Goal: Feedback & Contribution: Submit feedback/report problem

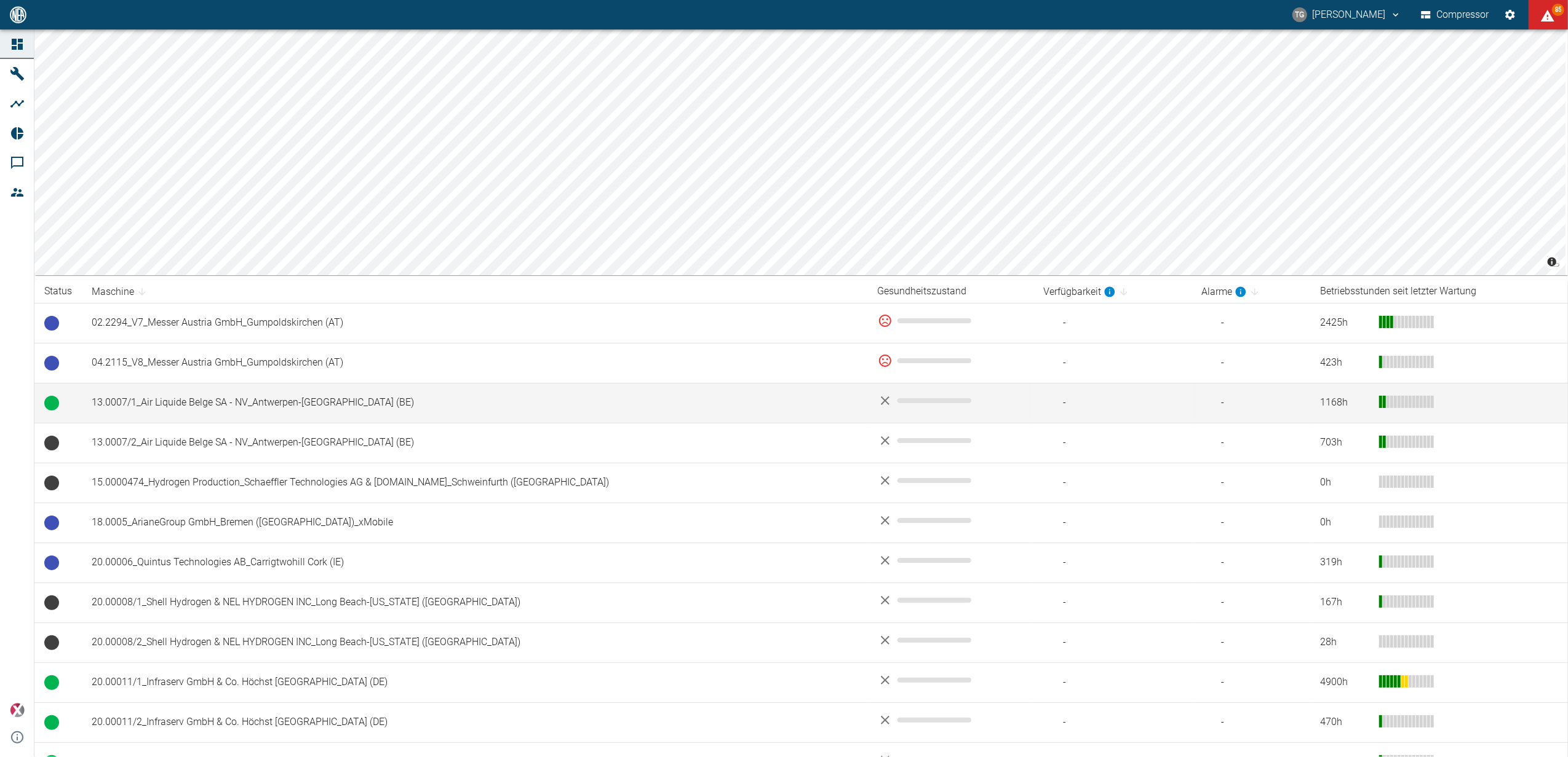
click at [241, 399] on td "13.0007/1_Air Liquide Belge SA - NV_Antwerpen-Lillo (BE)" at bounding box center [475, 403] width 786 height 40
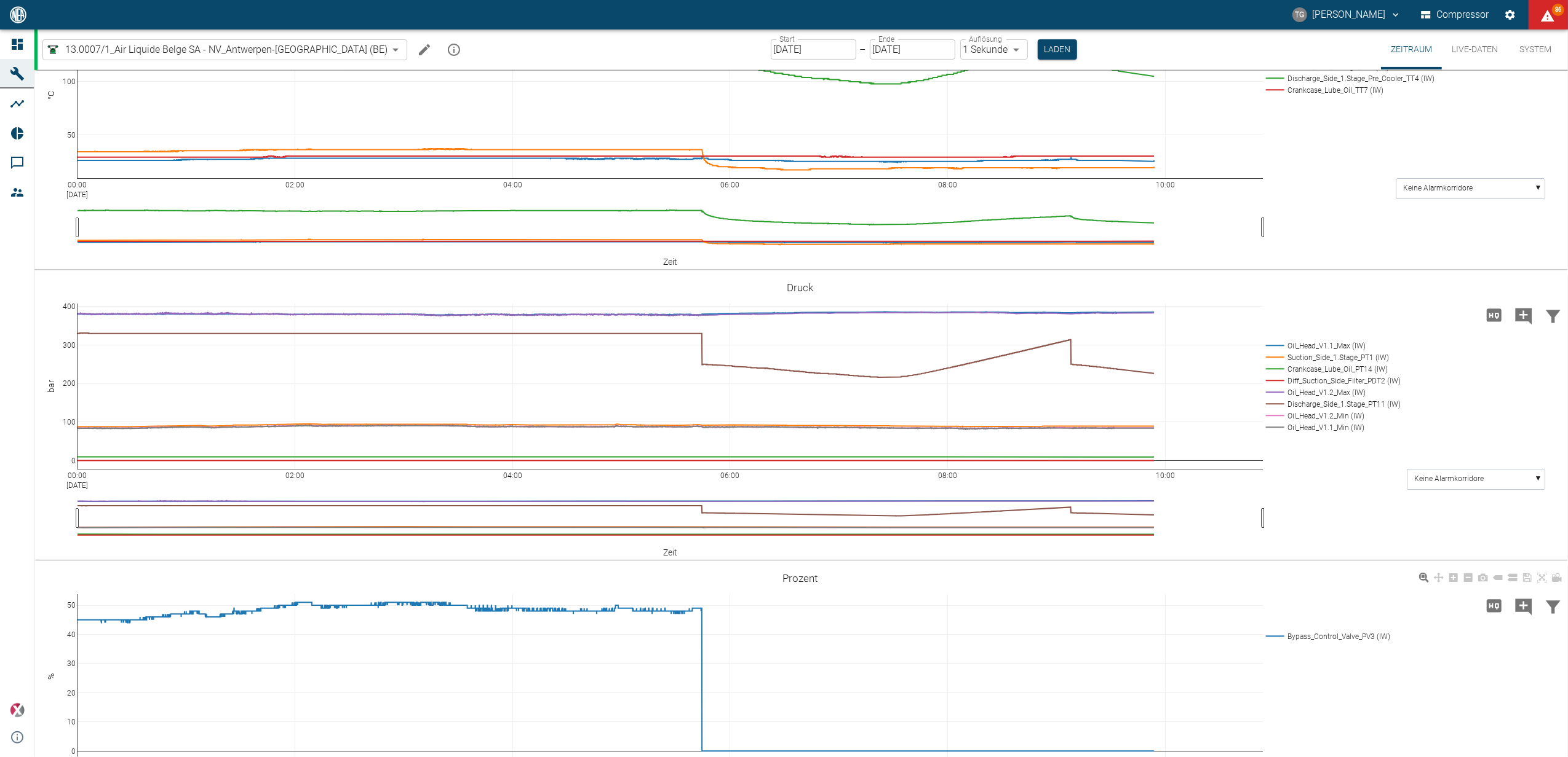
scroll to position [148, 0]
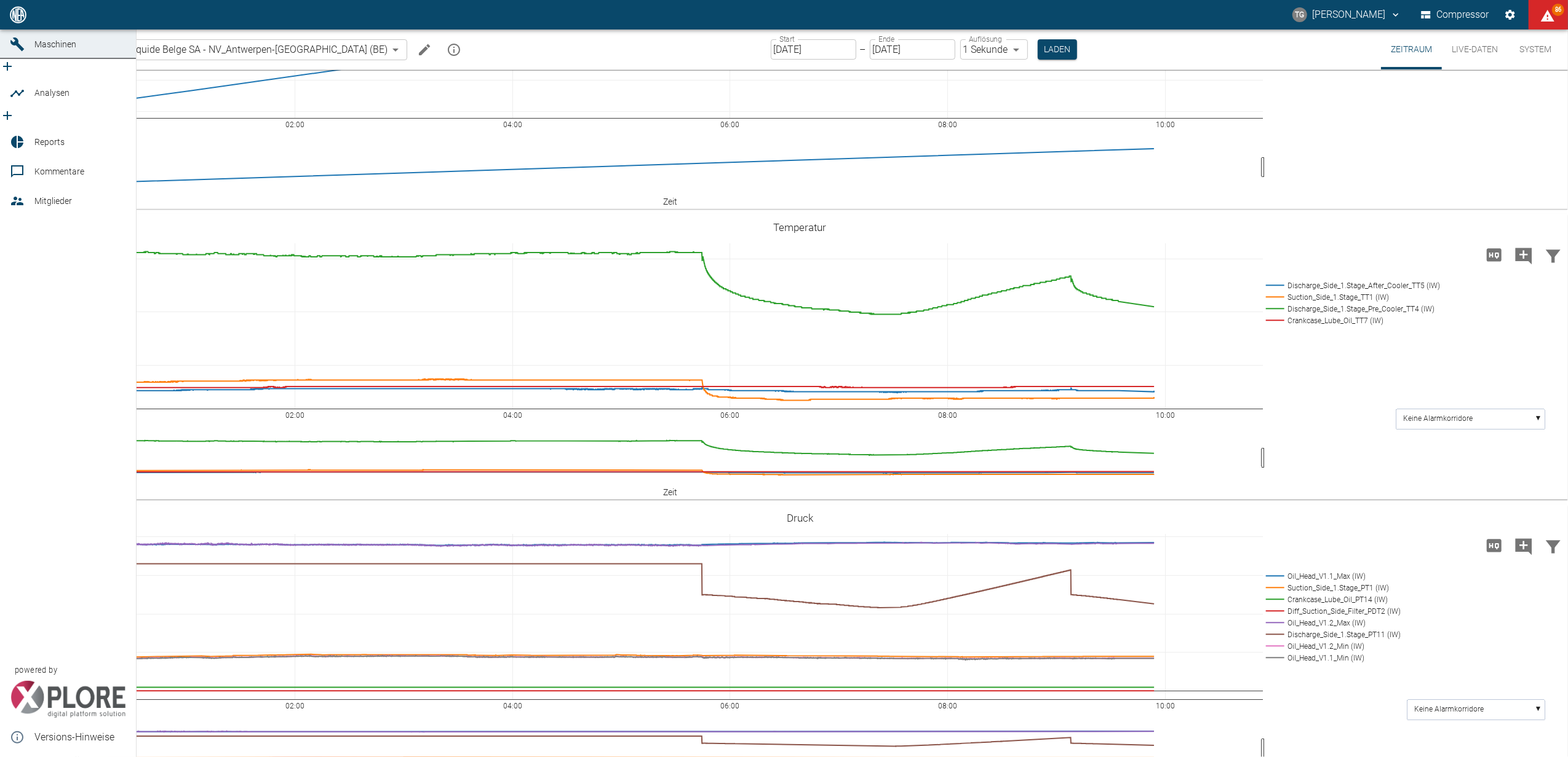
click at [21, 23] on icon at bounding box center [17, 14] width 14 height 14
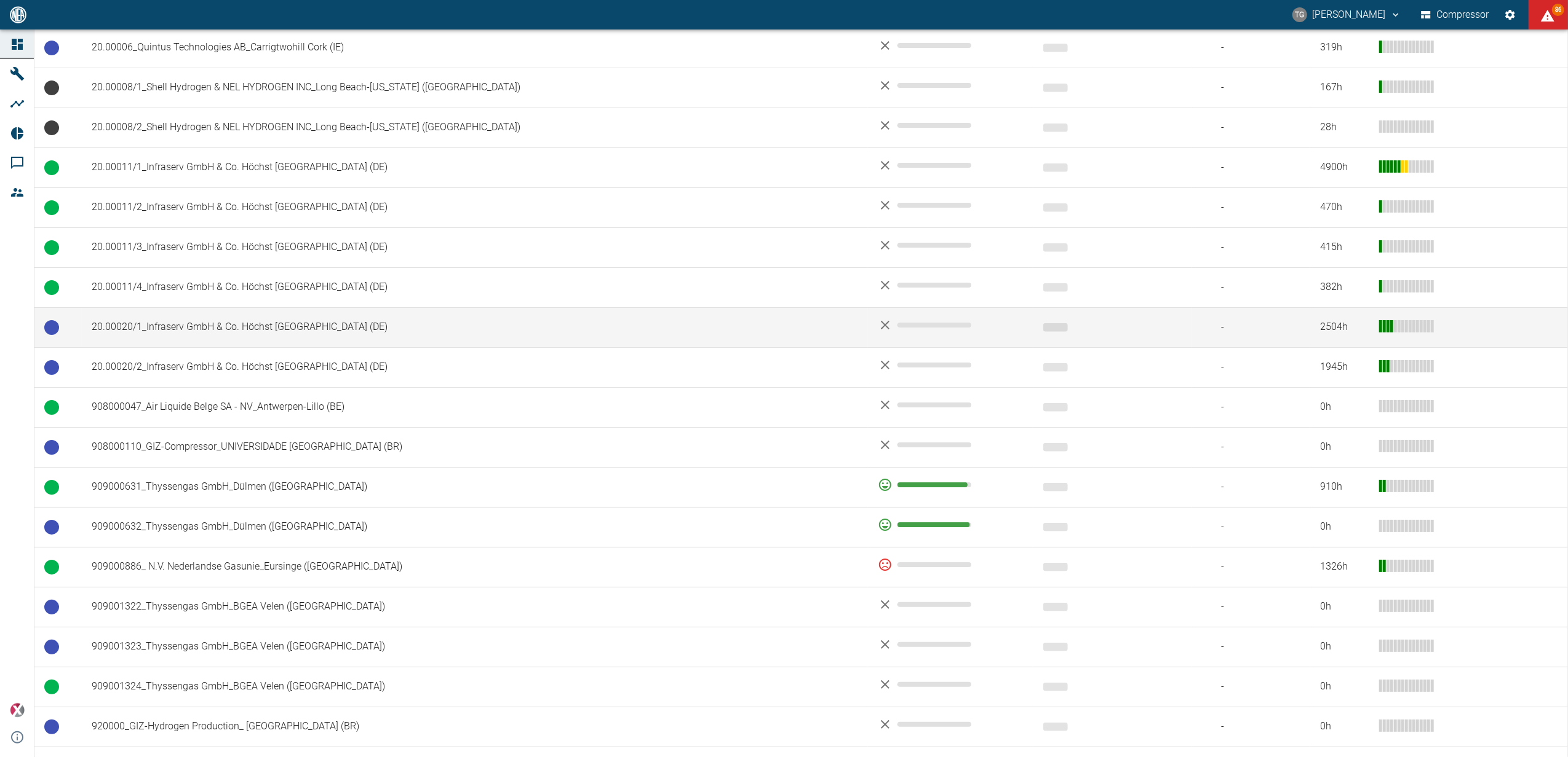
scroll to position [573, 0]
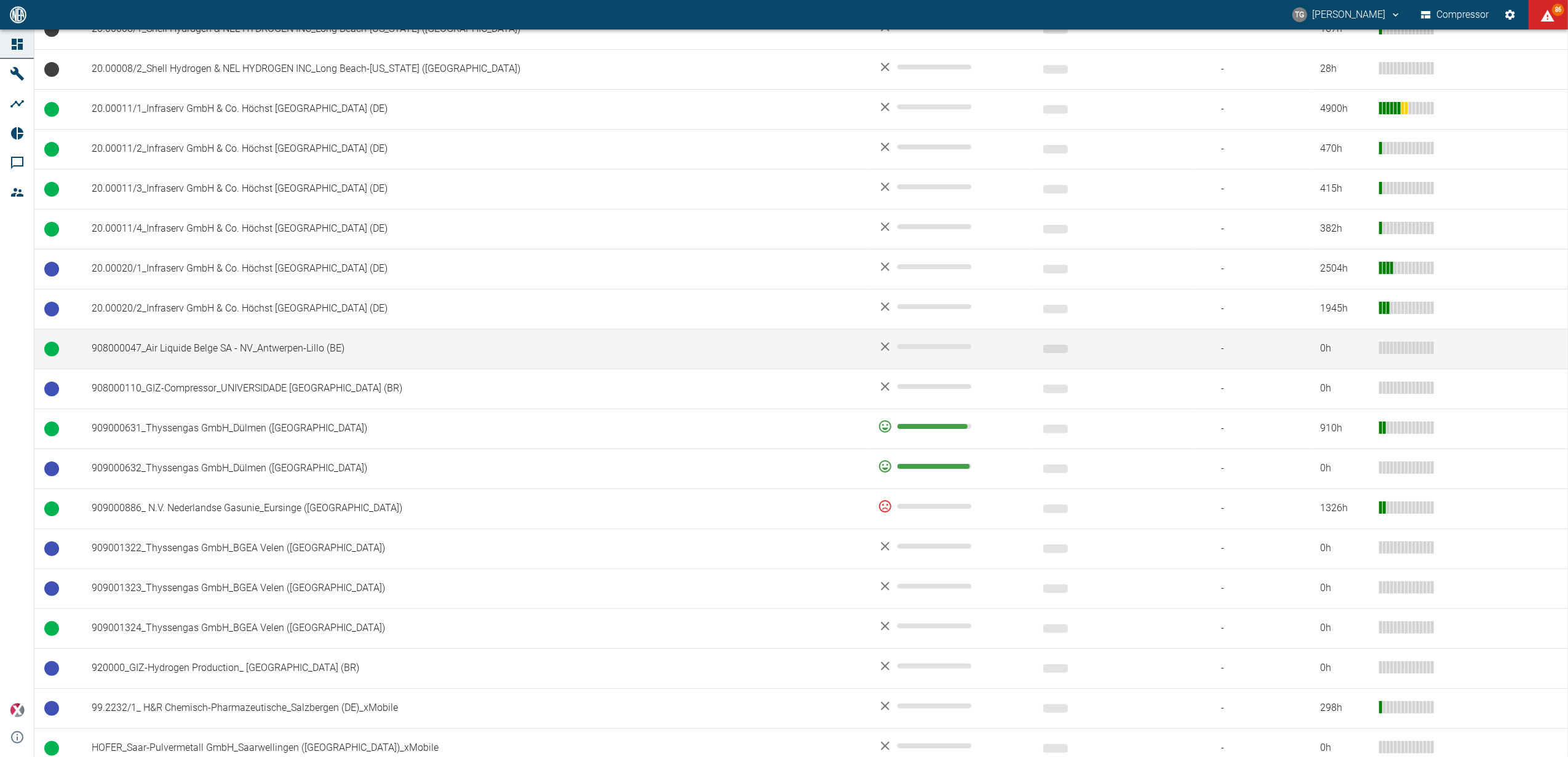
click at [236, 354] on td "908000047_Air Liquide Belge SA - NV_Antwerpen-Lillo (BE)" at bounding box center [475, 349] width 786 height 40
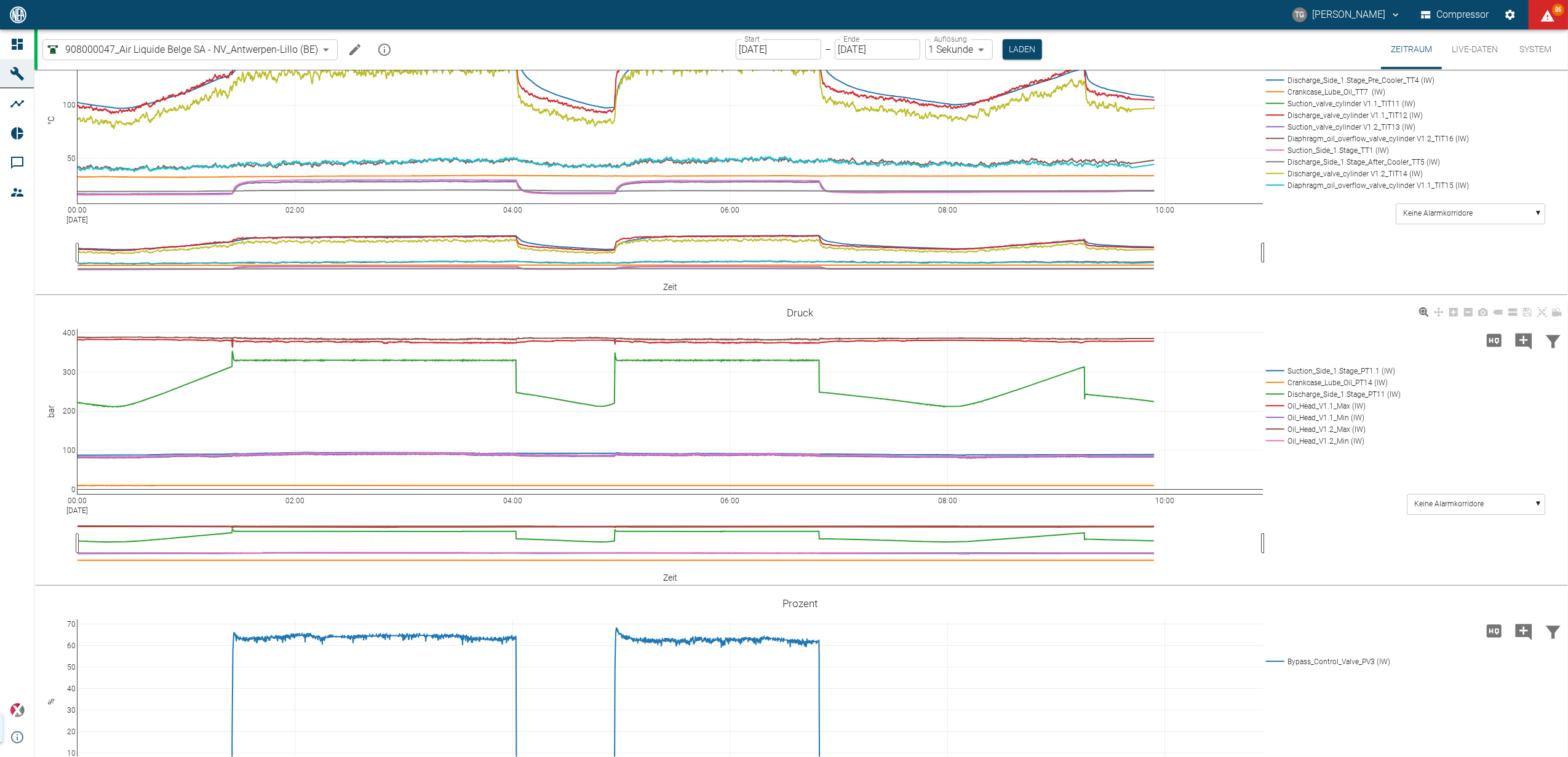
scroll to position [1028, 0]
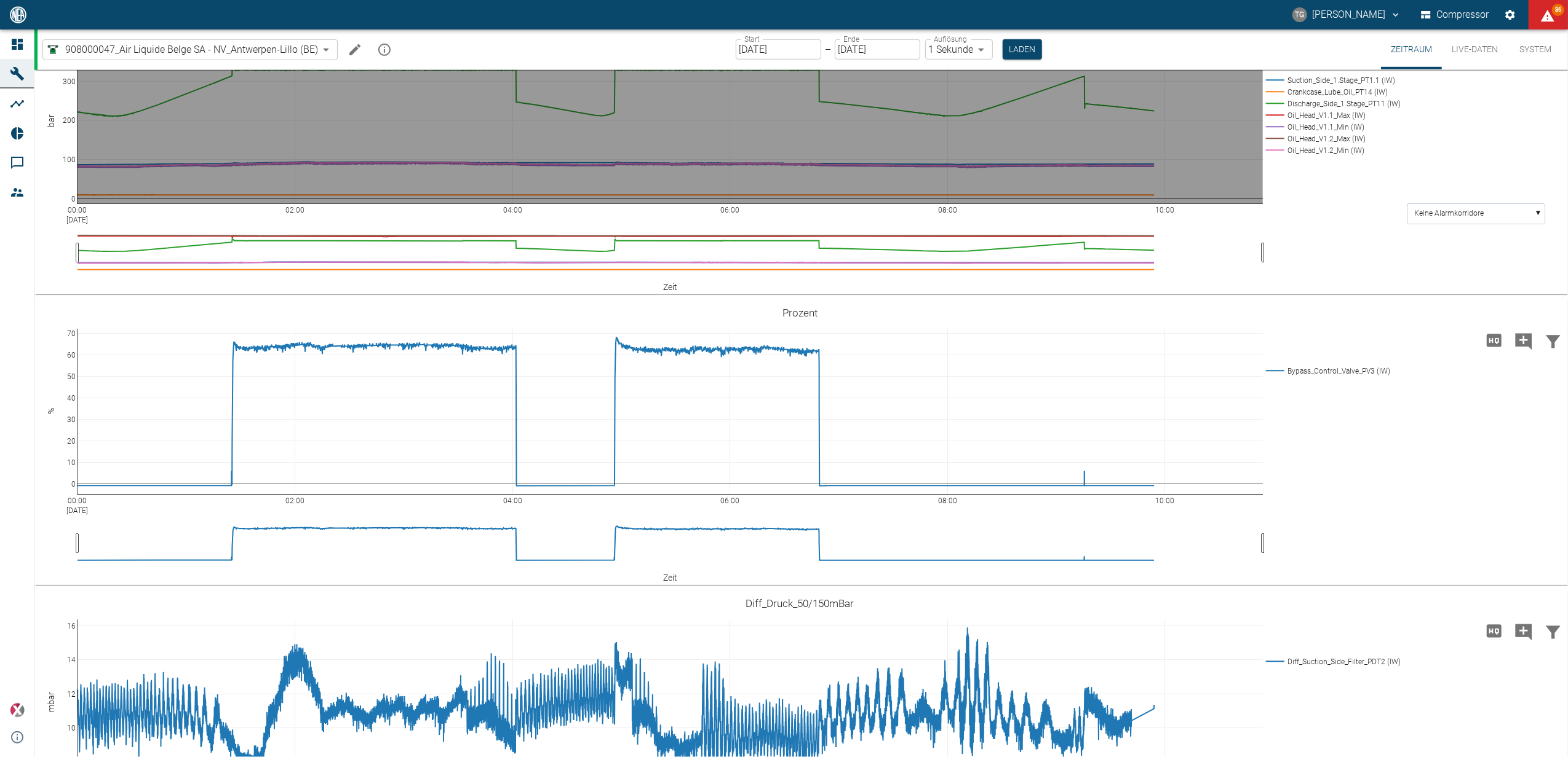
drag, startPoint x: 198, startPoint y: 239, endPoint x: 1163, endPoint y: 264, distance: 965.3
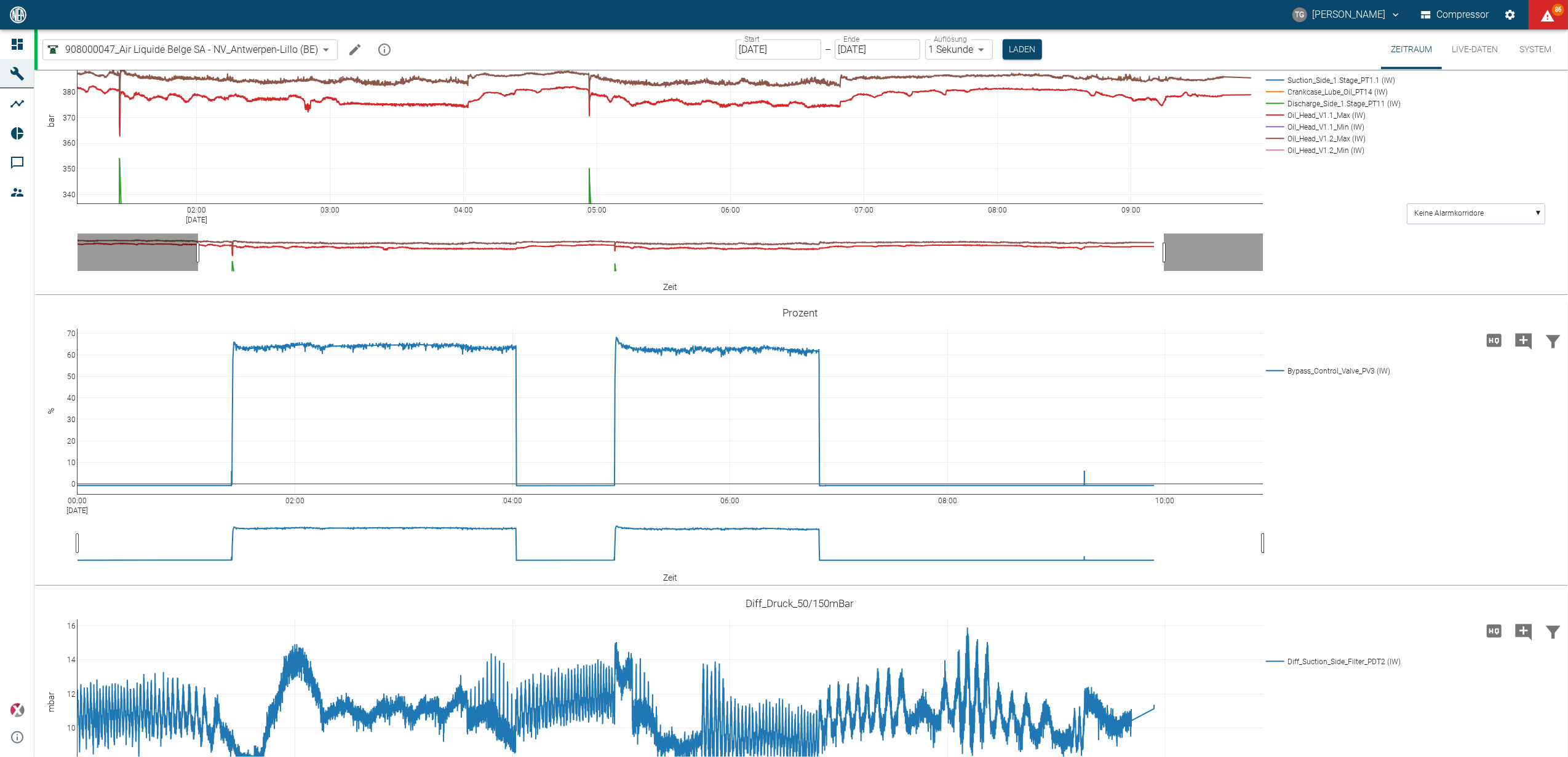
click at [1543, 26] on icon at bounding box center [1541, 21] width 10 height 10
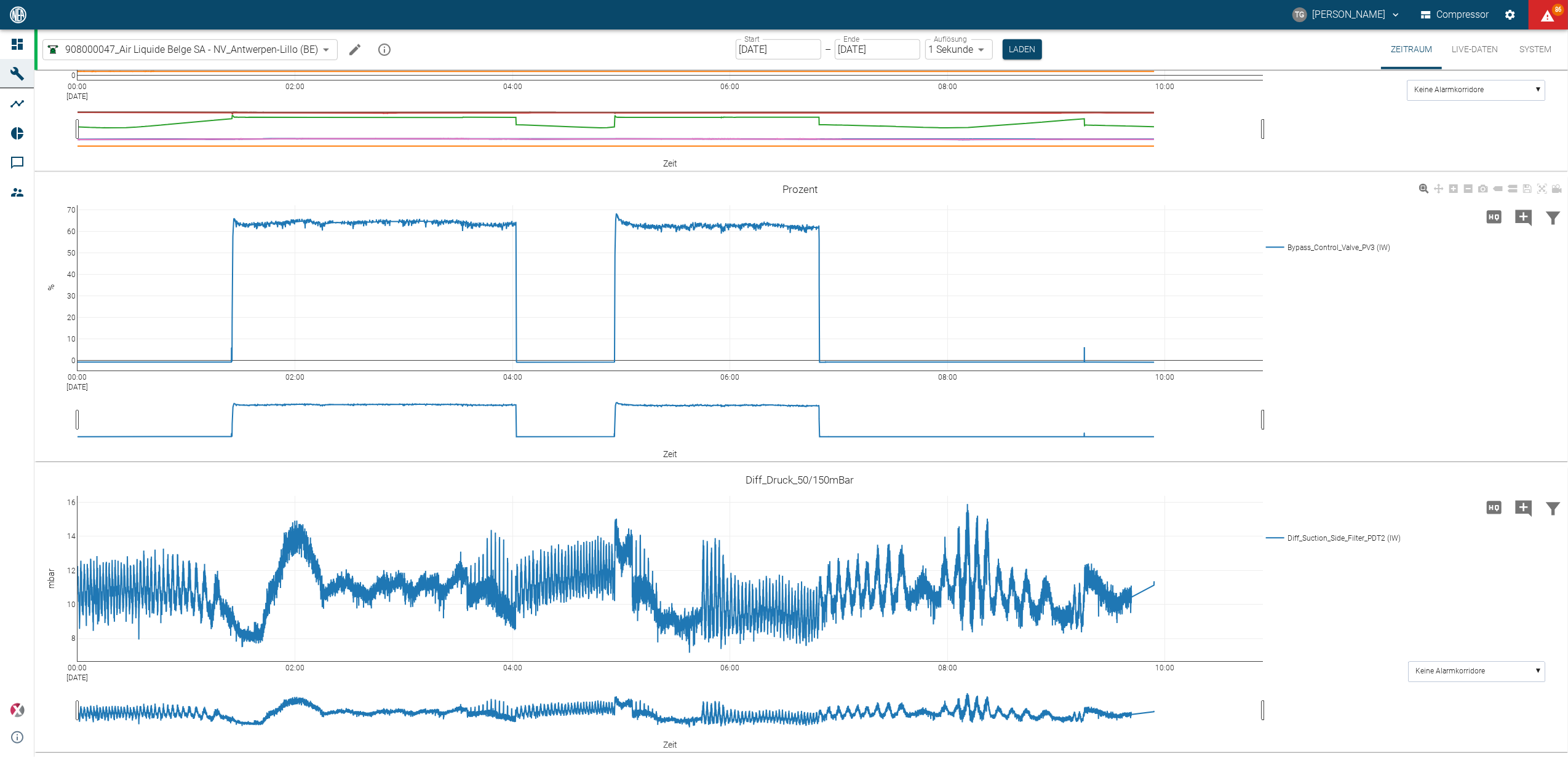
scroll to position [1348, 0]
click at [1349, 350] on div "00:00 Sep 16, 2025 02:00 04:00 06:00 08:00 10:00 0 10 20 30 40 50 60 70 Bypass_…" at bounding box center [800, 319] width 1531 height 277
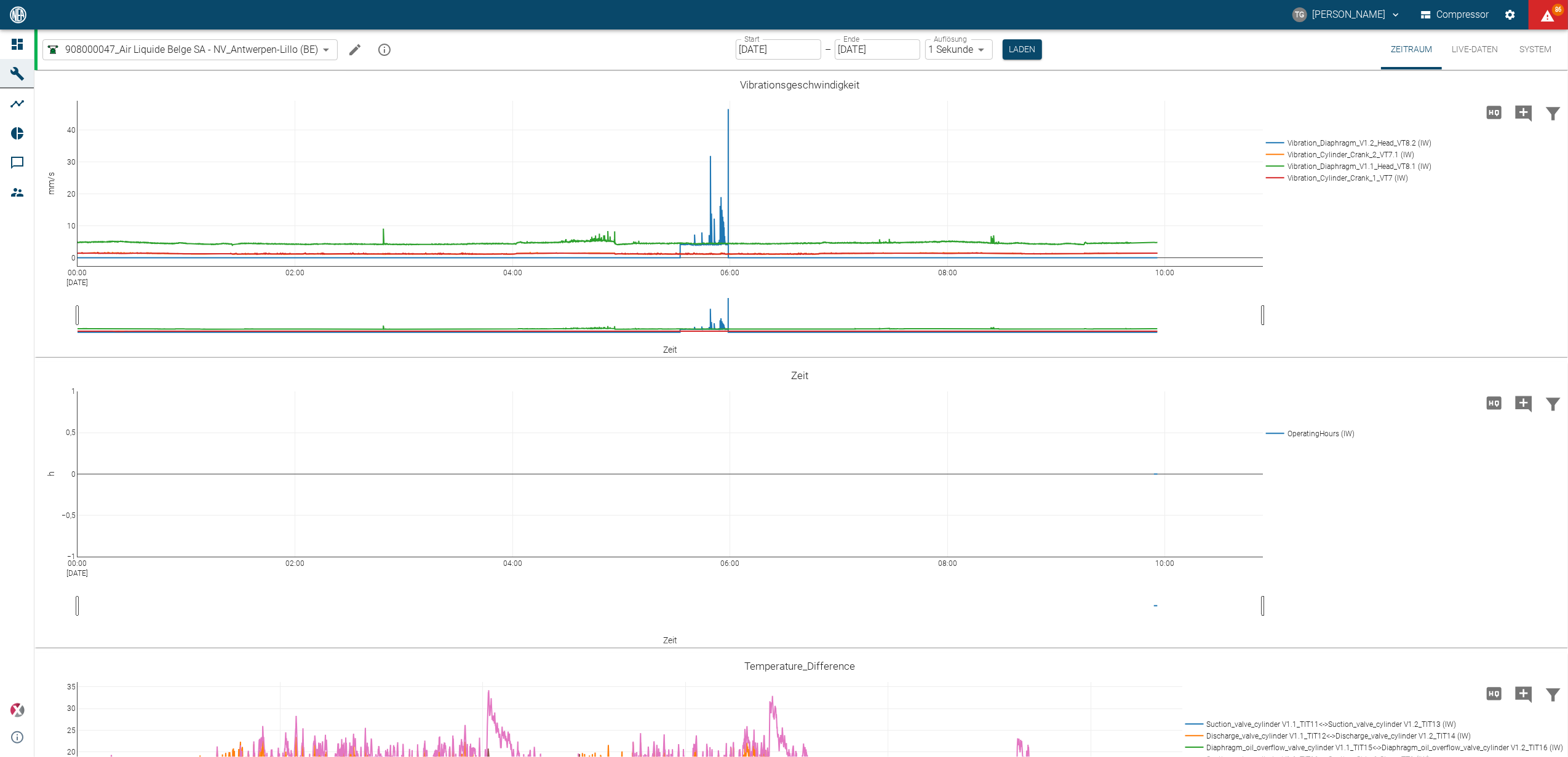
scroll to position [1348, 0]
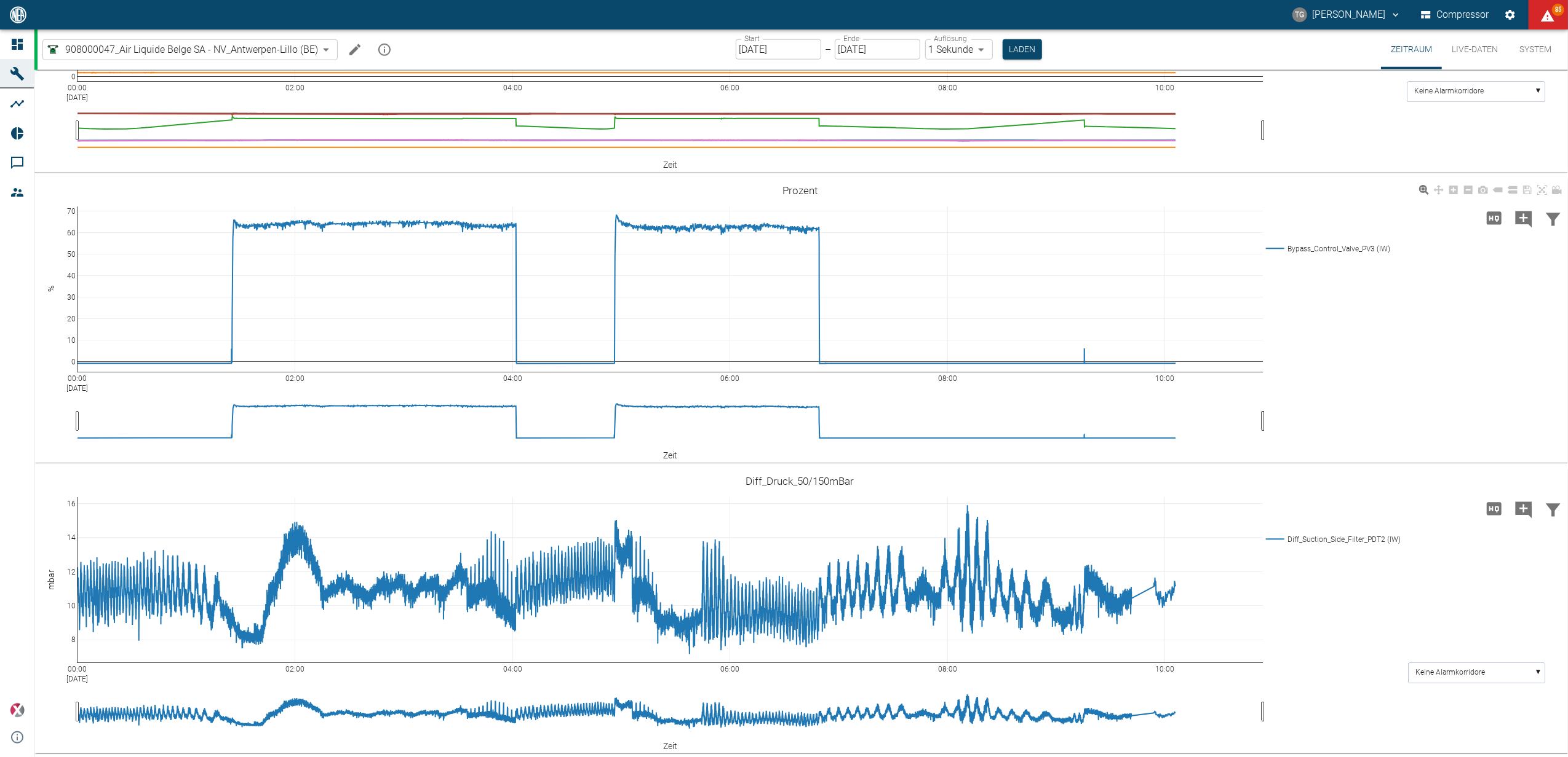
click at [1349, 380] on div "00:00 [DATE] 02:00 04:00 06:00 08:00 10:00 0 10 20 30 40 50 60 70 Bypass_Contro…" at bounding box center [800, 320] width 1531 height 277
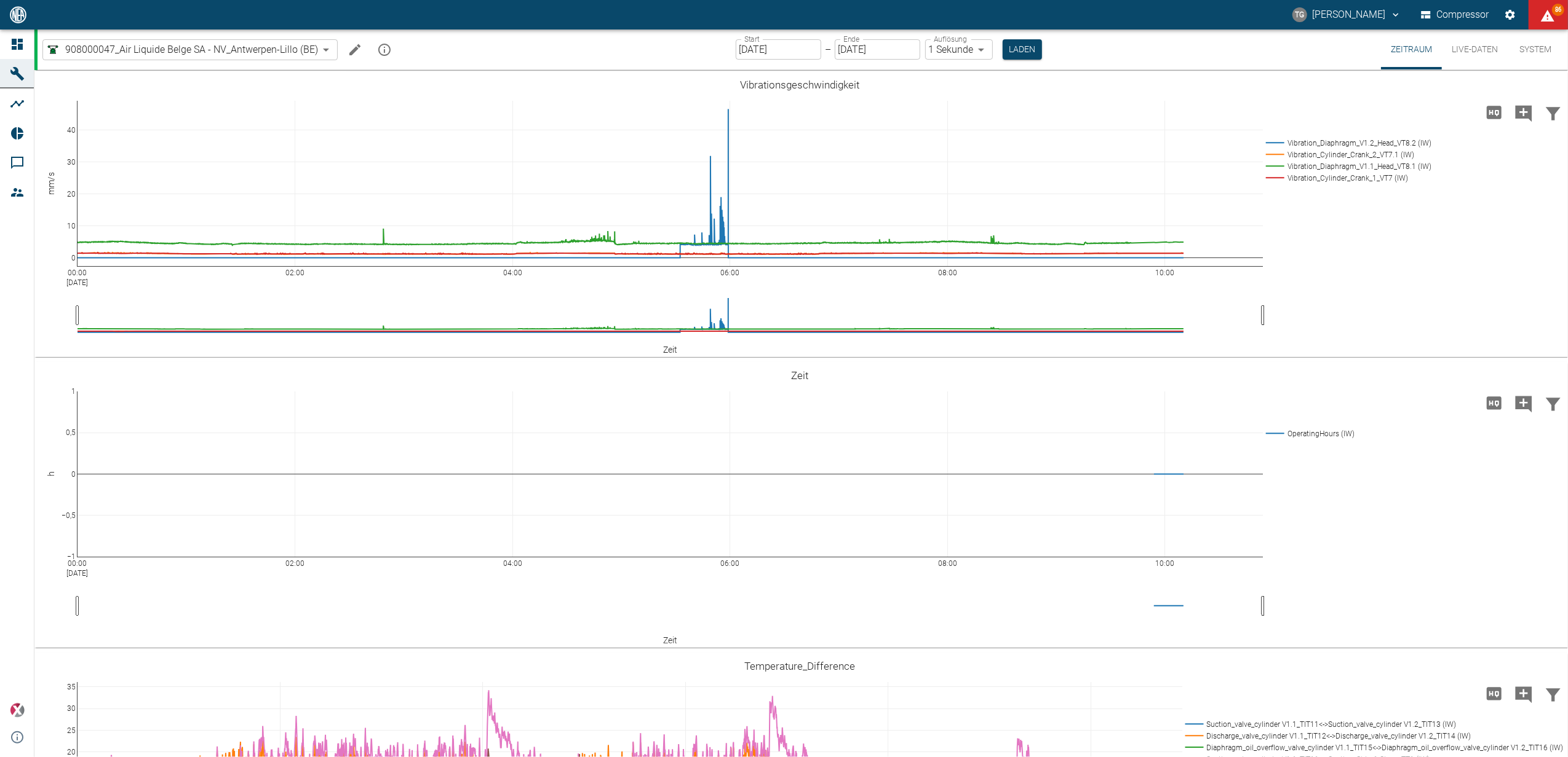
scroll to position [1348, 0]
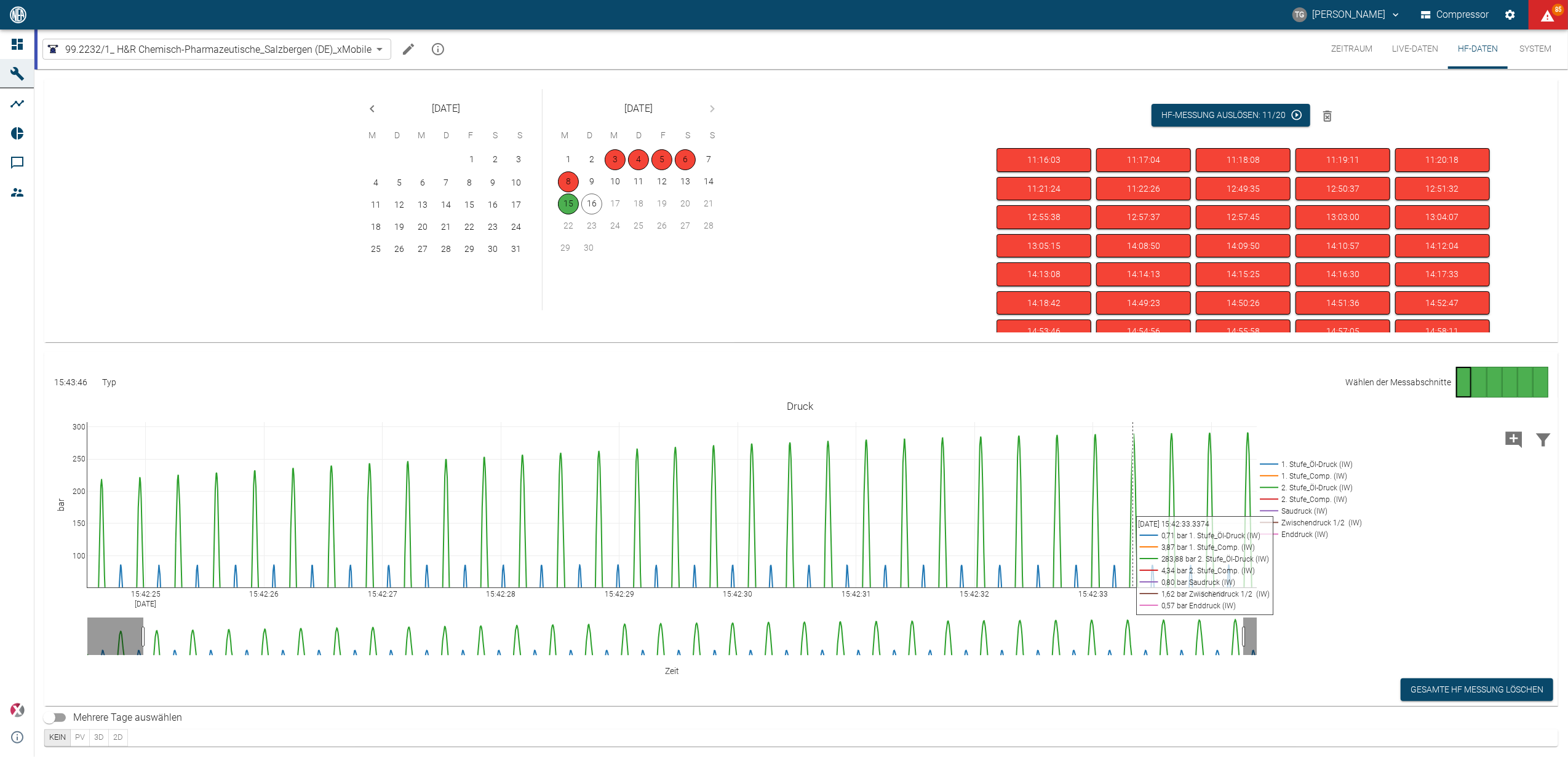
scroll to position [101, 0]
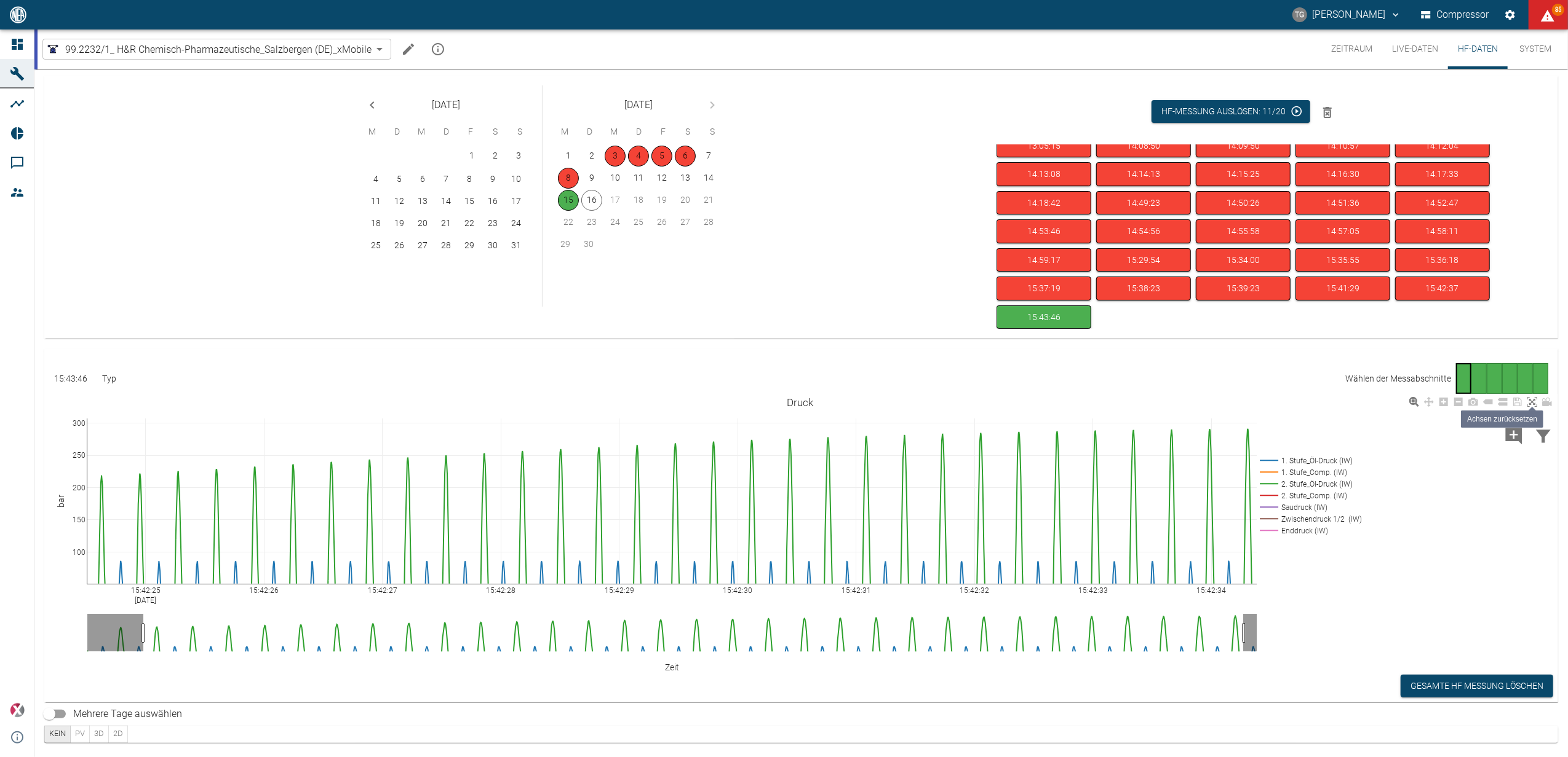
click at [1531, 406] on icon at bounding box center [1532, 402] width 10 height 10
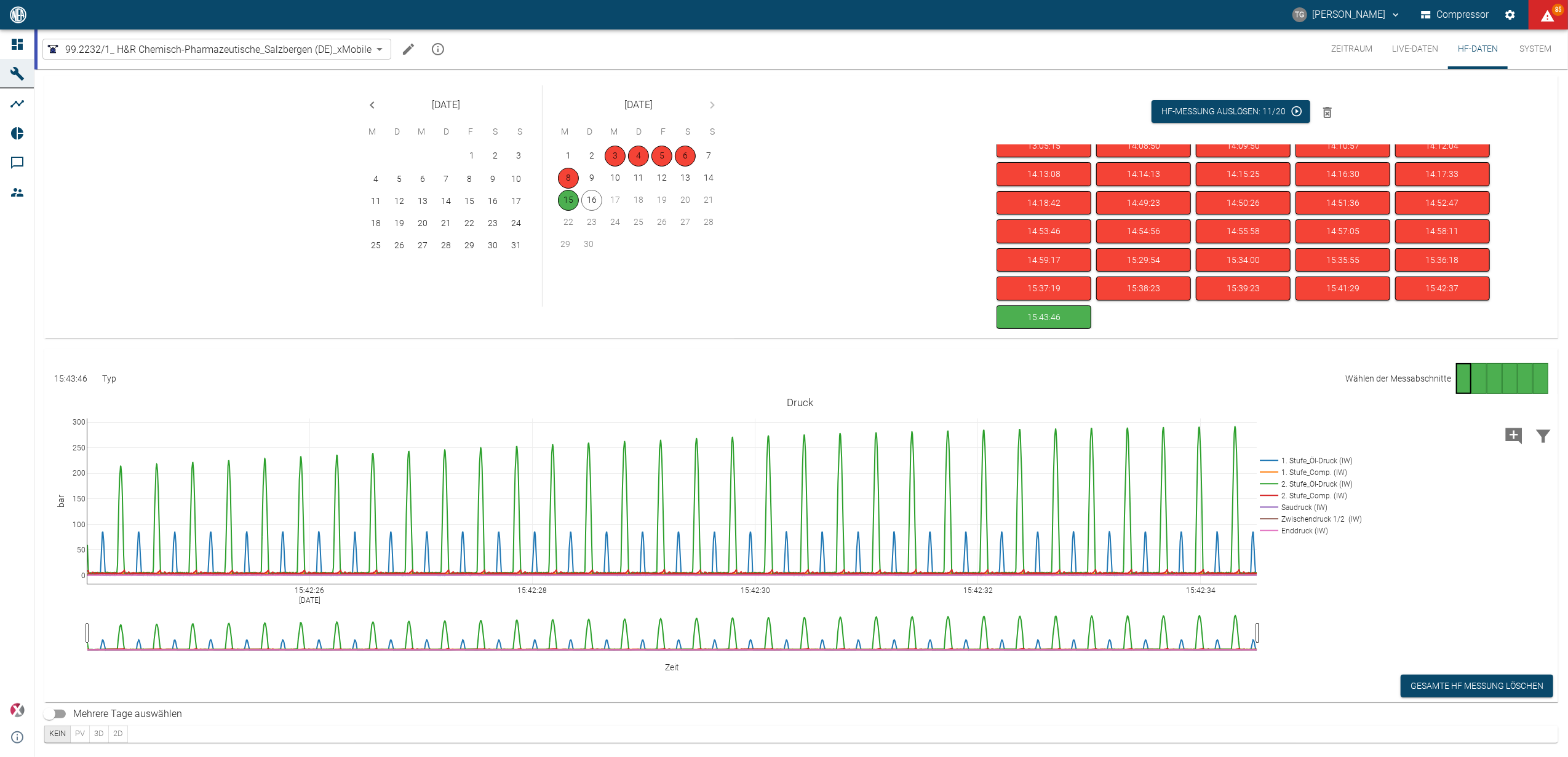
click at [1341, 50] on button "Zeitraum" at bounding box center [1352, 50] width 61 height 40
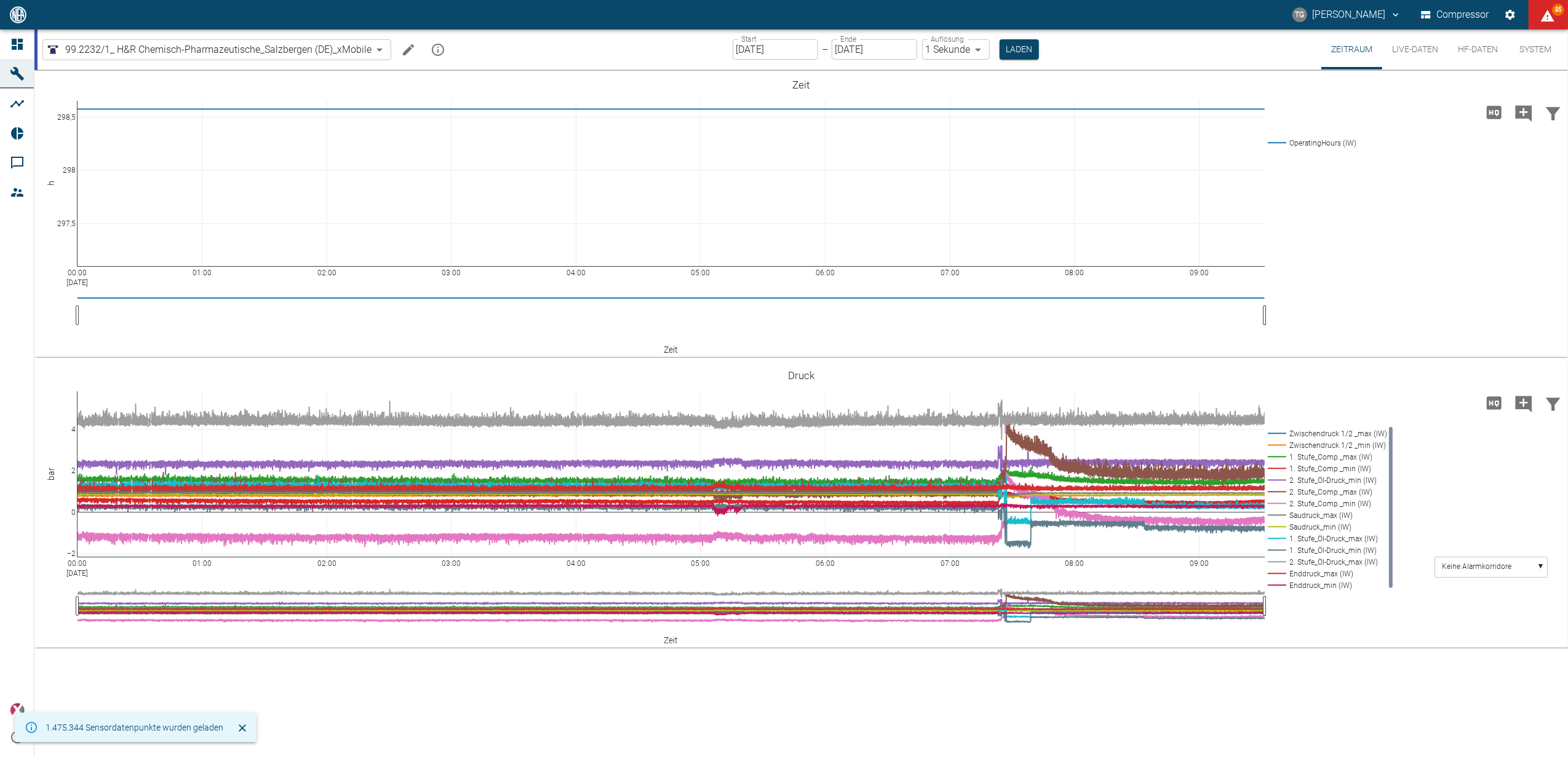
click at [751, 50] on input "16.09.2025" at bounding box center [775, 50] width 86 height 21
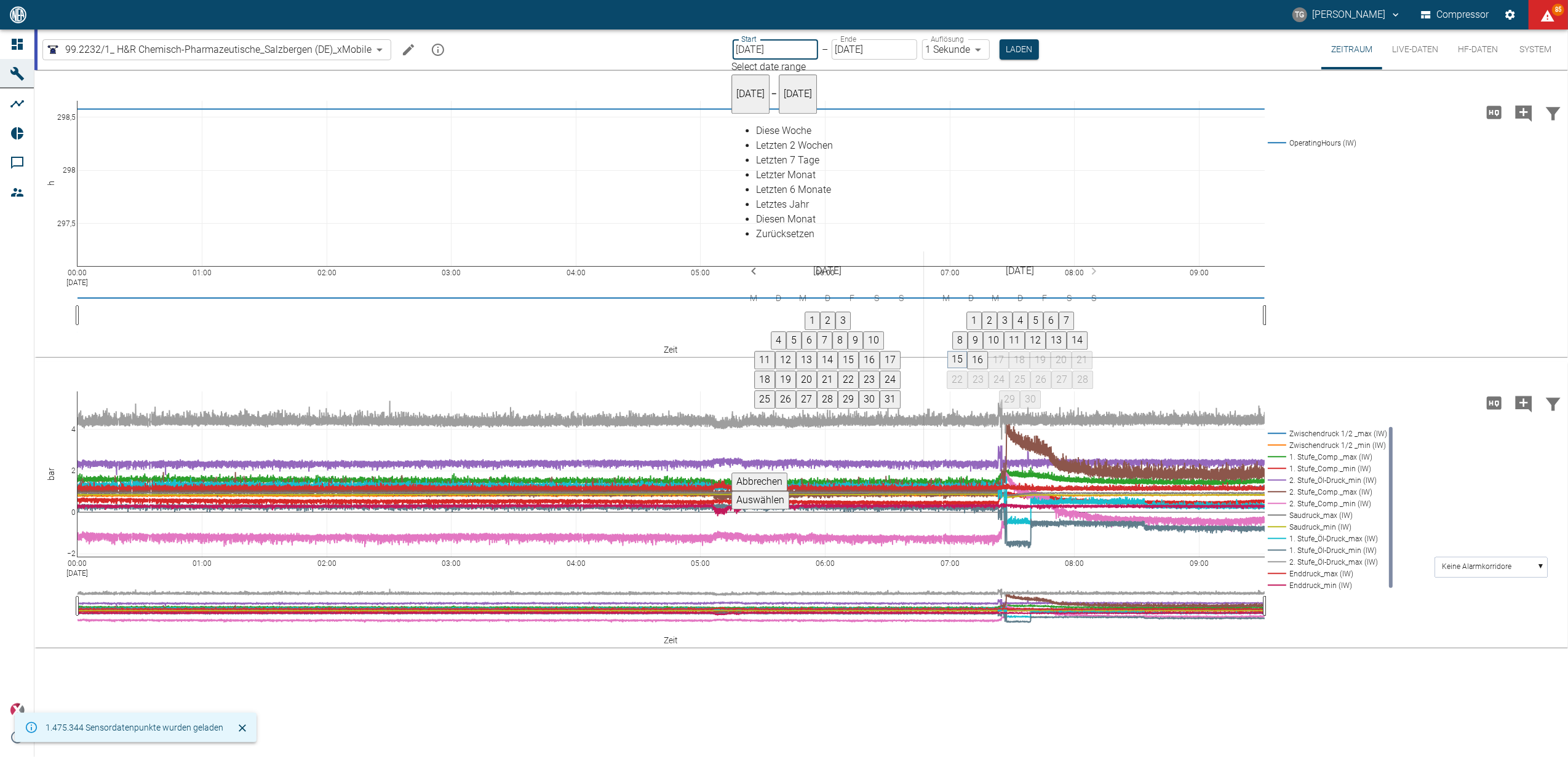
click at [967, 351] on button "15" at bounding box center [957, 360] width 20 height 17
type input "15.09.2025"
click at [789, 492] on button "Auswählen" at bounding box center [760, 501] width 58 height 18
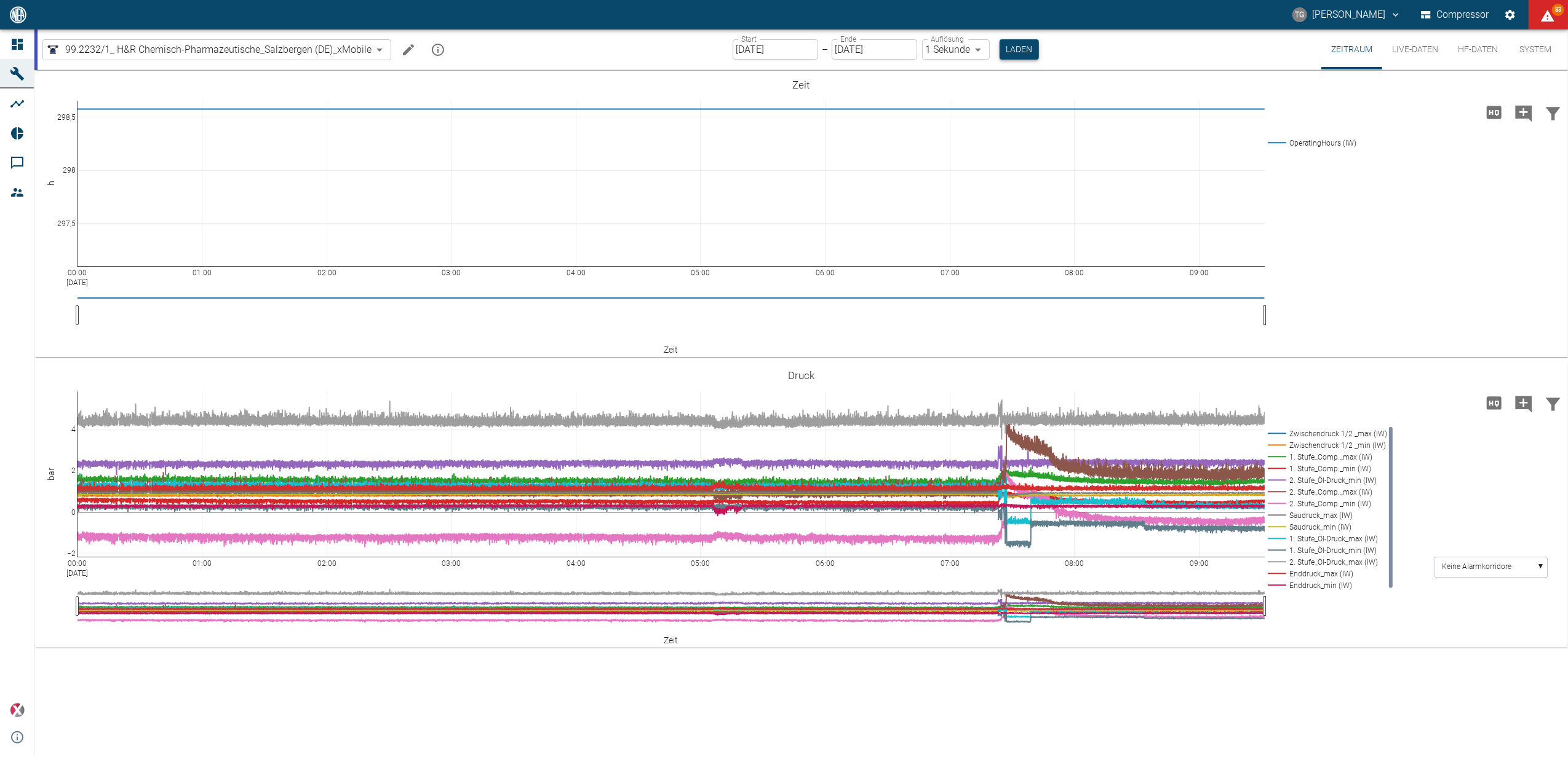
click at [1012, 55] on button "Laden" at bounding box center [1019, 50] width 40 height 21
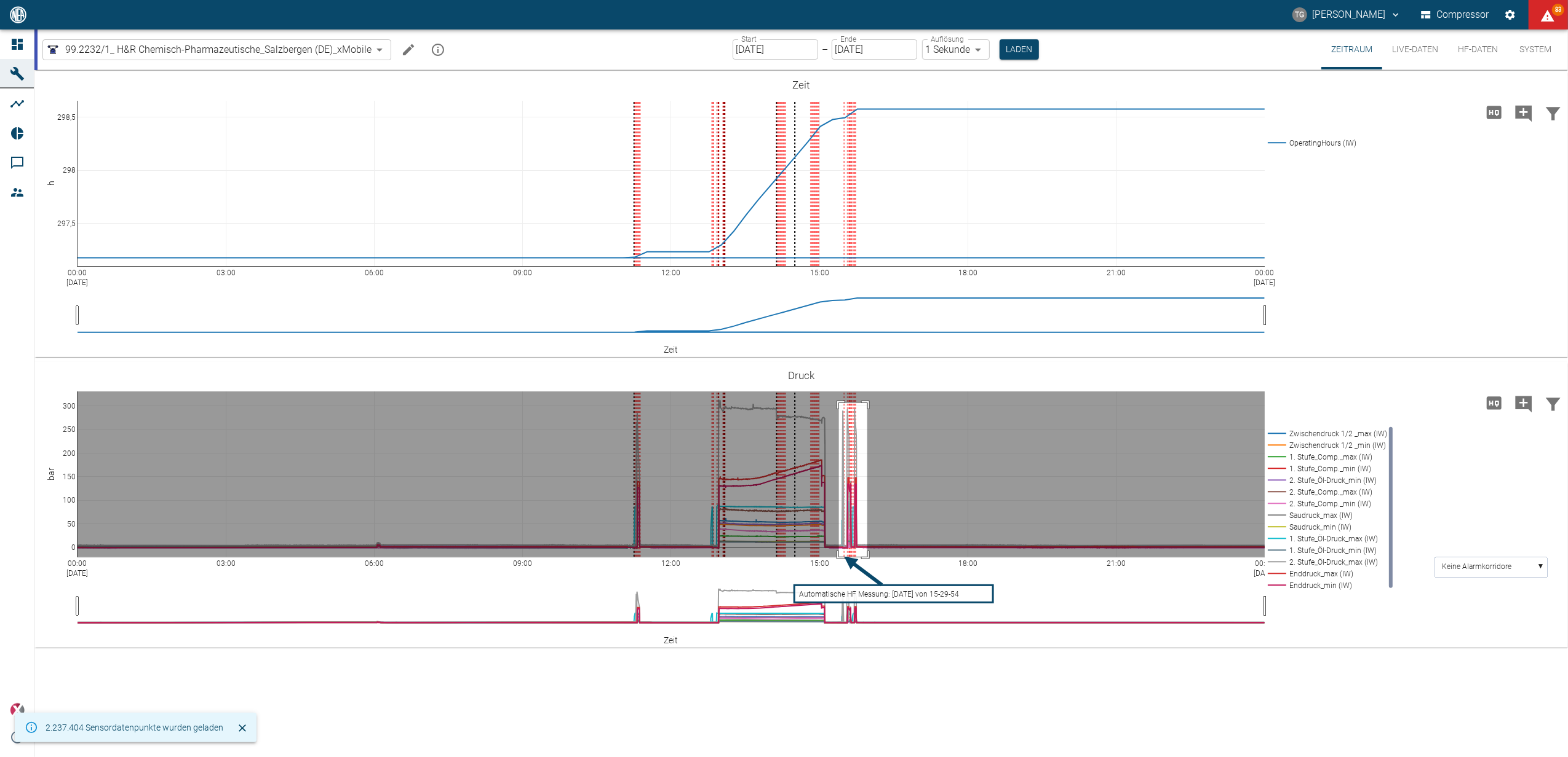
drag, startPoint x: 839, startPoint y: 403, endPoint x: 867, endPoint y: 579, distance: 178.2
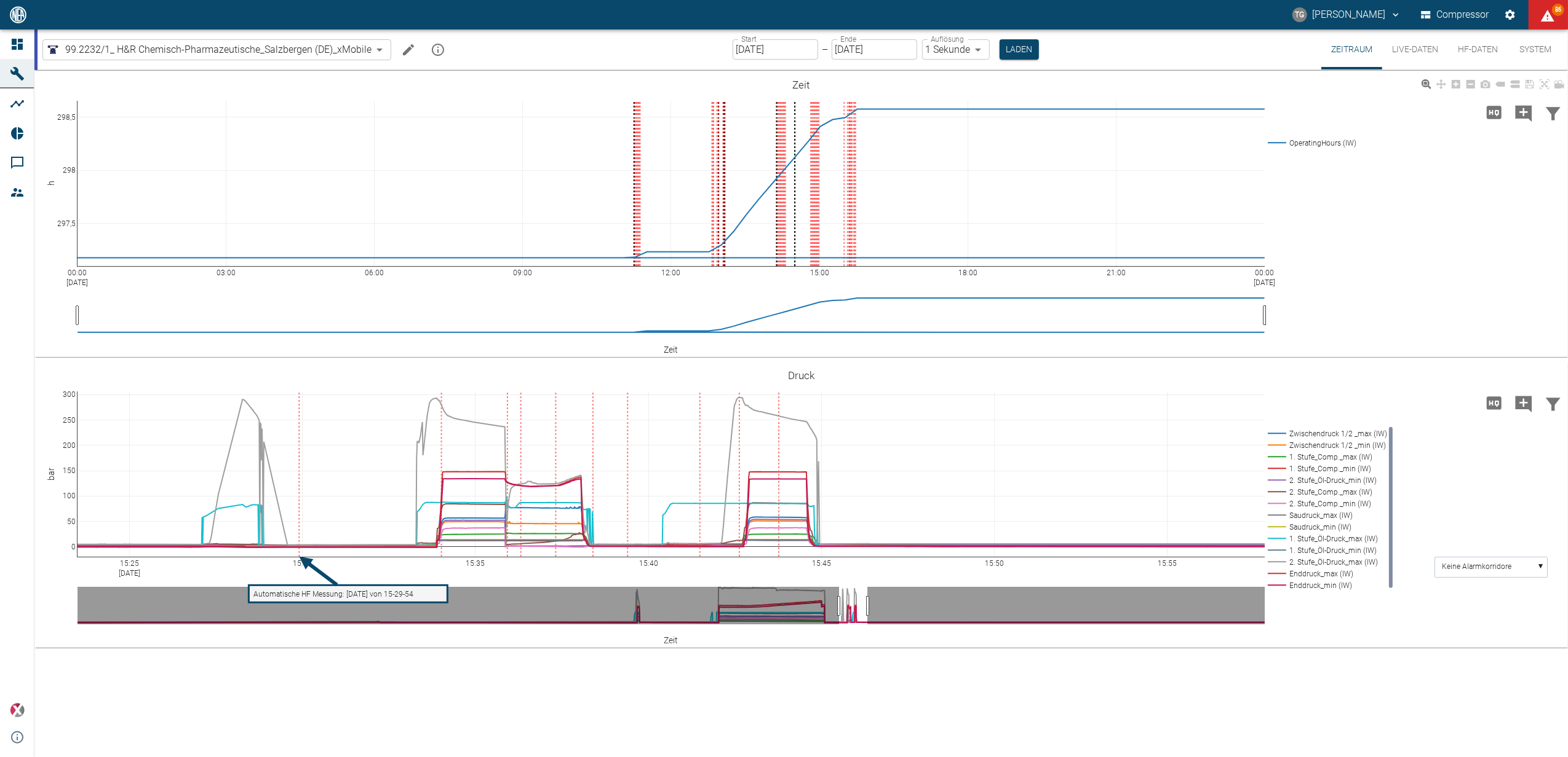
drag, startPoint x: 1473, startPoint y: 50, endPoint x: 1444, endPoint y: 251, distance: 203.1
click at [1473, 50] on button "HF-Daten" at bounding box center [1478, 50] width 60 height 40
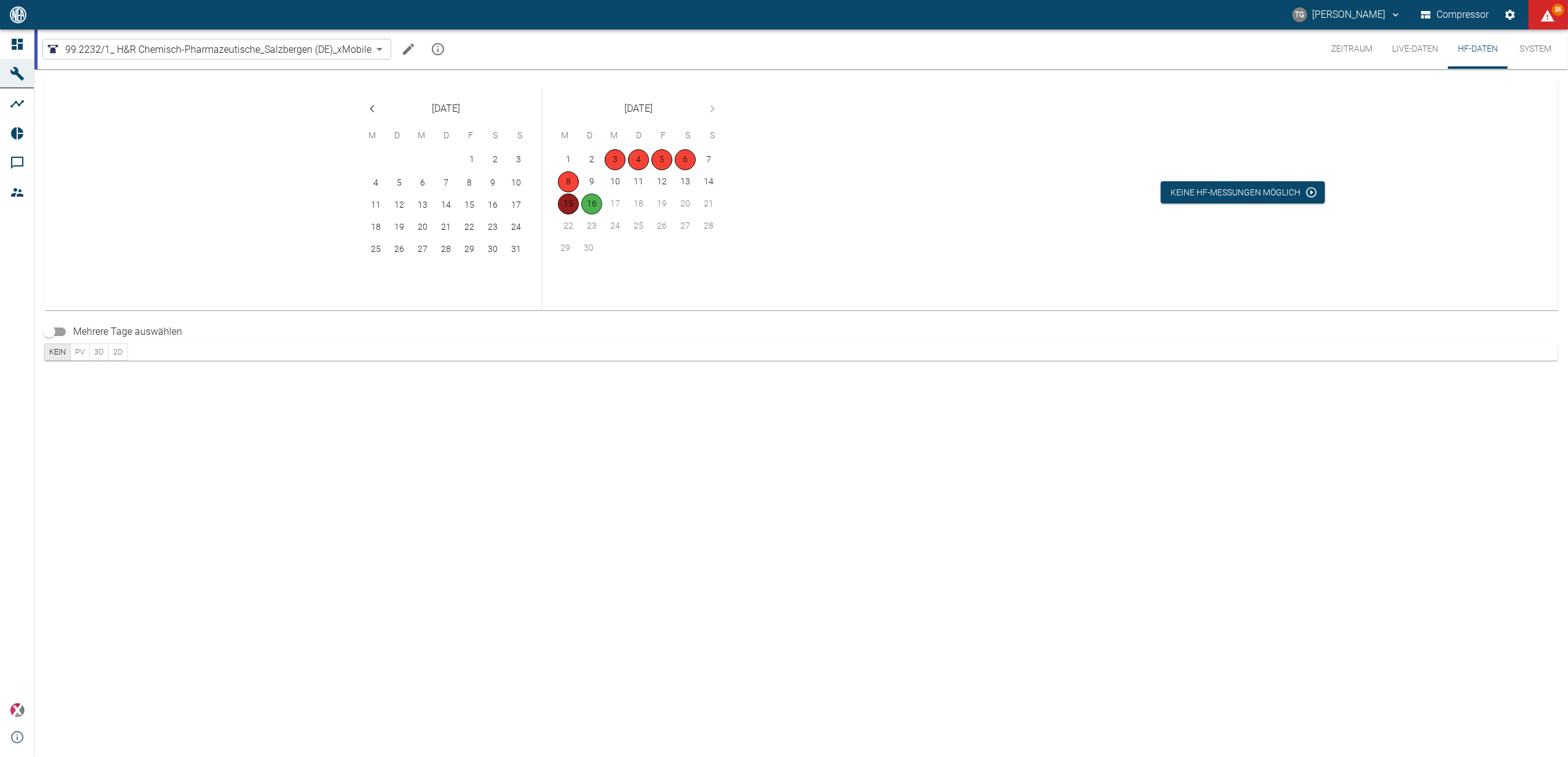
click at [564, 203] on button "15" at bounding box center [568, 204] width 21 height 21
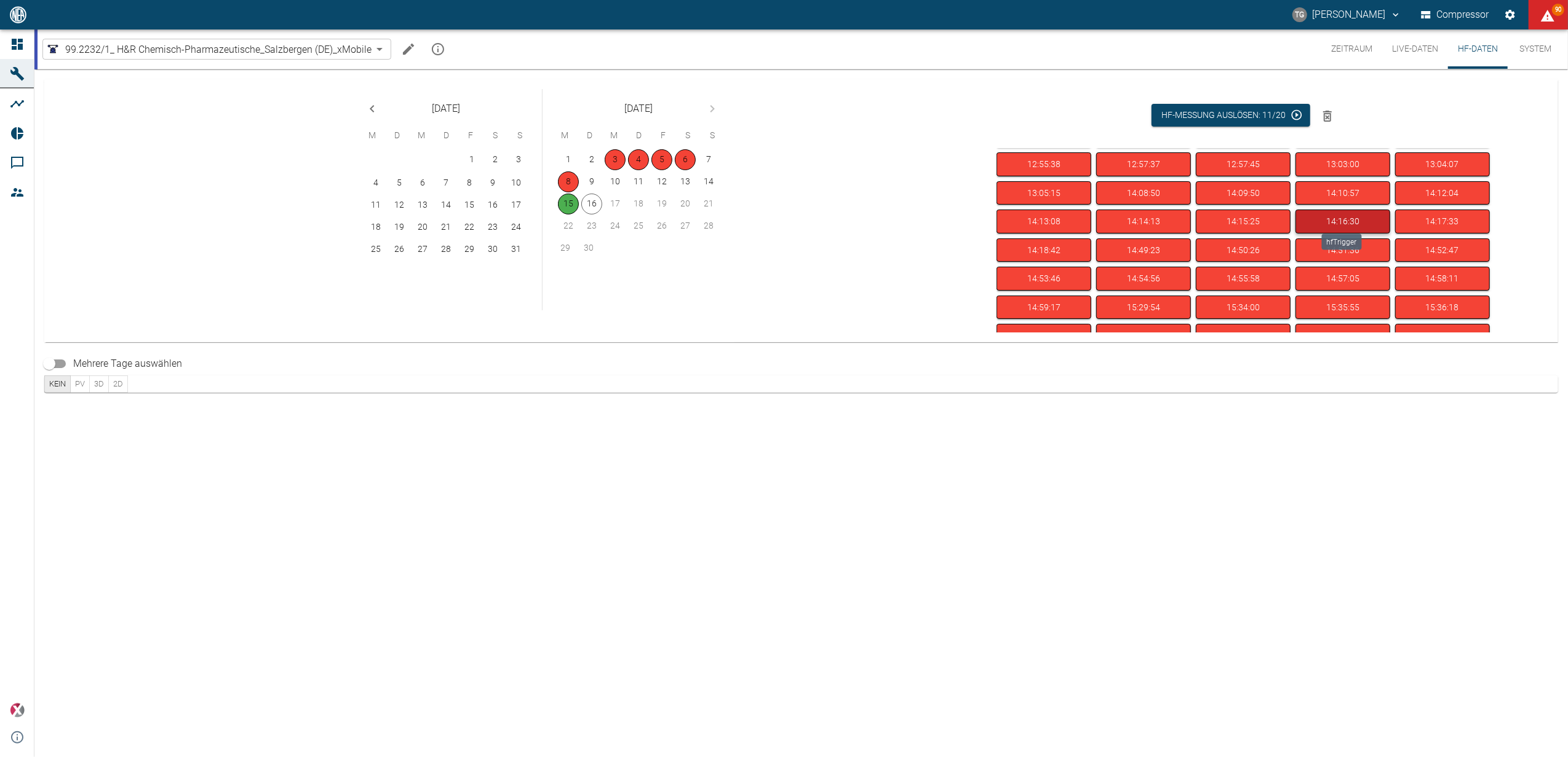
scroll to position [82, 0]
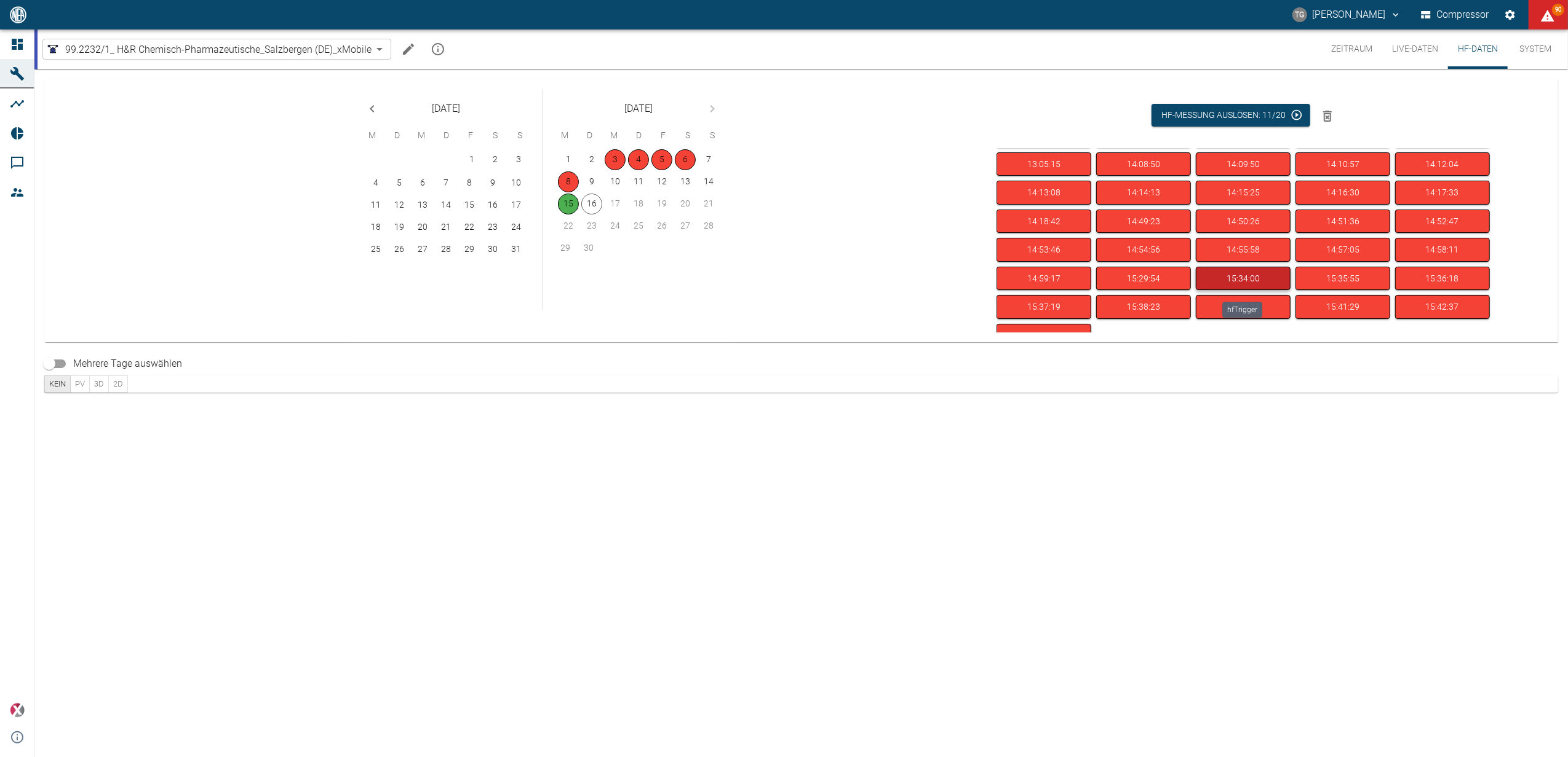
click at [1206, 280] on button "15:34:00" at bounding box center [1242, 278] width 95 height 24
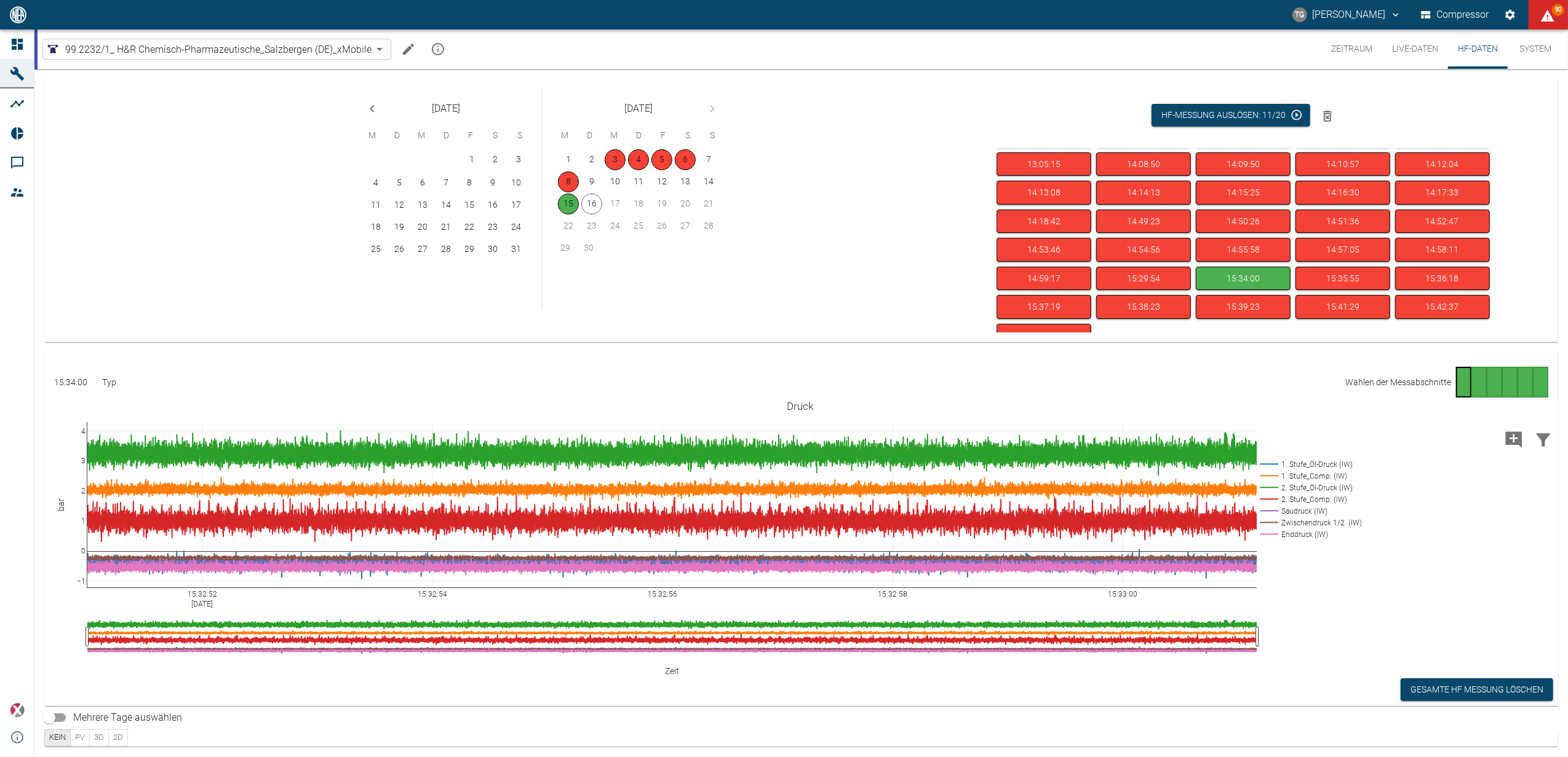
scroll to position [4, 0]
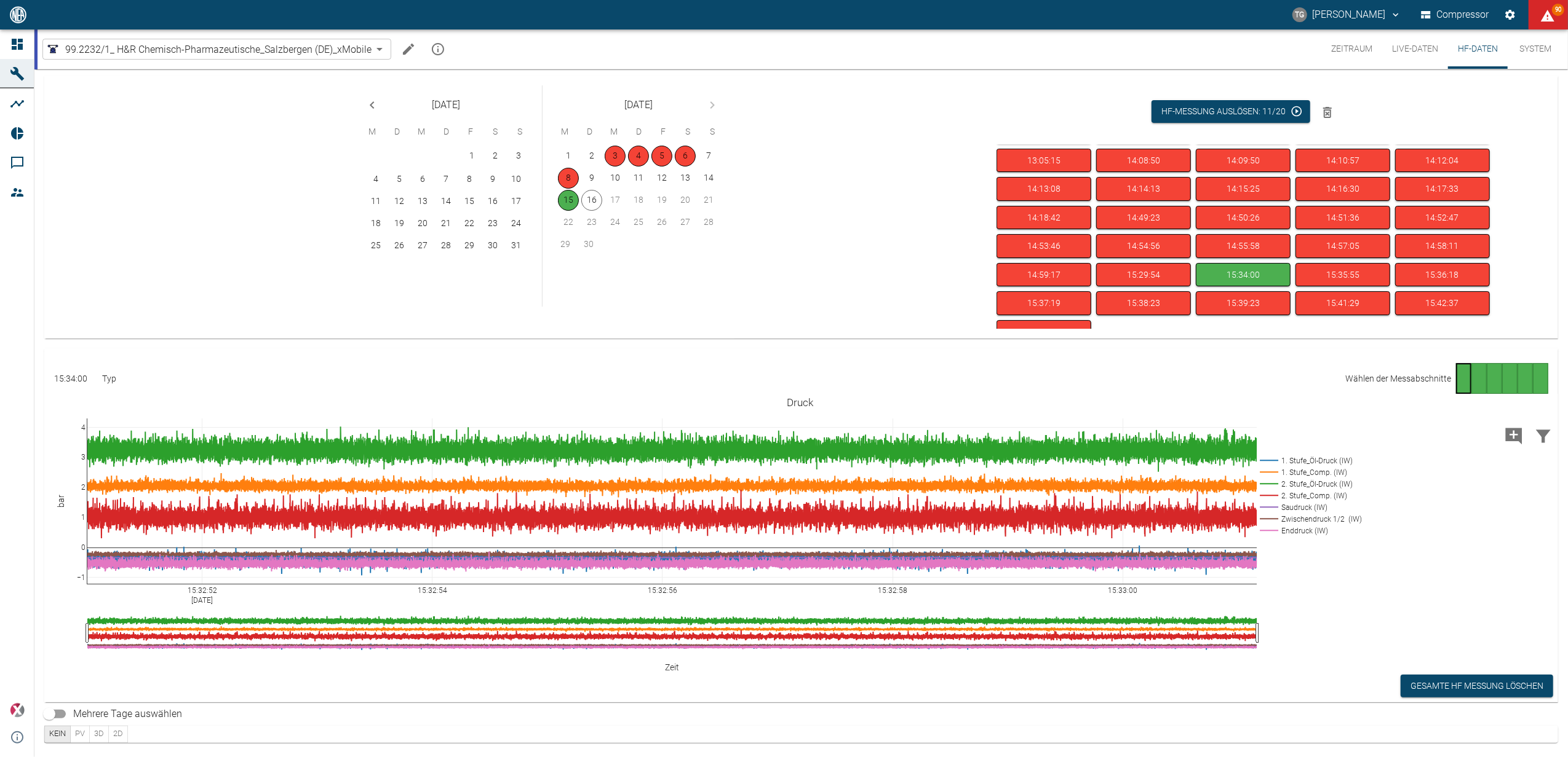
click at [1477, 377] on div "Gehe zu Seite 2" at bounding box center [1478, 378] width 15 height 31
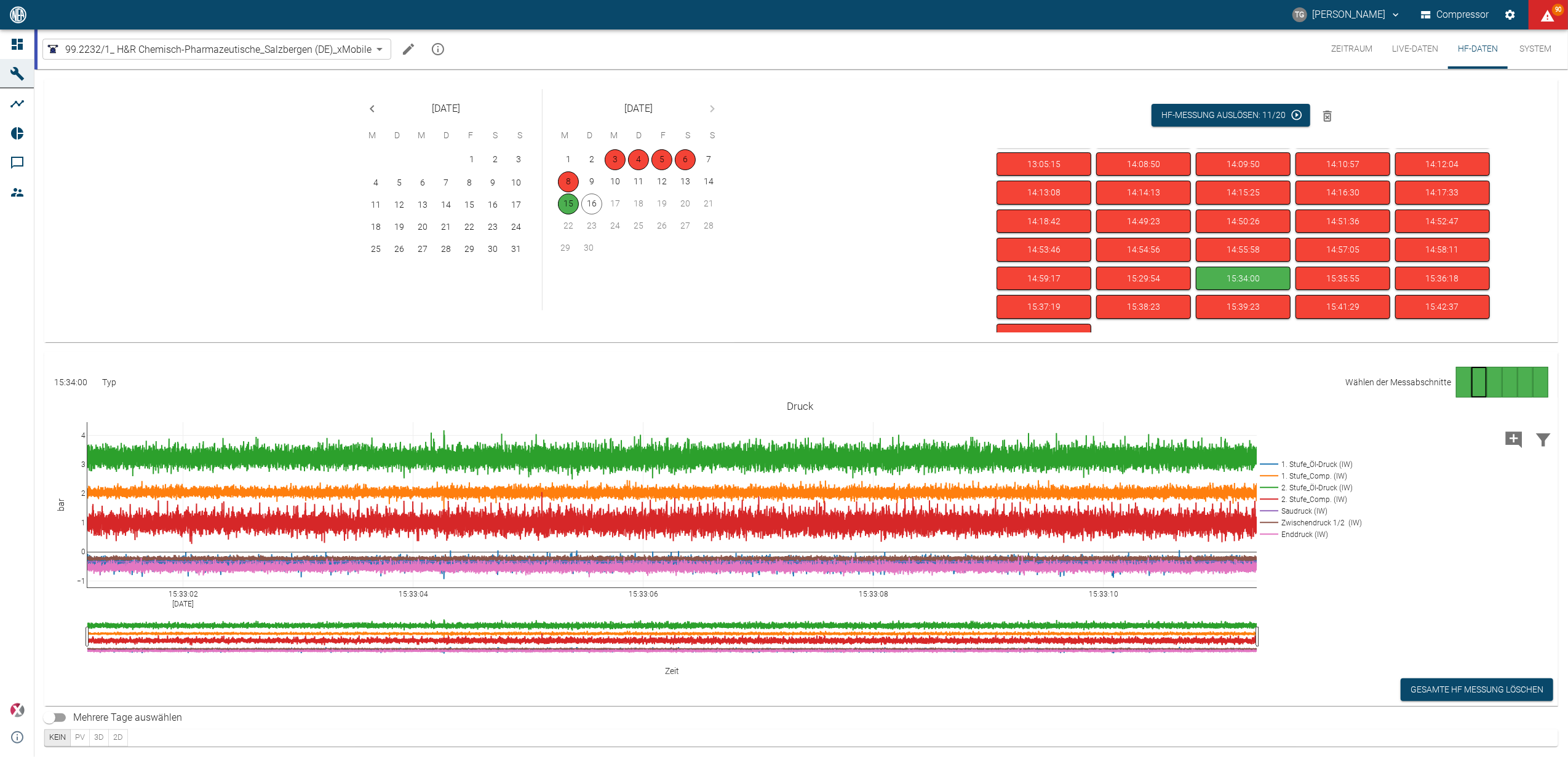
click at [1493, 382] on div "Gehe zu Seite 3" at bounding box center [1494, 382] width 15 height 31
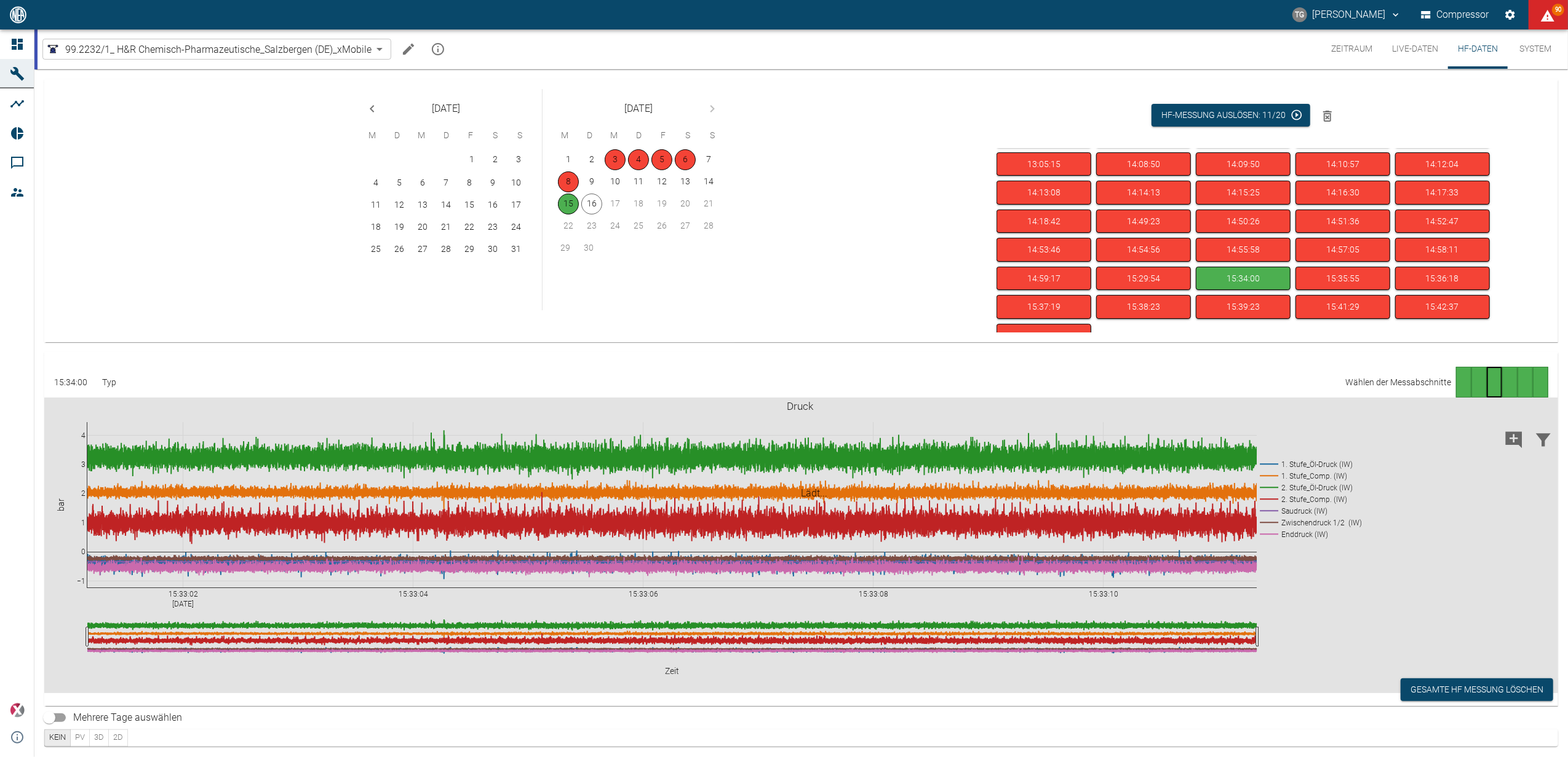
click at [1509, 381] on div "Gehe zu Seite 4" at bounding box center [1509, 382] width 15 height 31
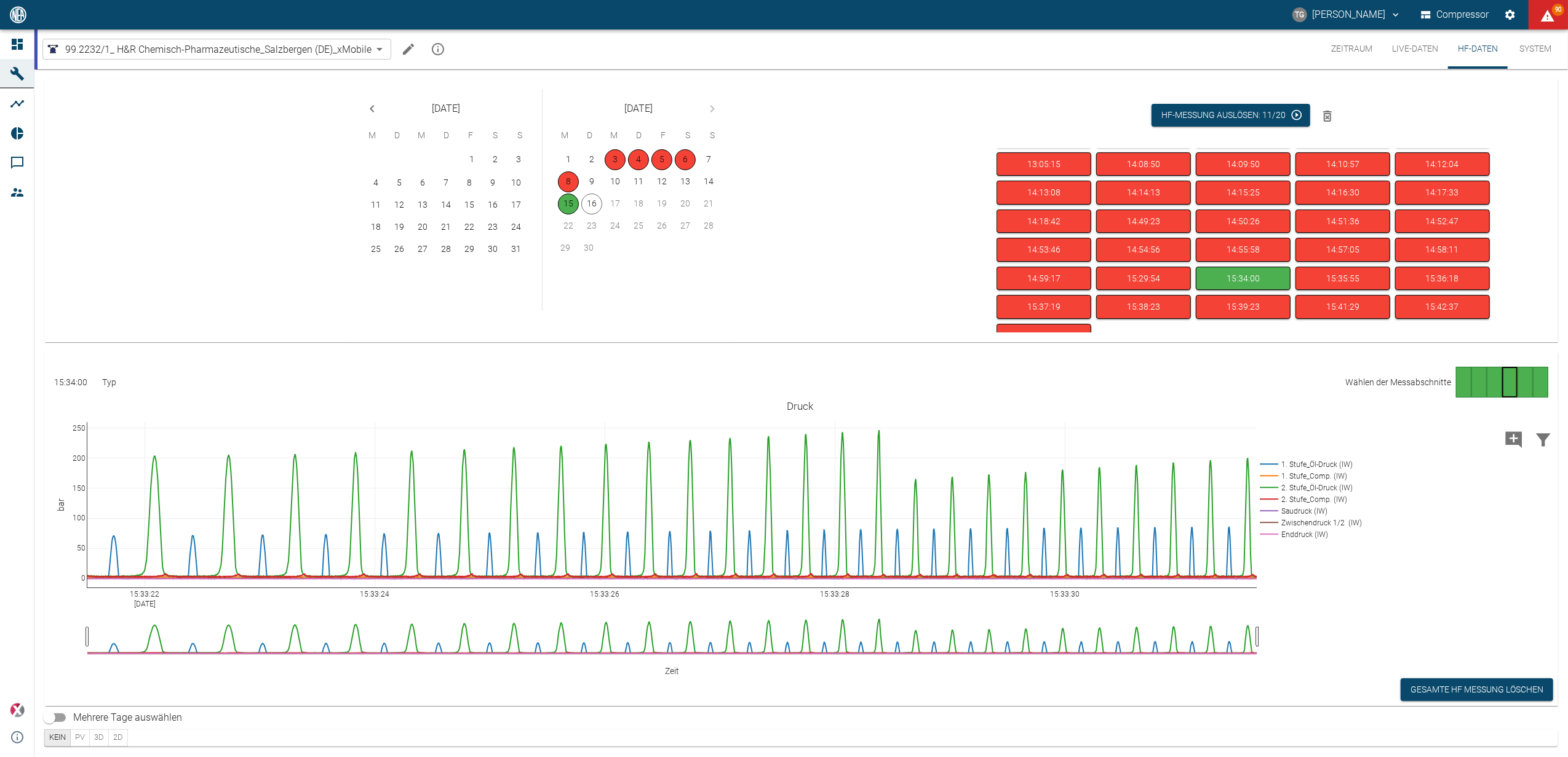
click at [1521, 384] on div "Gehe zu Seite 5" at bounding box center [1525, 382] width 15 height 31
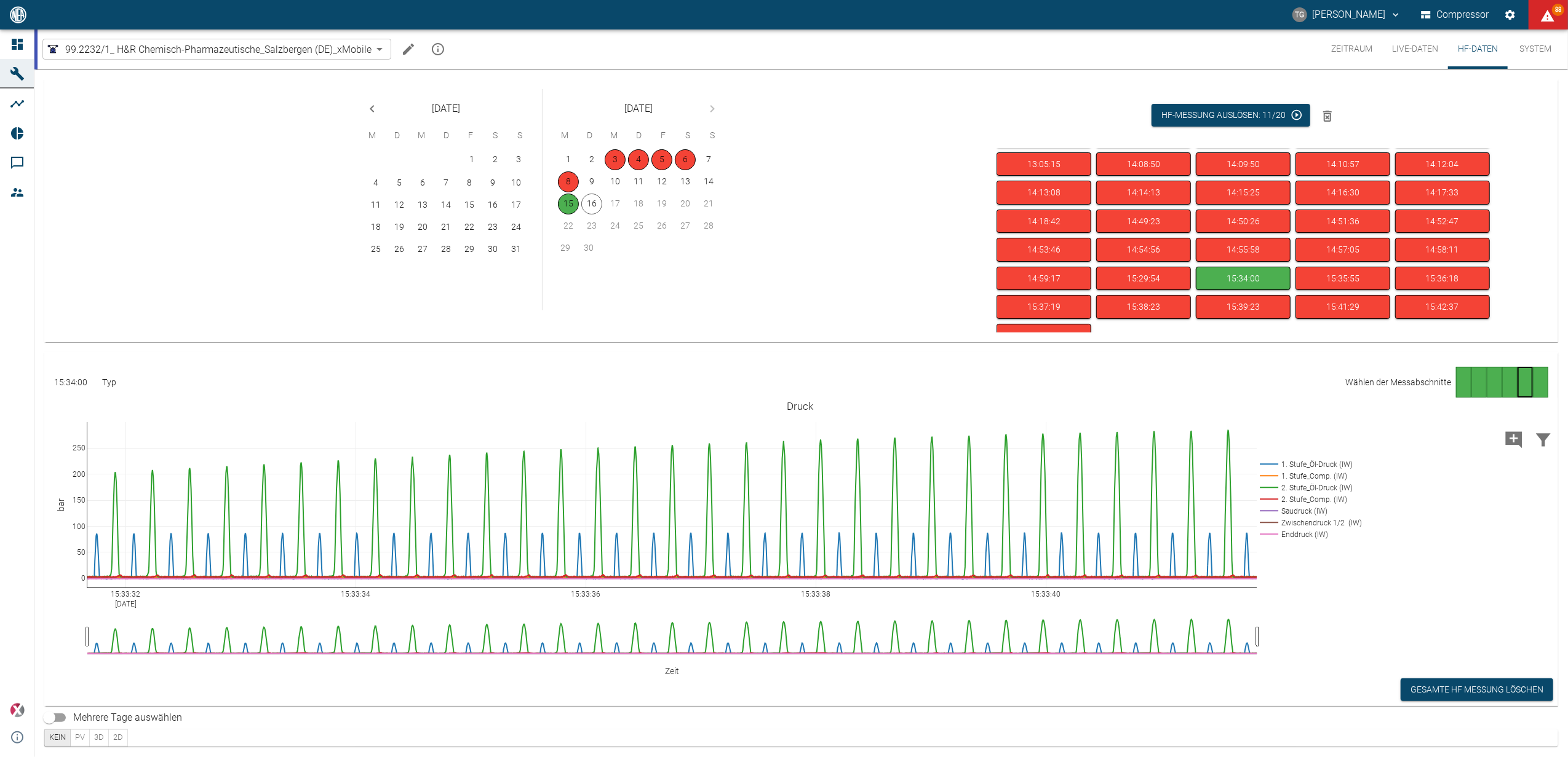
click at [1541, 384] on div "Gehe zu Seite 6" at bounding box center [1540, 382] width 15 height 31
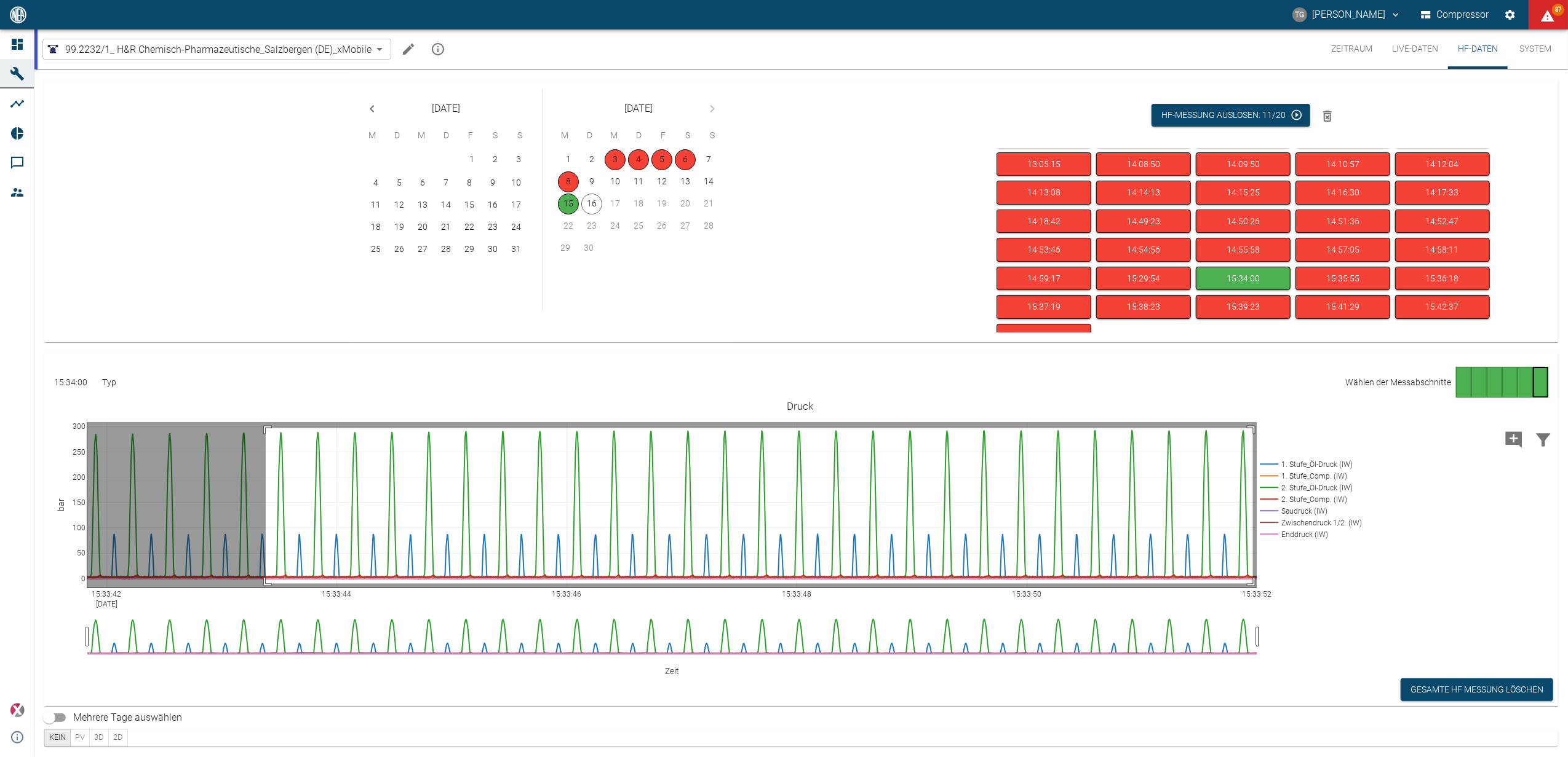
drag, startPoint x: 266, startPoint y: 428, endPoint x: 1252, endPoint y: 584, distance: 998.3
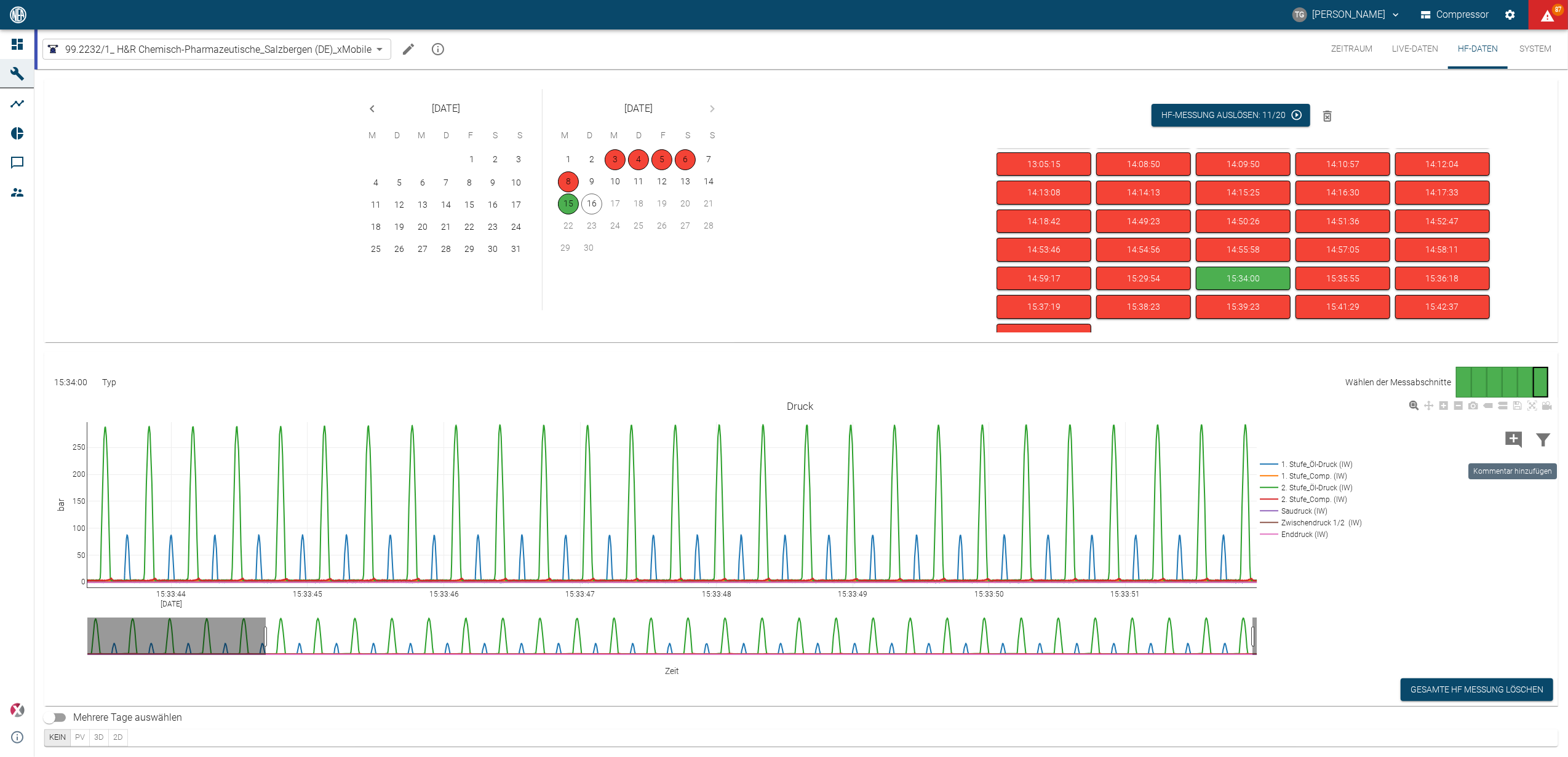
drag, startPoint x: 1506, startPoint y: 442, endPoint x: 1014, endPoint y: 463, distance: 492.4
click at [1506, 442] on icon "Kommentar hinzufügen" at bounding box center [1514, 440] width 16 height 16
click at [1479, 439] on button "Weiter" at bounding box center [1480, 438] width 37 height 18
type textarea "d"
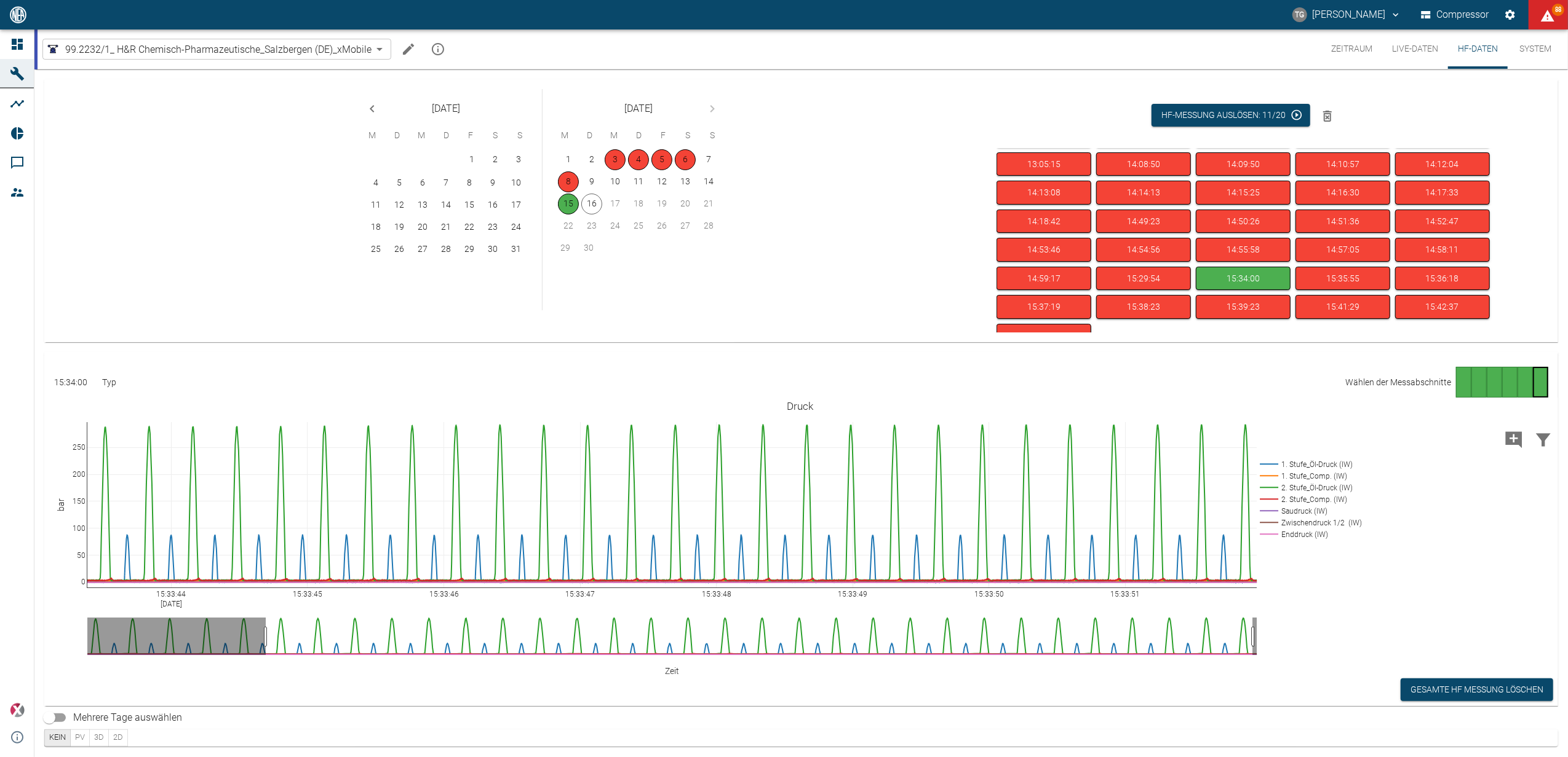
type textarea "V"
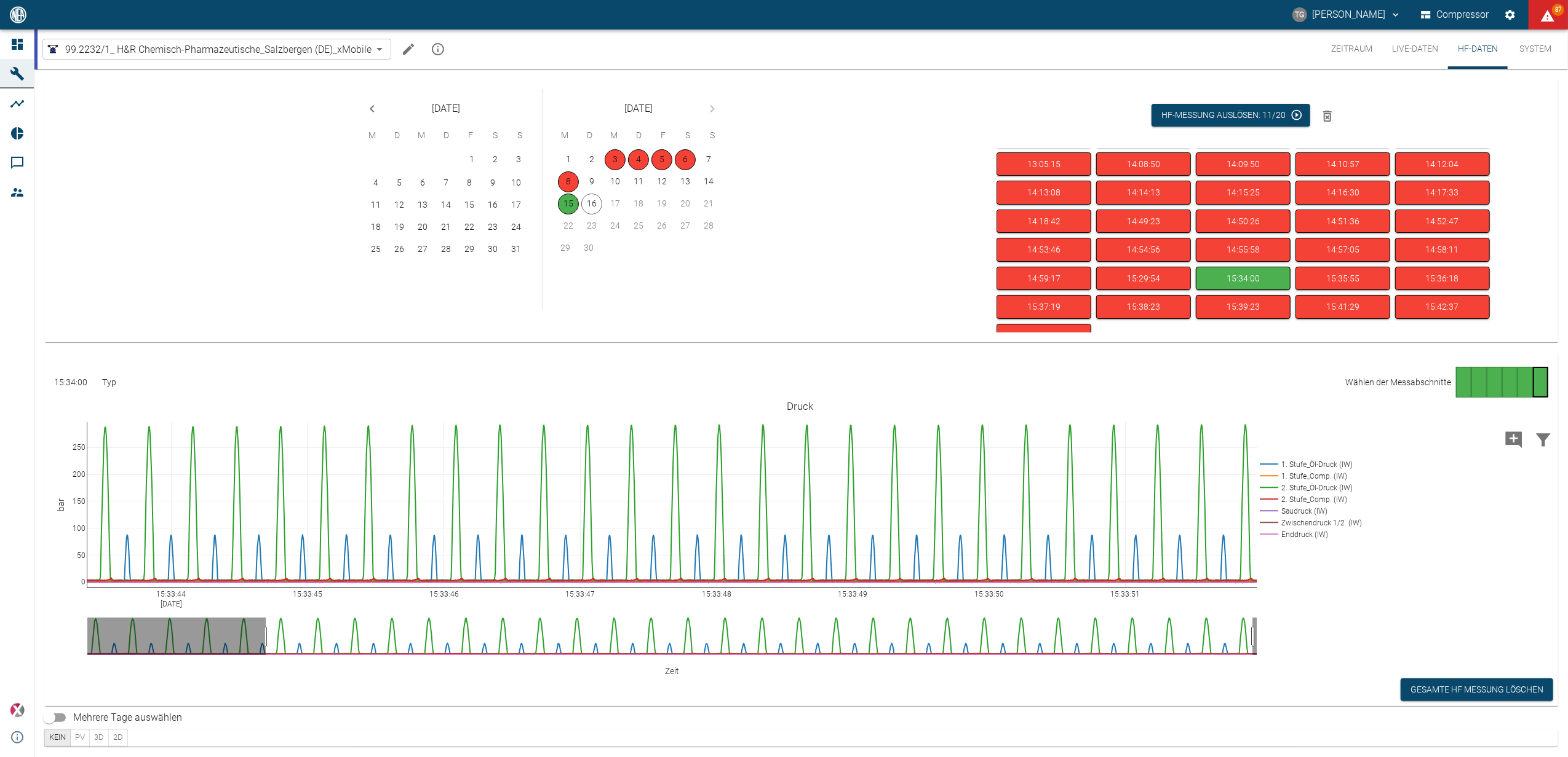
type textarea "Errechnete Verdichterdrehzahl= 187 U/min"
drag, startPoint x: 835, startPoint y: 385, endPoint x: 503, endPoint y: 369, distance: 332.4
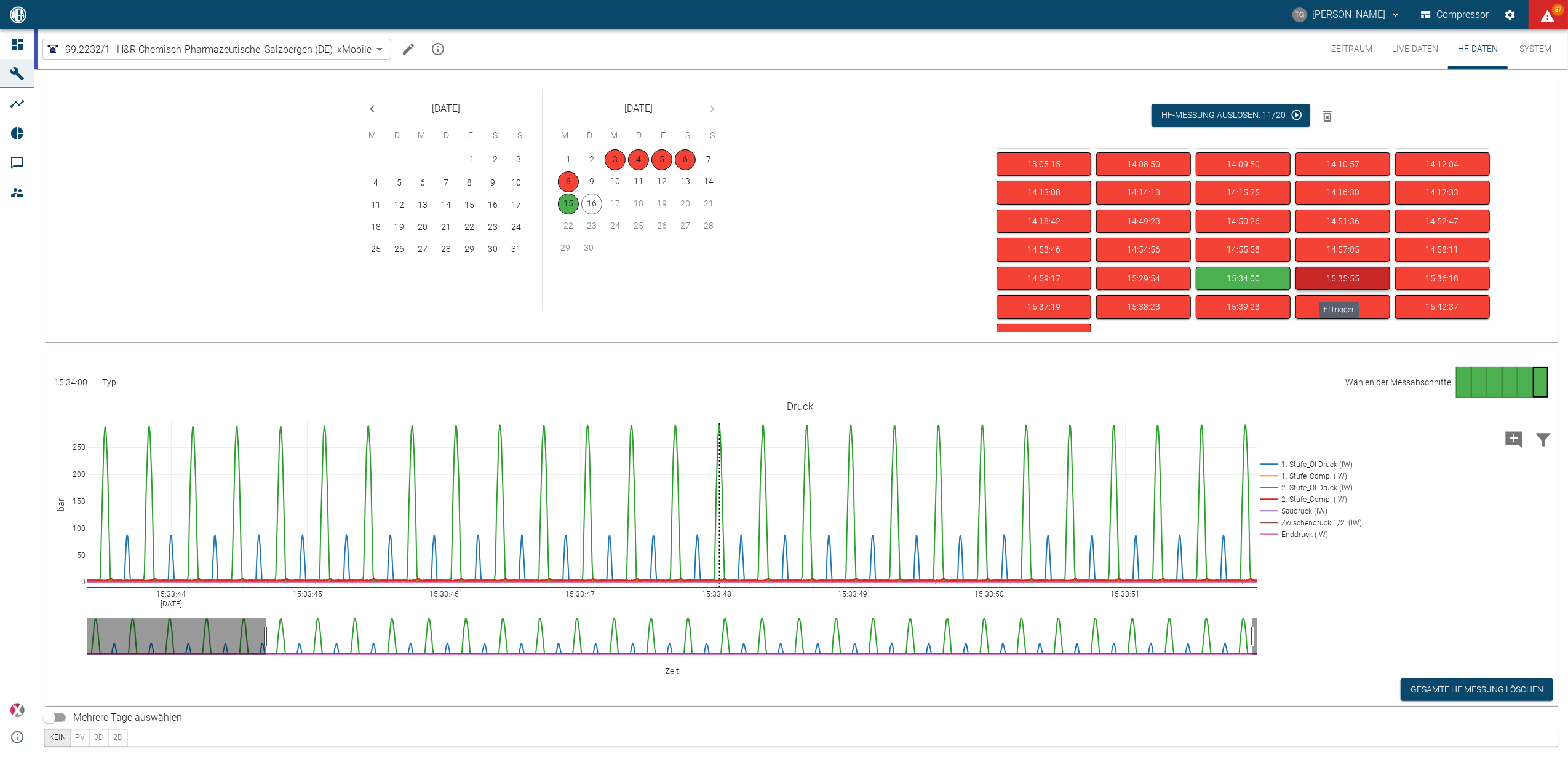
click at [1345, 278] on button "15:35:55" at bounding box center [1342, 278] width 95 height 24
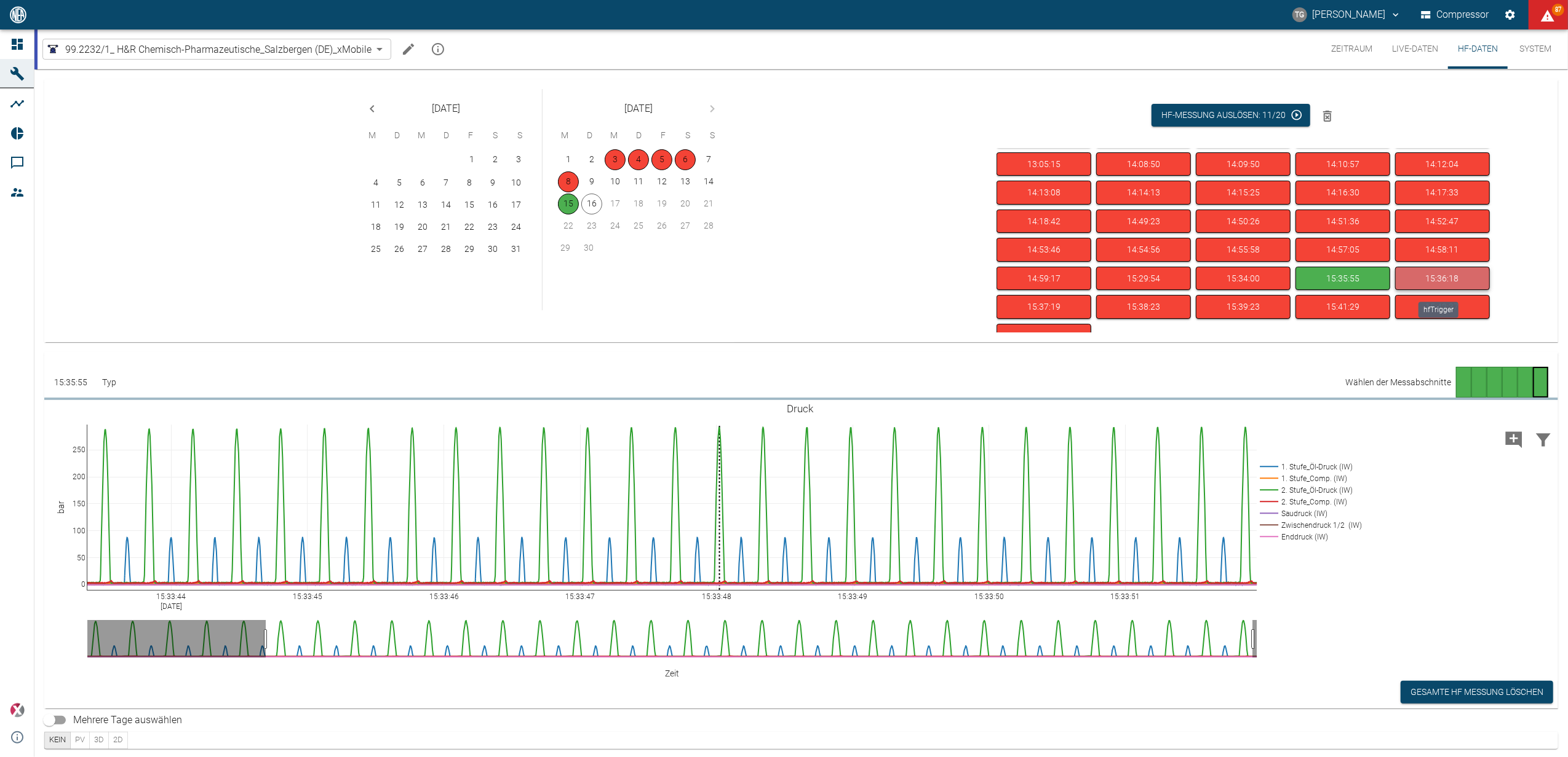
click at [1423, 286] on button "15:36:18" at bounding box center [1442, 278] width 95 height 24
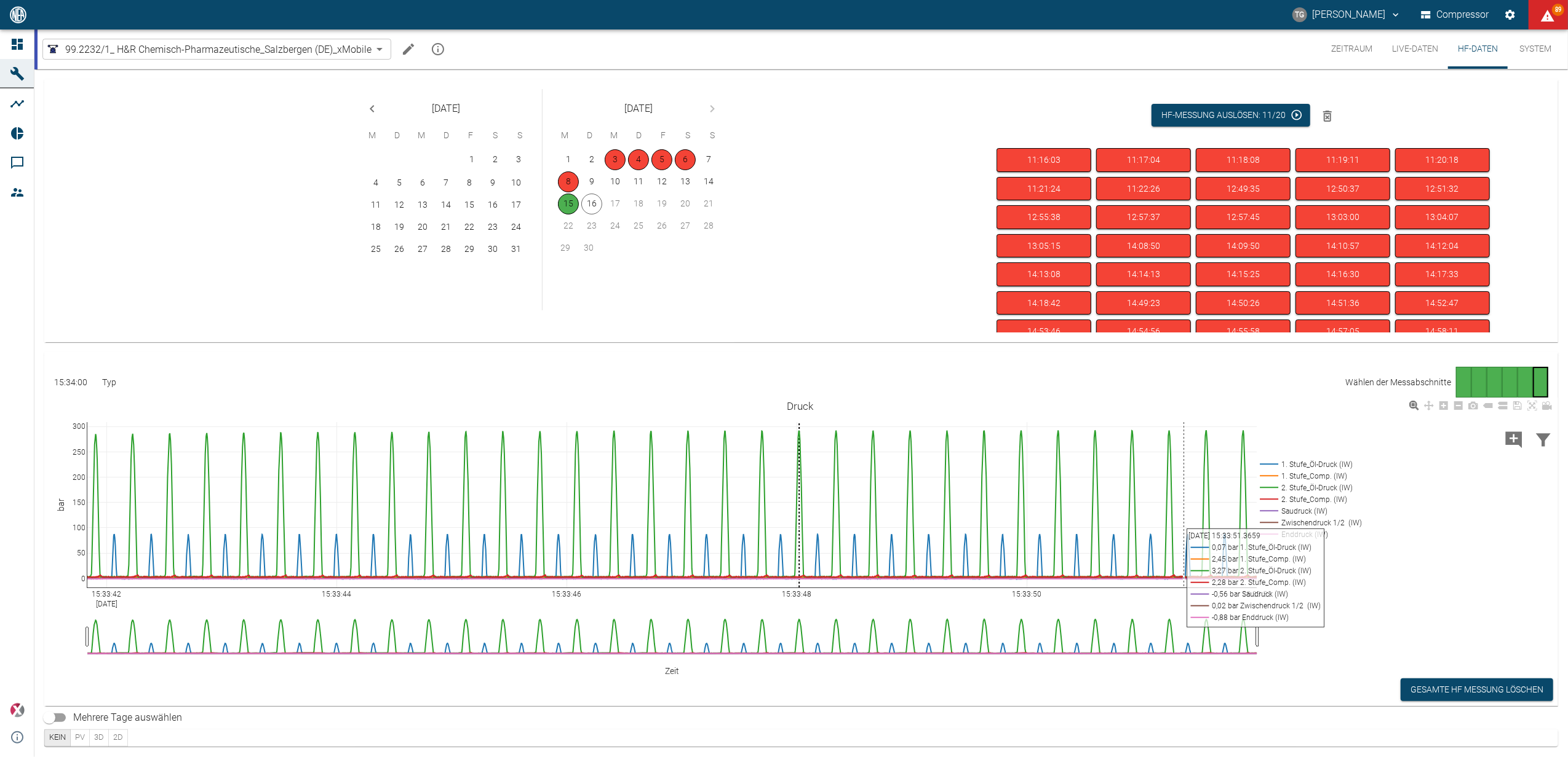
scroll to position [82, 0]
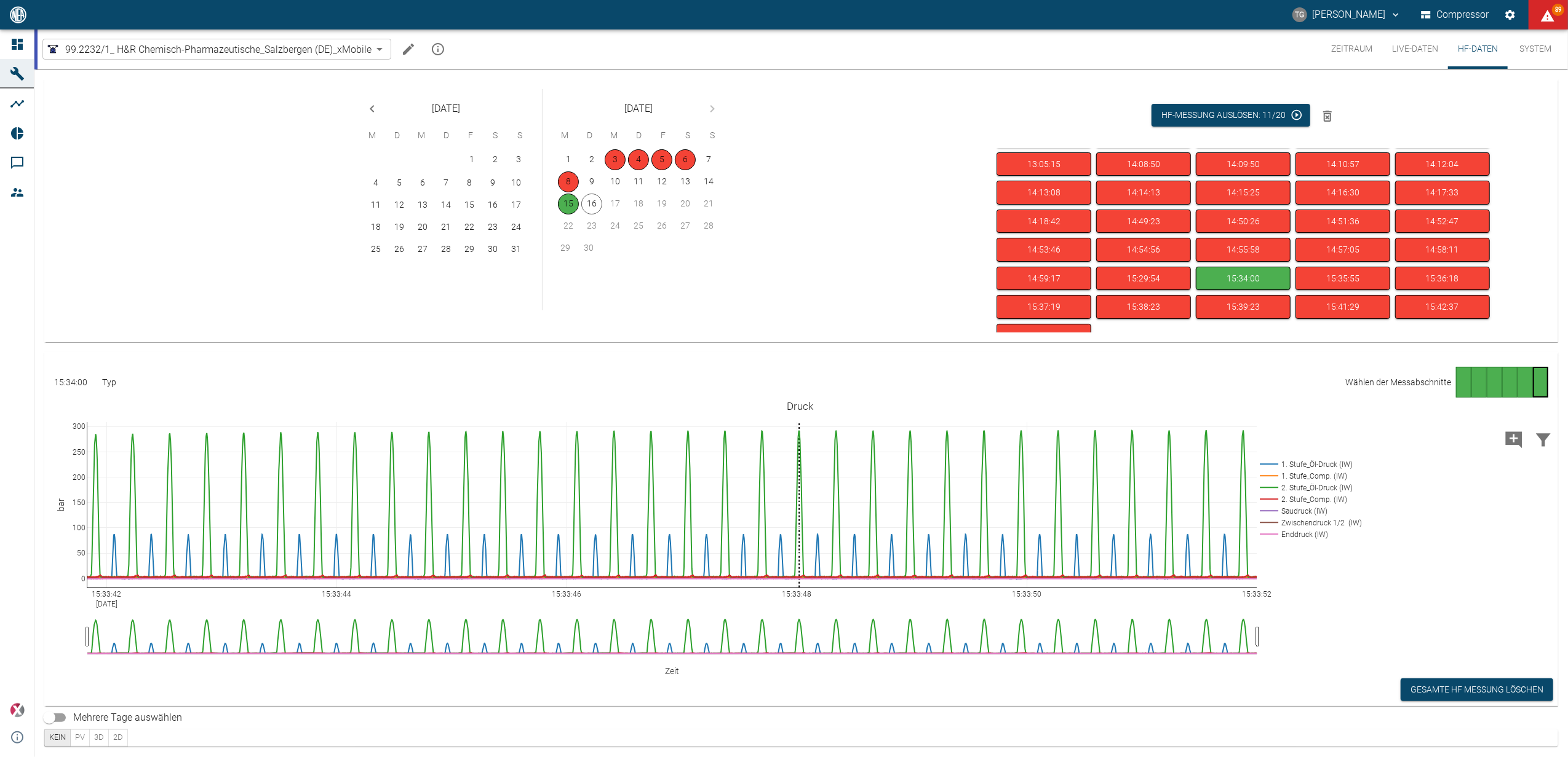
click at [1523, 384] on div "Gehe zu Seite 5" at bounding box center [1525, 382] width 15 height 31
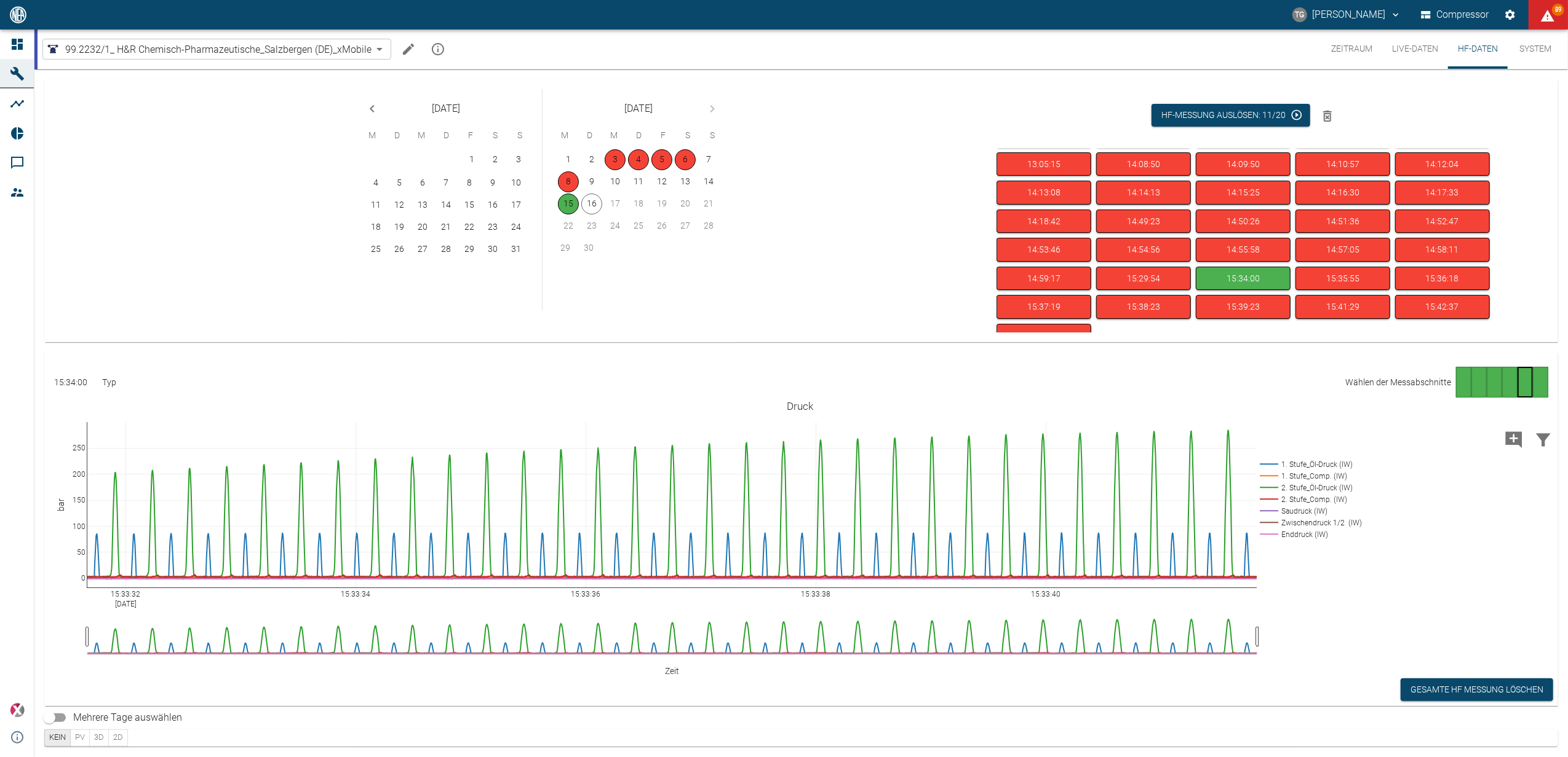
click at [1536, 380] on div "Gehe zu Seite 6" at bounding box center [1540, 382] width 15 height 31
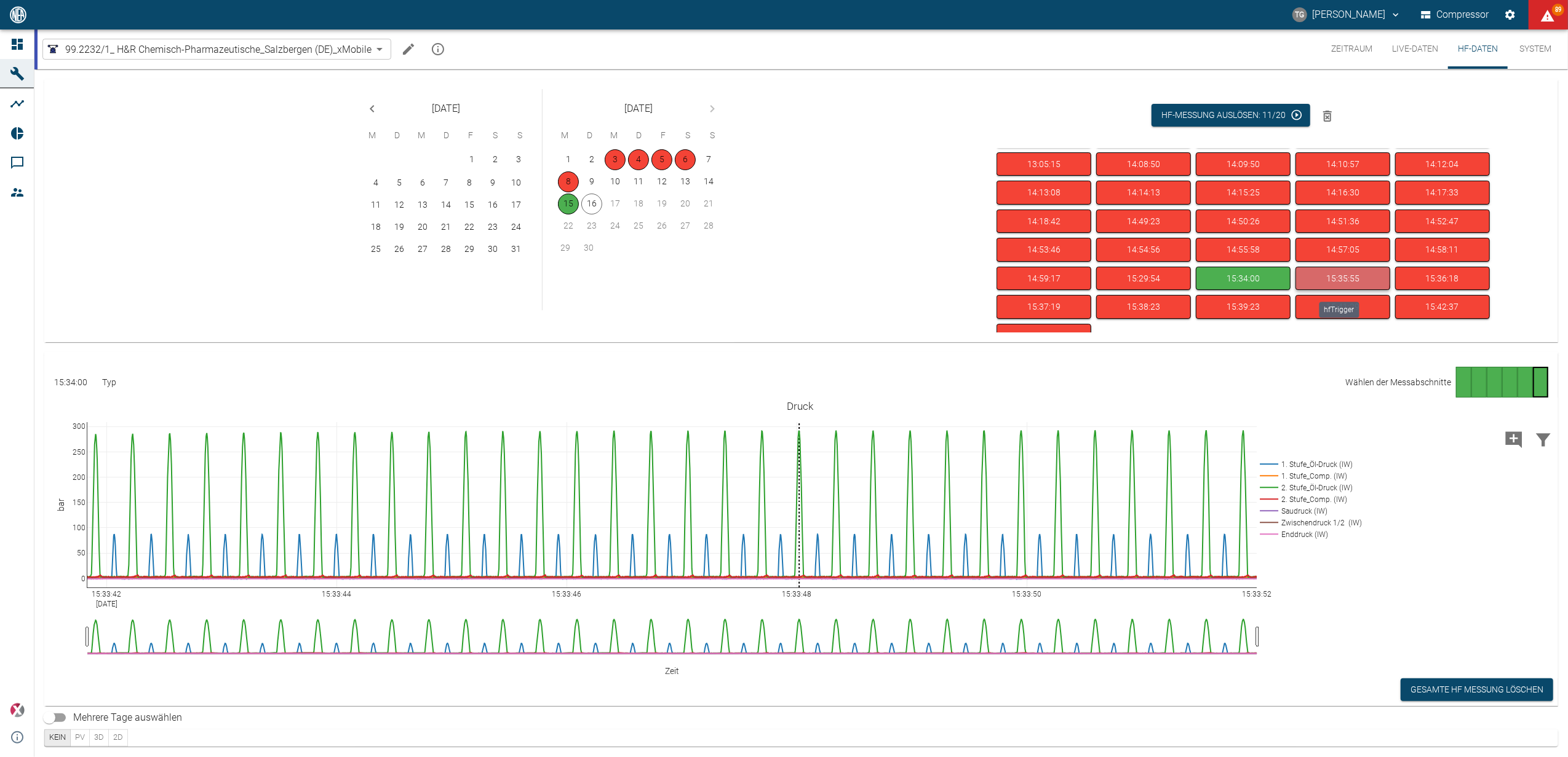
click at [1307, 278] on button "15:35:55" at bounding box center [1342, 278] width 95 height 24
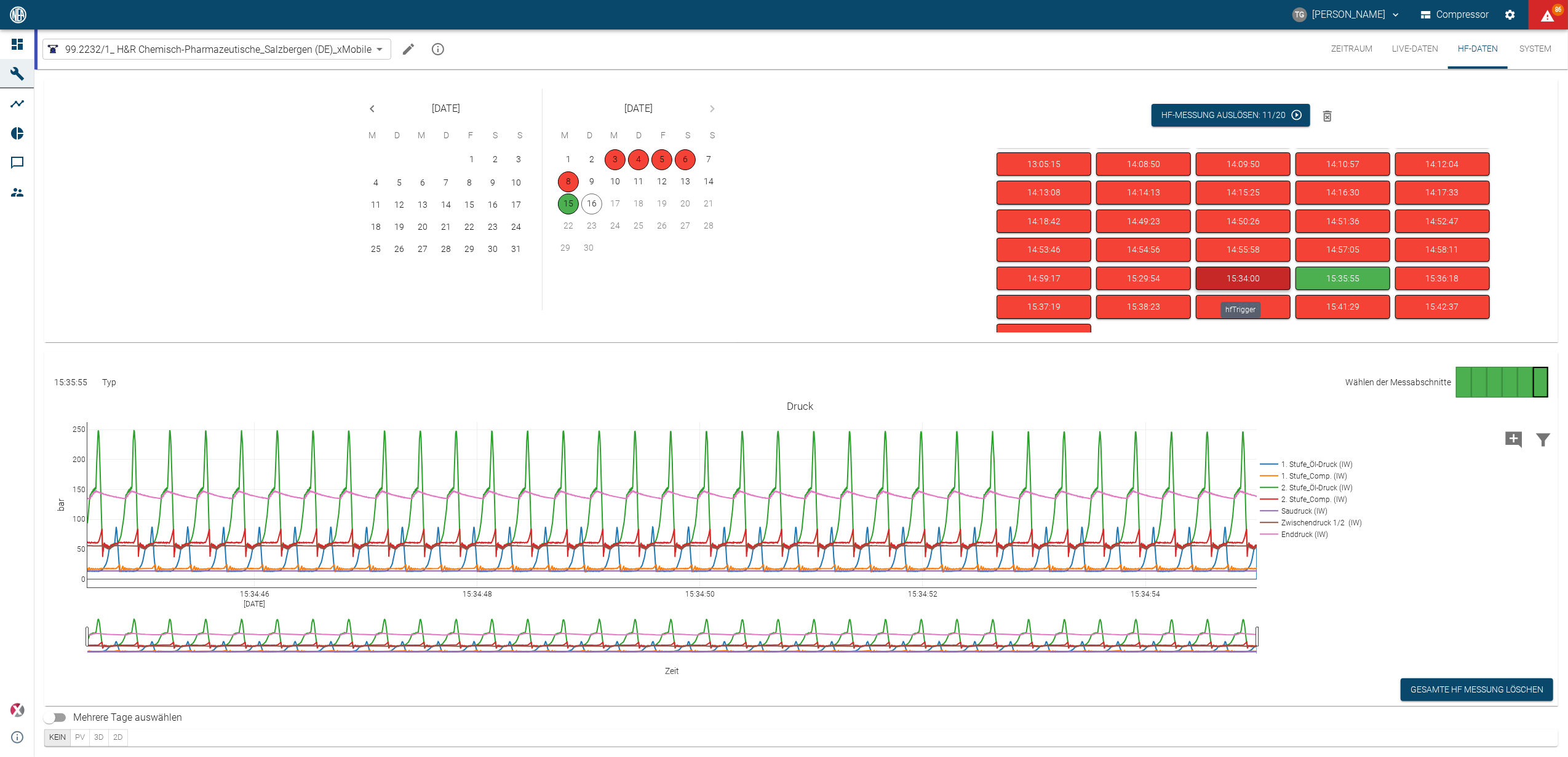
click at [1251, 281] on button "15:34:00" at bounding box center [1242, 278] width 95 height 24
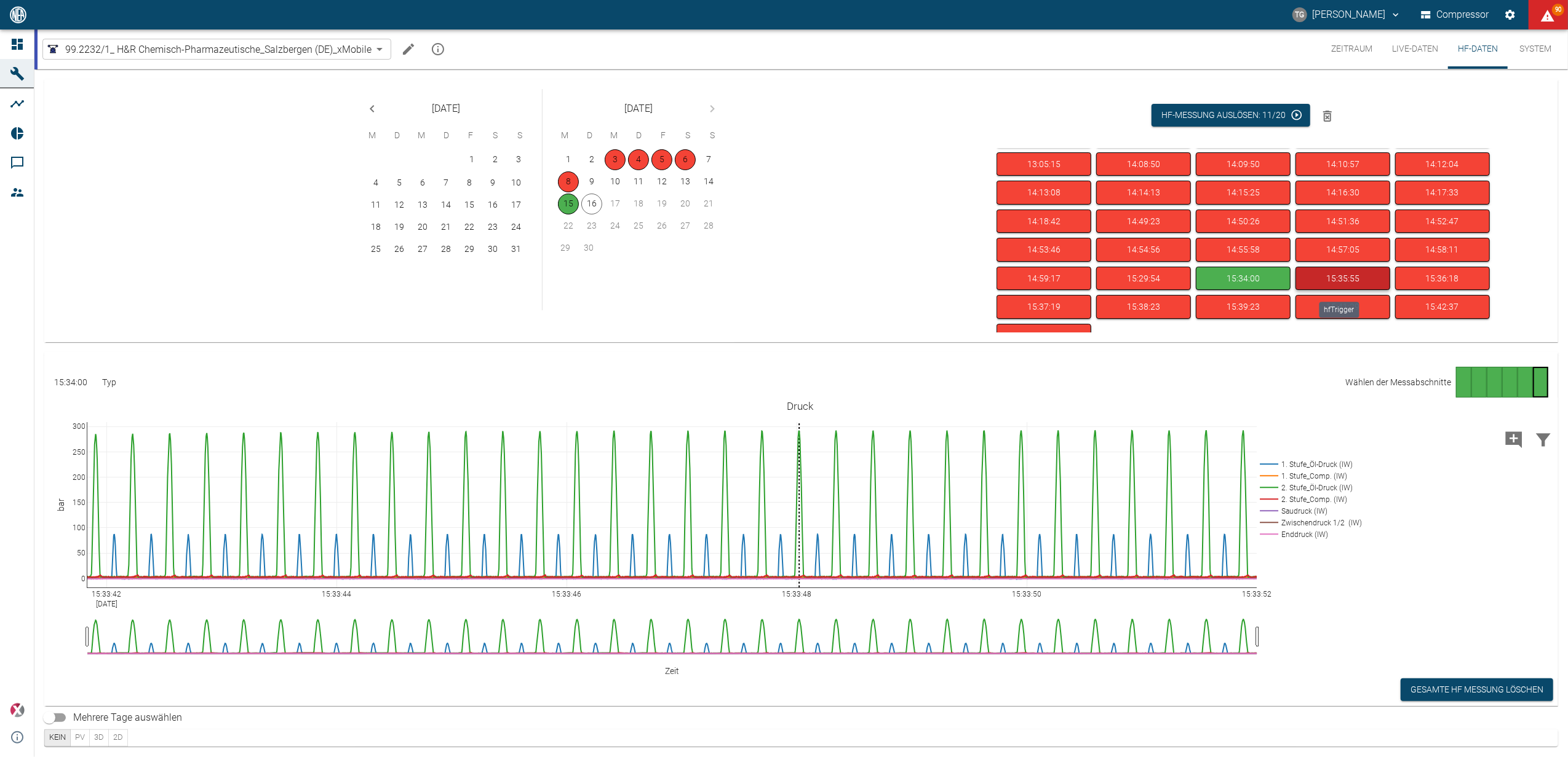
click at [1332, 283] on button "15:35:55" at bounding box center [1342, 278] width 95 height 24
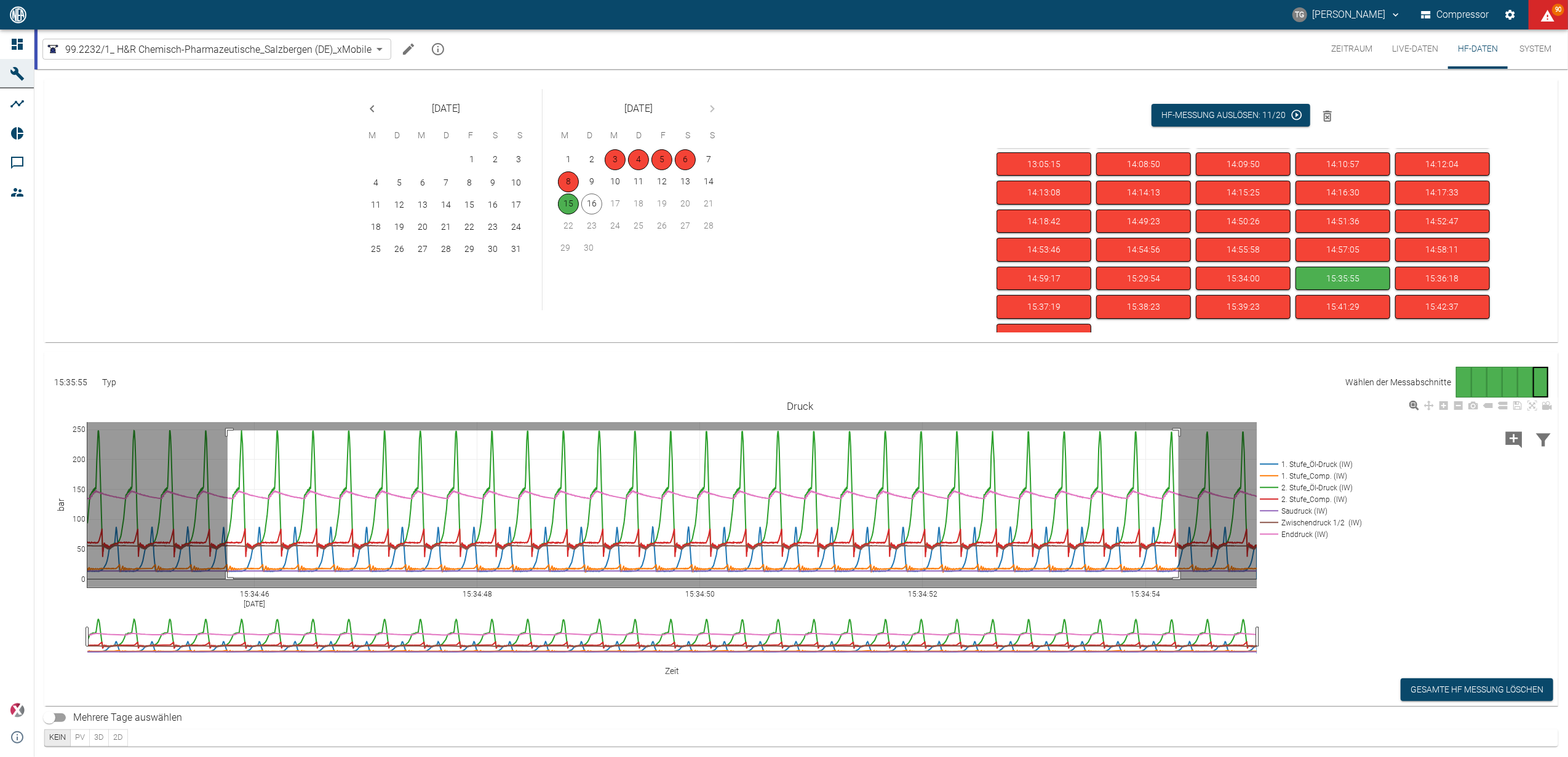
drag, startPoint x: 227, startPoint y: 431, endPoint x: 1193, endPoint y: 592, distance: 979.3
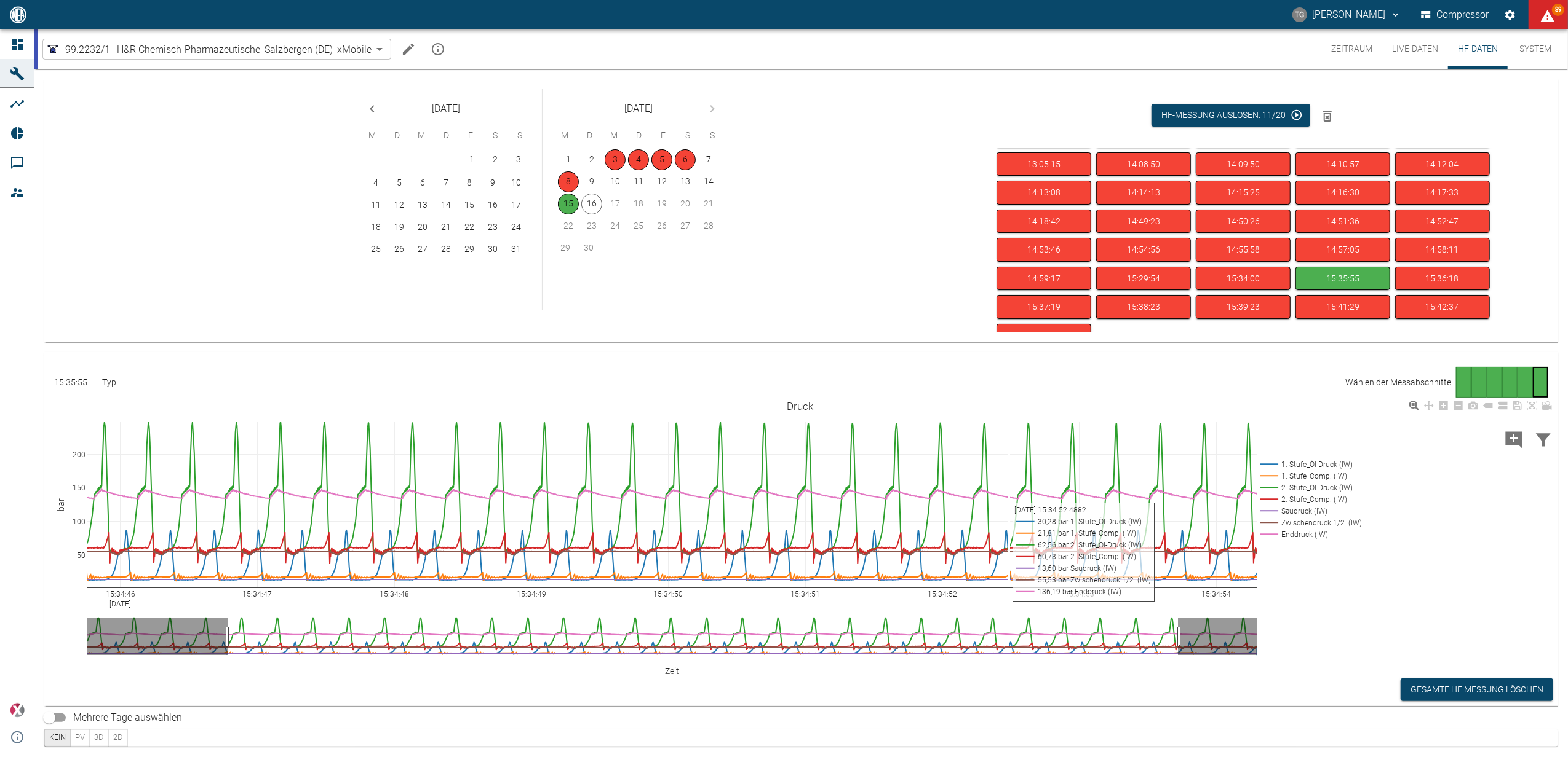
drag, startPoint x: 1041, startPoint y: 421, endPoint x: 1009, endPoint y: 554, distance: 136.8
click at [1009, 554] on div "15:34:46 Sep 15, 2025 15:34:47 15:34:48 15:34:49 15:34:50 15:34:51 15:34:52 15:…" at bounding box center [800, 535] width 1511 height 277
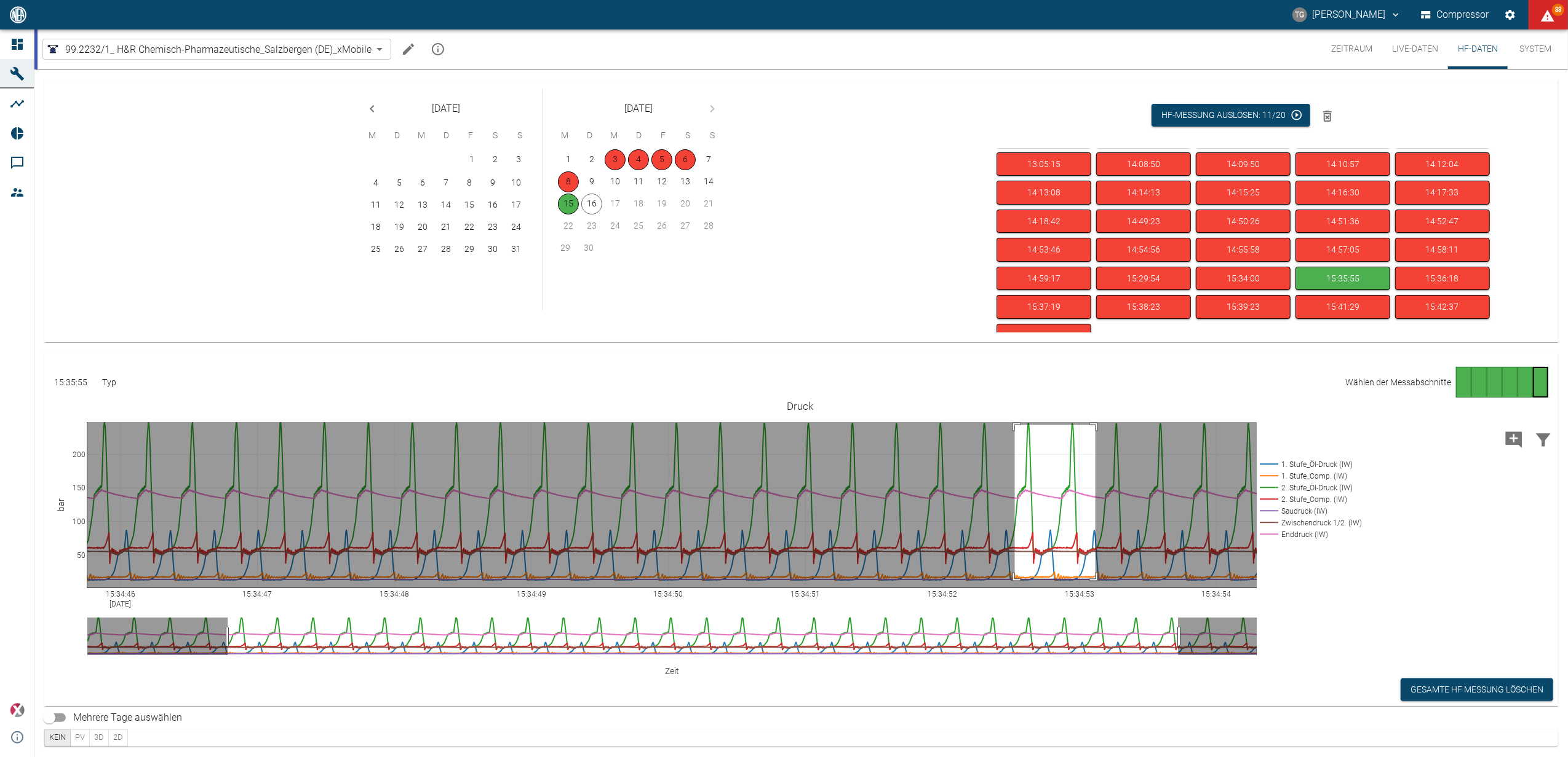
drag, startPoint x: 1014, startPoint y: 425, endPoint x: 1096, endPoint y: 579, distance: 174.5
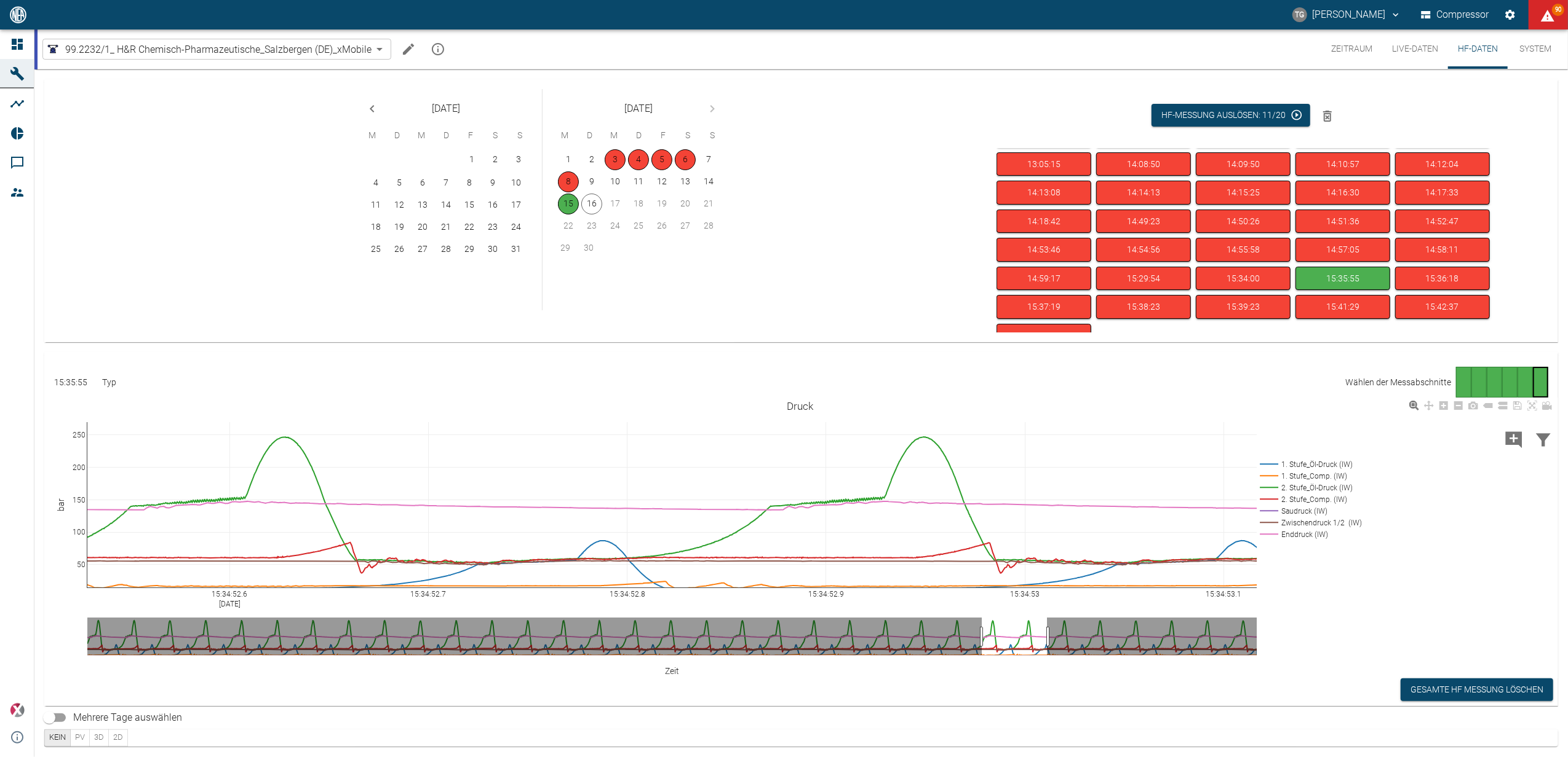
click at [1537, 617] on div "15:34:52.6 Sep 15, 2025 15:34:52.7 15:34:52.8 15:34:52.9 15:34:53 15:34:53.1 50…" at bounding box center [800, 535] width 1511 height 277
click at [1349, 641] on div "15:34:52.6 Sep 15, 2025 15:34:52.7 15:34:52.8 15:34:52.9 15:34:53 15:34:53.1 50…" at bounding box center [800, 535] width 1511 height 277
click at [1343, 633] on div "15:34:52.6 Sep 15, 2025 15:34:52.7 15:34:52.8 15:34:52.9 15:34:53 15:34:53.1 50…" at bounding box center [800, 535] width 1511 height 277
click at [834, 227] on div "August 2025 M D M D F S S 1 2 3 4 5 6 7 8 9 10 11 12 13 14 15 16 17 18 19 20 21…" at bounding box center [537, 211] width 898 height 263
click at [1435, 276] on button "15:36:18" at bounding box center [1442, 278] width 95 height 24
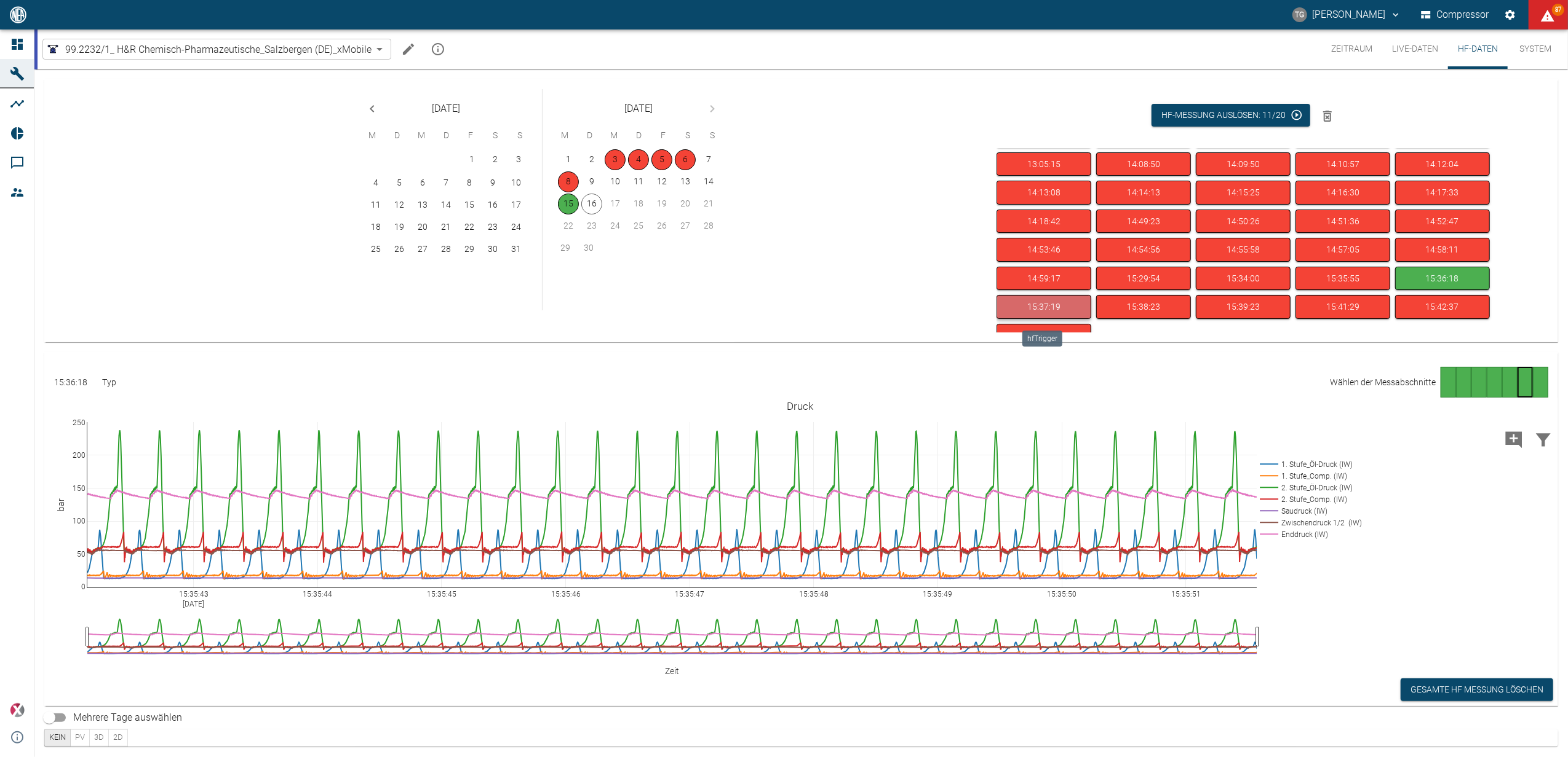
click at [1047, 313] on button "15:37:19" at bounding box center [1043, 306] width 95 height 24
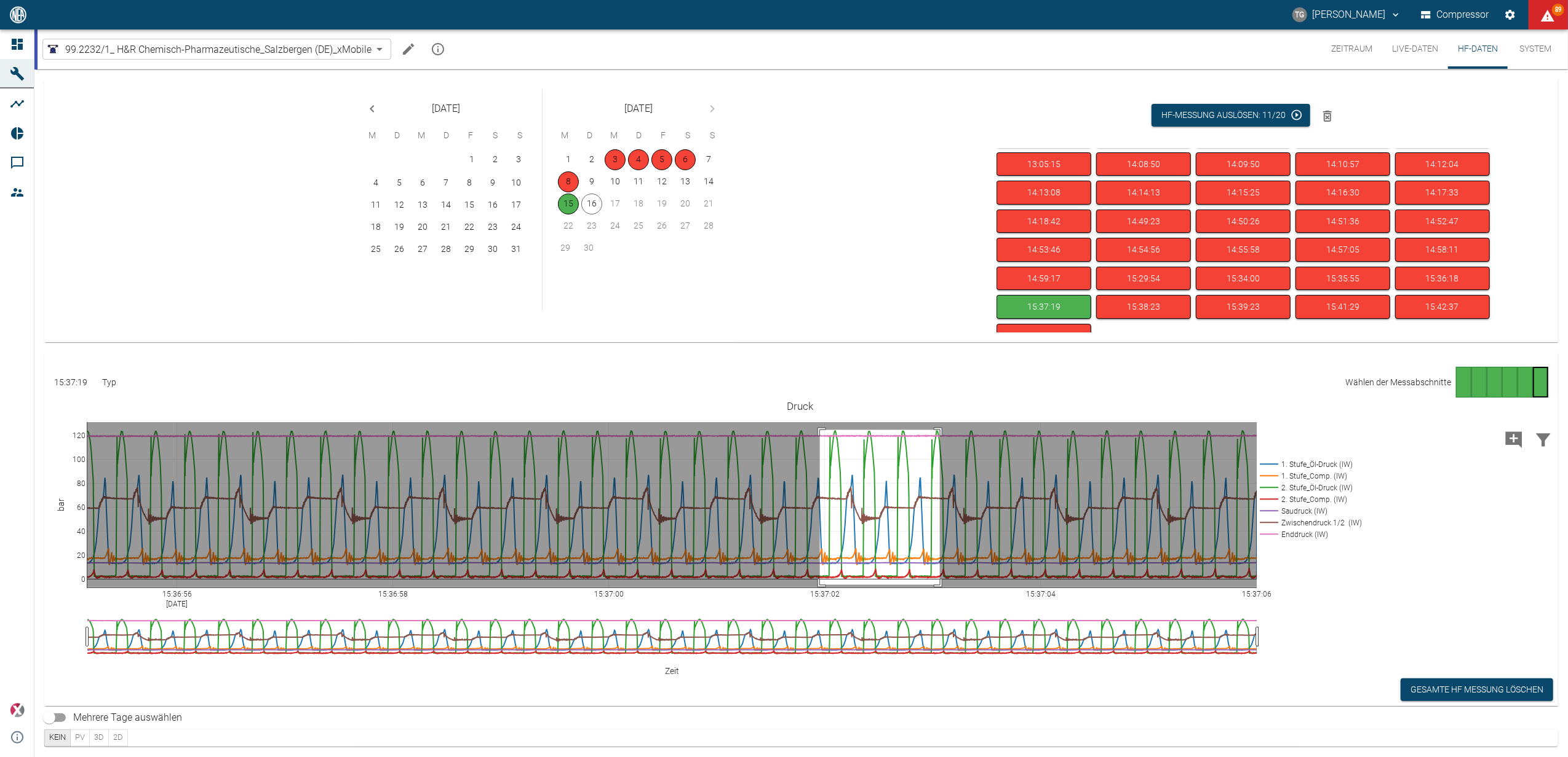
drag, startPoint x: 820, startPoint y: 430, endPoint x: 940, endPoint y: 585, distance: 196.0
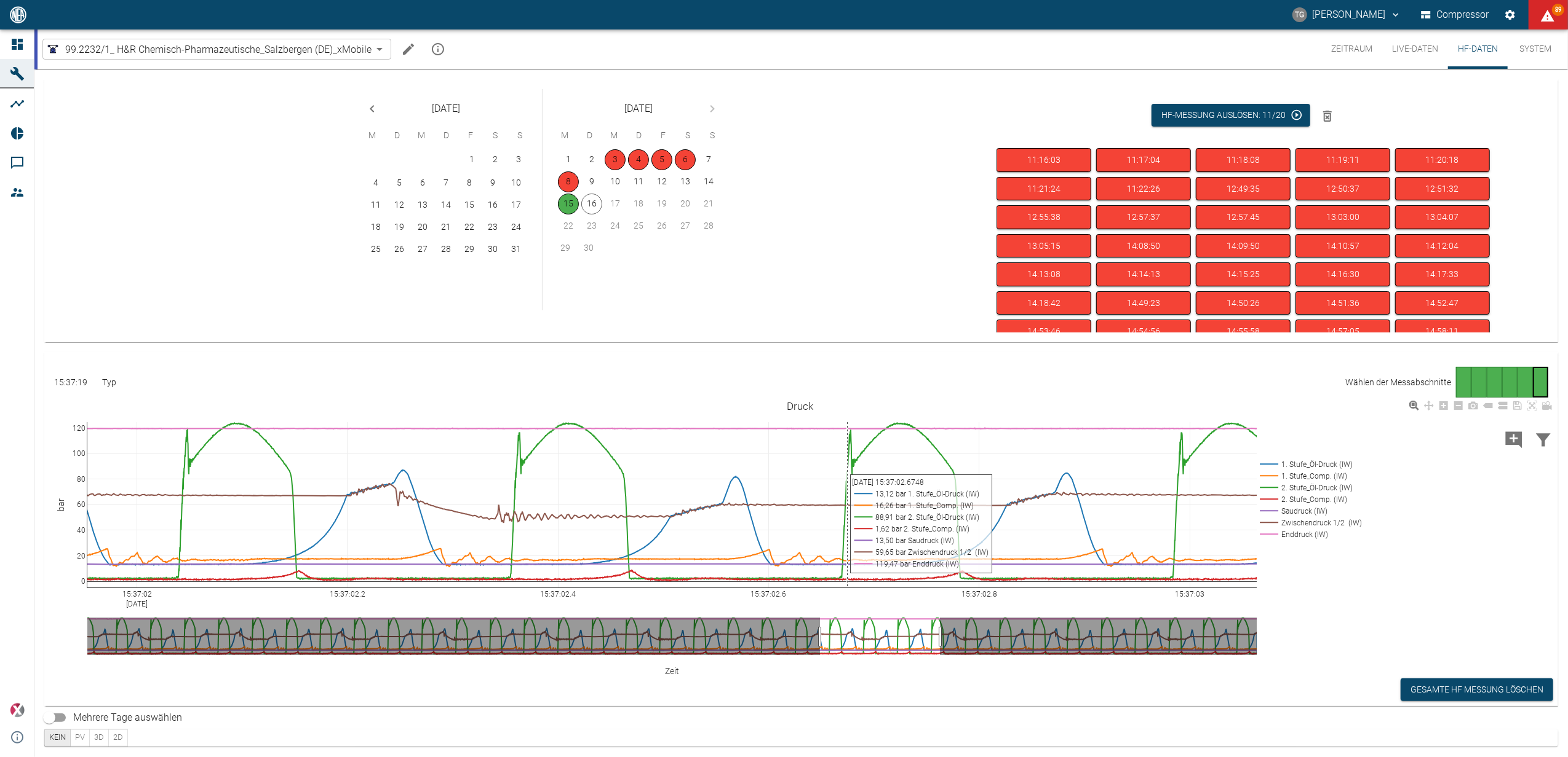
scroll to position [82, 0]
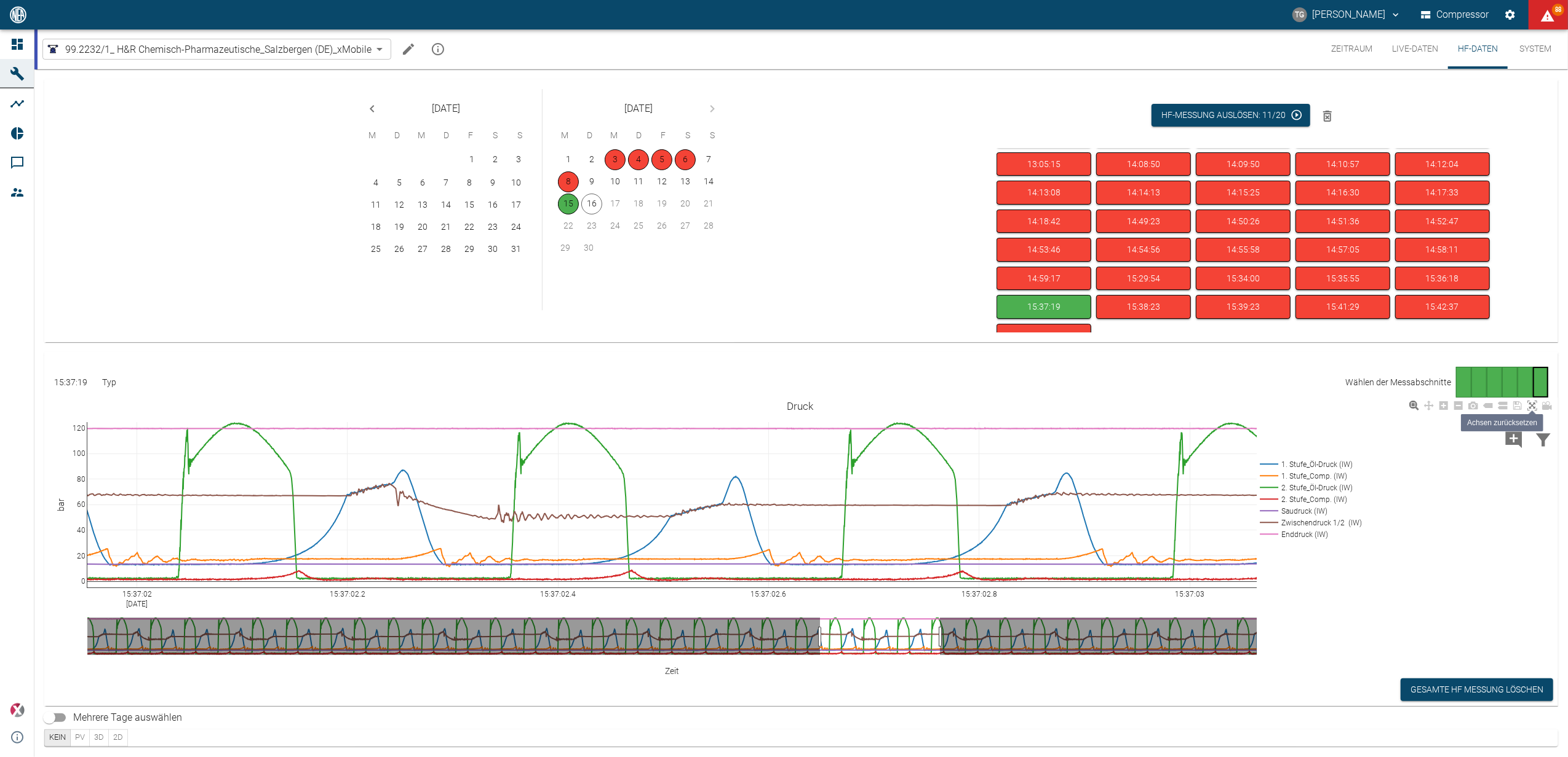
click at [1531, 406] on icon at bounding box center [1532, 406] width 10 height 10
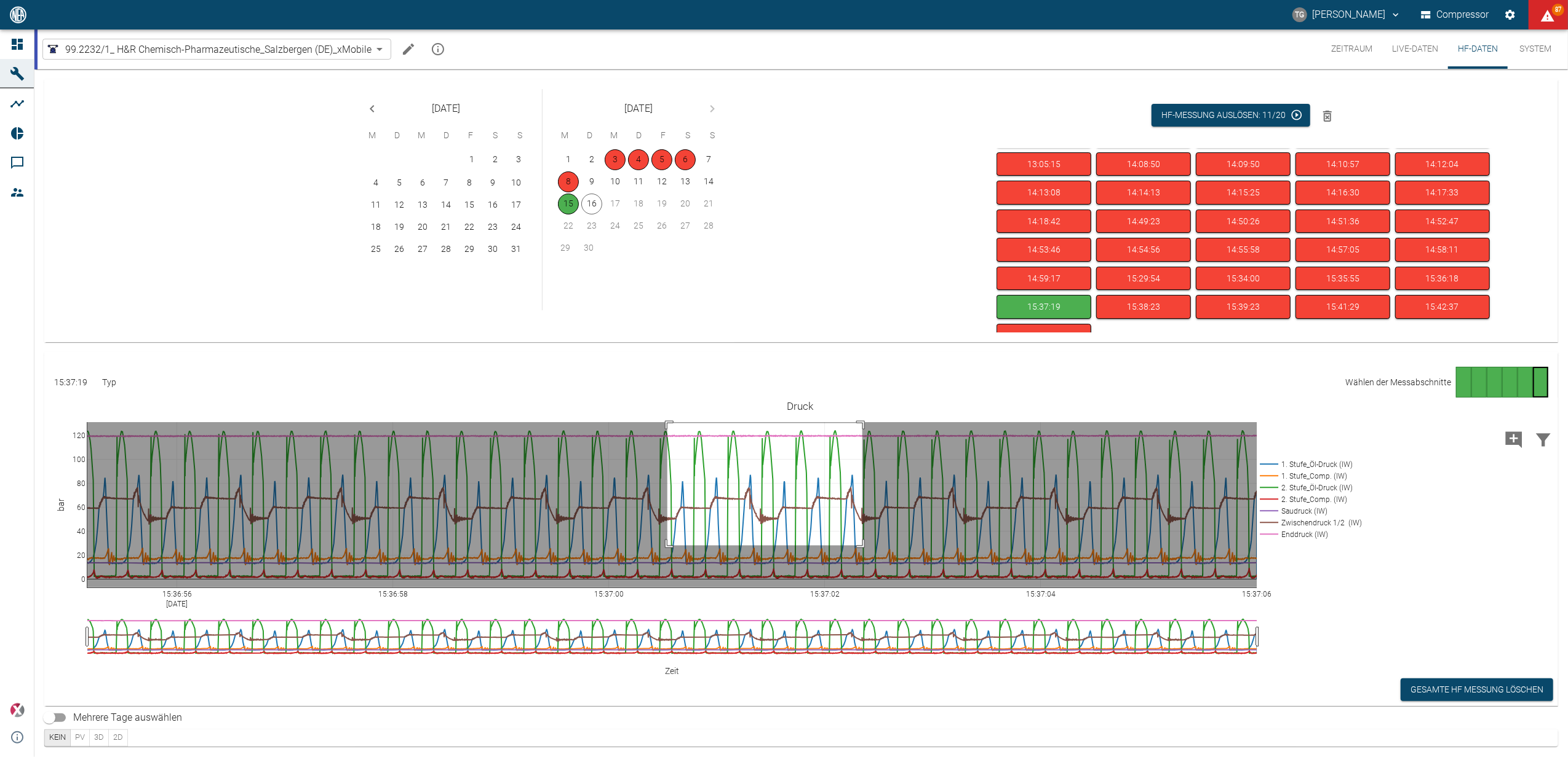
drag, startPoint x: 862, startPoint y: 424, endPoint x: 666, endPoint y: 546, distance: 230.9
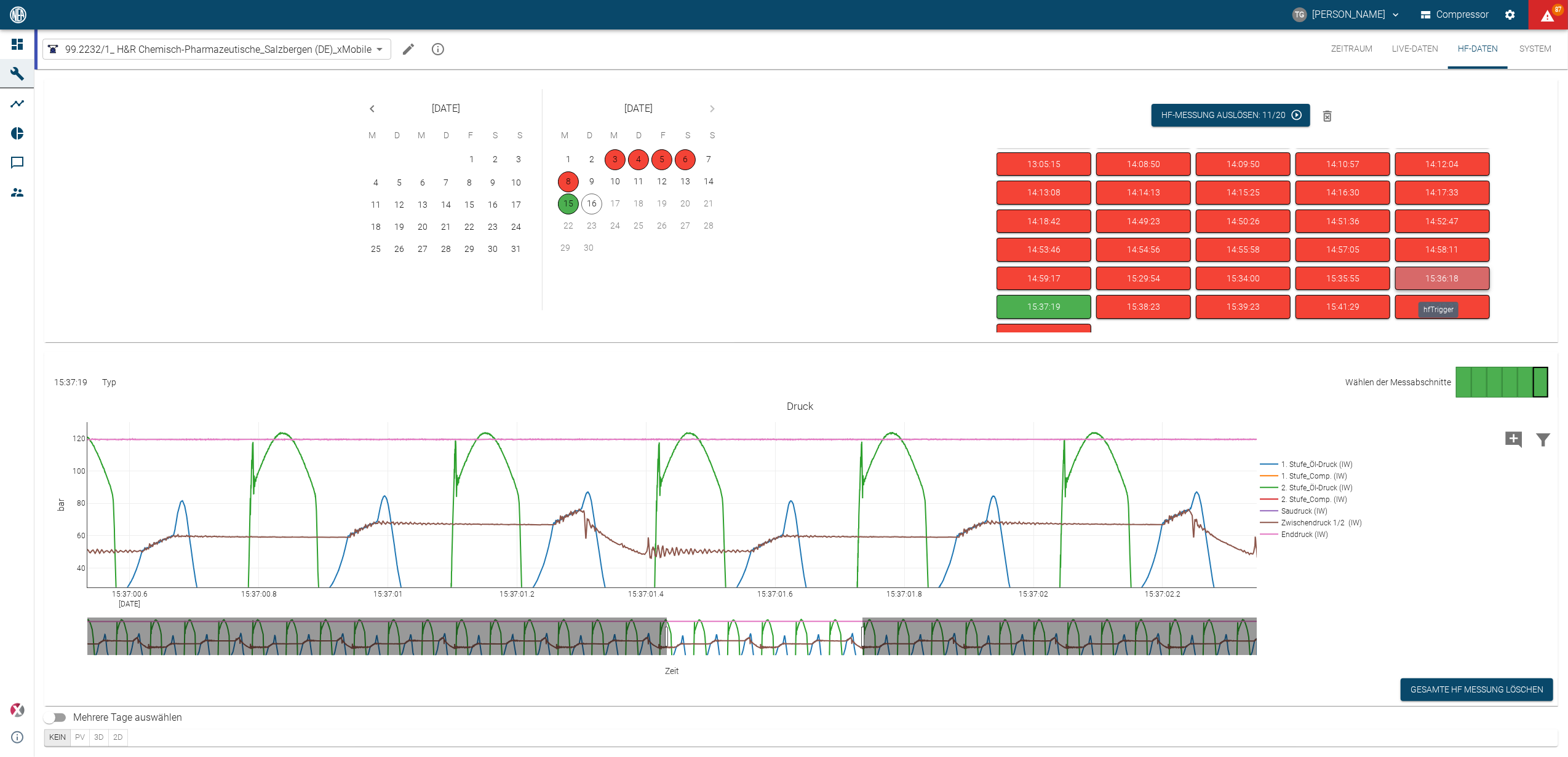
click at [1422, 273] on button "15:36:18" at bounding box center [1442, 278] width 95 height 24
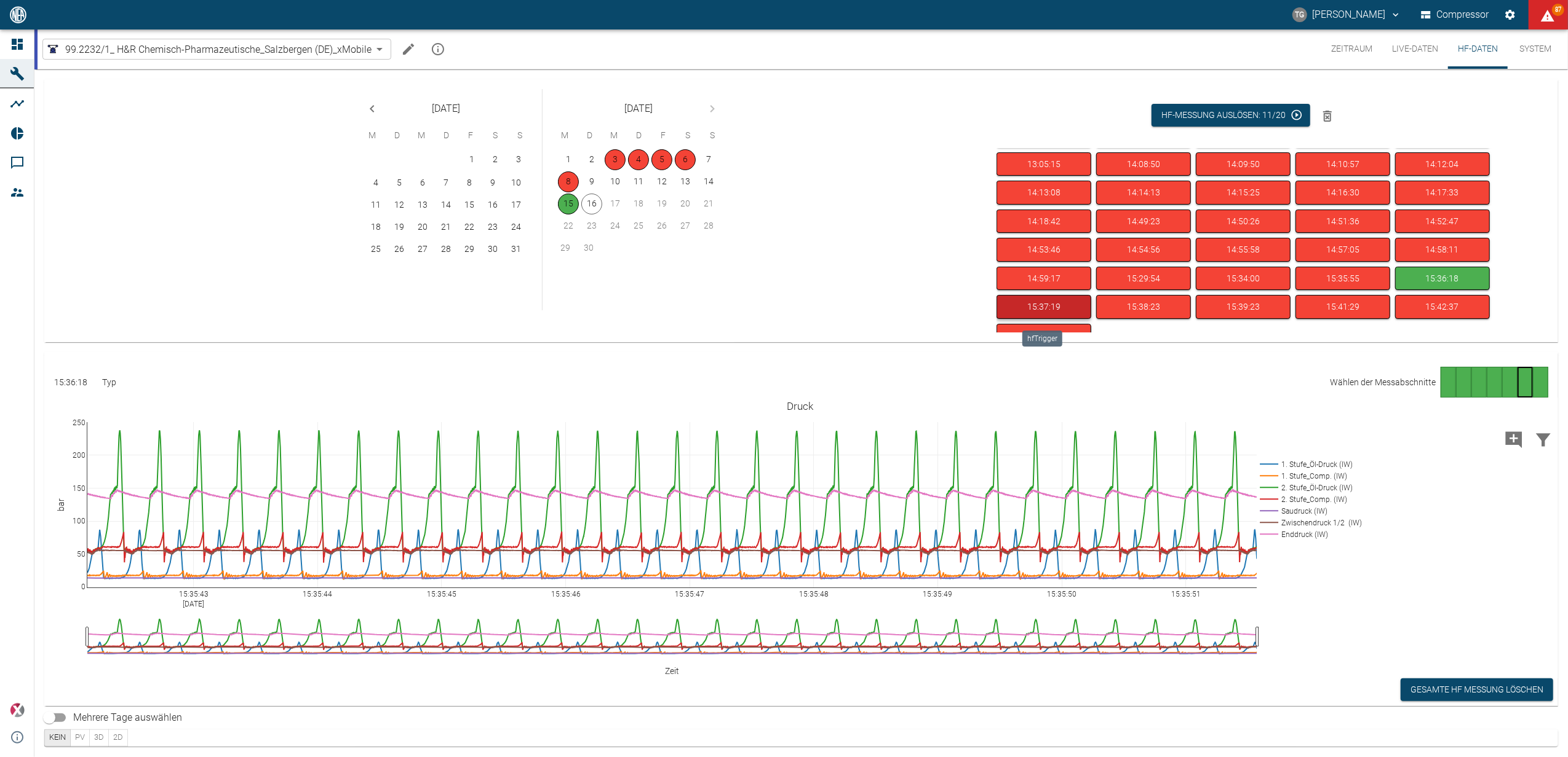
click at [1045, 308] on button "15:37:19" at bounding box center [1043, 306] width 95 height 24
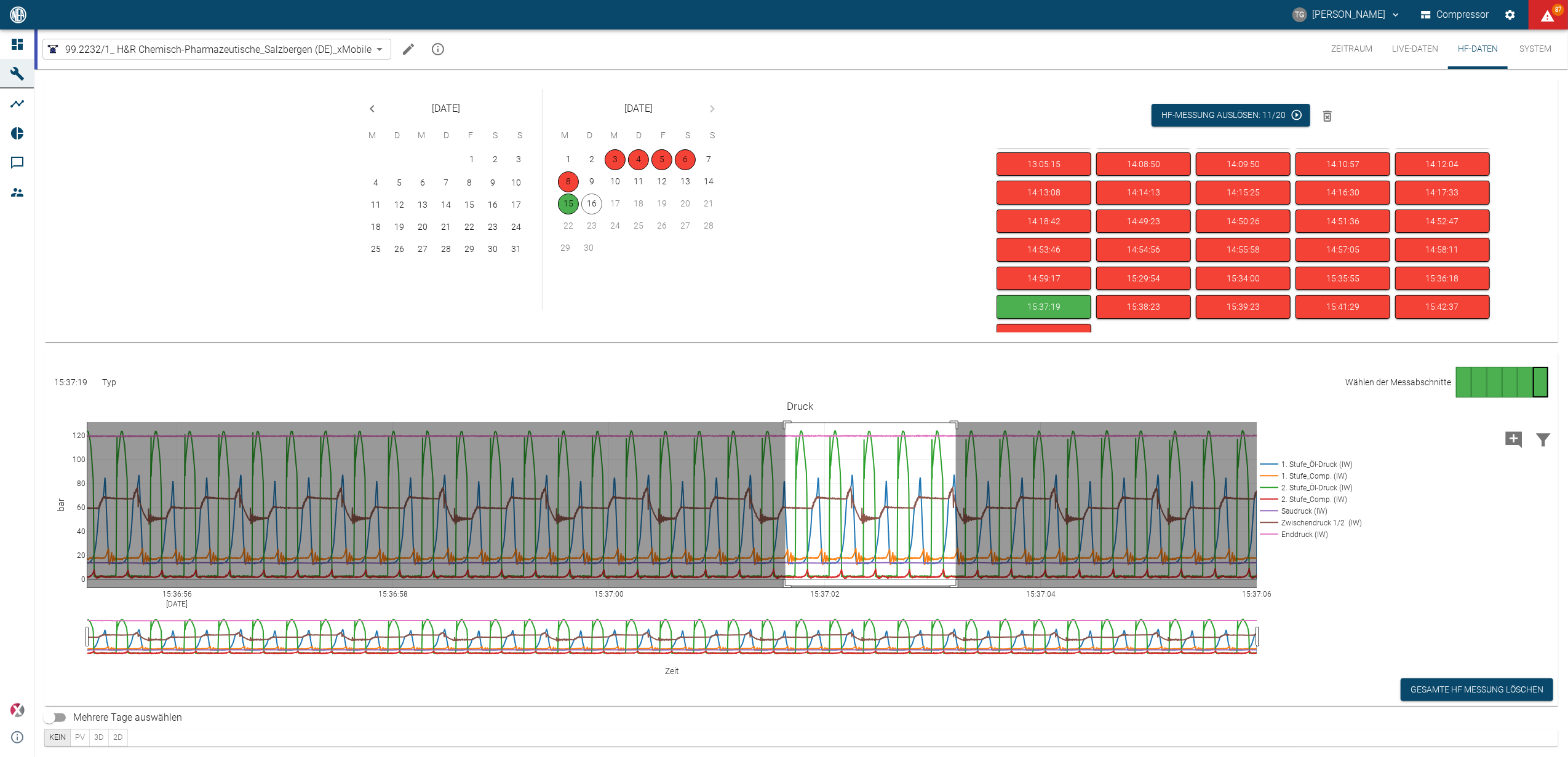
drag, startPoint x: 956, startPoint y: 424, endPoint x: 785, endPoint y: 586, distance: 235.6
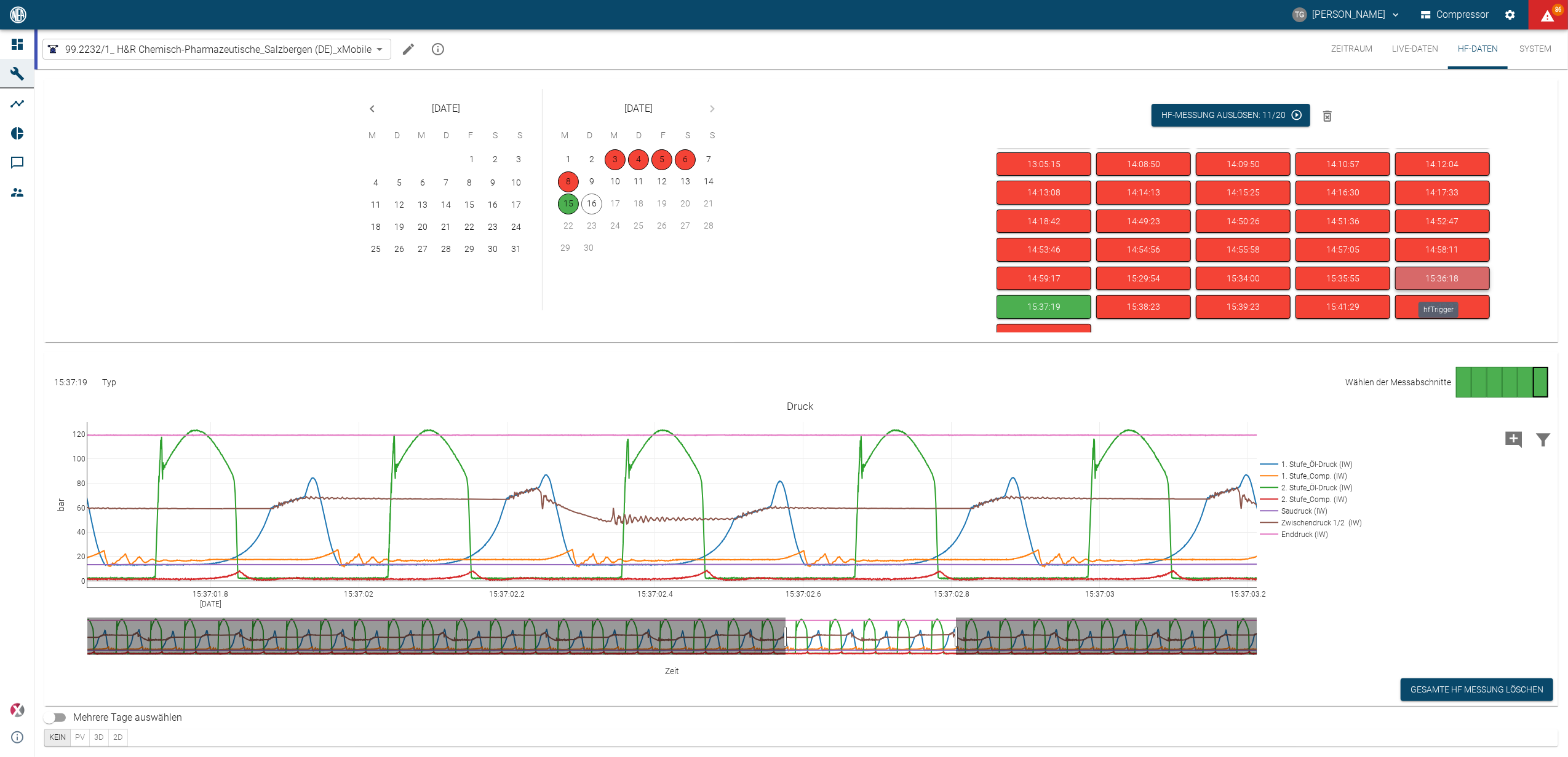
click at [1426, 276] on button "15:36:18" at bounding box center [1442, 278] width 95 height 24
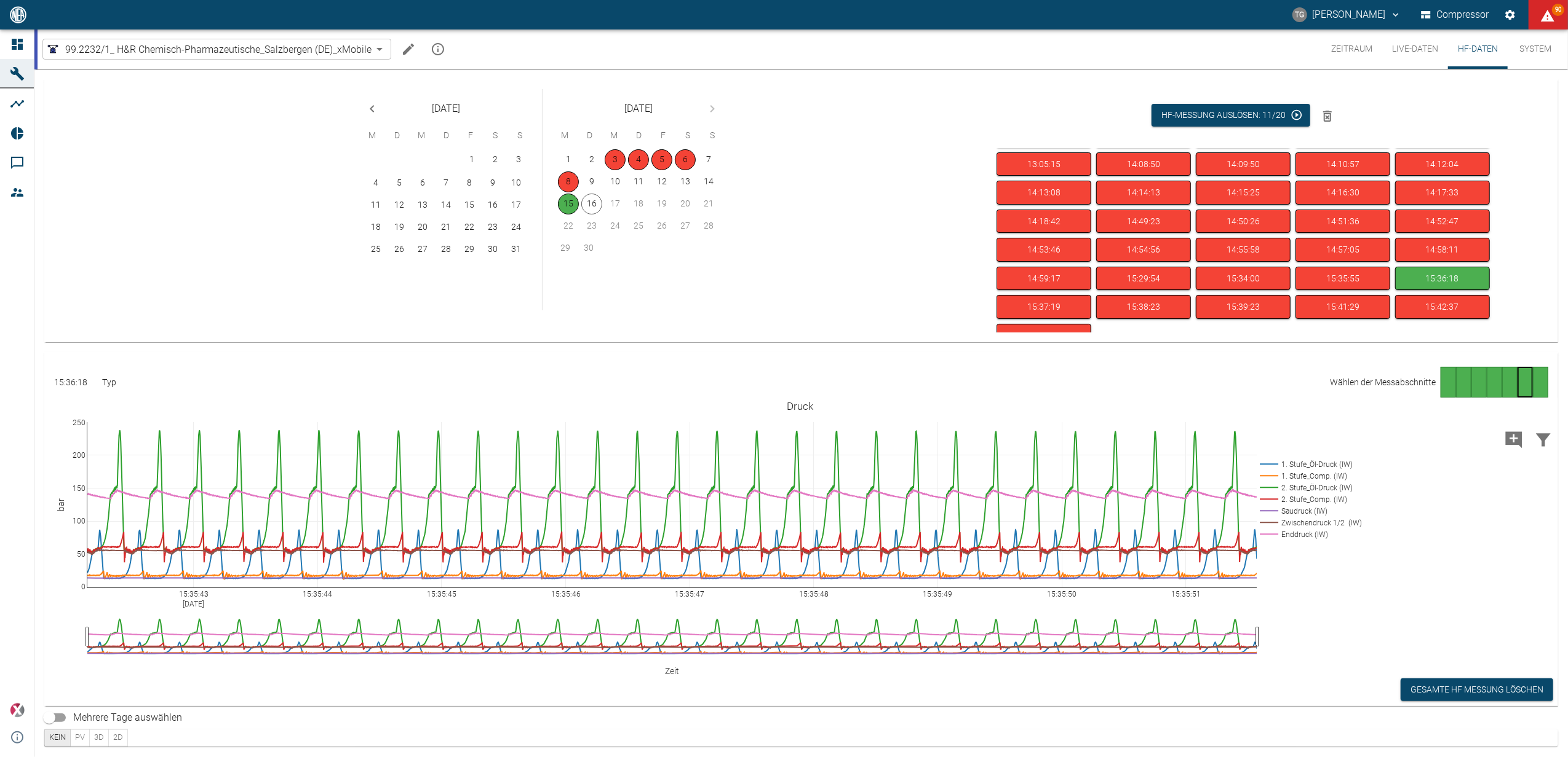
click at [1538, 382] on div "Gehe zu Seite 7" at bounding box center [1540, 382] width 15 height 31
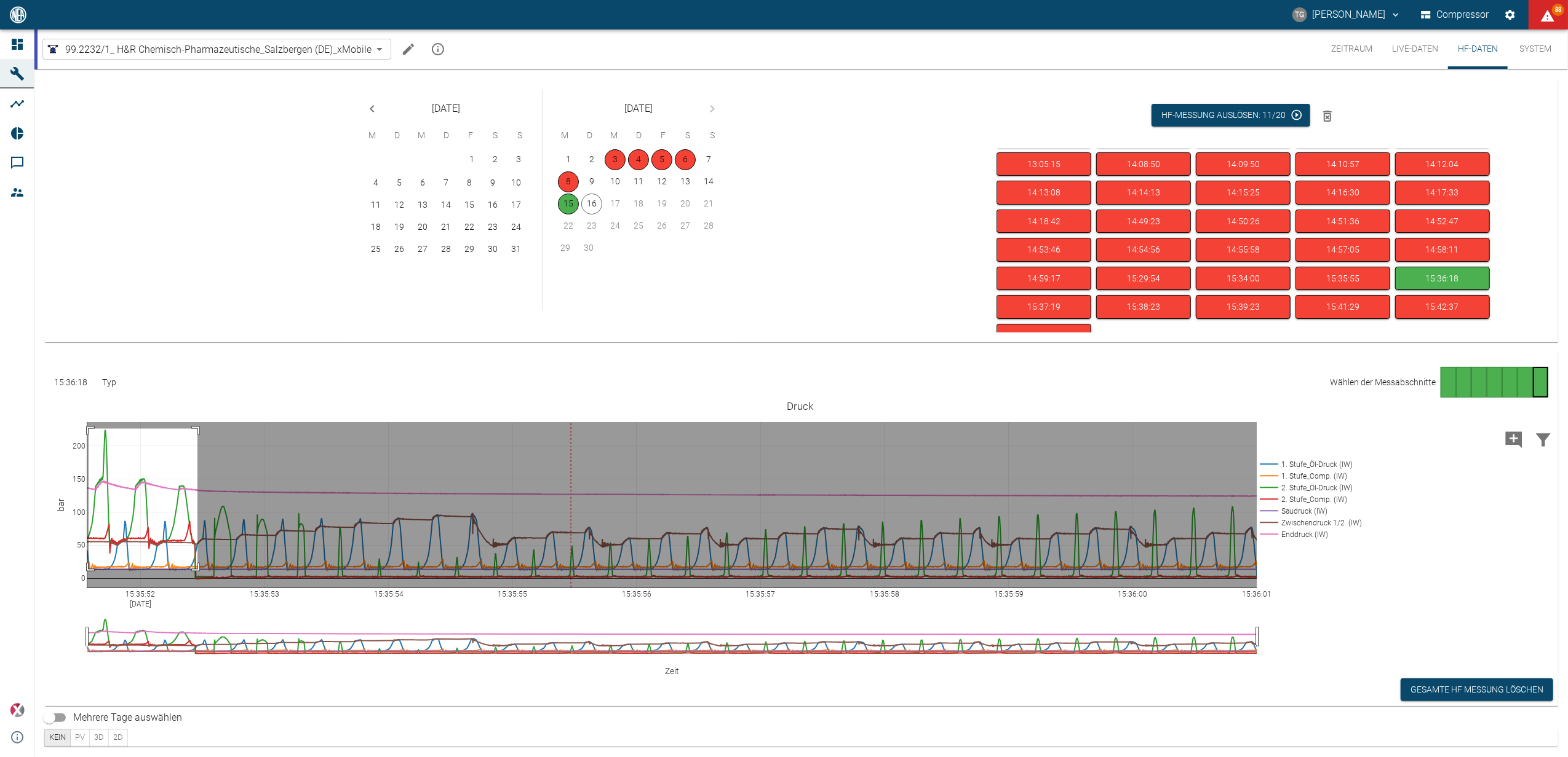
drag, startPoint x: 88, startPoint y: 429, endPoint x: 197, endPoint y: 570, distance: 178.2
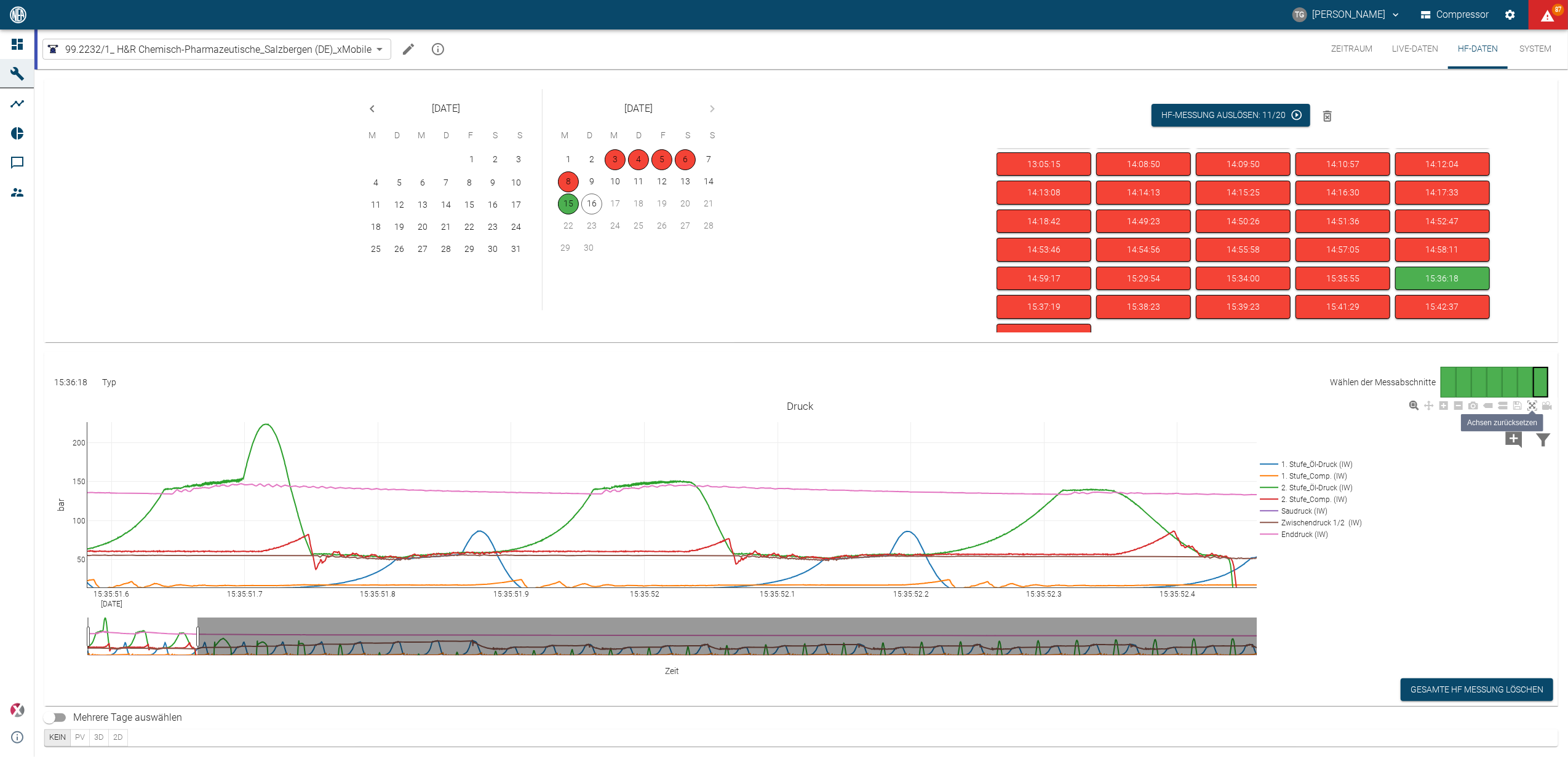
click at [1533, 405] on icon at bounding box center [1532, 406] width 10 height 10
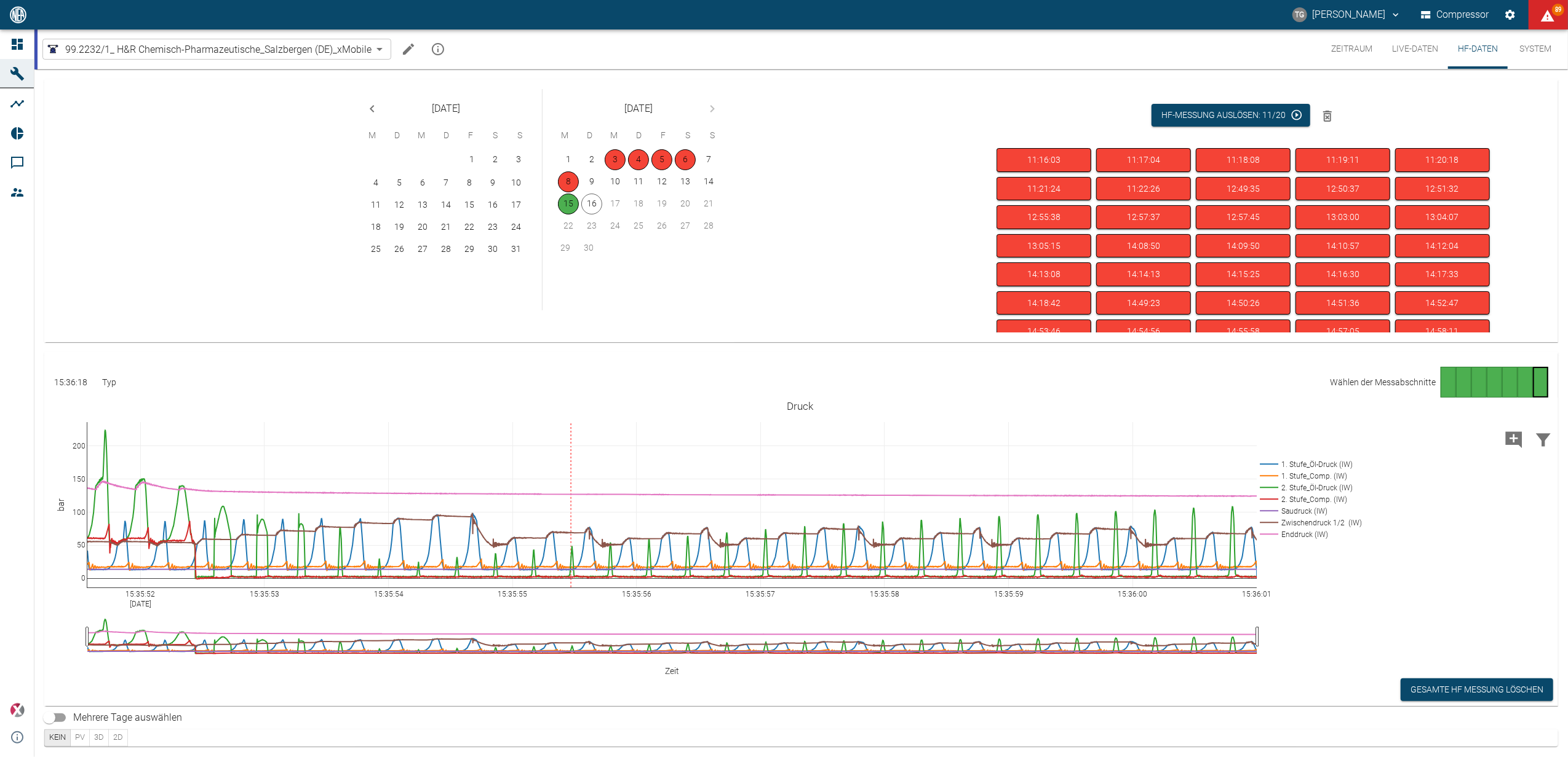
scroll to position [82, 0]
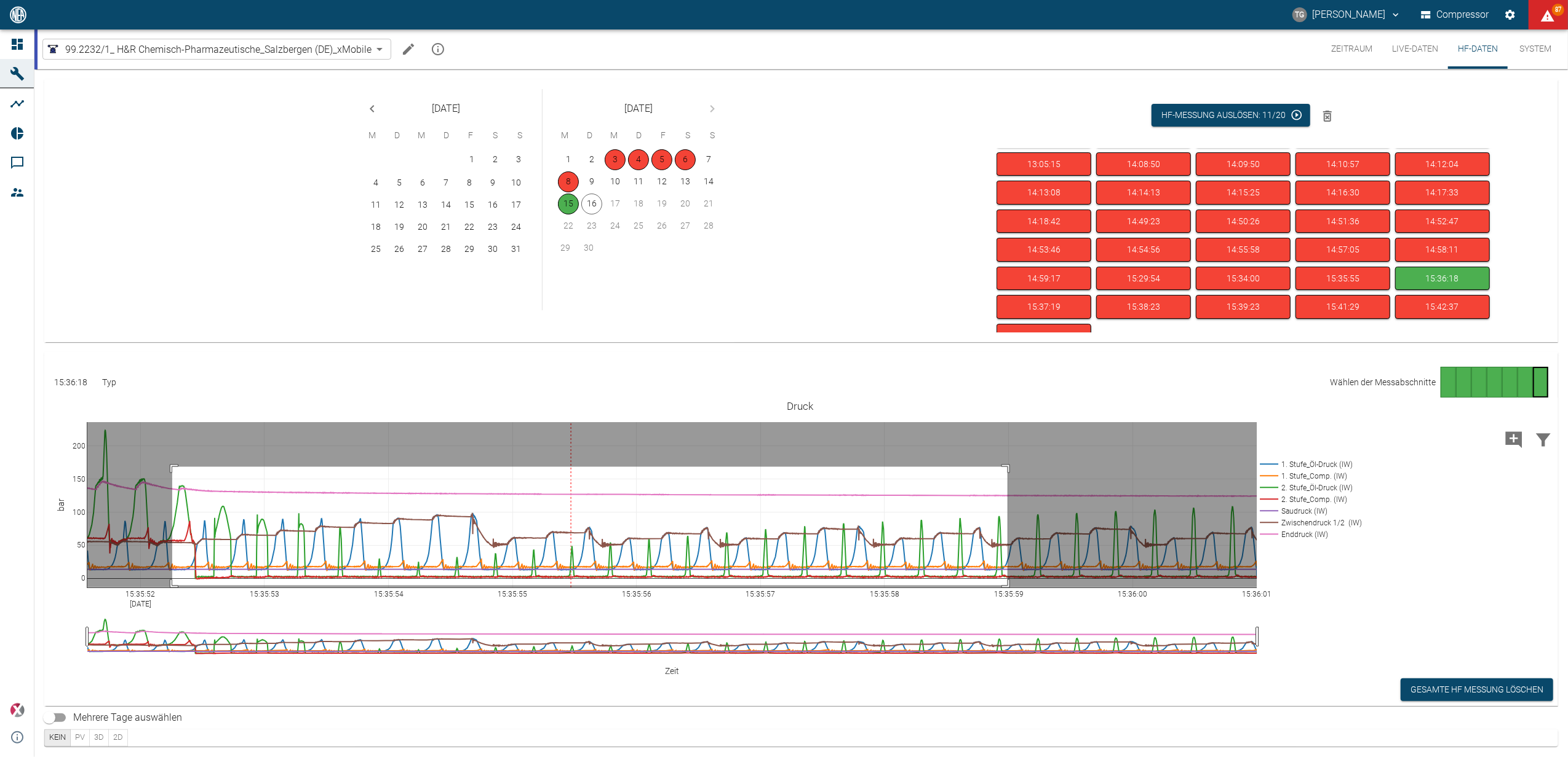
drag, startPoint x: 172, startPoint y: 467, endPoint x: 1007, endPoint y: 586, distance: 843.4
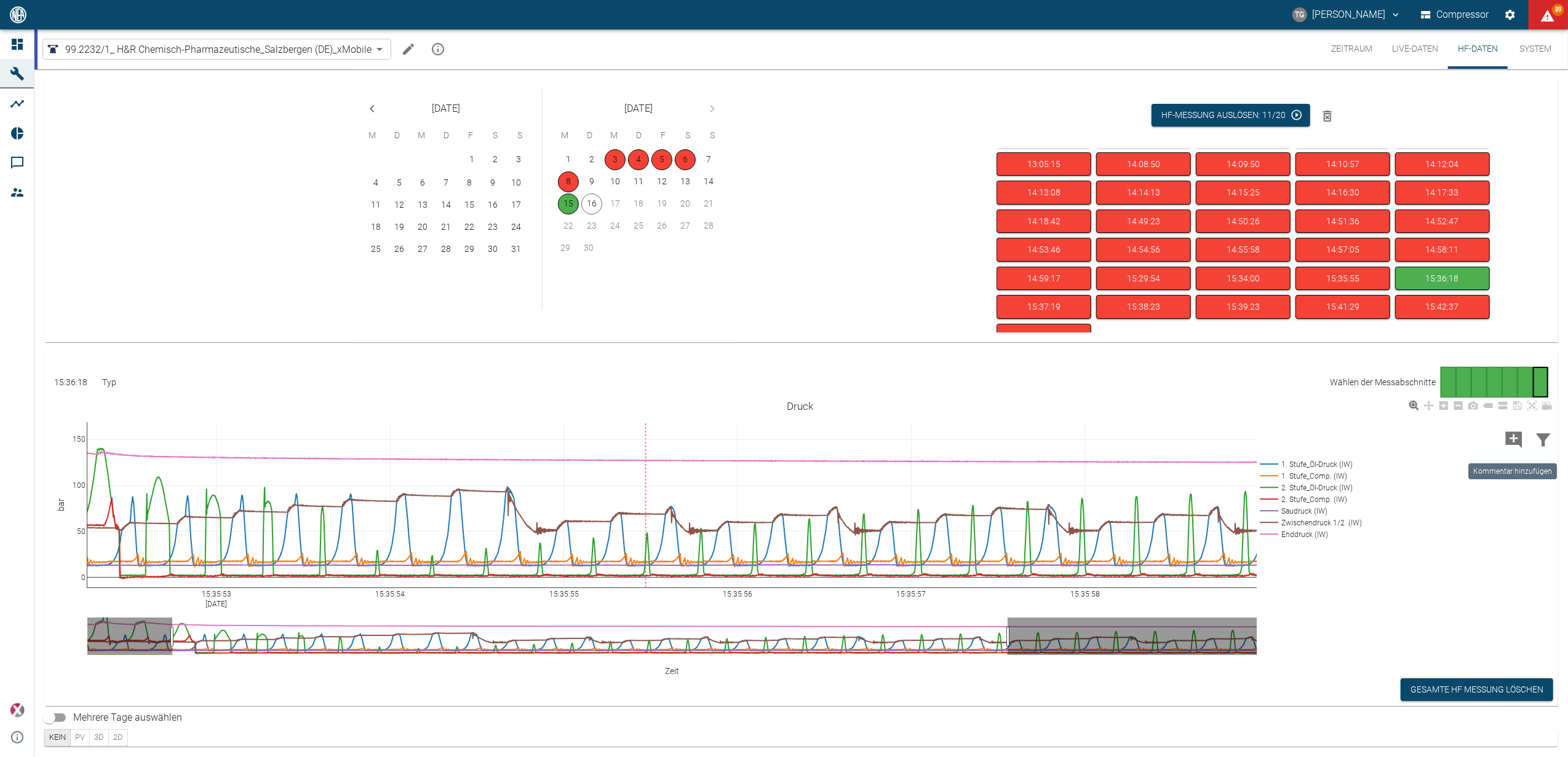
drag, startPoint x: 1510, startPoint y: 442, endPoint x: 798, endPoint y: 495, distance: 714.0
click at [1510, 442] on icon "Kommentar hinzufügen" at bounding box center [1514, 440] width 16 height 16
click at [1462, 436] on button "Weiter" at bounding box center [1473, 438] width 50 height 23
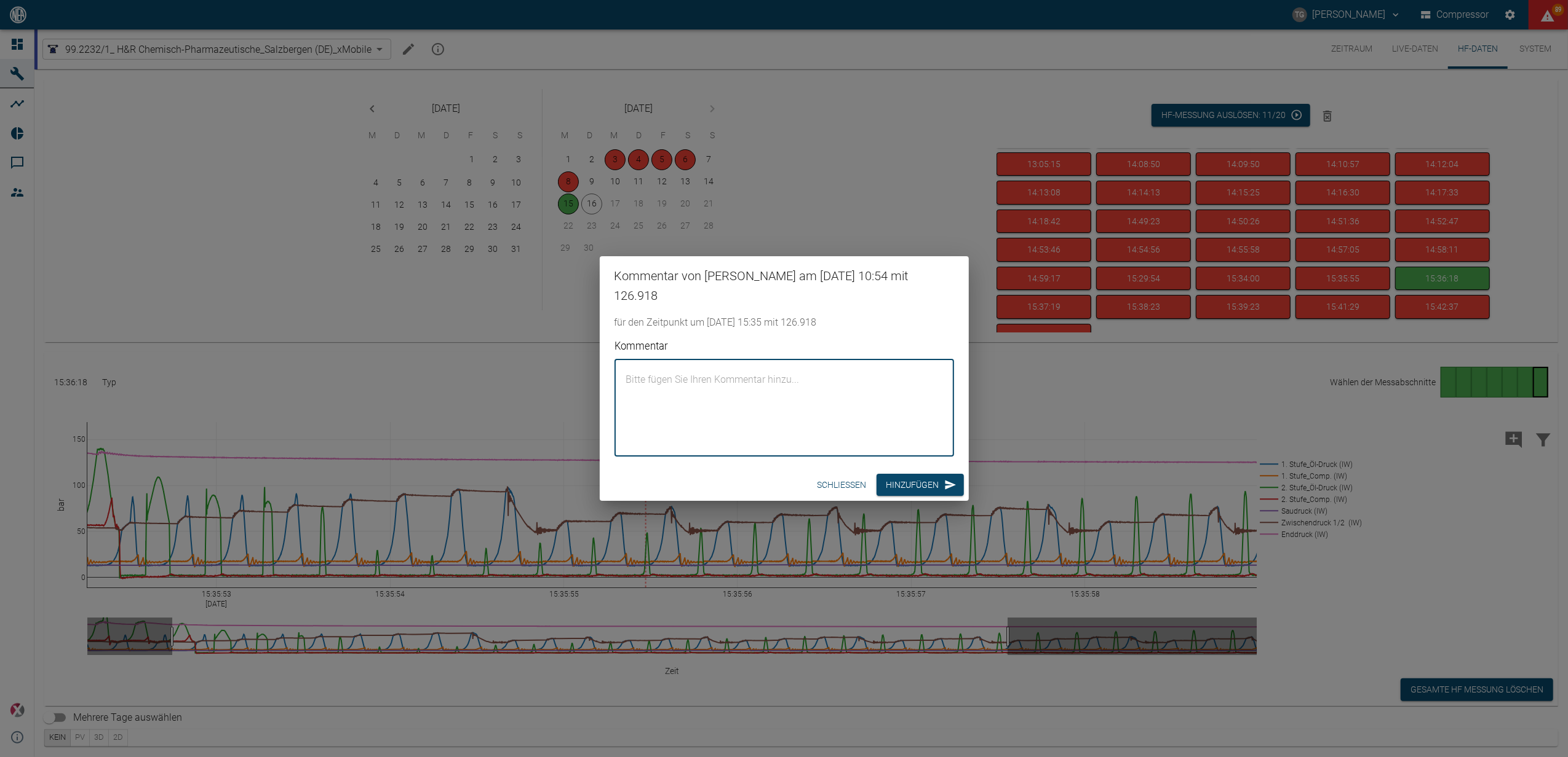
click at [805, 389] on textarea "Kommentar" at bounding box center [784, 407] width 322 height 77
paste textarea "E"
click at [800, 387] on textarea "Kommentar" at bounding box center [784, 407] width 322 height 77
click at [800, 387] on textarea "E" at bounding box center [784, 407] width 322 height 77
click at [726, 377] on textarea "Errechnete Verdichterdrhzal" at bounding box center [784, 407] width 322 height 77
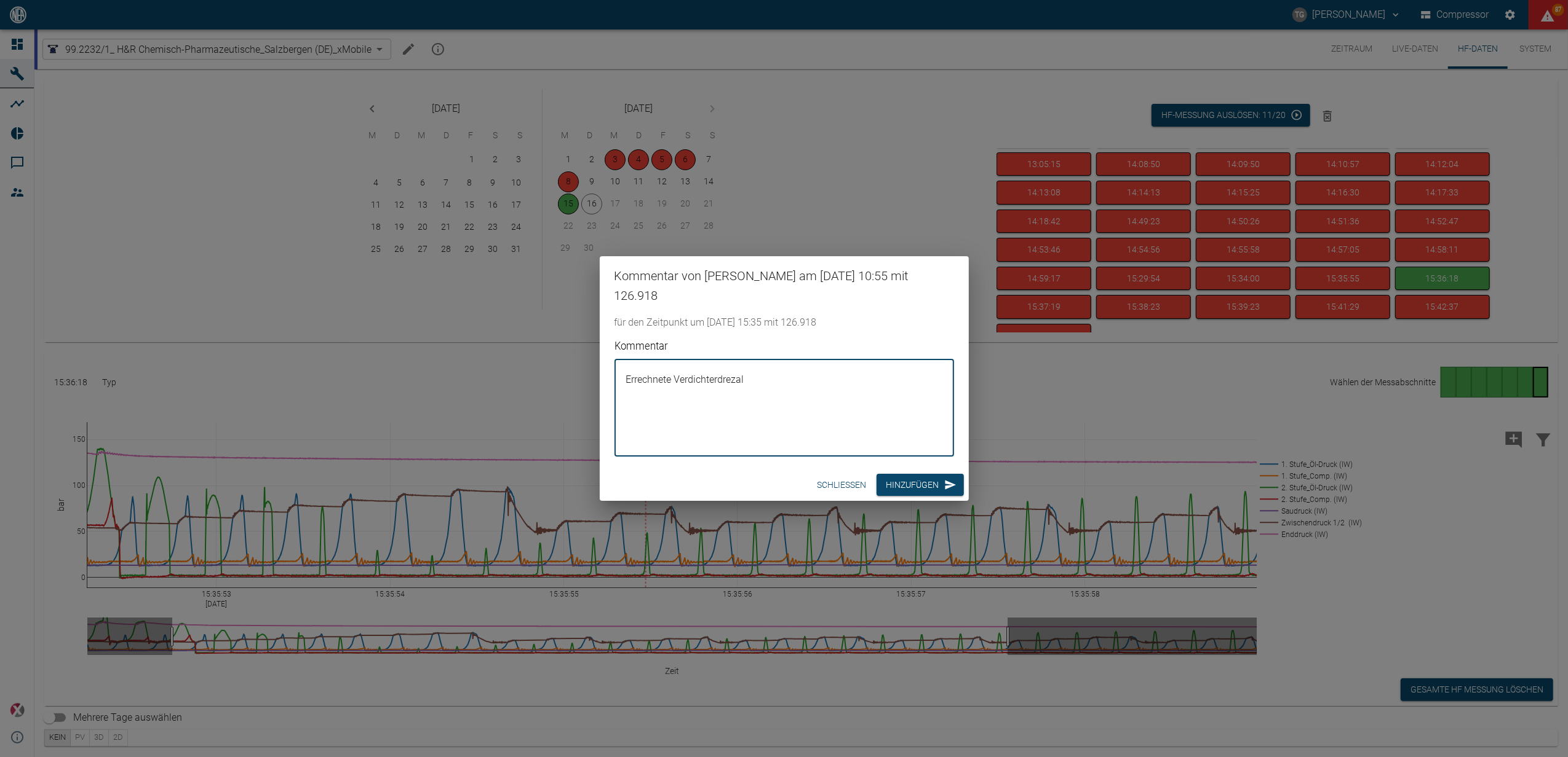
drag, startPoint x: 738, startPoint y: 378, endPoint x: 754, endPoint y: 391, distance: 20.6
click at [738, 378] on textarea "Errechnete Verdichterdrezal" at bounding box center [784, 407] width 322 height 77
click at [731, 381] on textarea "Errechnete Verdichterdrezahl" at bounding box center [784, 407] width 322 height 77
click at [781, 372] on textarea "Errechnete Verdichterdrehzahl" at bounding box center [784, 407] width 322 height 77
type textarea "Errechnete Verdichterdrehzahl =[DATE]/min"
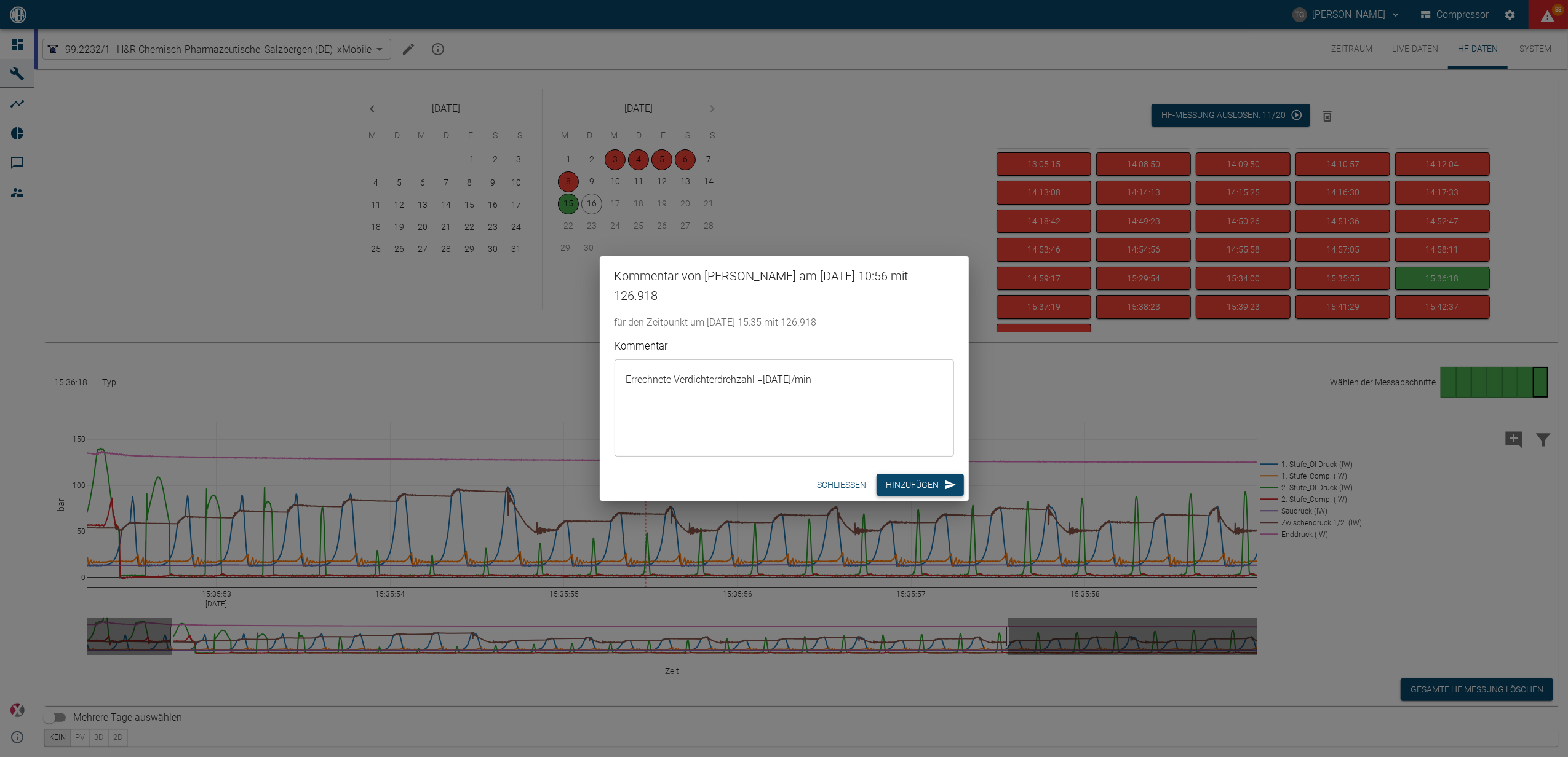
click at [902, 490] on button "Hinzufügen" at bounding box center [920, 485] width 87 height 23
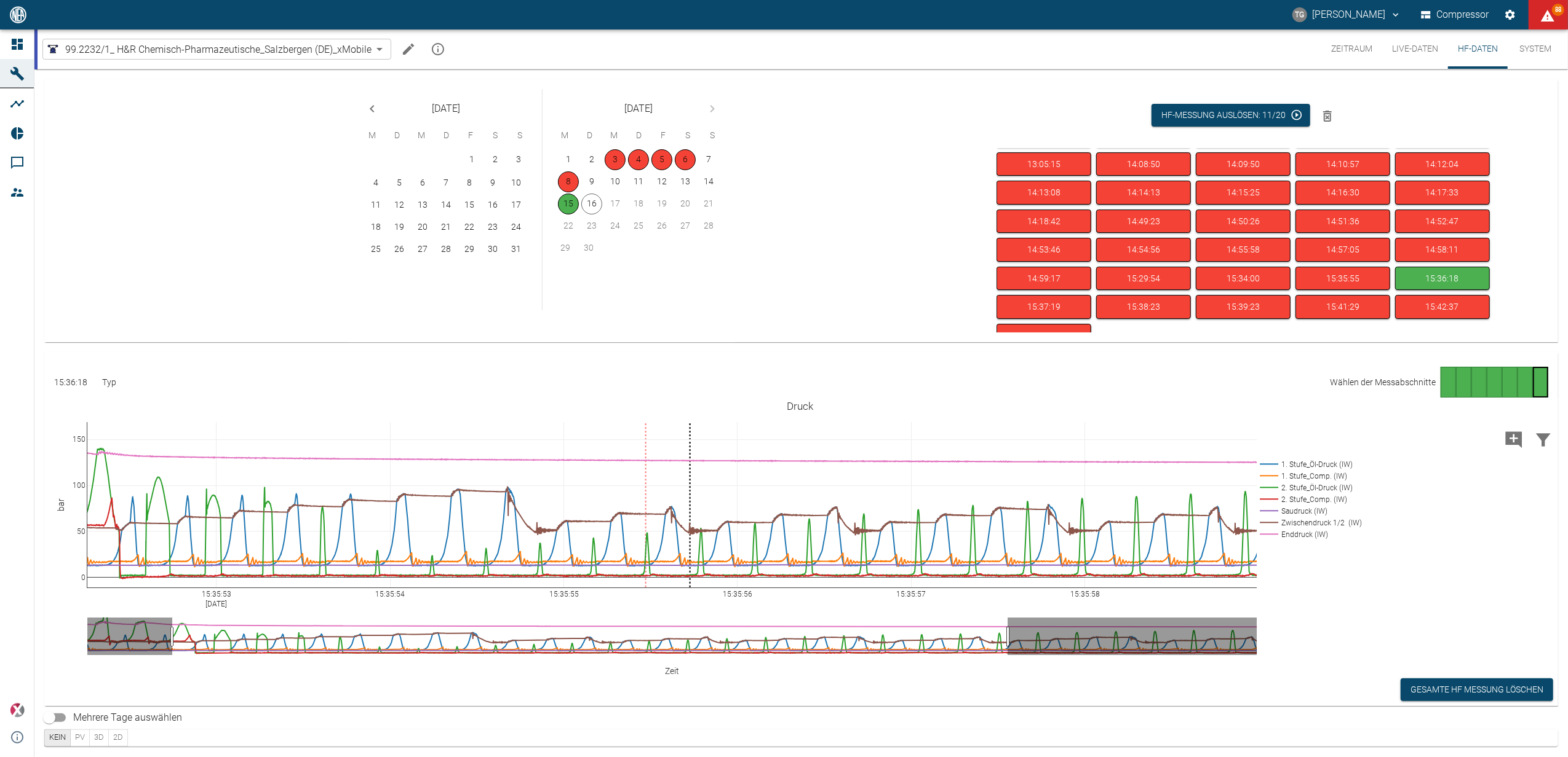
click at [1533, 372] on div "Seite 7" at bounding box center [1540, 382] width 15 height 31
click at [1518, 374] on div "Gehe zu Seite 6" at bounding box center [1525, 382] width 15 height 31
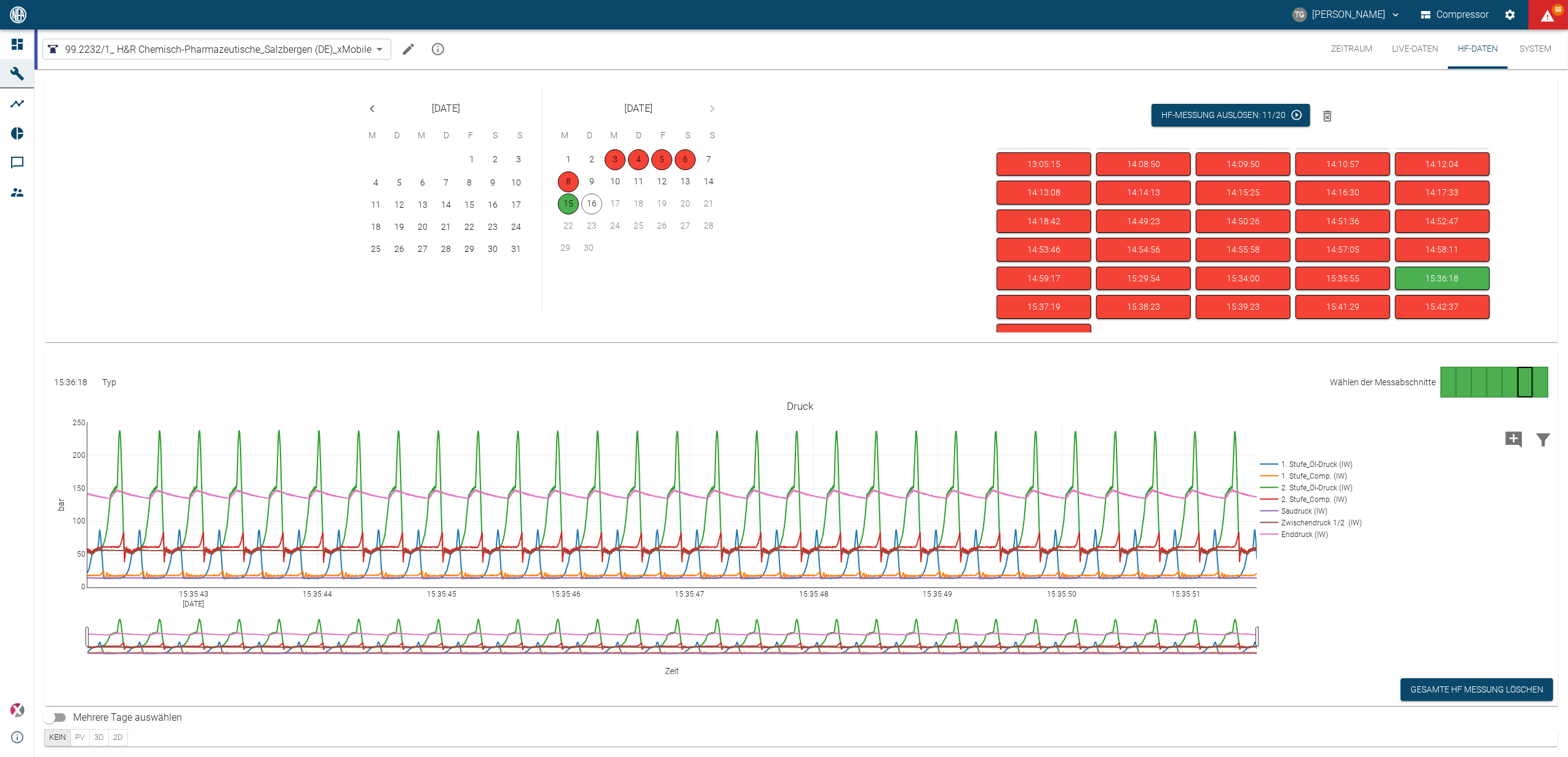
click at [1536, 389] on div "Gehe zu Seite 7" at bounding box center [1540, 382] width 15 height 31
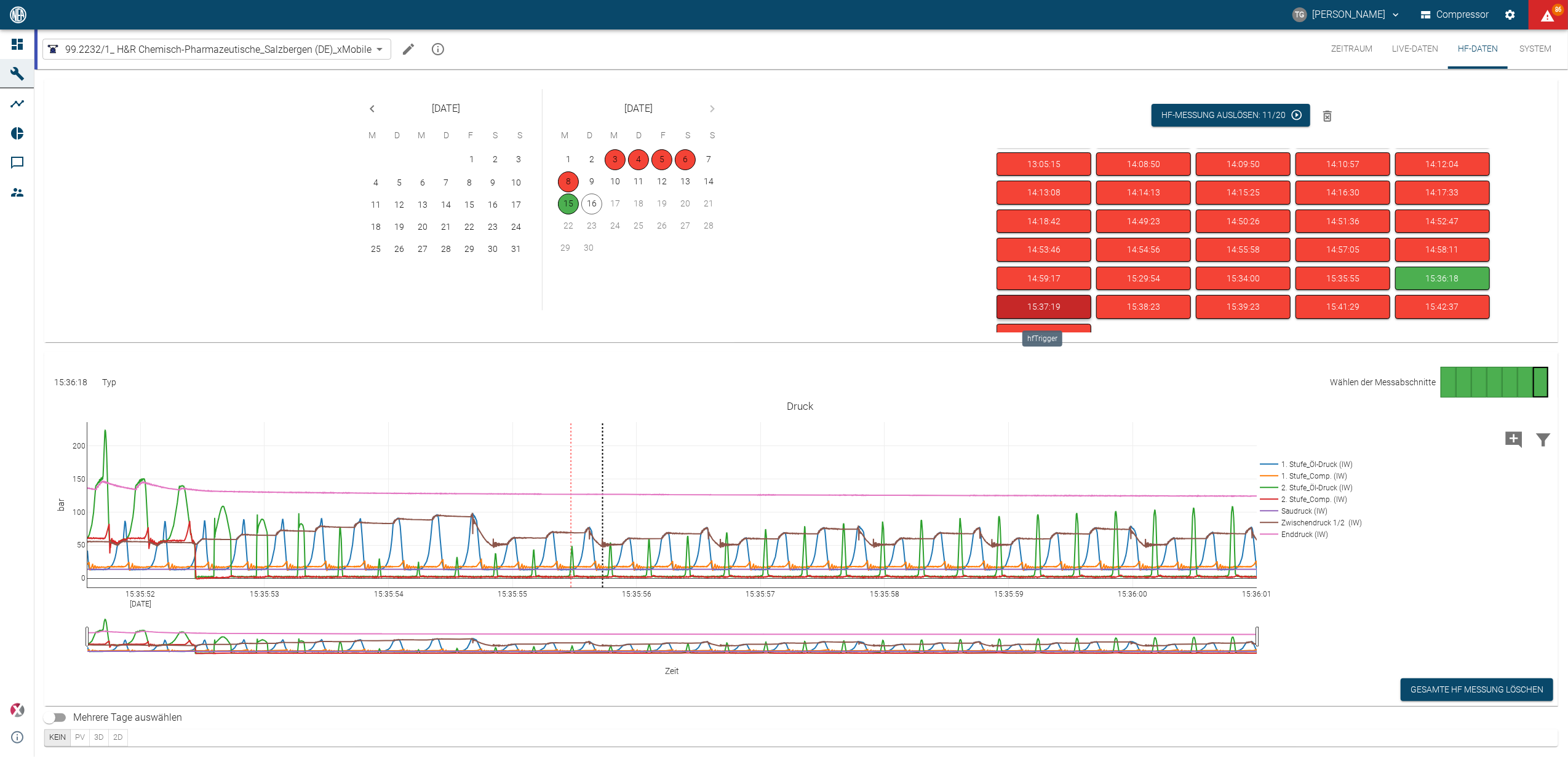
click at [1020, 306] on button "15:37:19" at bounding box center [1043, 306] width 95 height 24
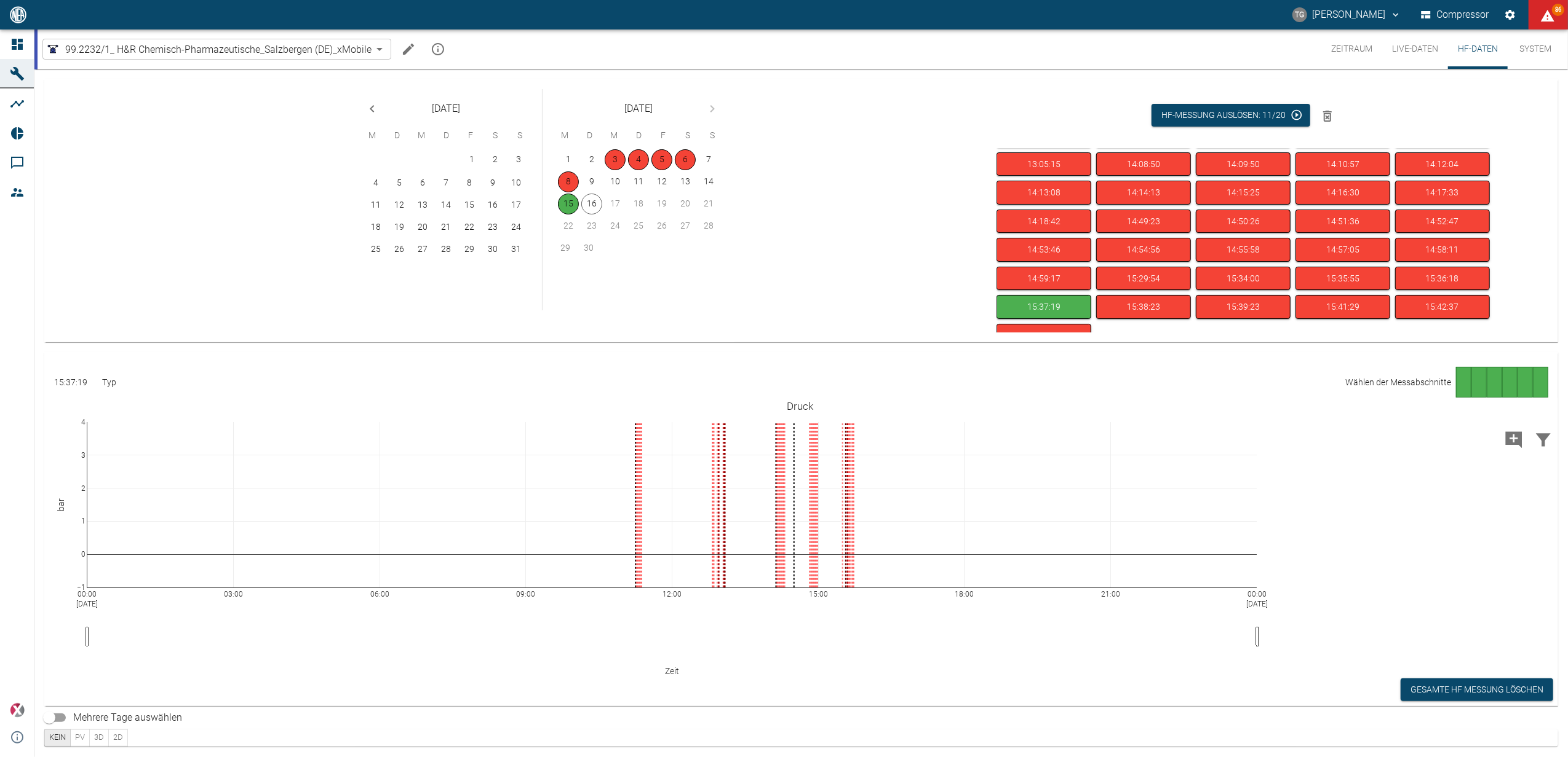
click at [1457, 381] on div "Gehe zu Seite 1" at bounding box center [1463, 382] width 15 height 31
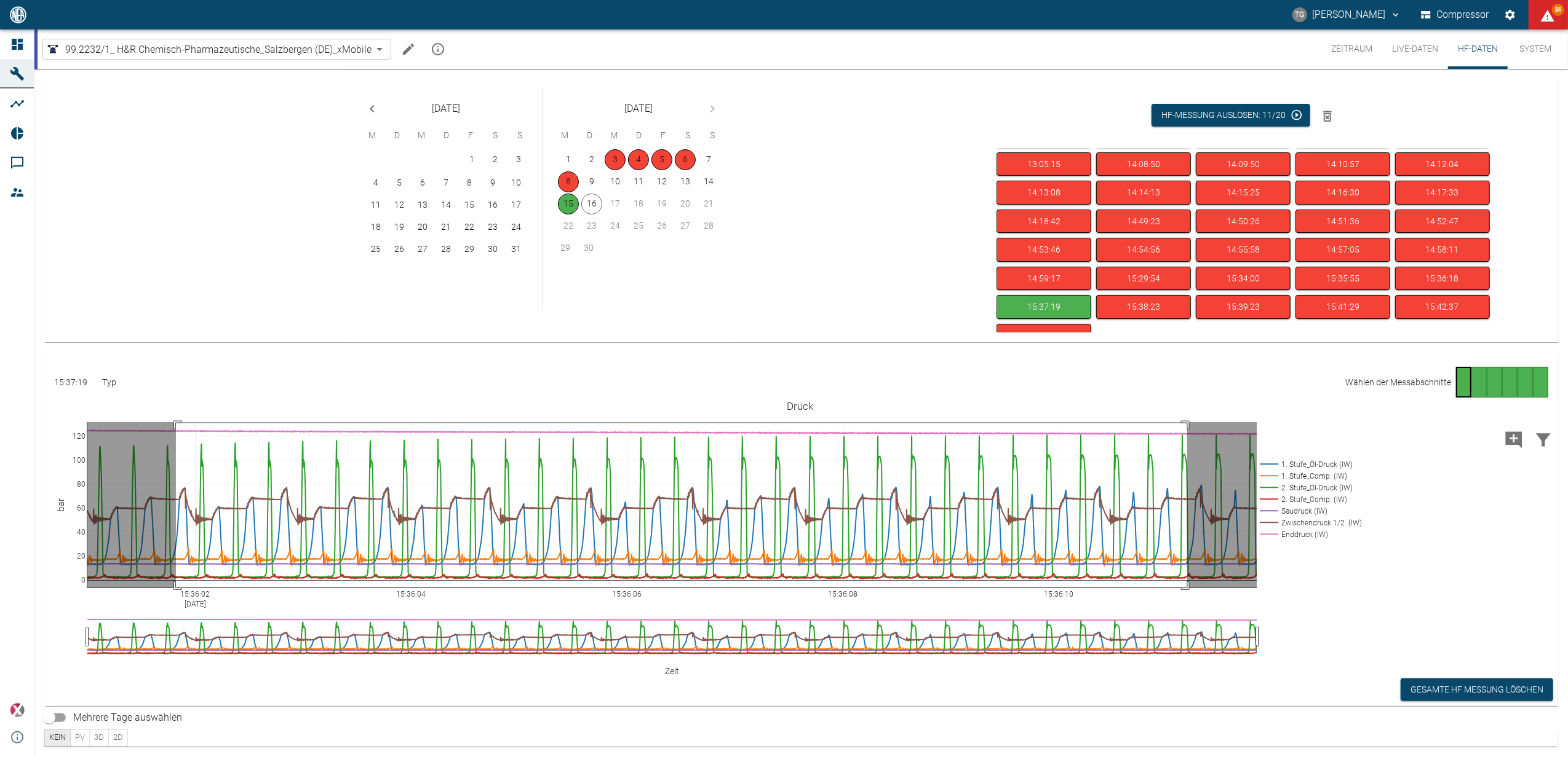
drag, startPoint x: 1187, startPoint y: 424, endPoint x: 176, endPoint y: 597, distance: 1025.7
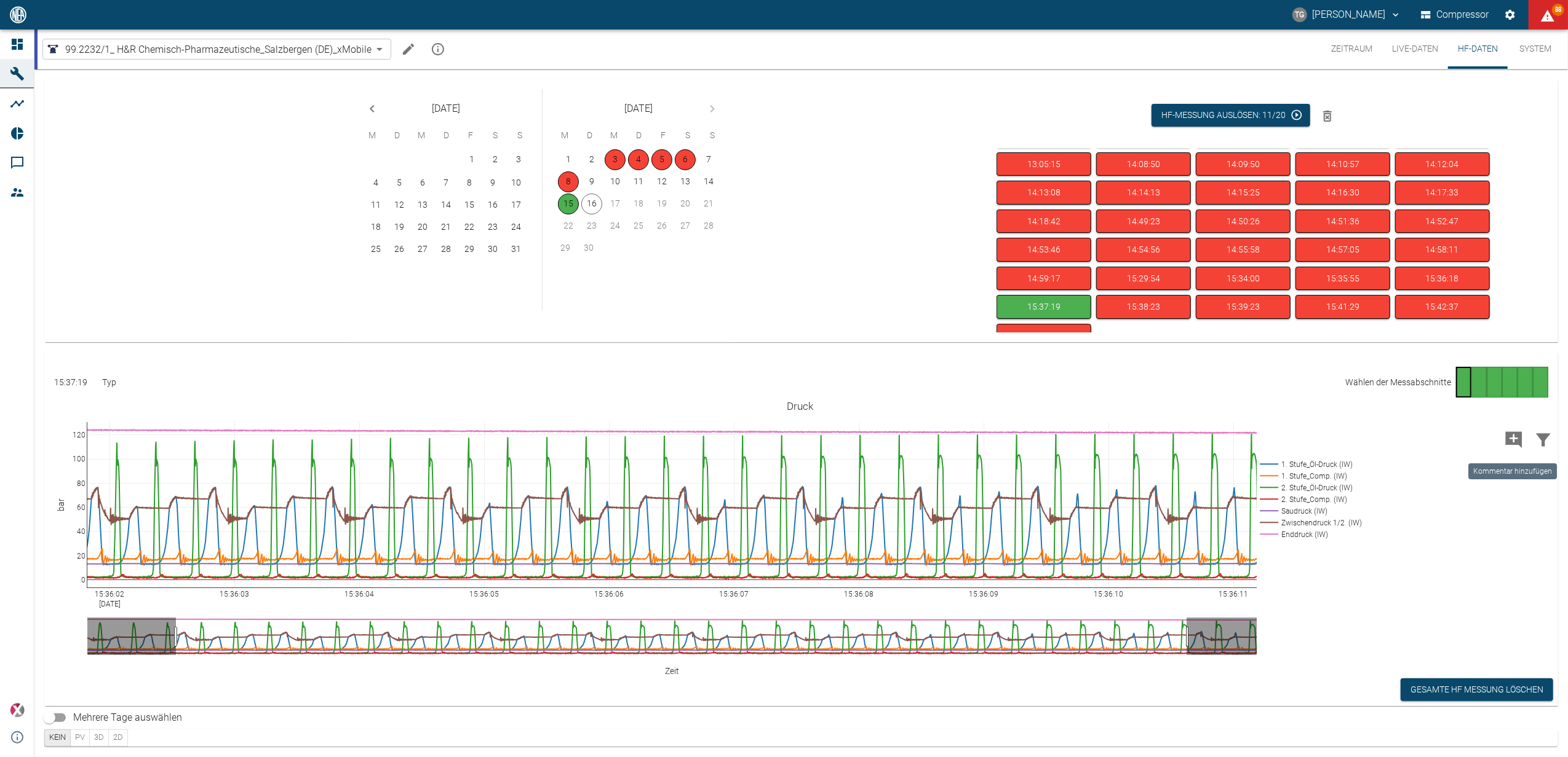
click at [1508, 443] on icon "Kommentar hinzufügen" at bounding box center [1514, 440] width 16 height 16
click at [1456, 445] on button "Weiter" at bounding box center [1473, 438] width 50 height 23
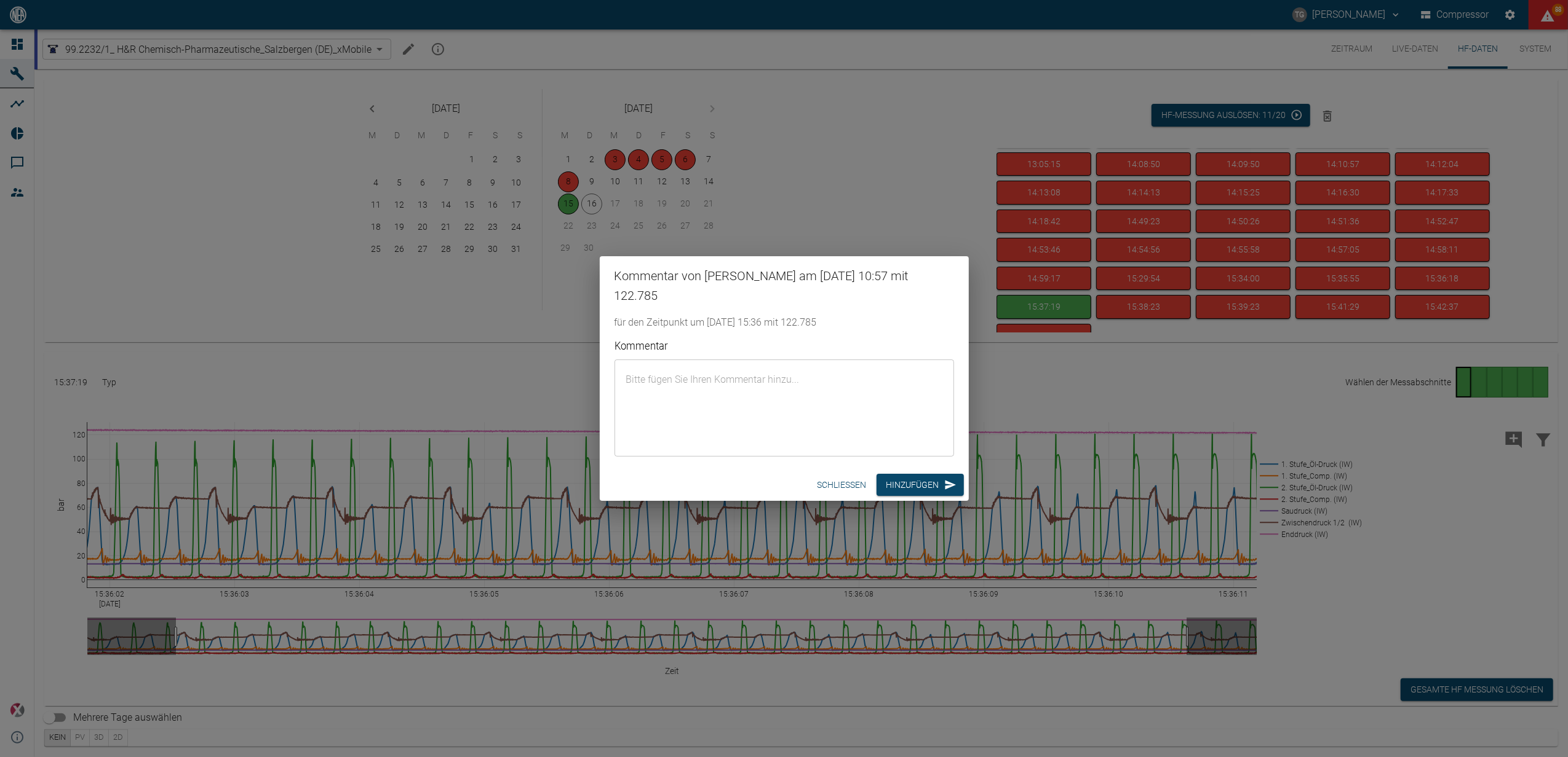
click at [926, 391] on textarea "Kommentar" at bounding box center [784, 407] width 322 height 77
click at [690, 371] on textarea "Kommentar" at bounding box center [784, 407] width 322 height 77
type textarea "e"
click at [768, 379] on textarea "Errechnete Verdichterdrehza" at bounding box center [784, 407] width 322 height 77
click at [768, 380] on textarea "Errechnete Verdichterdrehzahl=" at bounding box center [784, 407] width 322 height 77
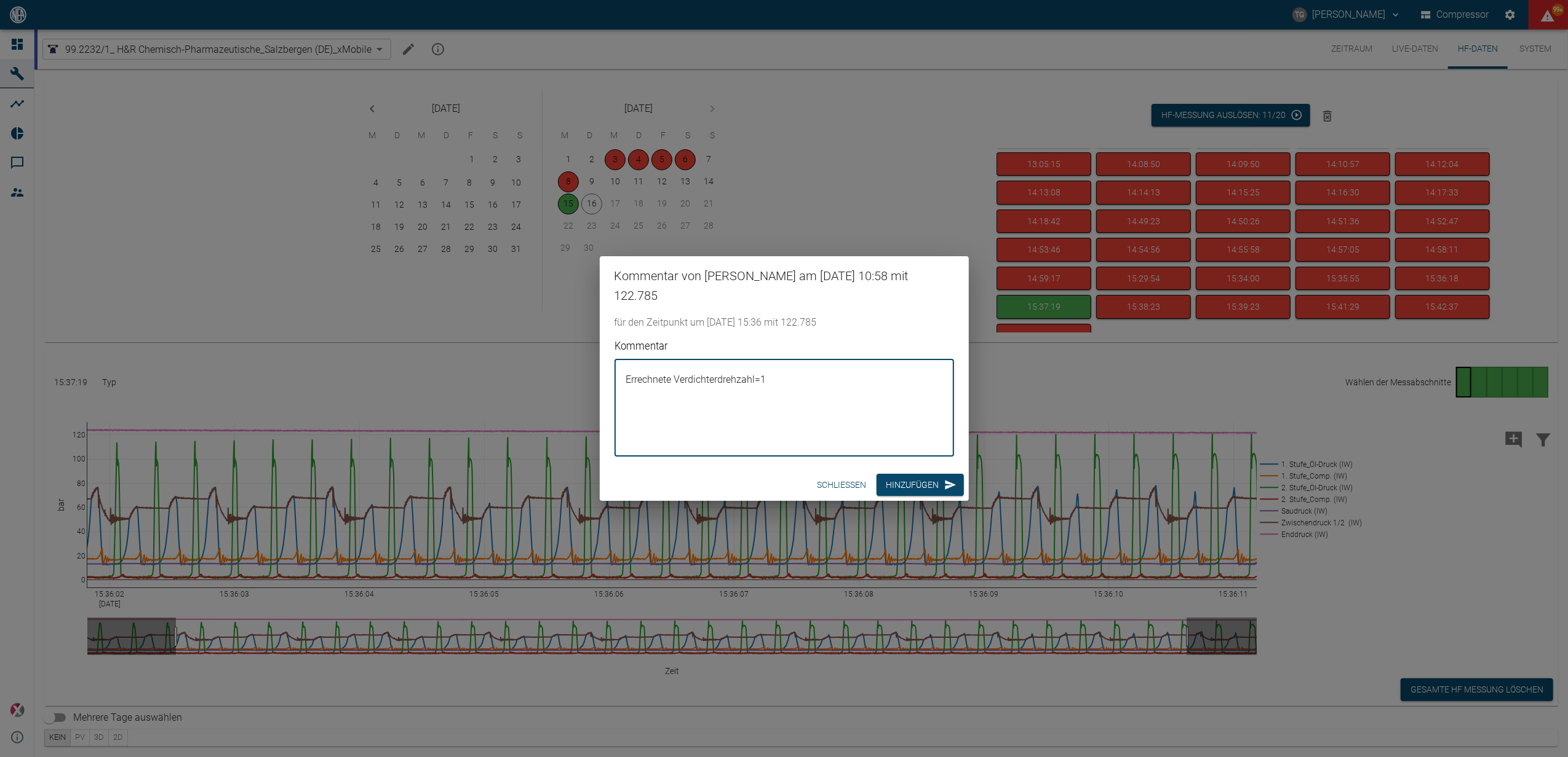
type textarea "Errechnete Verdichterdrehzahl=19"
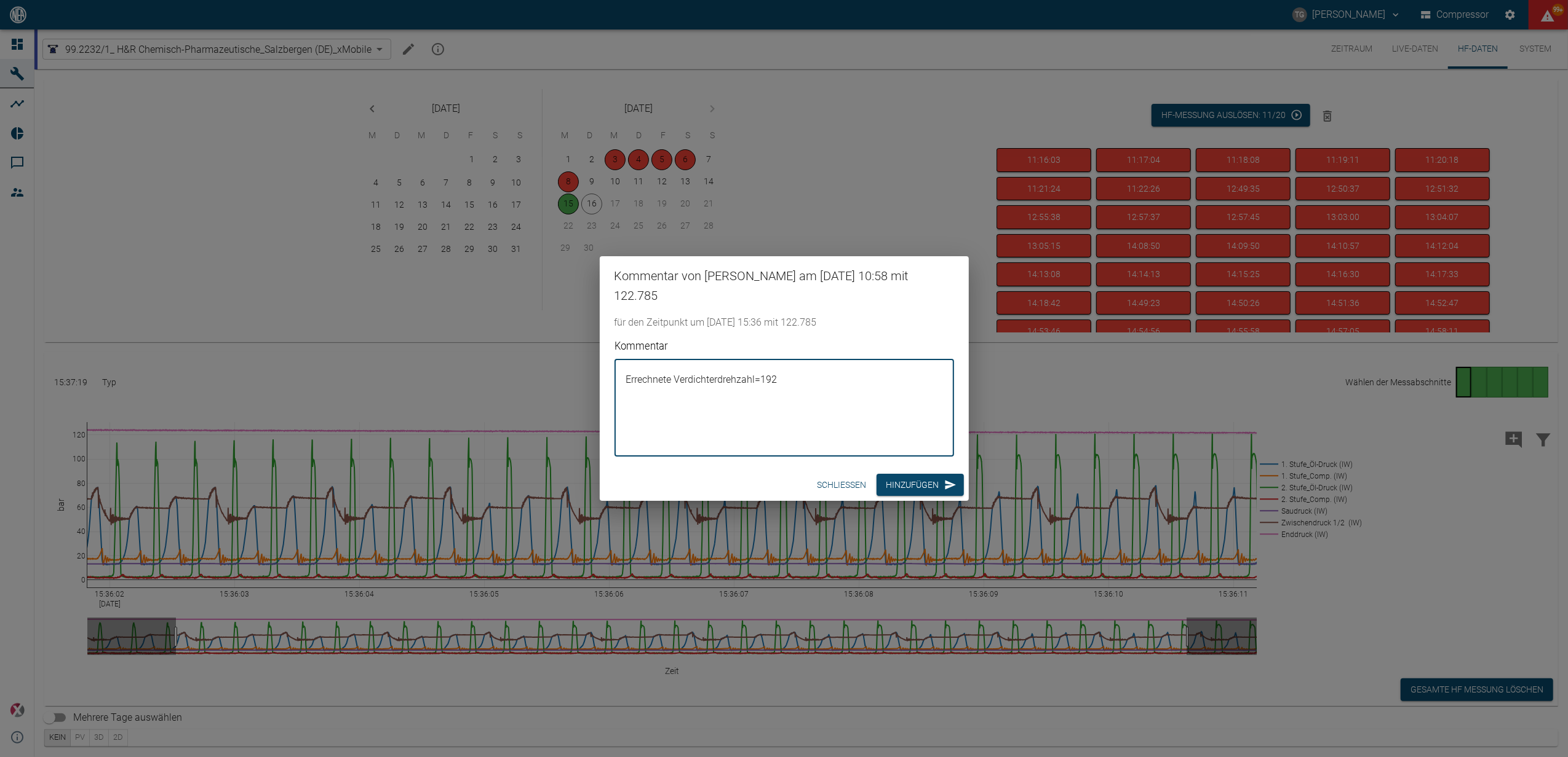
scroll to position [82, 0]
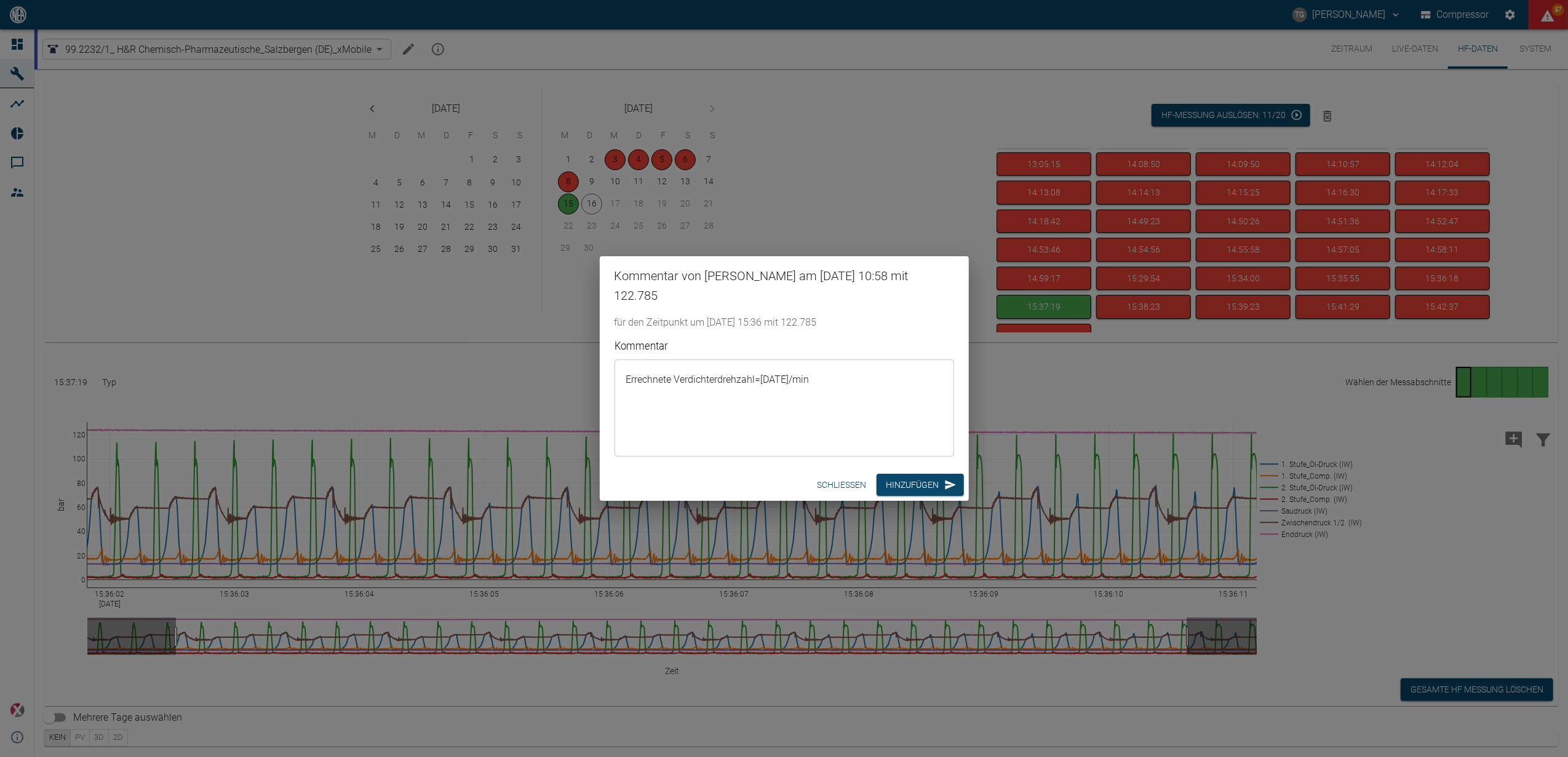
click at [773, 378] on textarea "Errechnete Verdichterdrehzahl=[DATE]/min" at bounding box center [784, 407] width 322 height 77
click at [793, 387] on textarea "Errechnete Verdichterdrehzahl=[DATE]/min" at bounding box center [784, 407] width 322 height 77
click at [763, 379] on textarea "Errechnete Verdichterdrehzahl=[DATE]/min" at bounding box center [784, 407] width 322 height 77
click at [760, 384] on textarea "Errechnete Verdichterdrehzahl=[DATE]/min" at bounding box center [784, 407] width 322 height 77
click at [781, 380] on textarea "Errechnete Verdichterdrehzahl= [DATE]/min" at bounding box center [784, 407] width 322 height 77
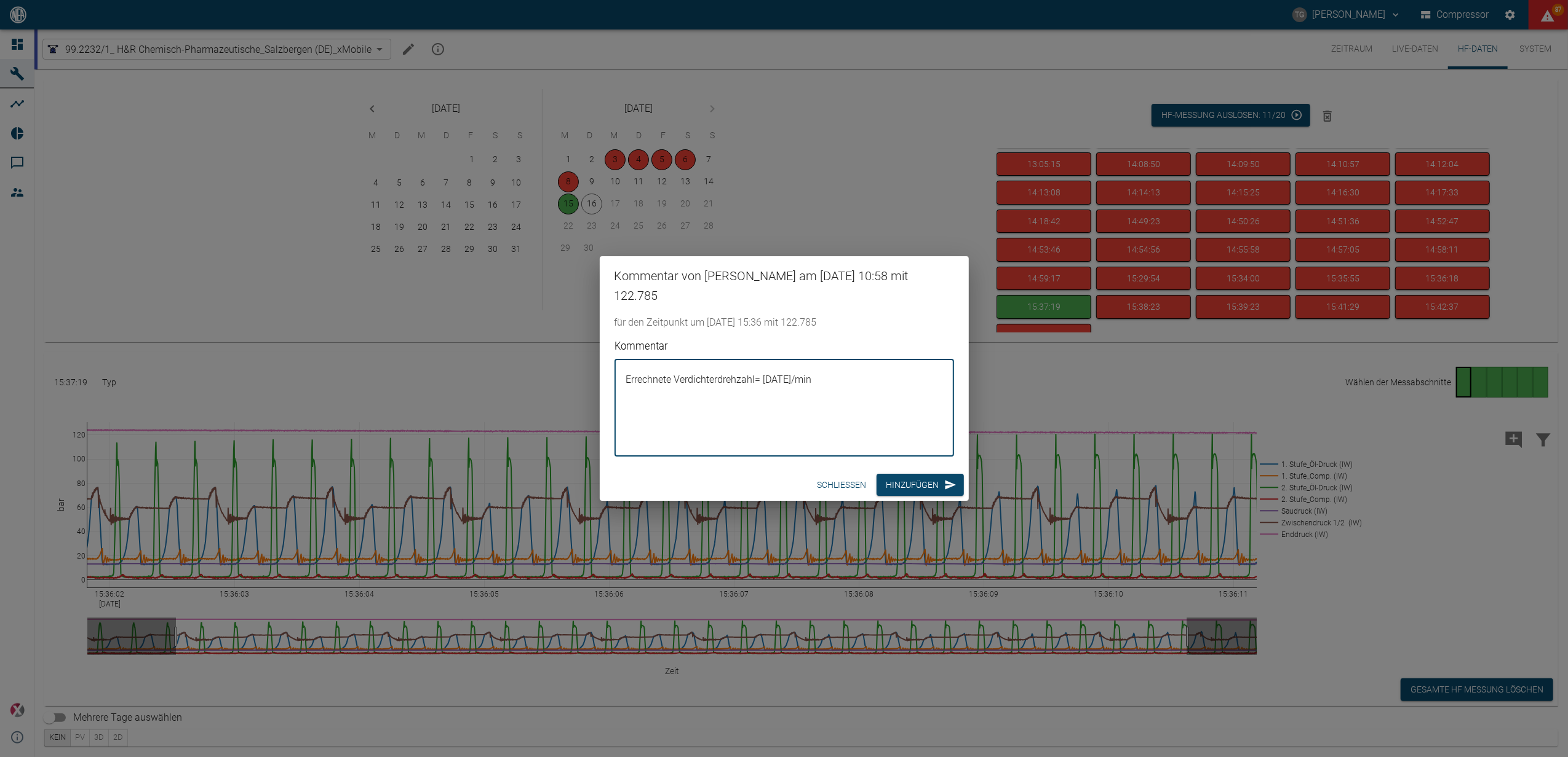
click at [861, 416] on textarea "Errechnete Verdichterdrehzahl= [DATE]/min" at bounding box center [784, 407] width 322 height 77
type textarea "Errechnete Verdichterdrehzahl= [DATE]/min"
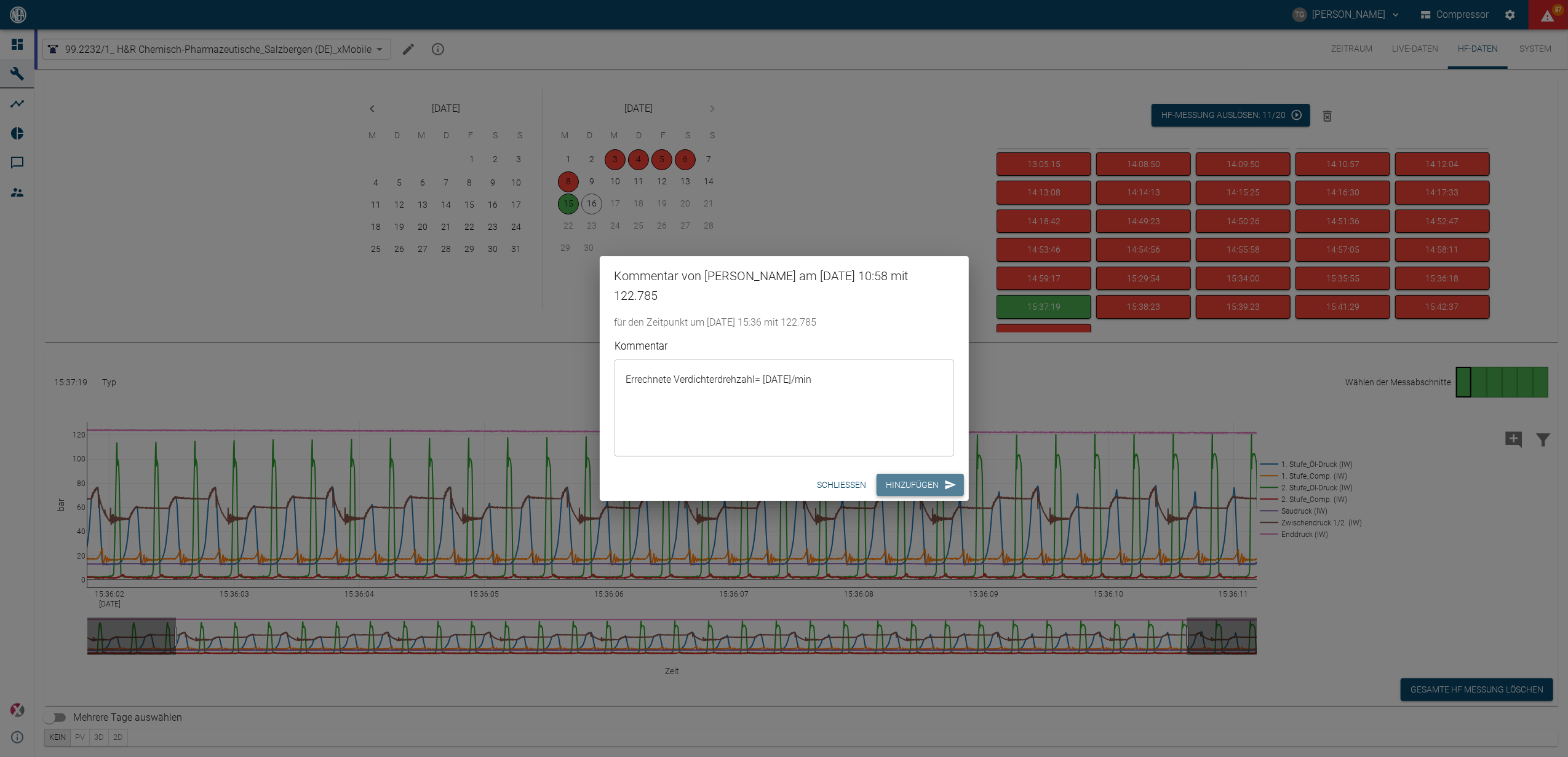
click at [901, 478] on button "Hinzufügen" at bounding box center [920, 485] width 87 height 23
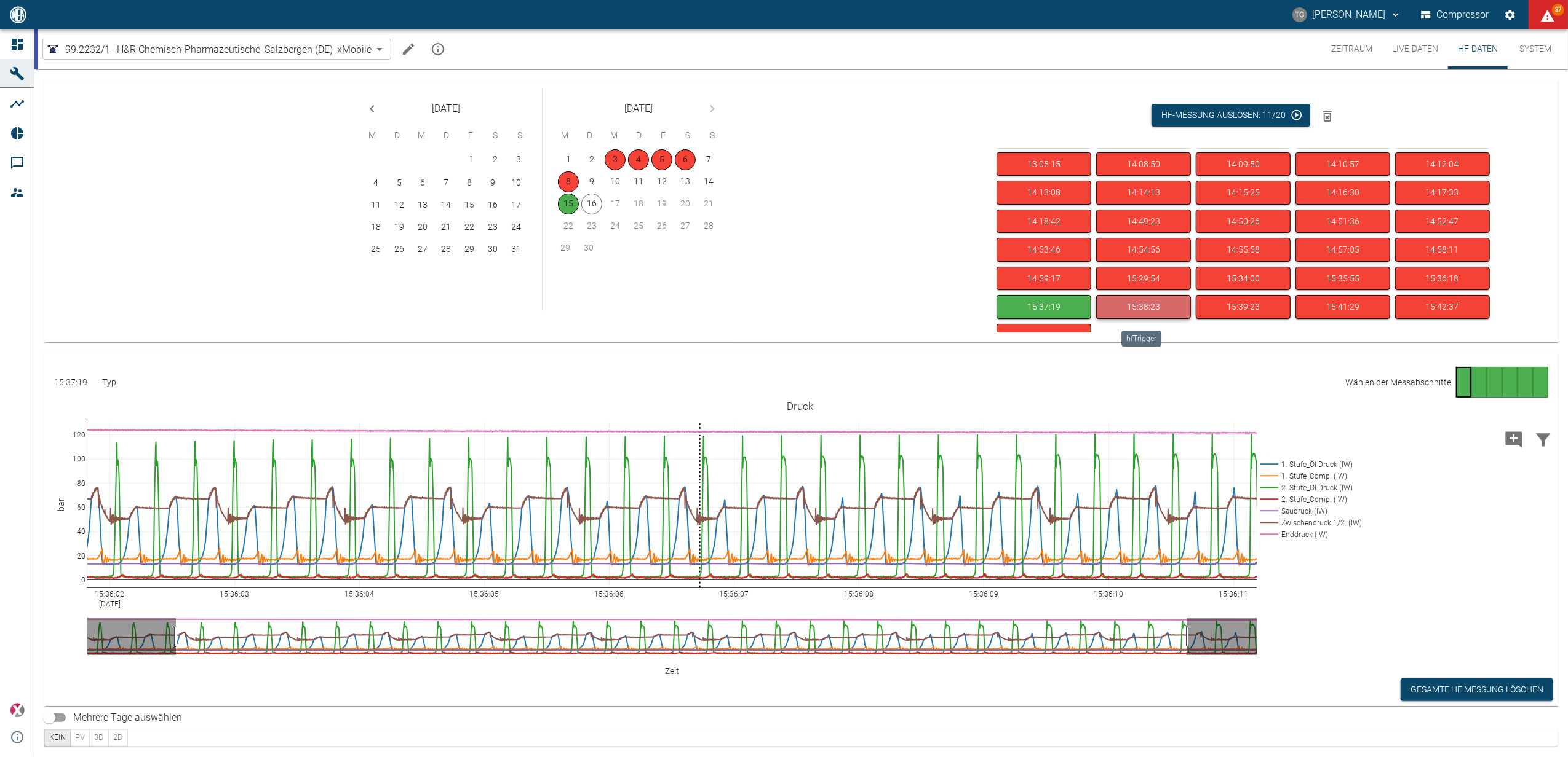
click at [1132, 314] on button "15:38:23" at bounding box center [1142, 306] width 95 height 24
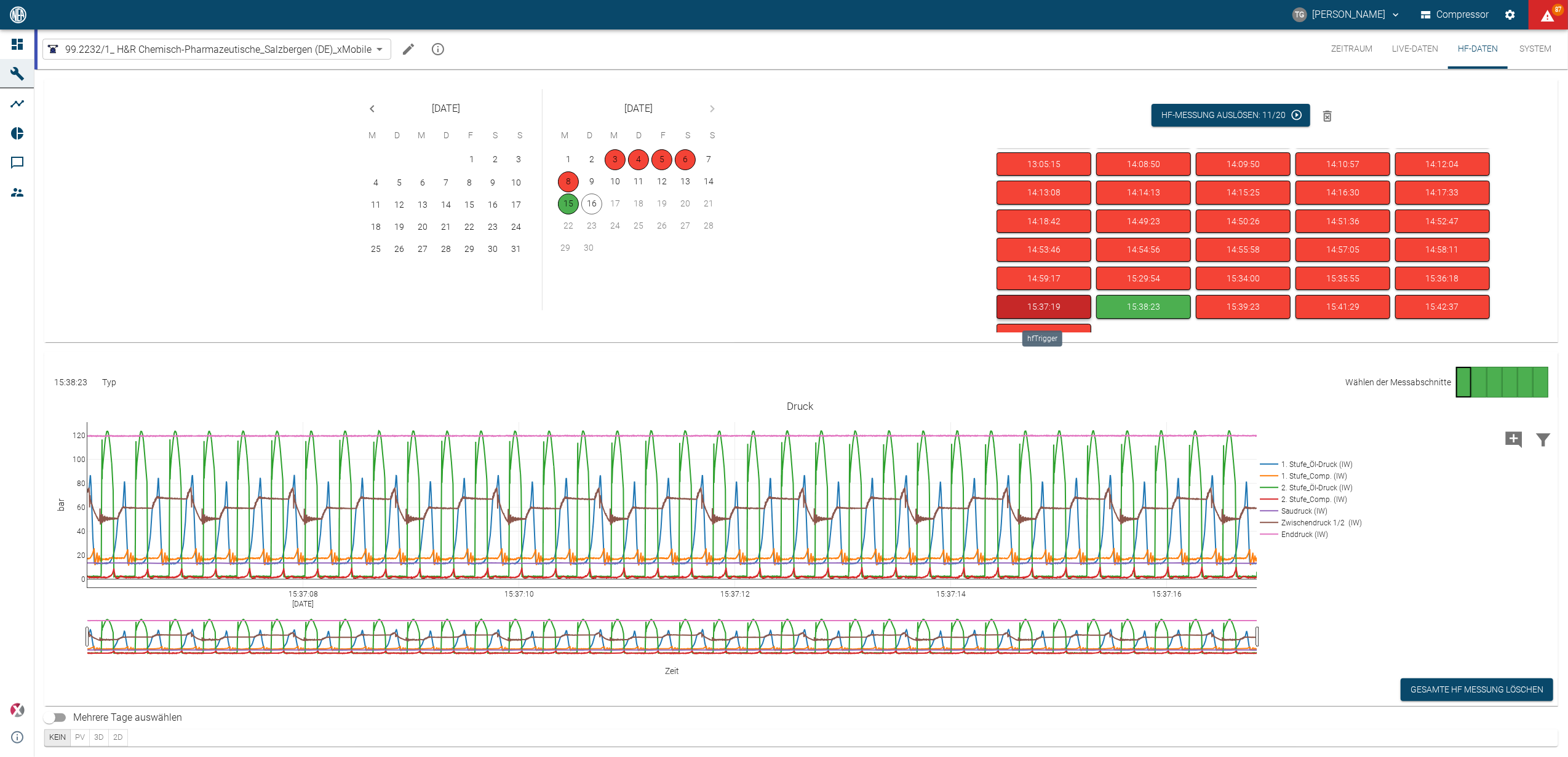
click at [1041, 308] on button "15:37:19" at bounding box center [1043, 306] width 95 height 24
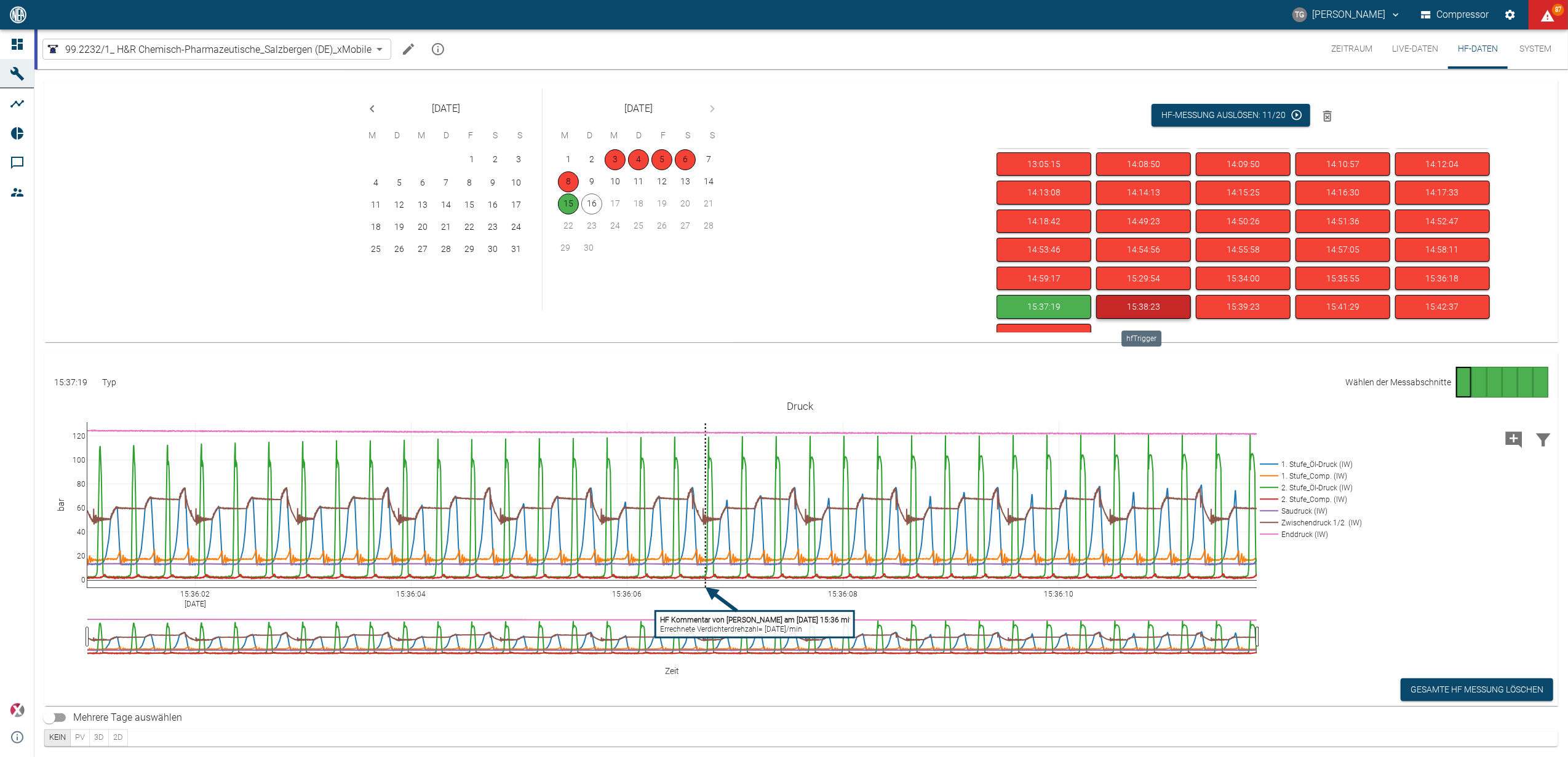
click at [1144, 315] on button "15:38:23" at bounding box center [1142, 306] width 95 height 24
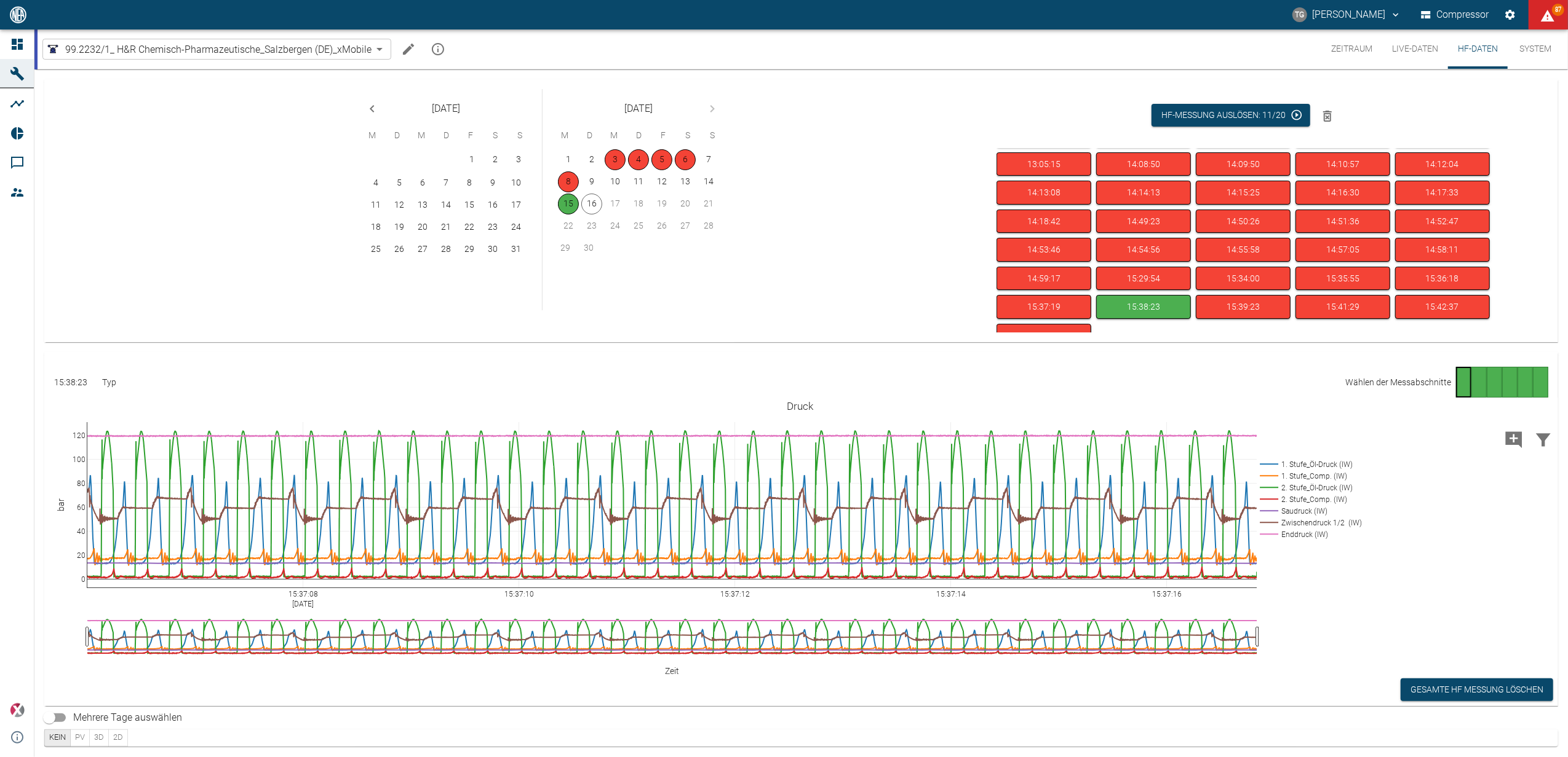
click at [1471, 382] on div "Gehe zu Seite 2" at bounding box center [1478, 382] width 15 height 31
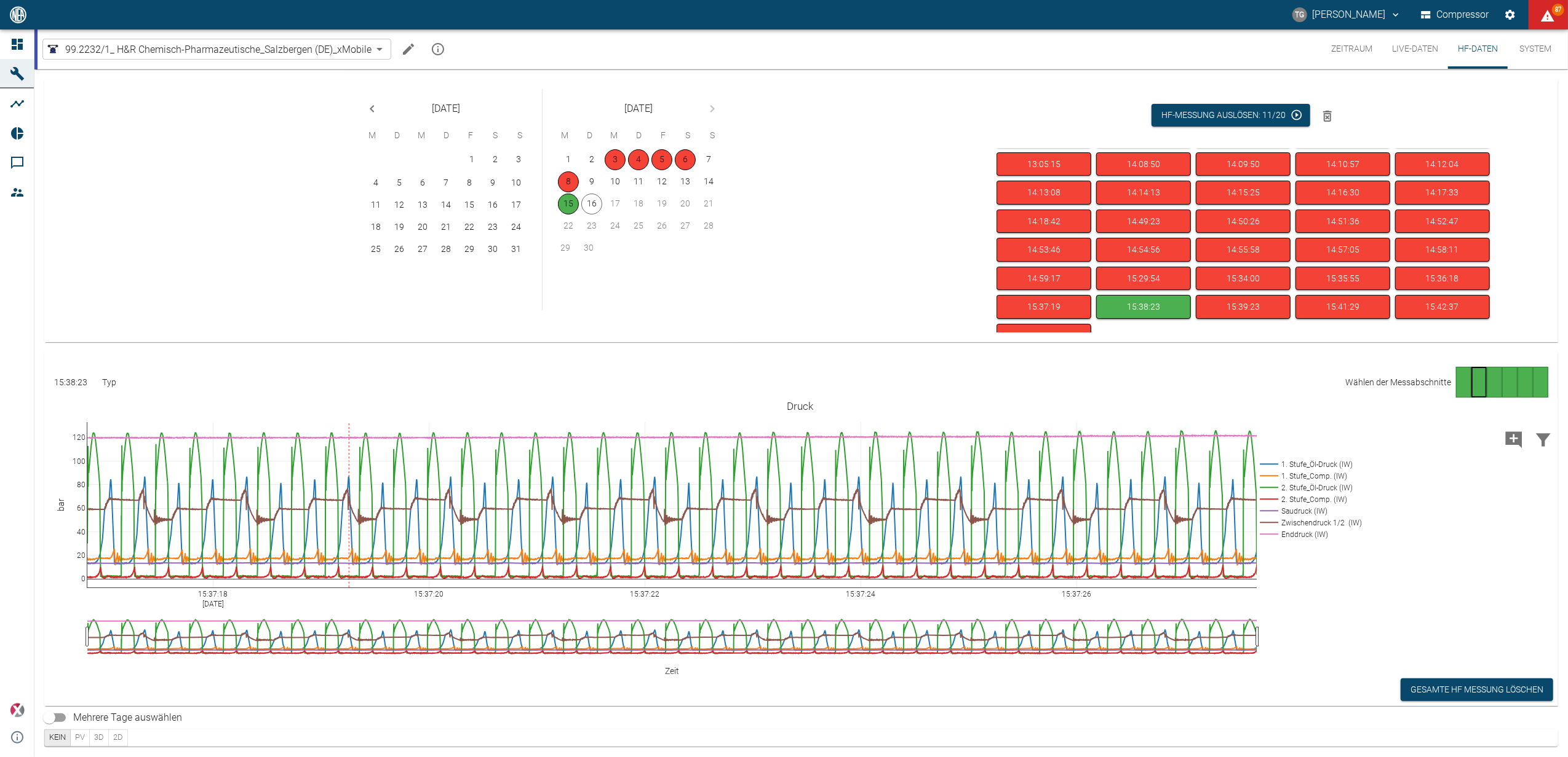
click at [1497, 382] on div "Gehe zu Seite 3" at bounding box center [1494, 382] width 15 height 31
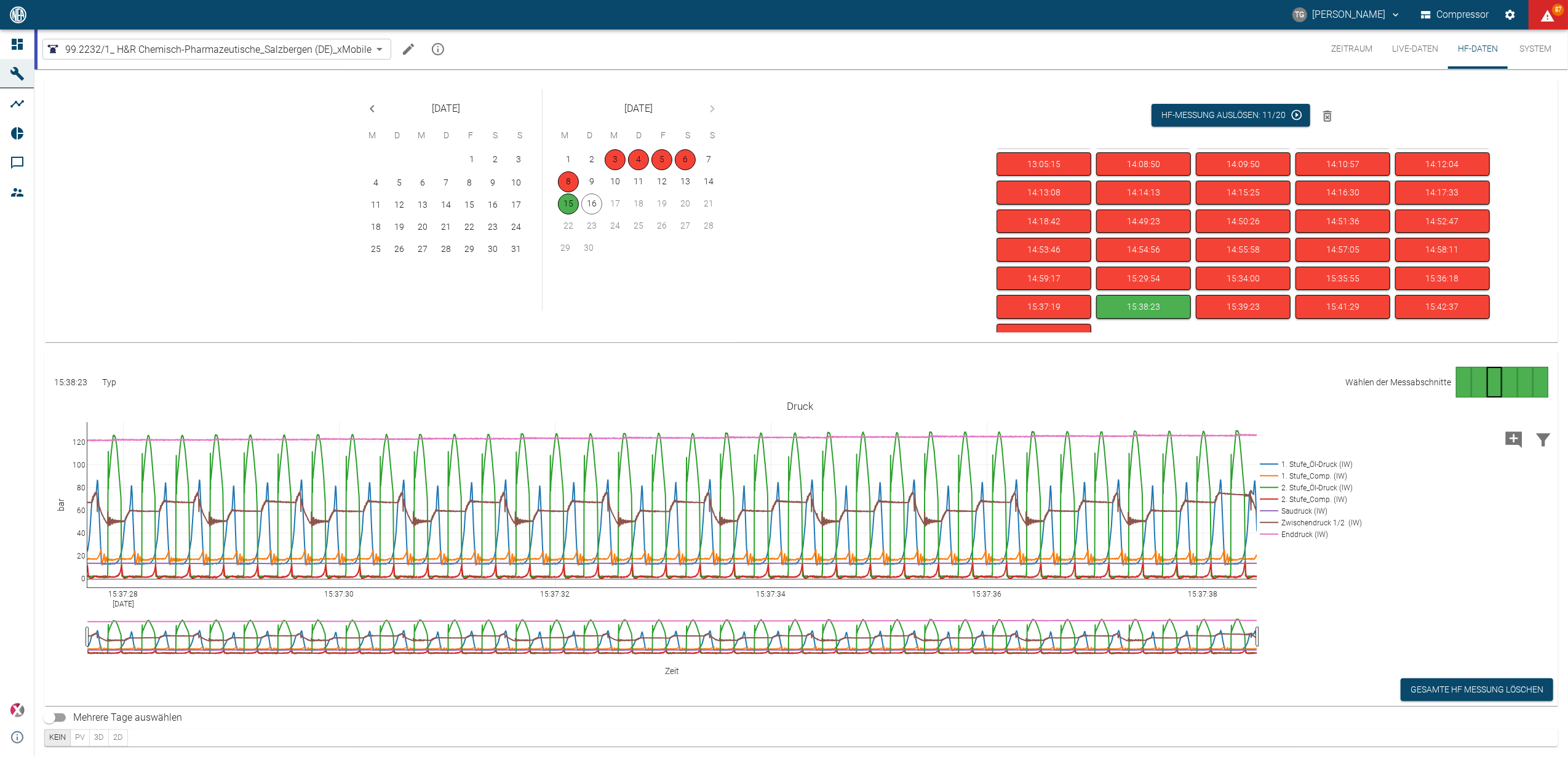
click at [1518, 382] on div "Gehe zu Seite 5" at bounding box center [1525, 382] width 15 height 31
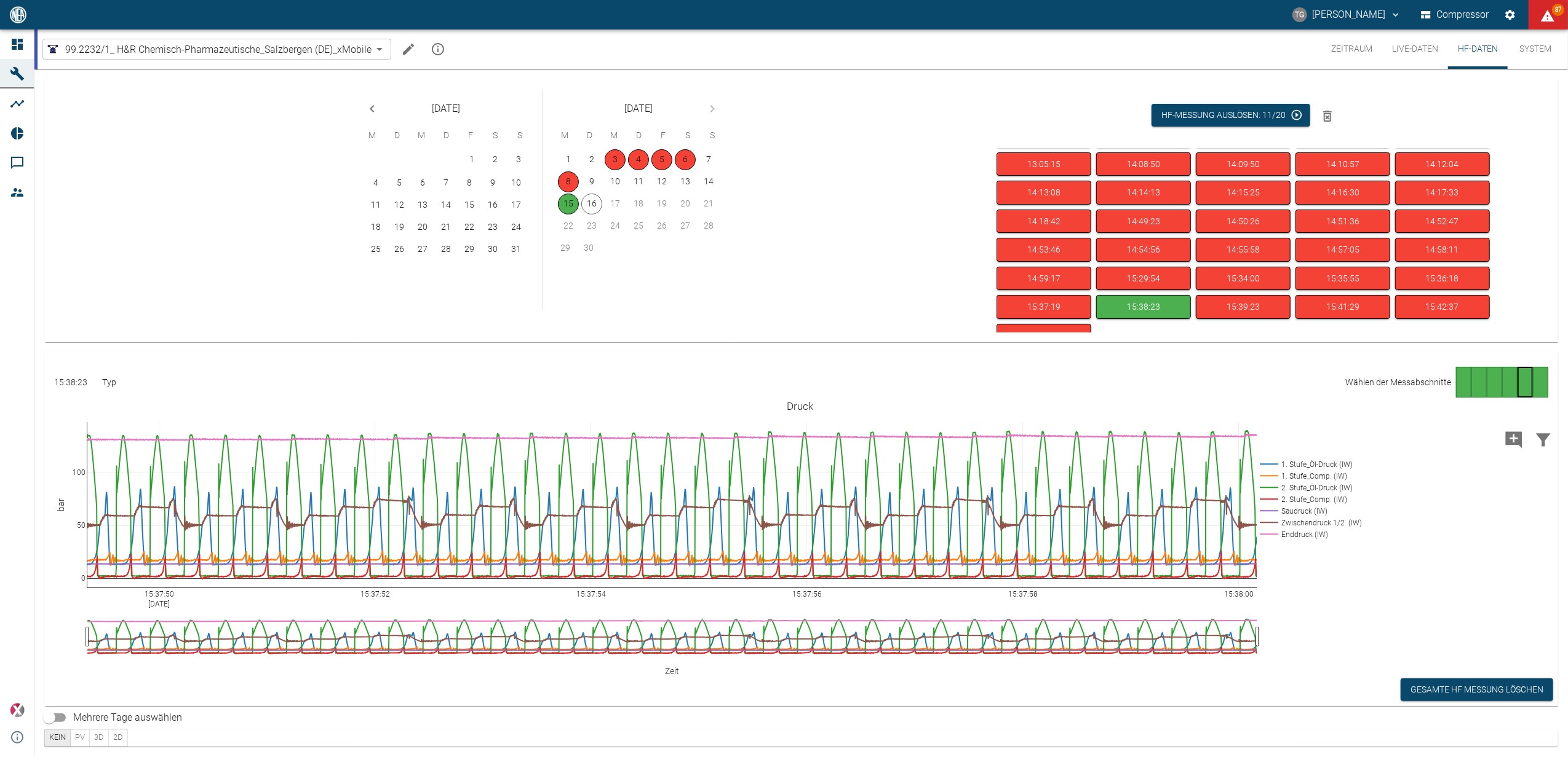
click at [1543, 374] on div "Gehe zu Seite 6" at bounding box center [1540, 382] width 15 height 31
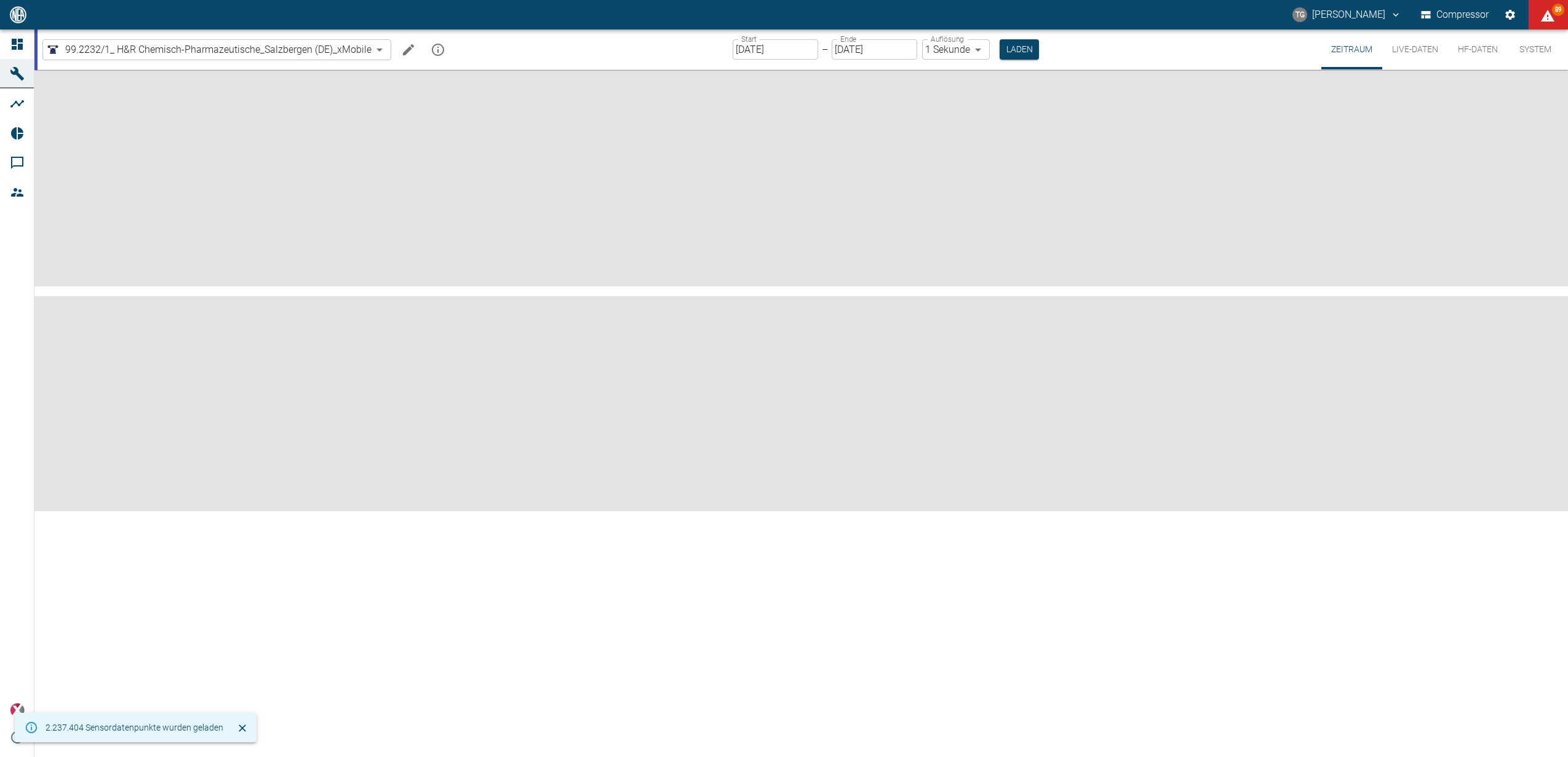
click at [783, 37] on div "Start [DATE] Start – Ende [DATE] Ende Auflösung 1 Sekunde 1sec Auflösung Laden" at bounding box center [885, 50] width 307 height 40
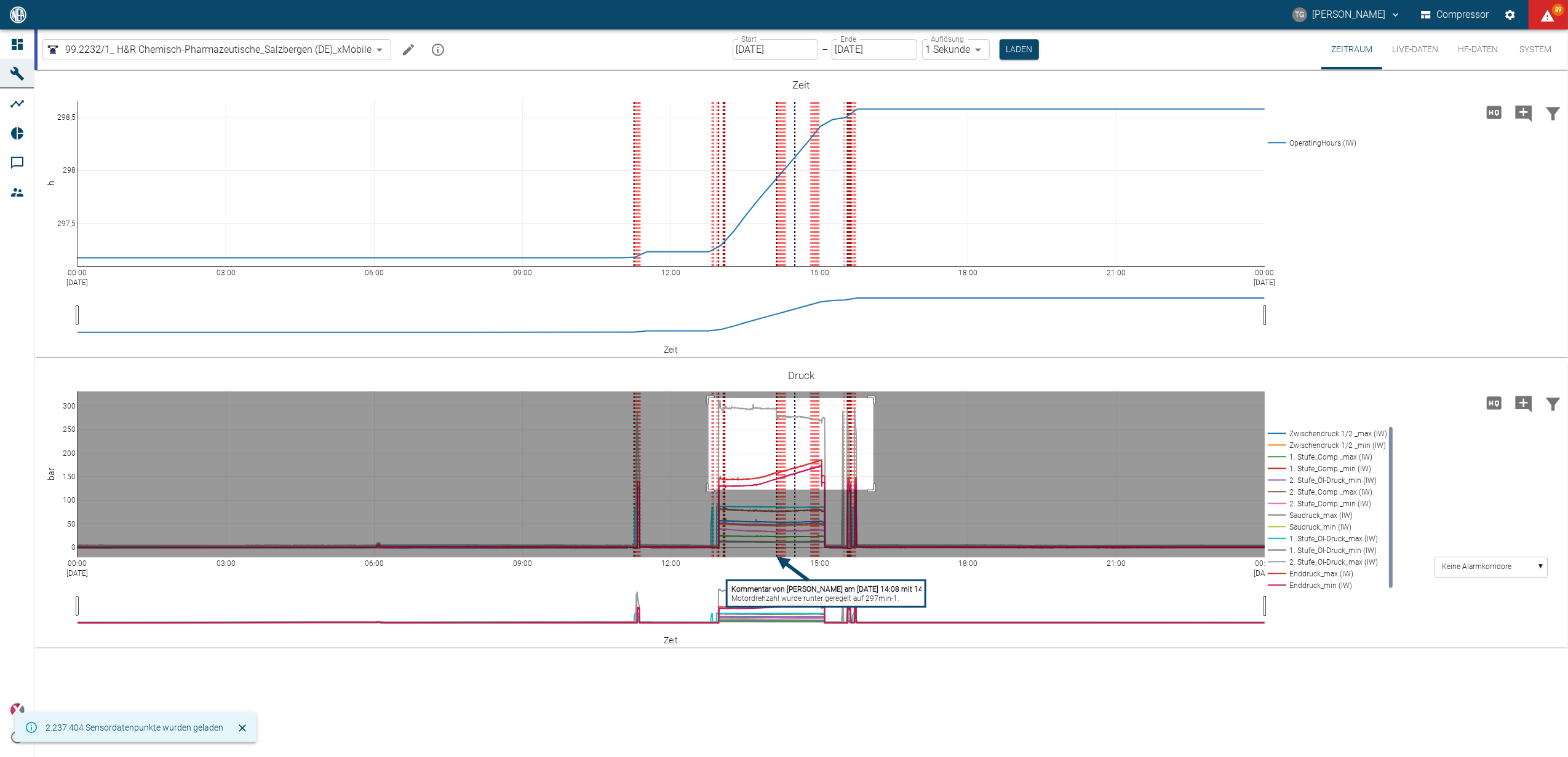
drag, startPoint x: 709, startPoint y: 398, endPoint x: 874, endPoint y: 490, distance: 188.9
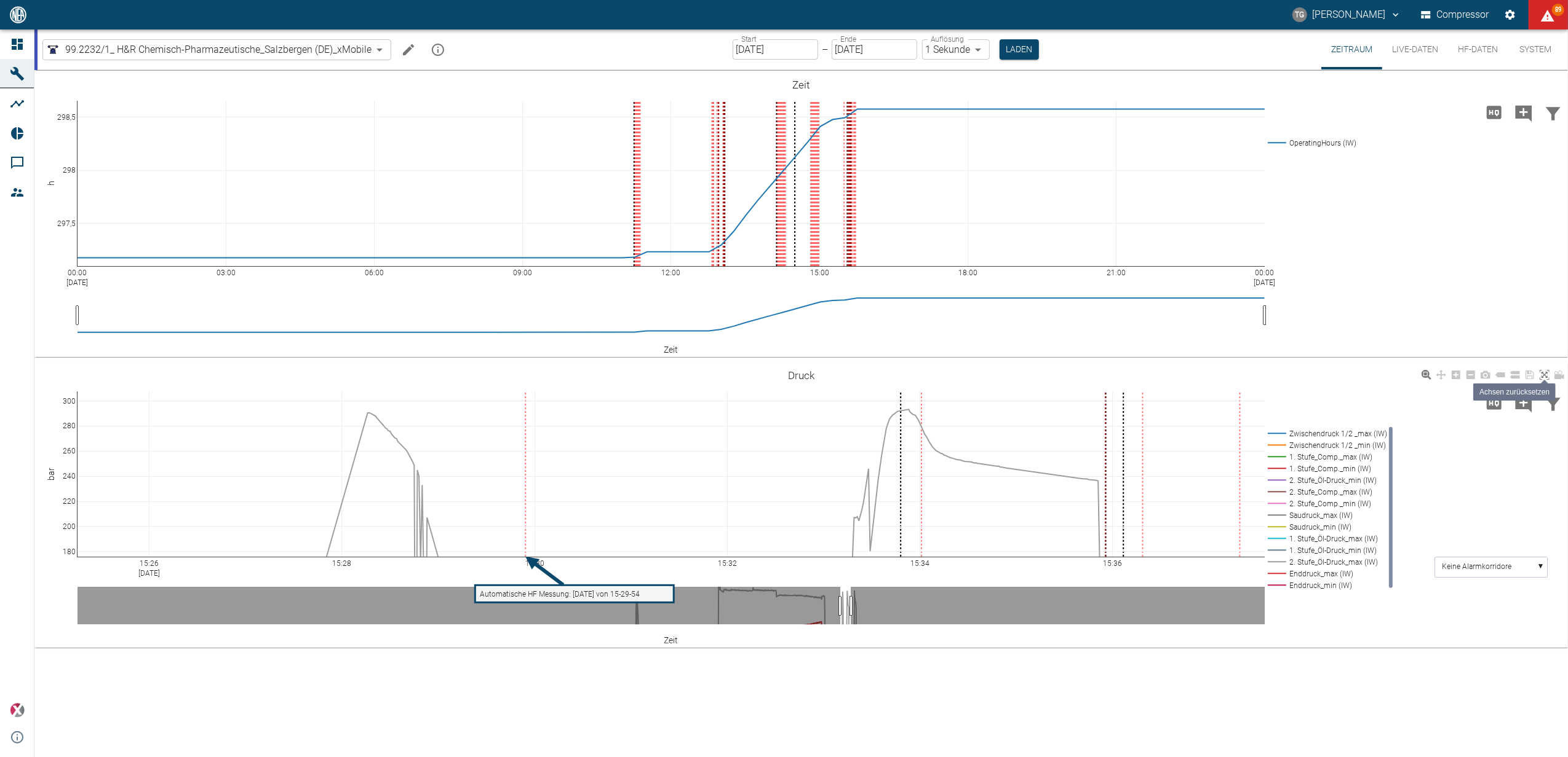
click at [1543, 370] on icon at bounding box center [1544, 375] width 10 height 10
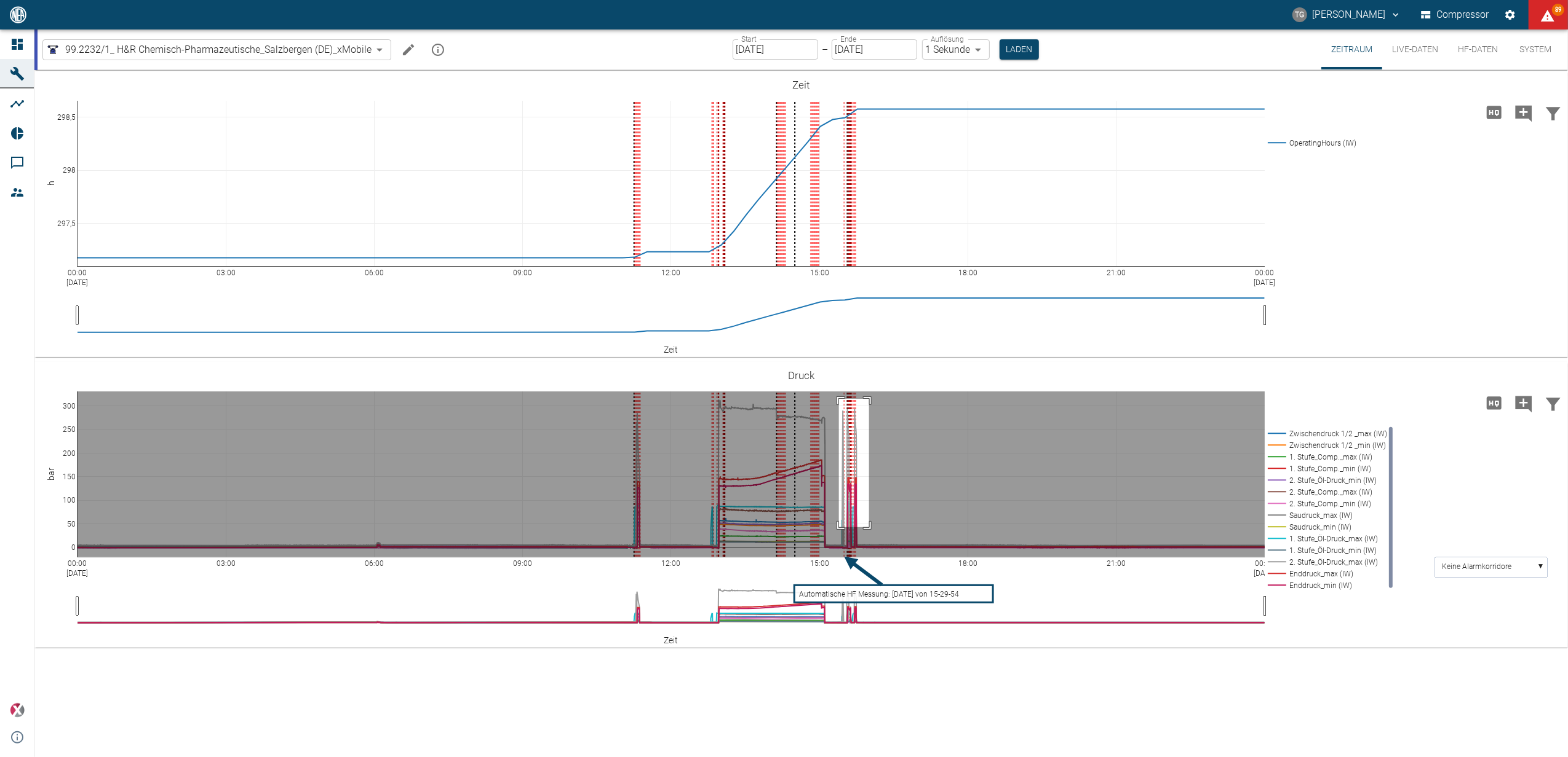
drag, startPoint x: 839, startPoint y: 399, endPoint x: 869, endPoint y: 527, distance: 131.5
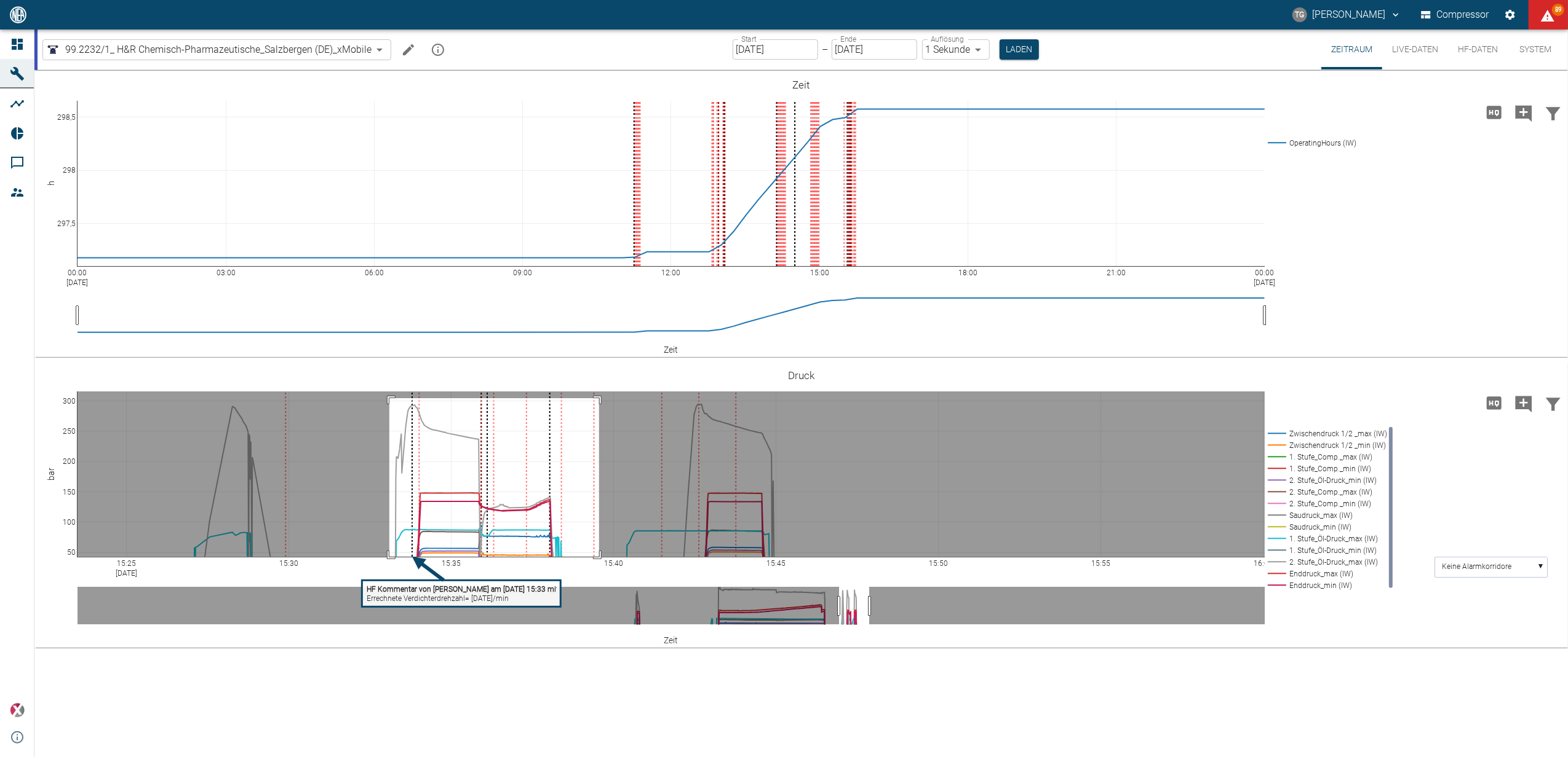
drag, startPoint x: 390, startPoint y: 398, endPoint x: 599, endPoint y: 575, distance: 273.9
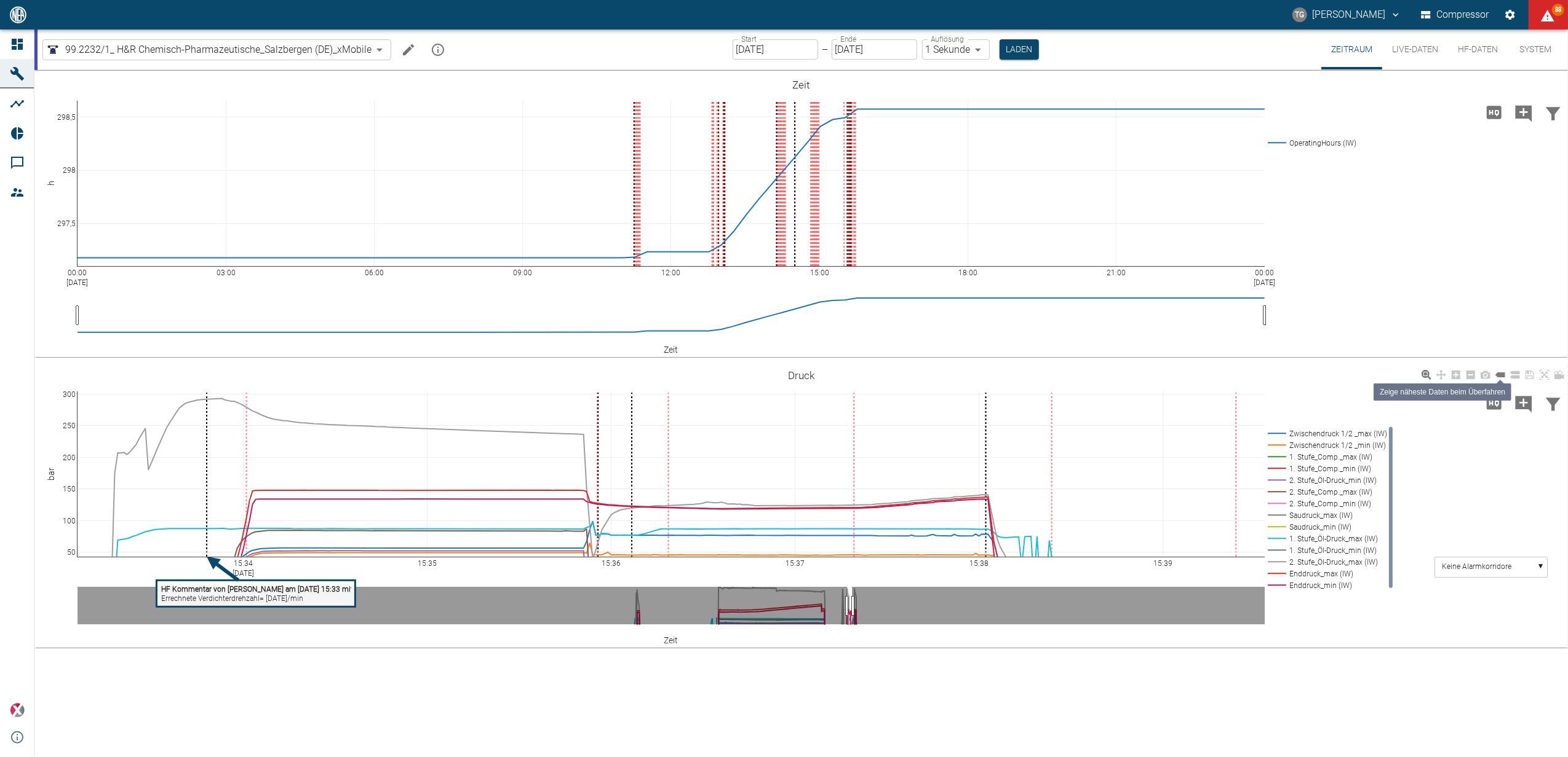
click at [1500, 377] on icon at bounding box center [1499, 374] width 10 height 5
click at [1508, 14] on icon "Einstellungen" at bounding box center [1509, 14] width 10 height 10
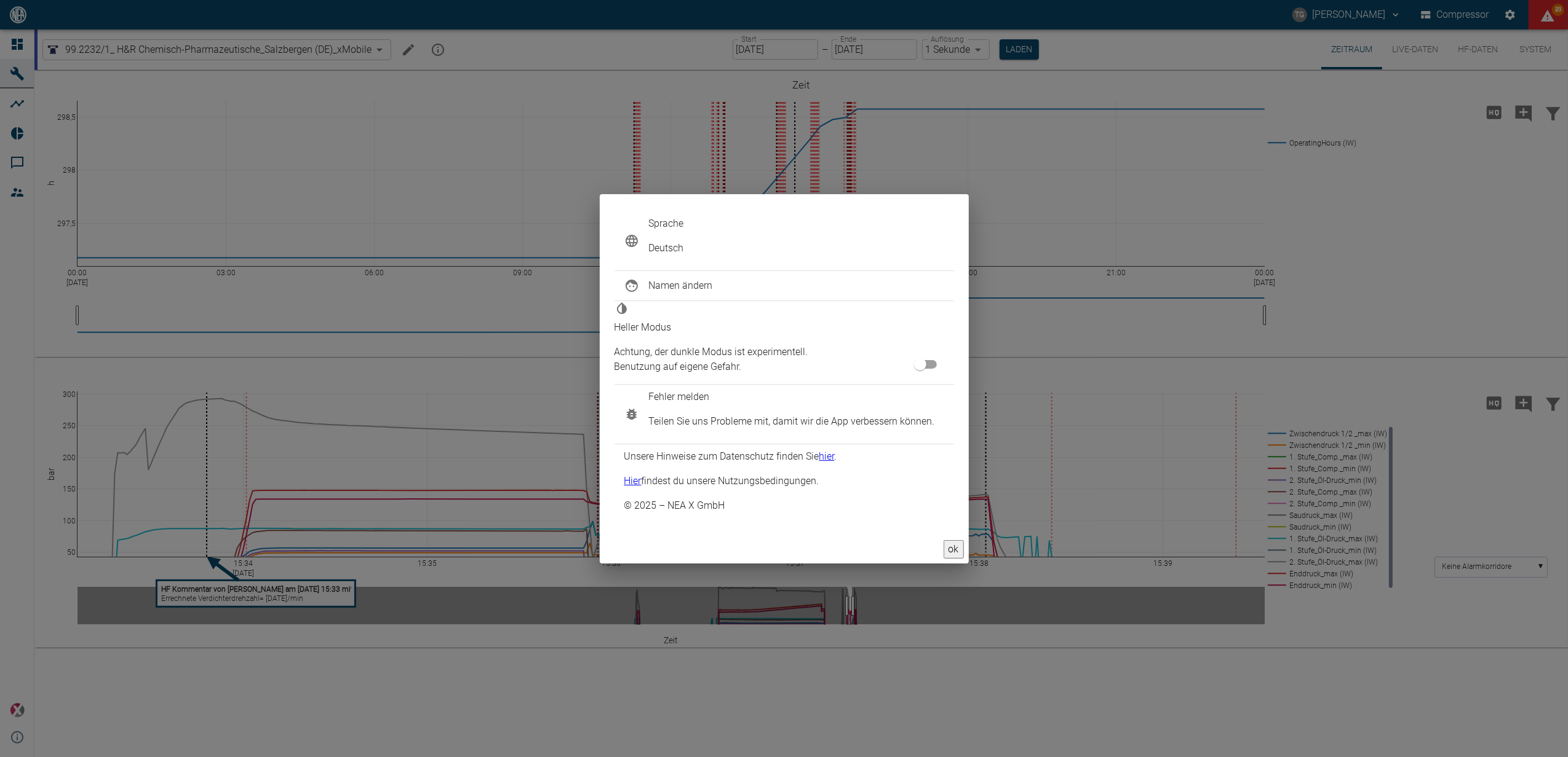
click at [669, 389] on span "Fehler melden" at bounding box center [792, 397] width 286 height 14
click at [943, 541] on button "ok" at bounding box center [953, 550] width 21 height 18
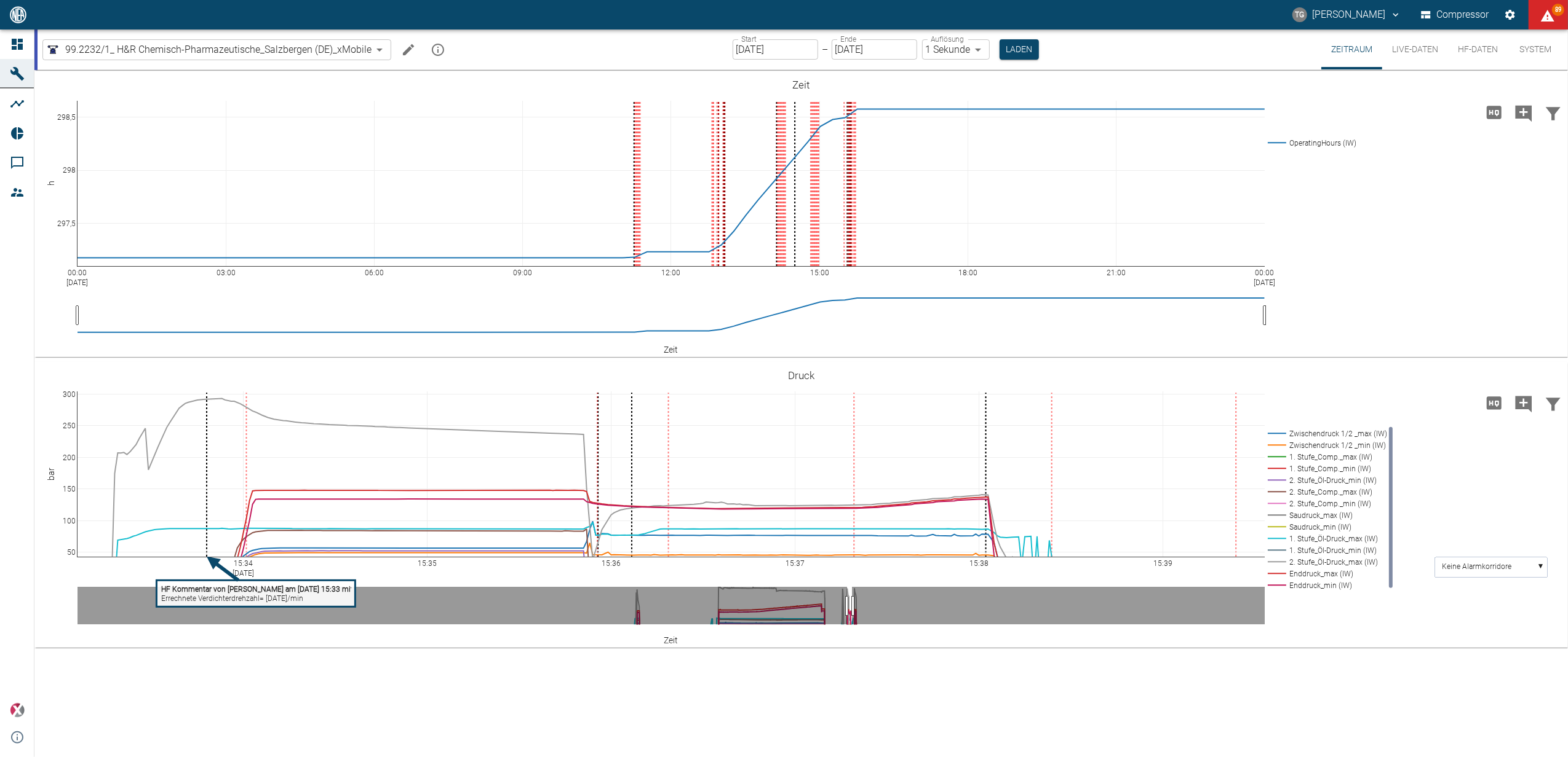
click at [264, 670] on div "00:00 Sep 15, 2025 03:00 06:00 09:00 12:00 15:00 18:00 21:00 00:00 Sep 16, 2025…" at bounding box center [801, 414] width 1533 height 688
click at [1123, 757] on html "TG Thomas Gregoir Compressor 90 Dashboard Maschinen Analysen Reports Kommentare…" at bounding box center [784, 378] width 1568 height 757
click at [1013, 57] on button "Laden" at bounding box center [1019, 50] width 40 height 21
click at [1022, 42] on button "Laden" at bounding box center [1019, 50] width 40 height 21
click at [1487, 397] on icon "Hohe Auflösung" at bounding box center [1494, 404] width 20 height 20
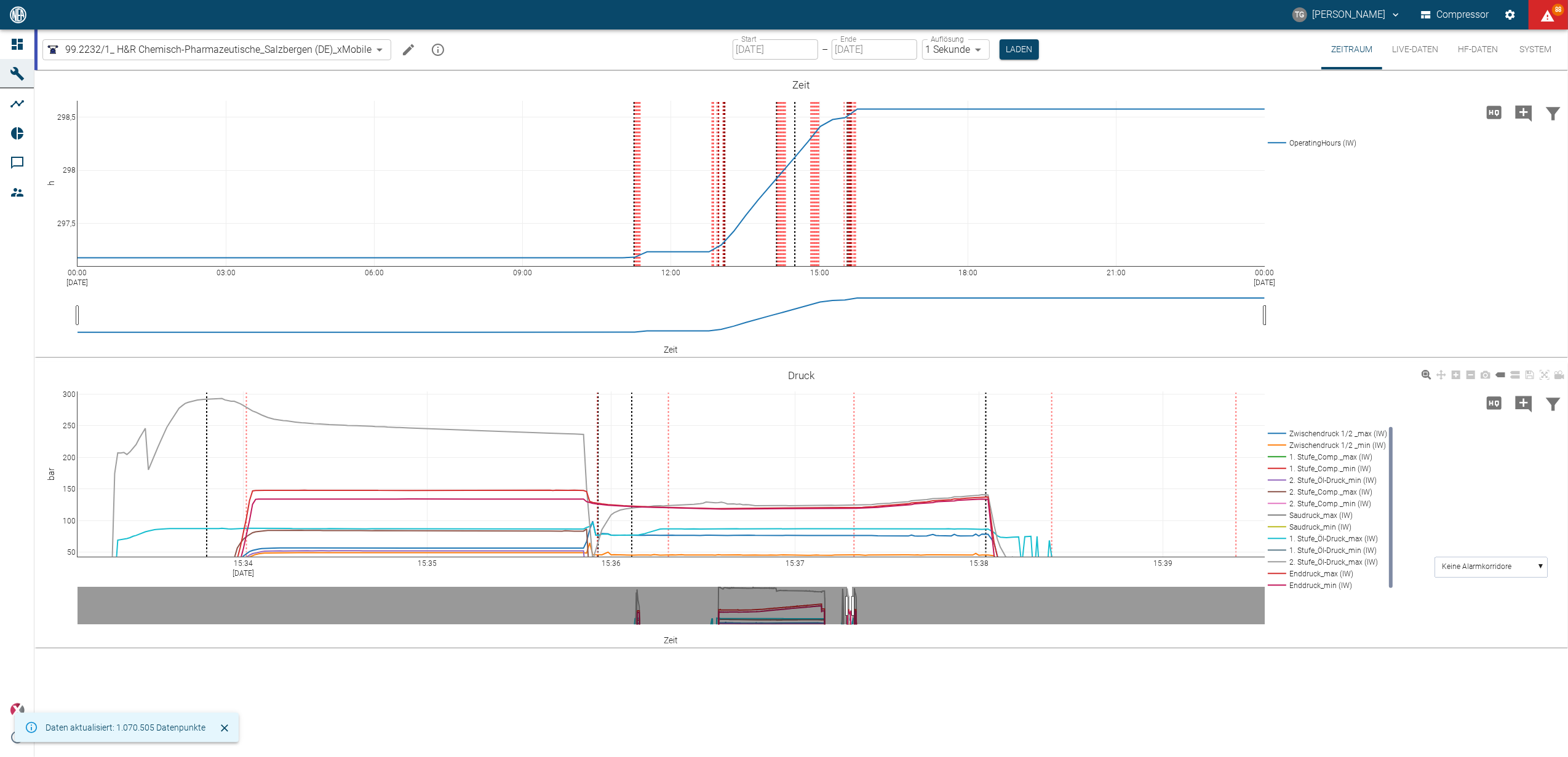
click at [1544, 372] on icon at bounding box center [1544, 375] width 10 height 10
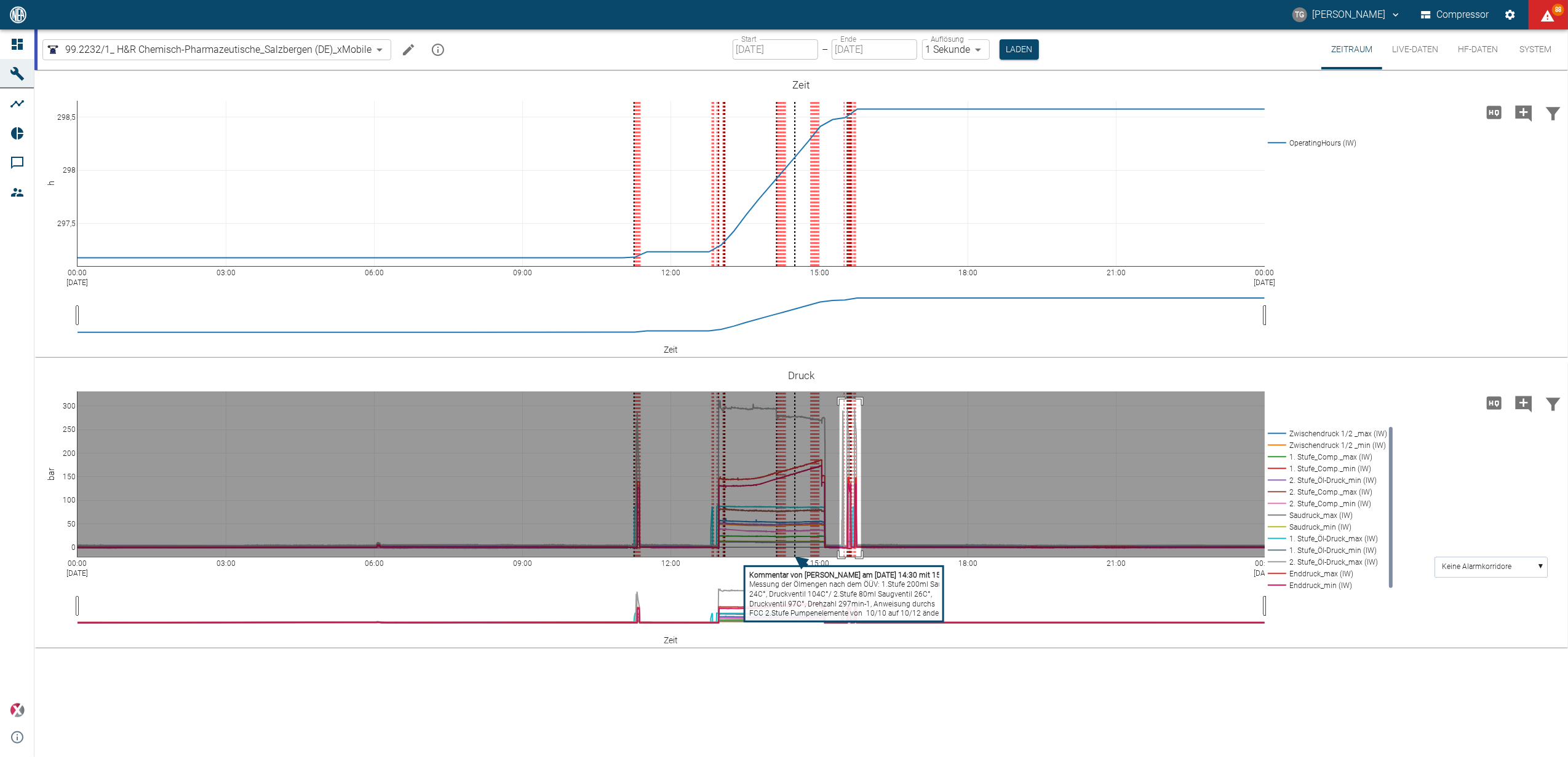
drag, startPoint x: 839, startPoint y: 399, endPoint x: 861, endPoint y: 557, distance: 159.5
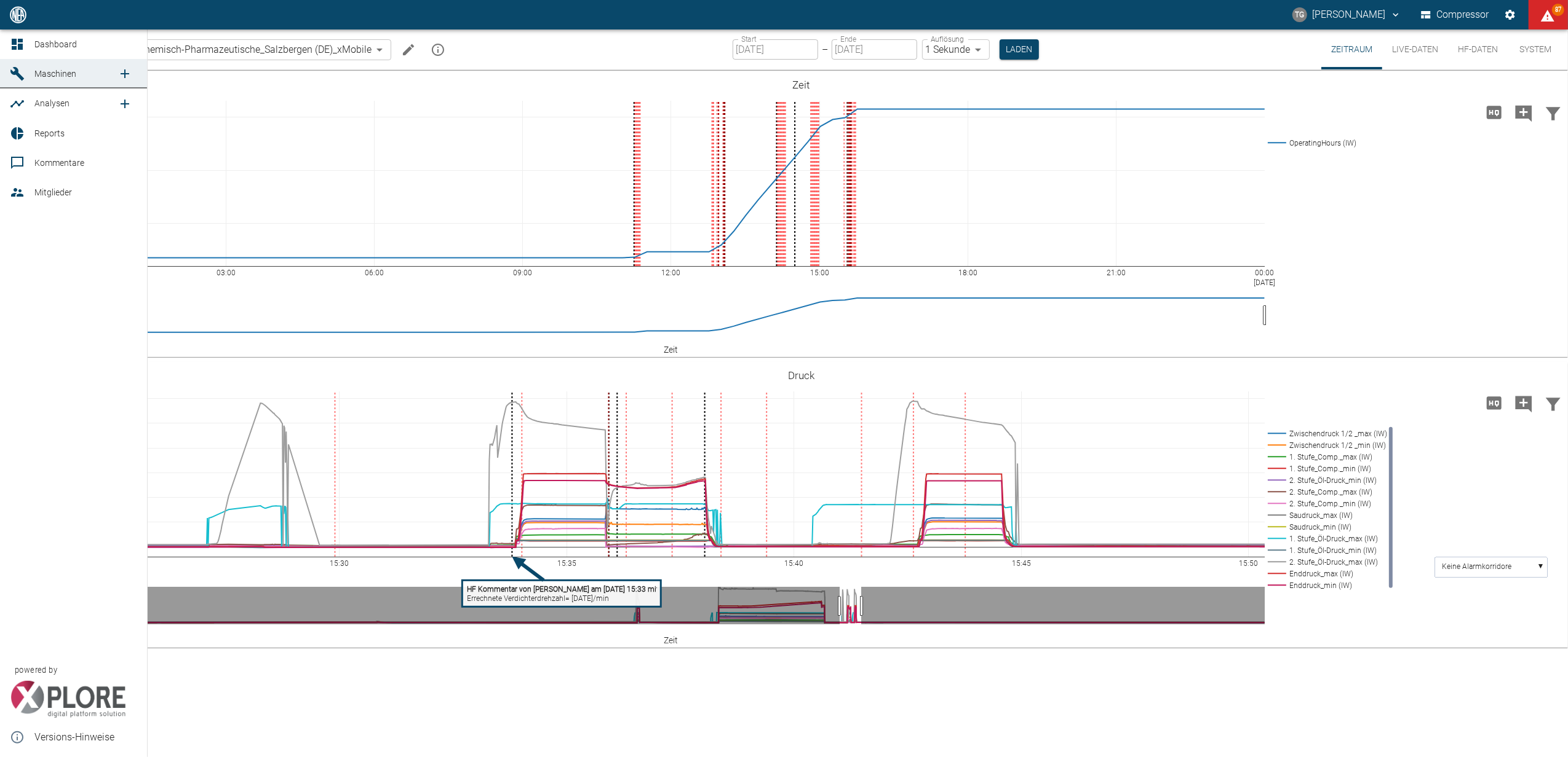
click at [14, 156] on icon at bounding box center [17, 163] width 14 height 14
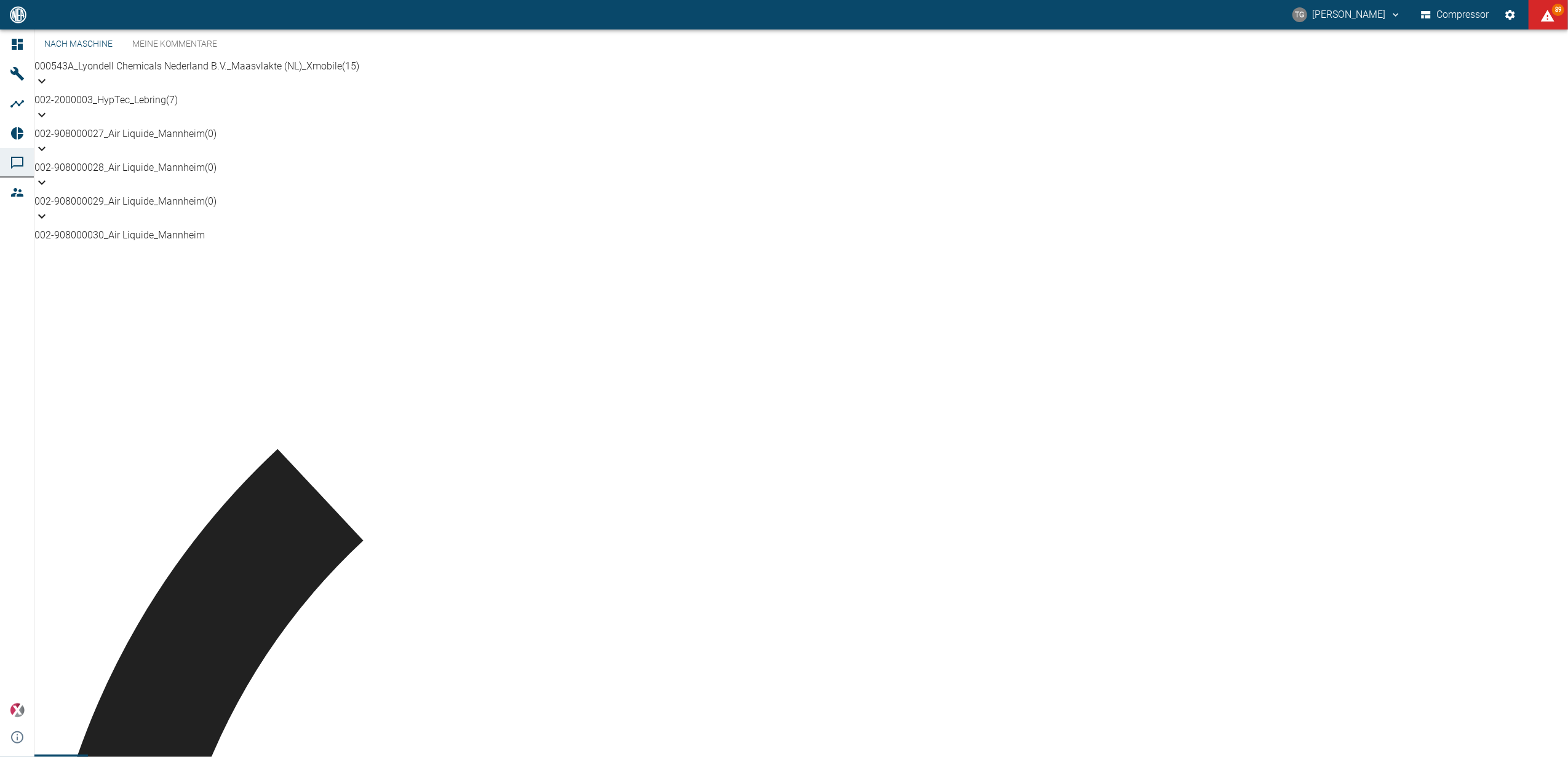
scroll to position [655, 0]
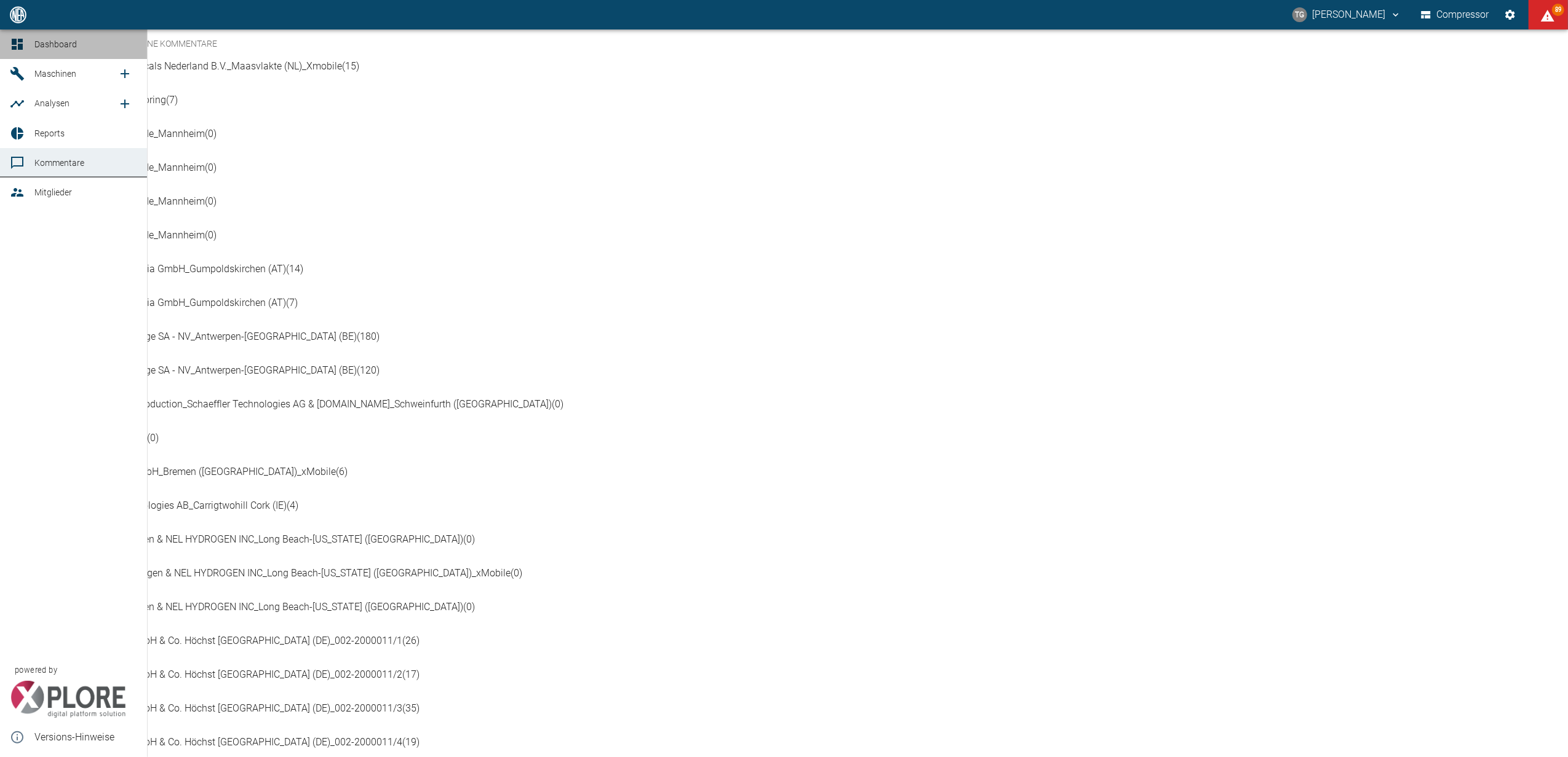
click at [14, 40] on icon at bounding box center [17, 44] width 11 height 11
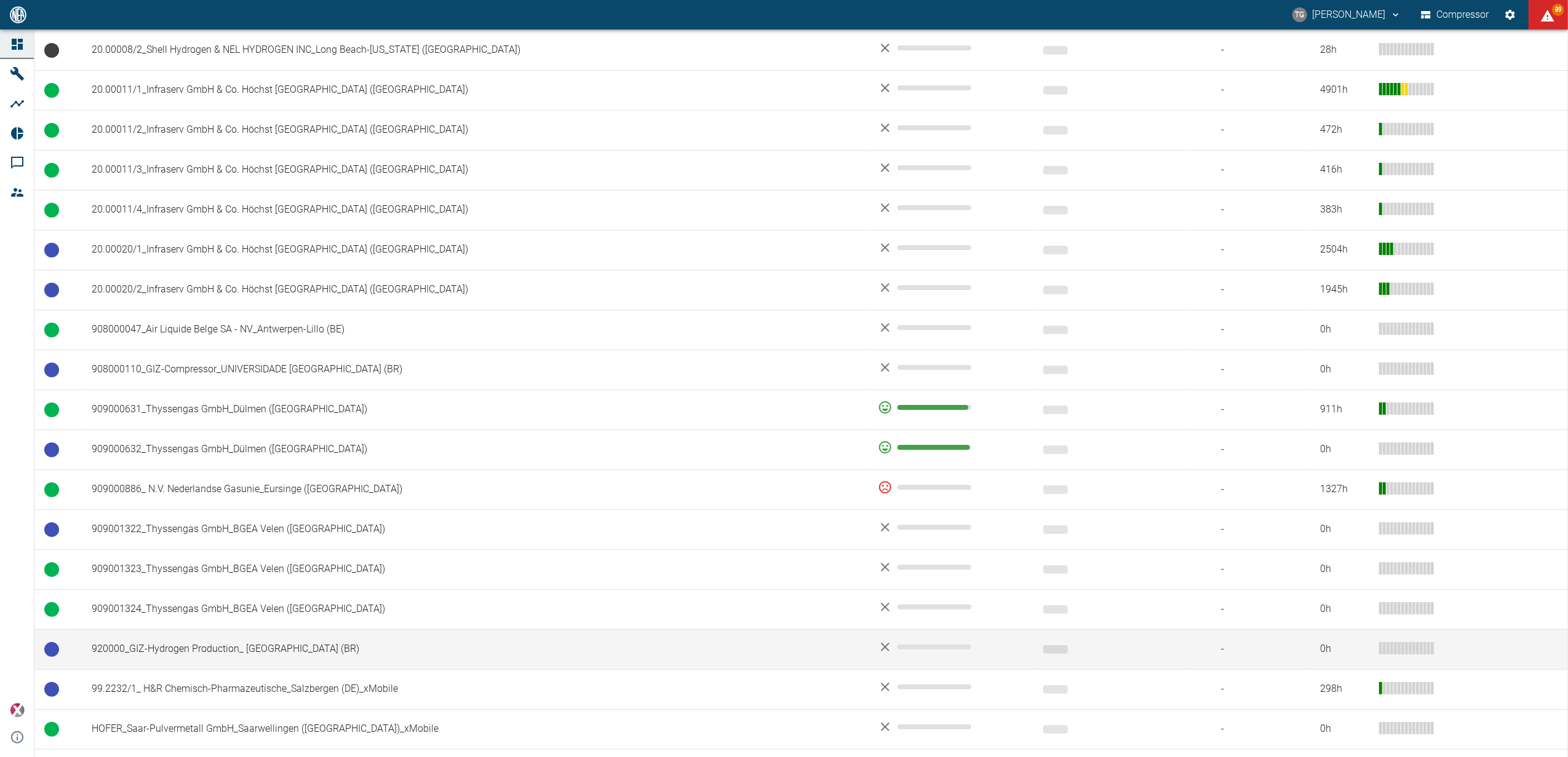
scroll to position [711, 0]
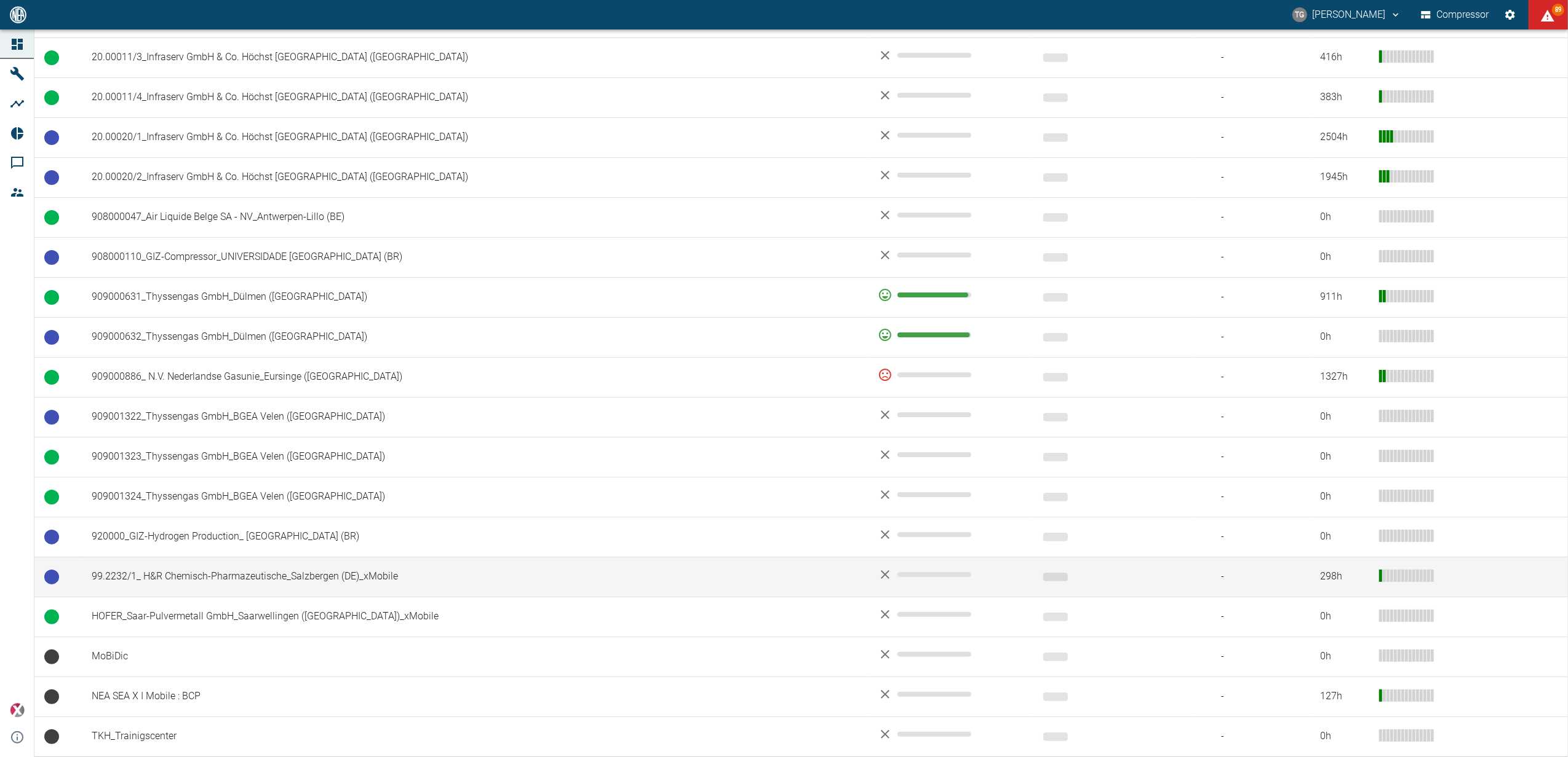
click at [183, 571] on td "99.2232/1_ H&R Chemisch-Pharmazeutische_Salzbergen (DE)_xMobile" at bounding box center [475, 577] width 786 height 40
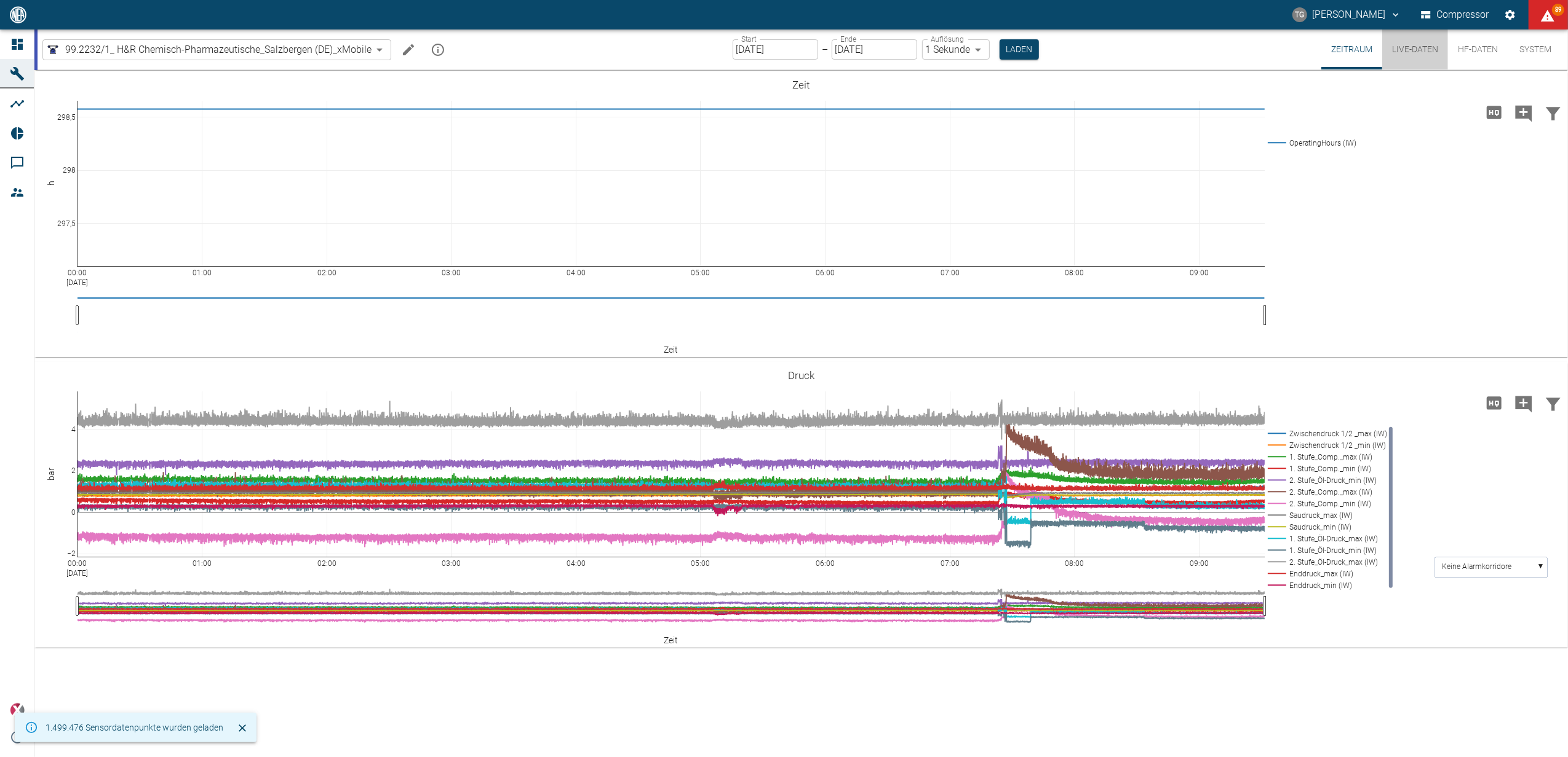
click at [1413, 50] on button "Live-Daten" at bounding box center [1415, 50] width 66 height 40
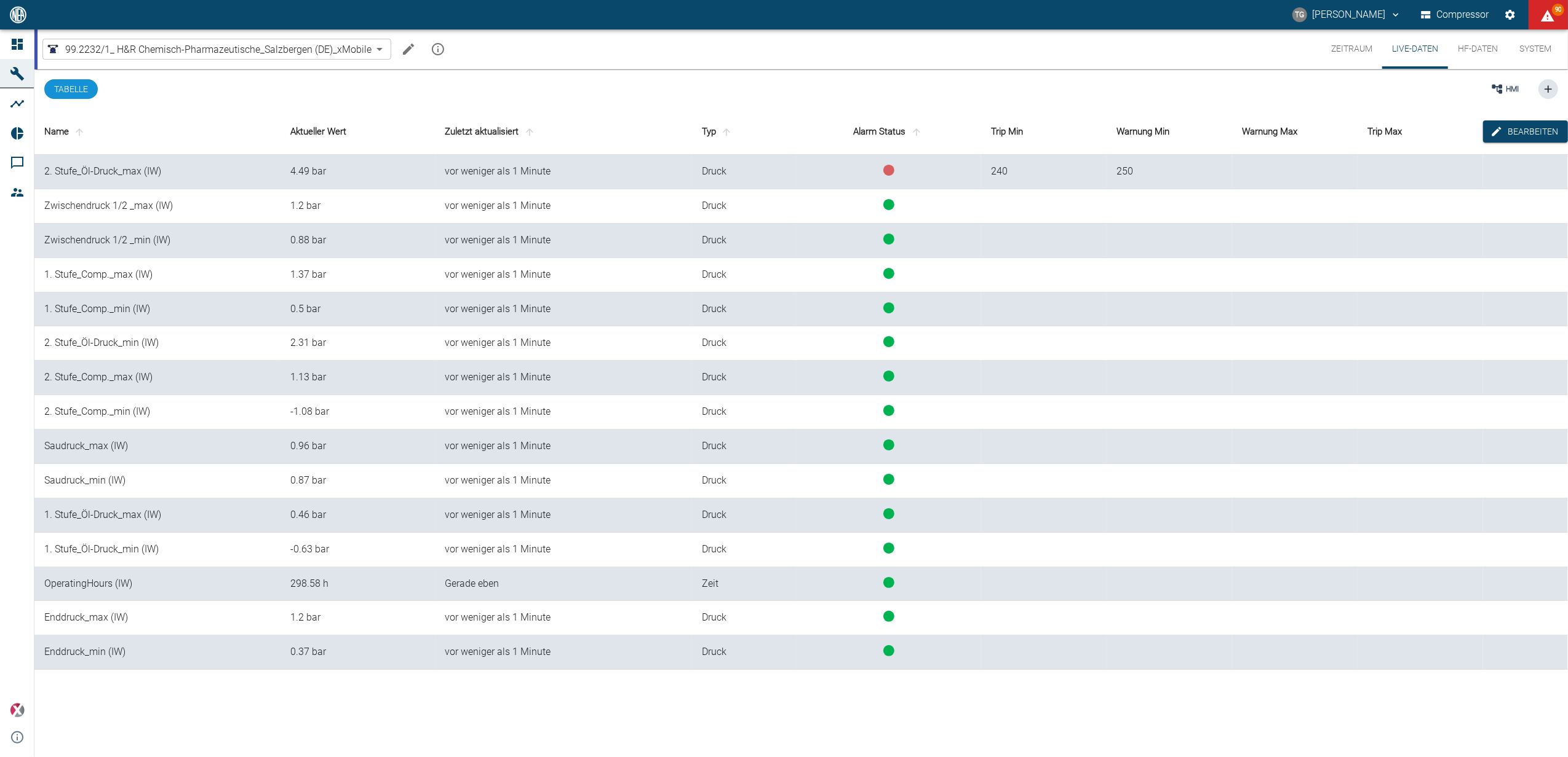
click at [675, 81] on div "HMI" at bounding box center [927, 89] width 1261 height 40
drag, startPoint x: 1354, startPoint y: 54, endPoint x: 1332, endPoint y: 539, distance: 485.5
click at [1354, 54] on button "Zeitraum" at bounding box center [1352, 50] width 61 height 40
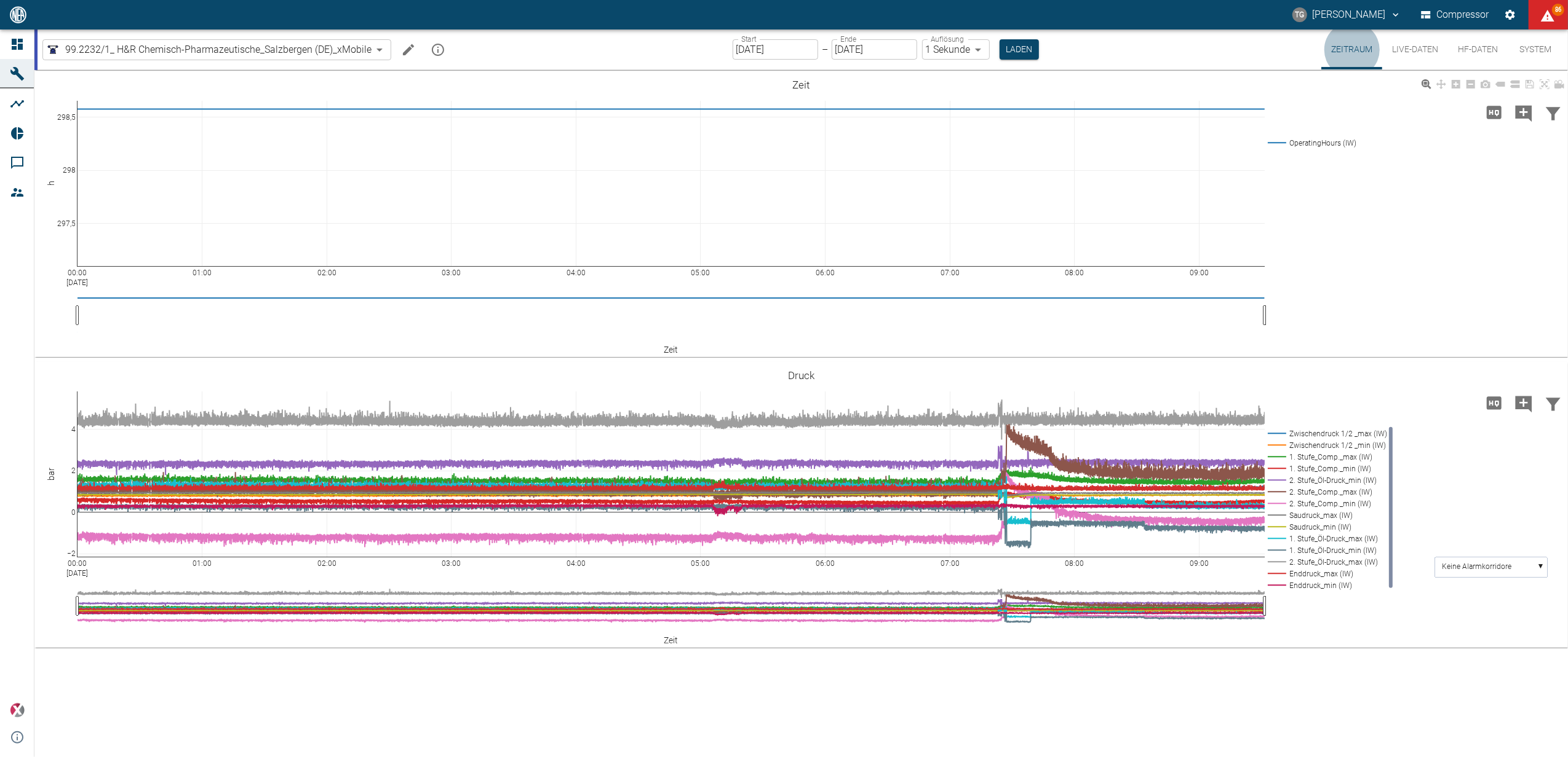
click at [1411, 291] on div "00:00 Sep 16, 2025 01:00 02:00 03:00 04:00 05:00 06:00 07:00 08:00 09:00 297,5 …" at bounding box center [801, 214] width 1533 height 277
click at [1411, 51] on button "Live-Daten" at bounding box center [1415, 50] width 66 height 40
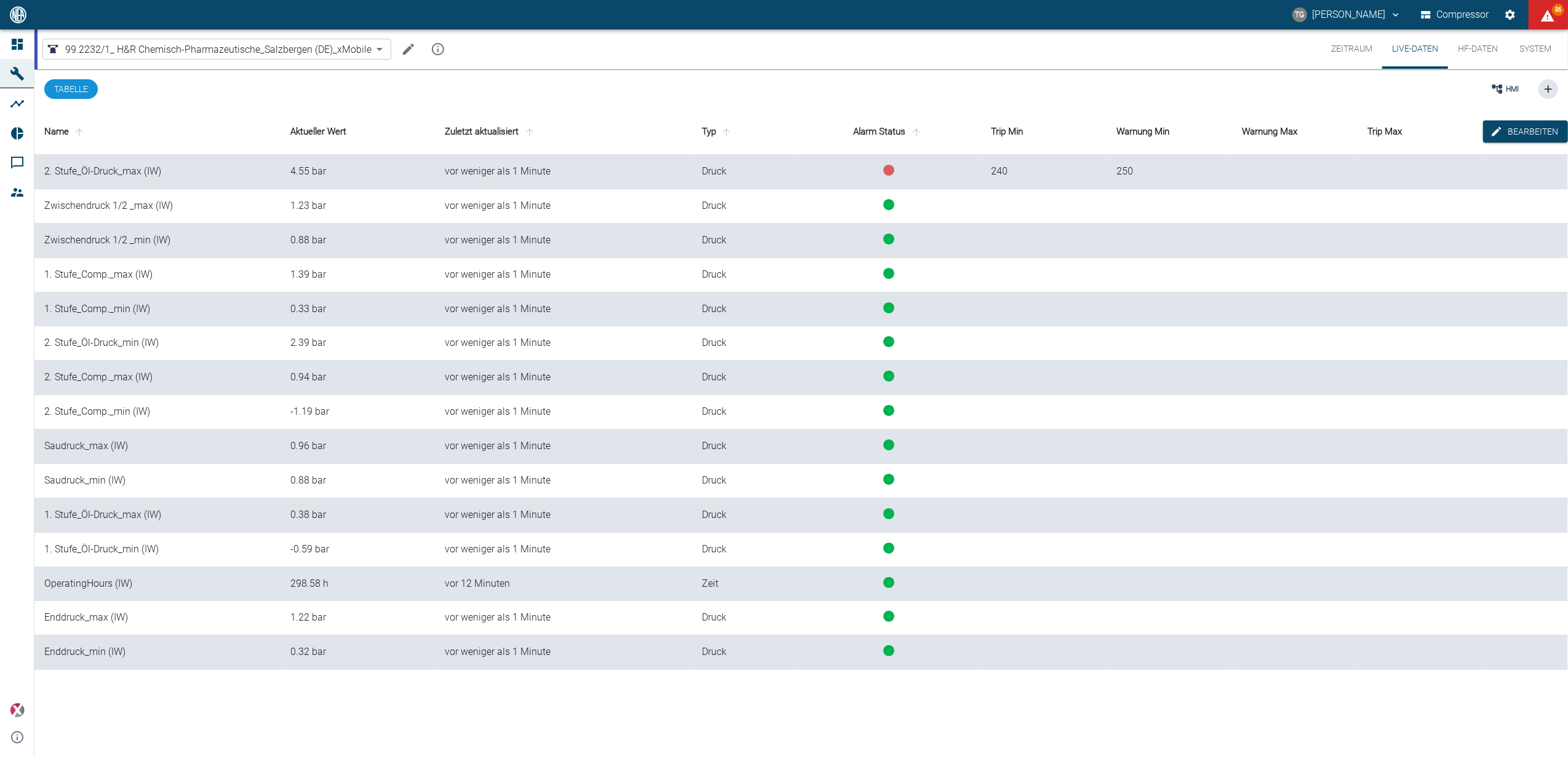
click at [1477, 42] on button "HF-Daten" at bounding box center [1478, 50] width 60 height 40
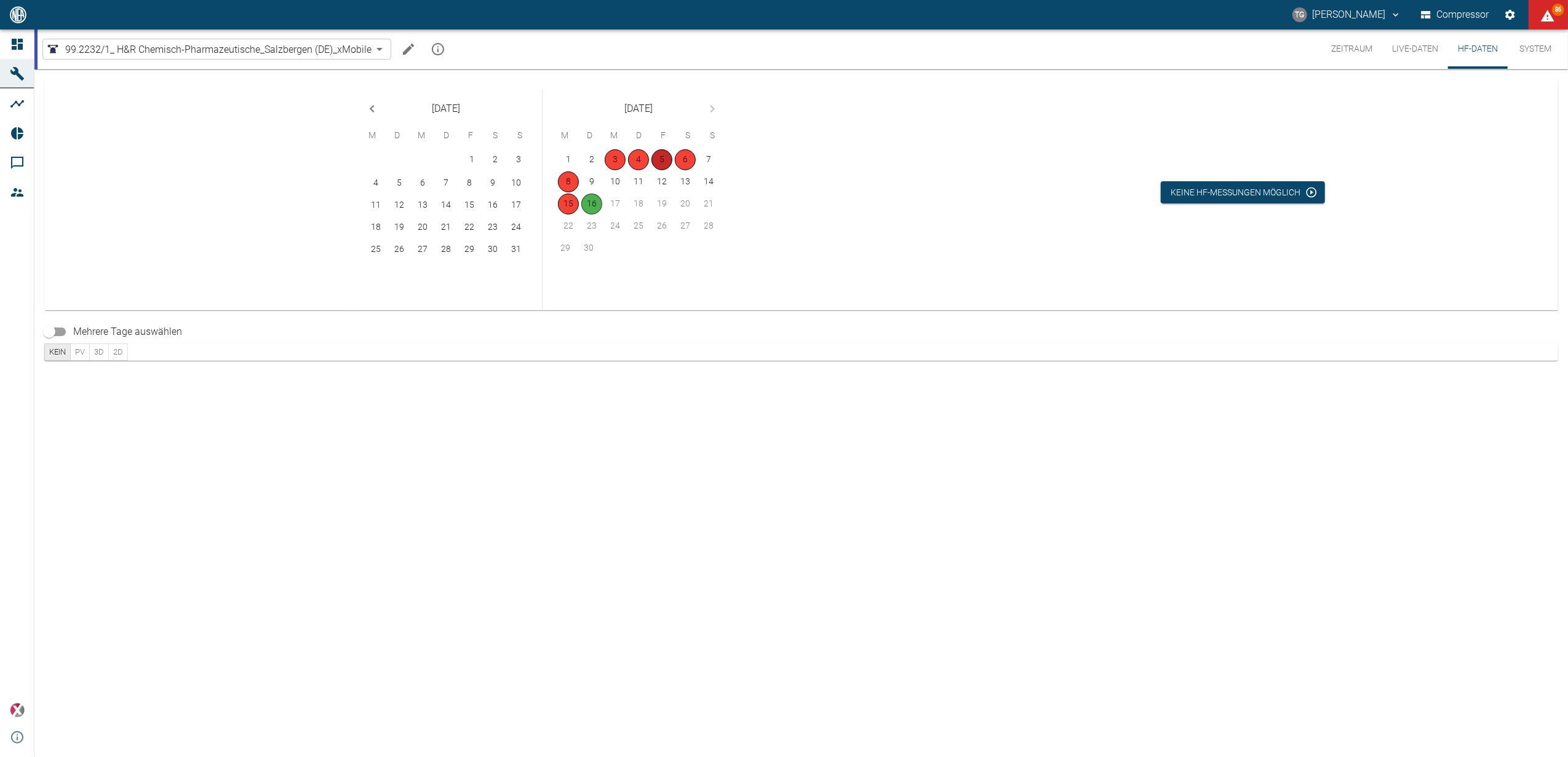
click at [655, 156] on button "5" at bounding box center [661, 160] width 21 height 21
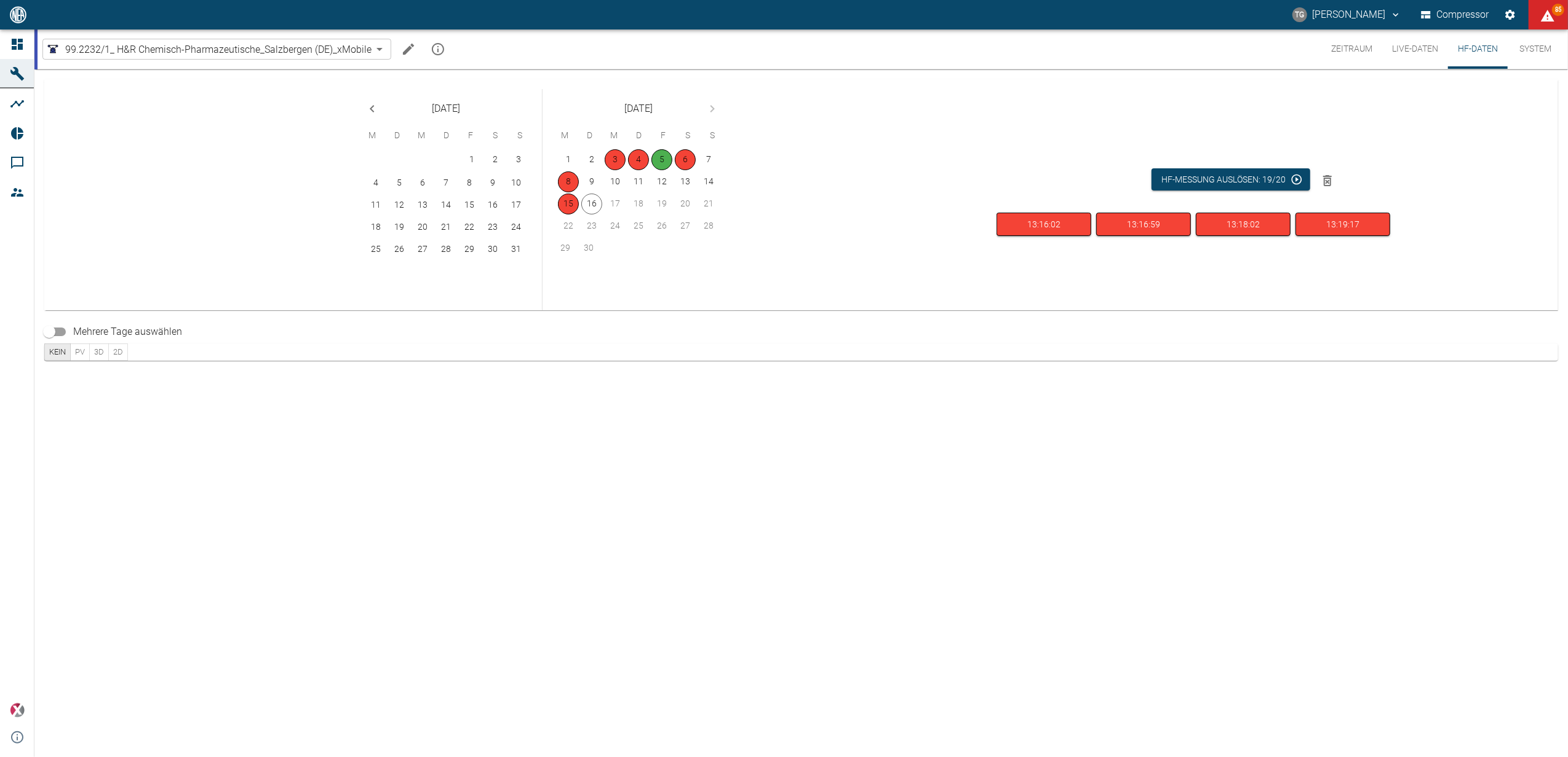
click at [1420, 58] on button "Live-Daten" at bounding box center [1415, 50] width 66 height 40
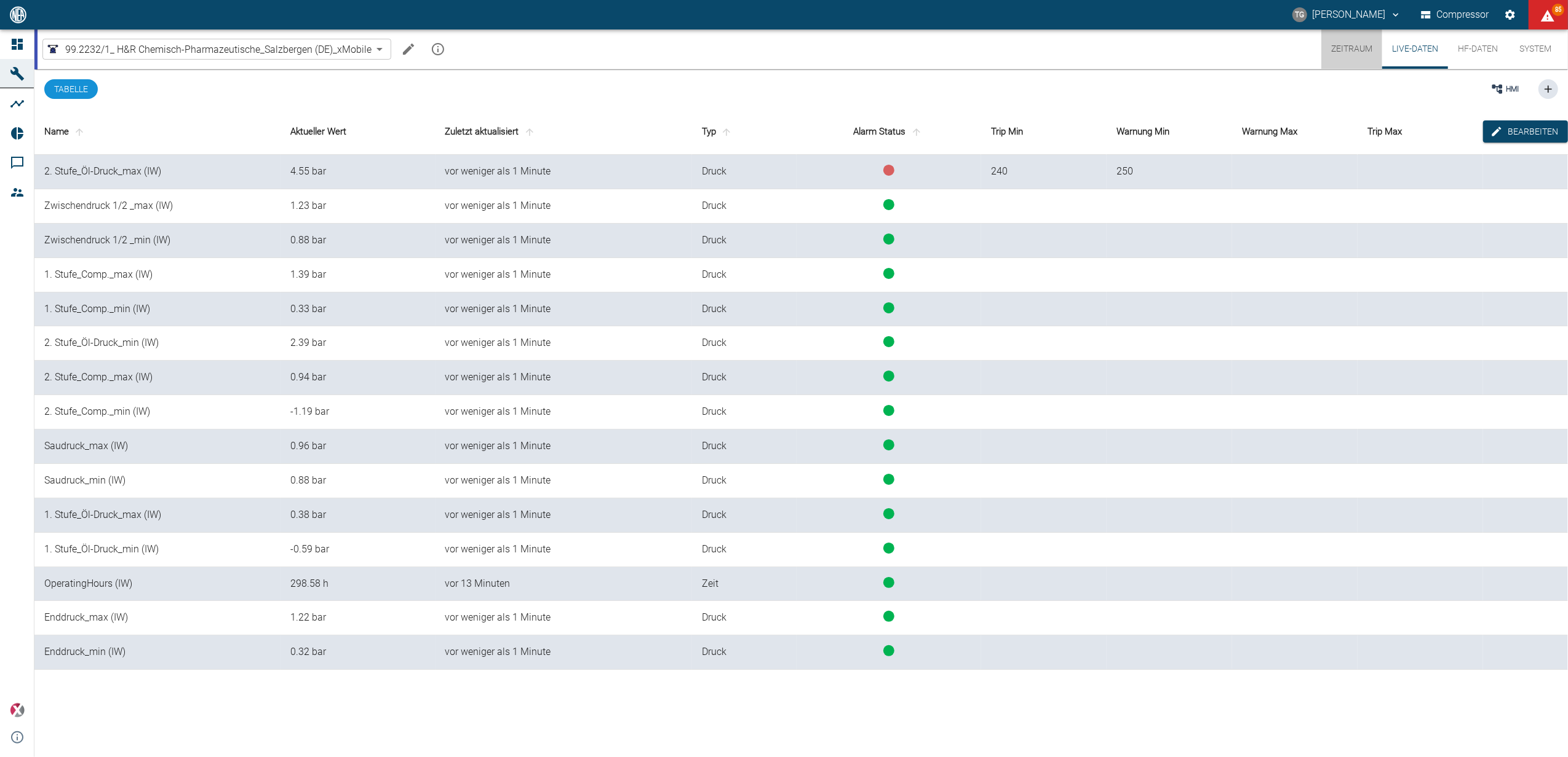
click at [1359, 60] on button "Zeitraum" at bounding box center [1352, 50] width 61 height 40
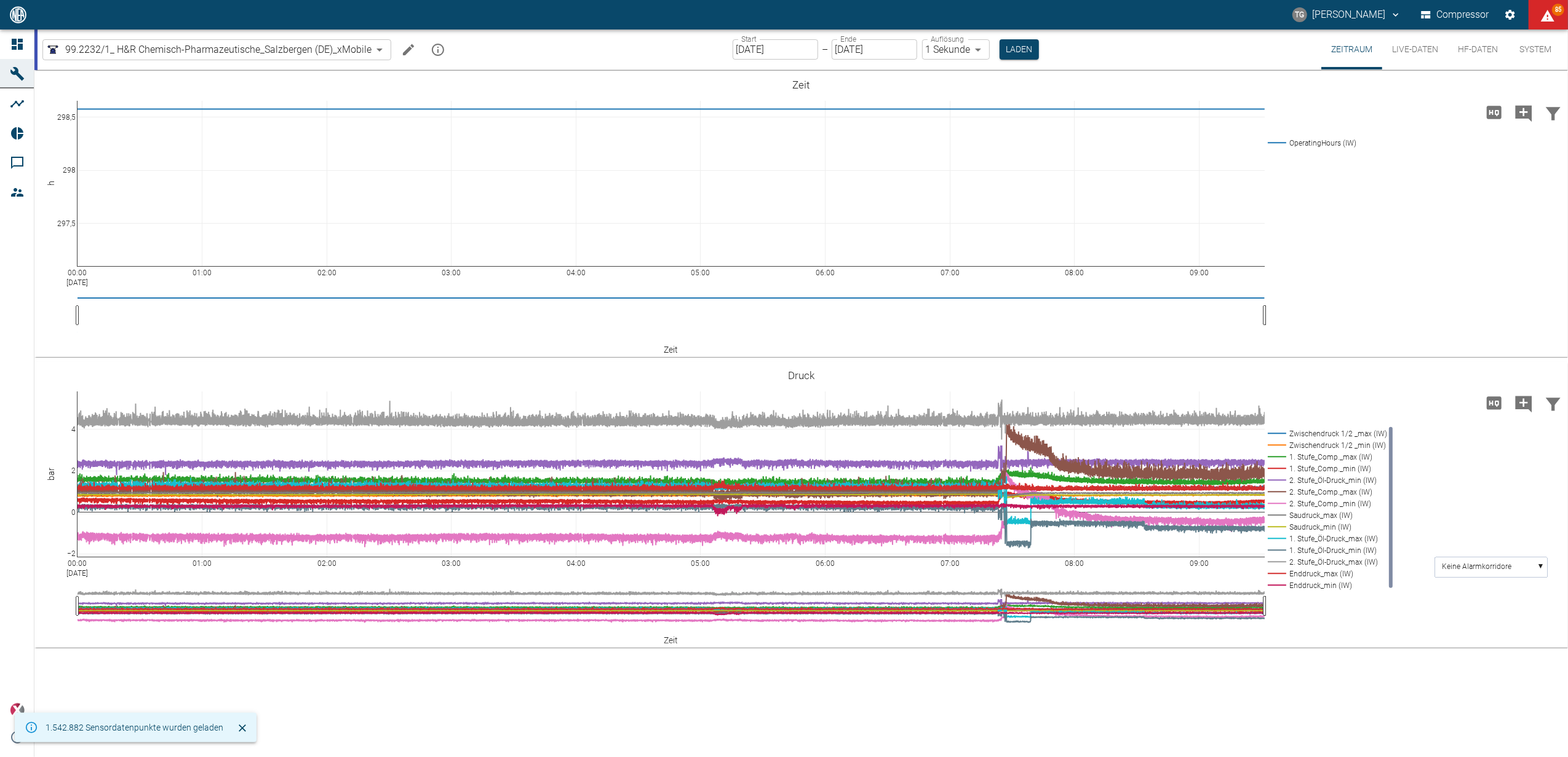
click at [783, 52] on input "[DATE]" at bounding box center [775, 50] width 86 height 21
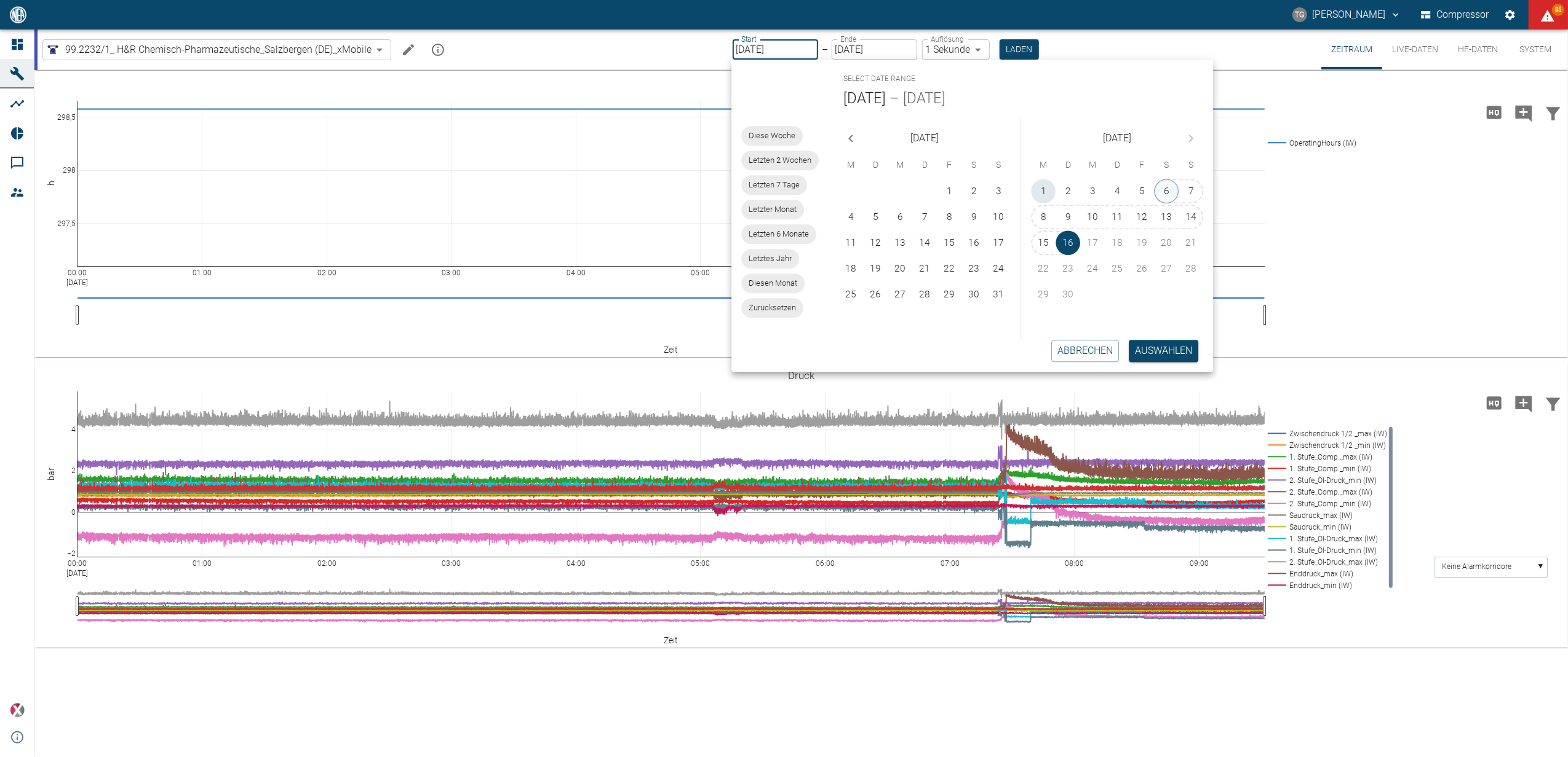
drag, startPoint x: 1046, startPoint y: 190, endPoint x: 1169, endPoint y: 196, distance: 123.1
click at [1169, 196] on div "1 2 3 4 5 6 7" at bounding box center [1116, 190] width 192 height 24
click at [1165, 193] on button "6" at bounding box center [1166, 190] width 24 height 24
type input "06.09.2025"
type input "2min"
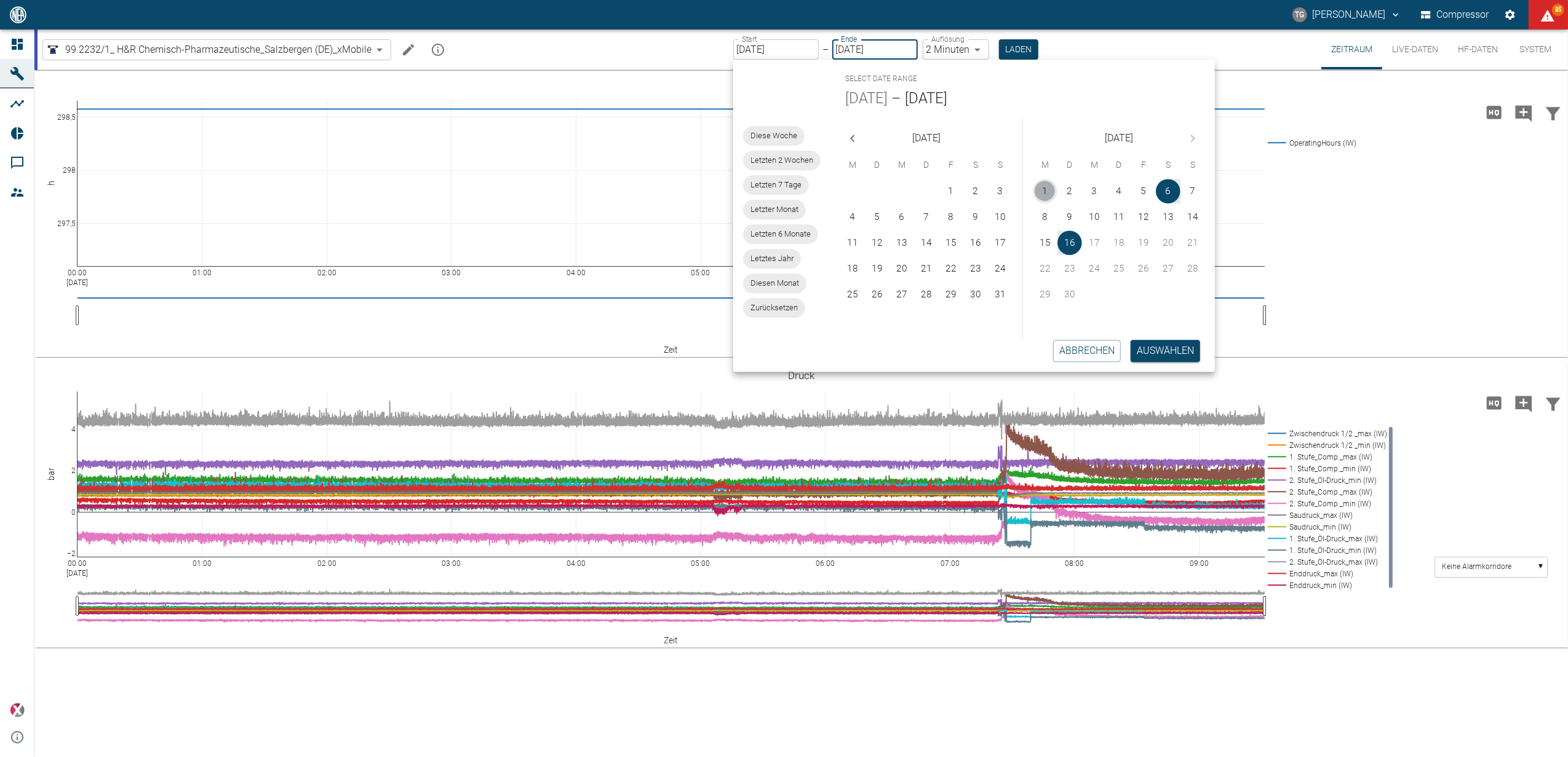
drag, startPoint x: 1046, startPoint y: 189, endPoint x: 1175, endPoint y: 226, distance: 134.2
click at [1048, 190] on button "1" at bounding box center [1044, 190] width 24 height 24
type input "01.09.2025"
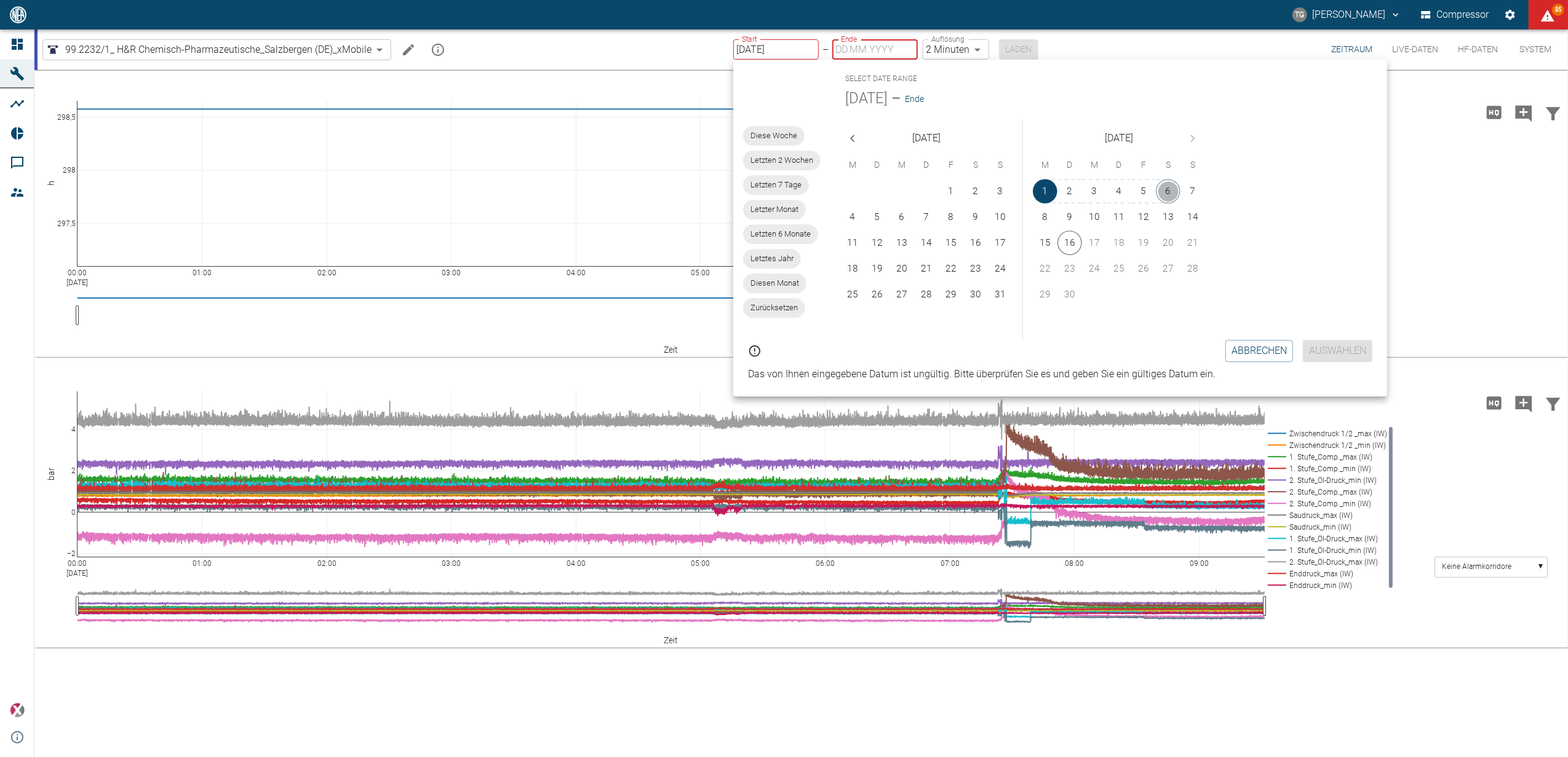
click at [1160, 189] on button "6" at bounding box center [1168, 190] width 24 height 24
type input "06.09.2025"
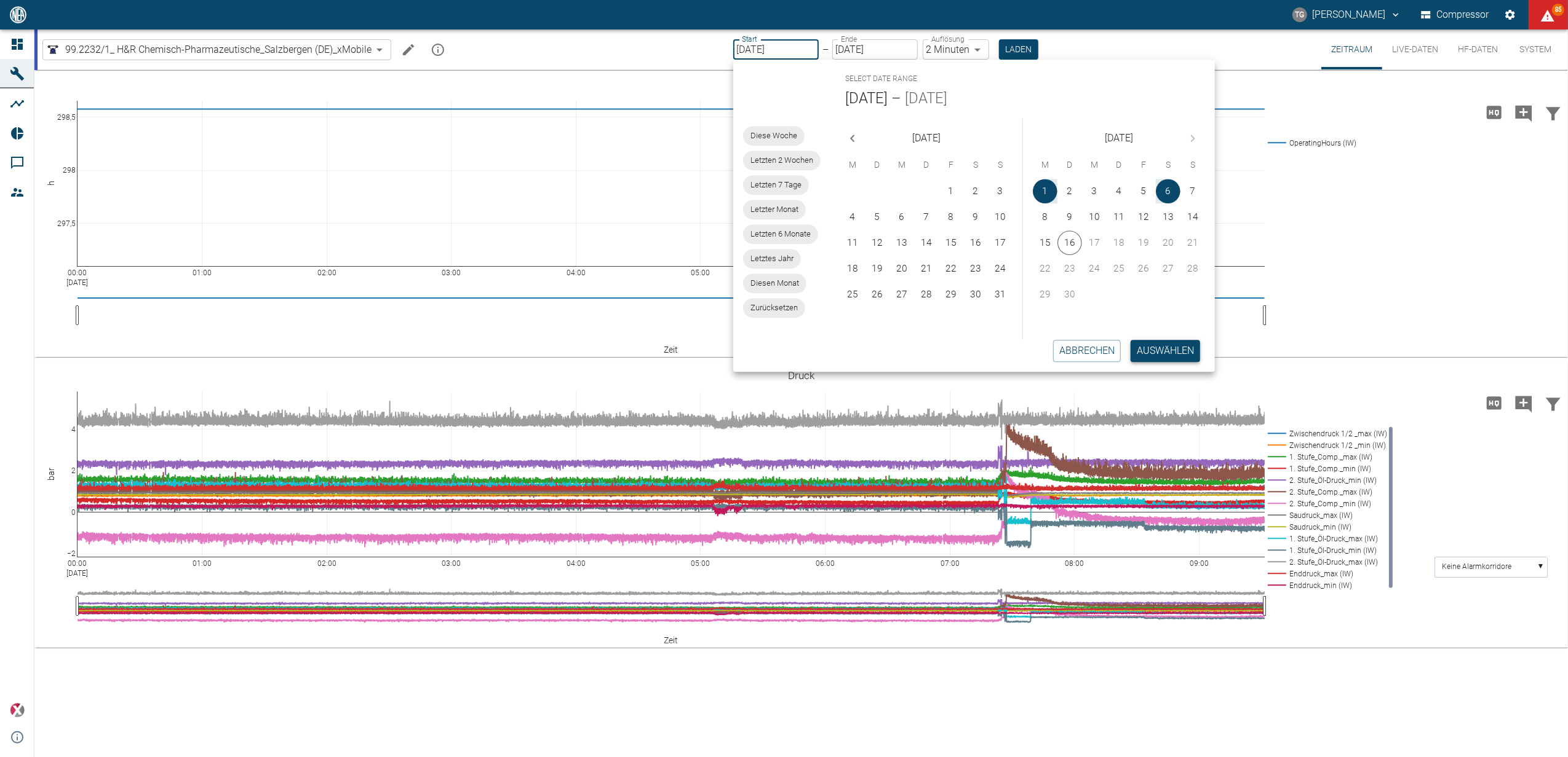
click at [1167, 352] on button "Auswählen" at bounding box center [1165, 351] width 69 height 23
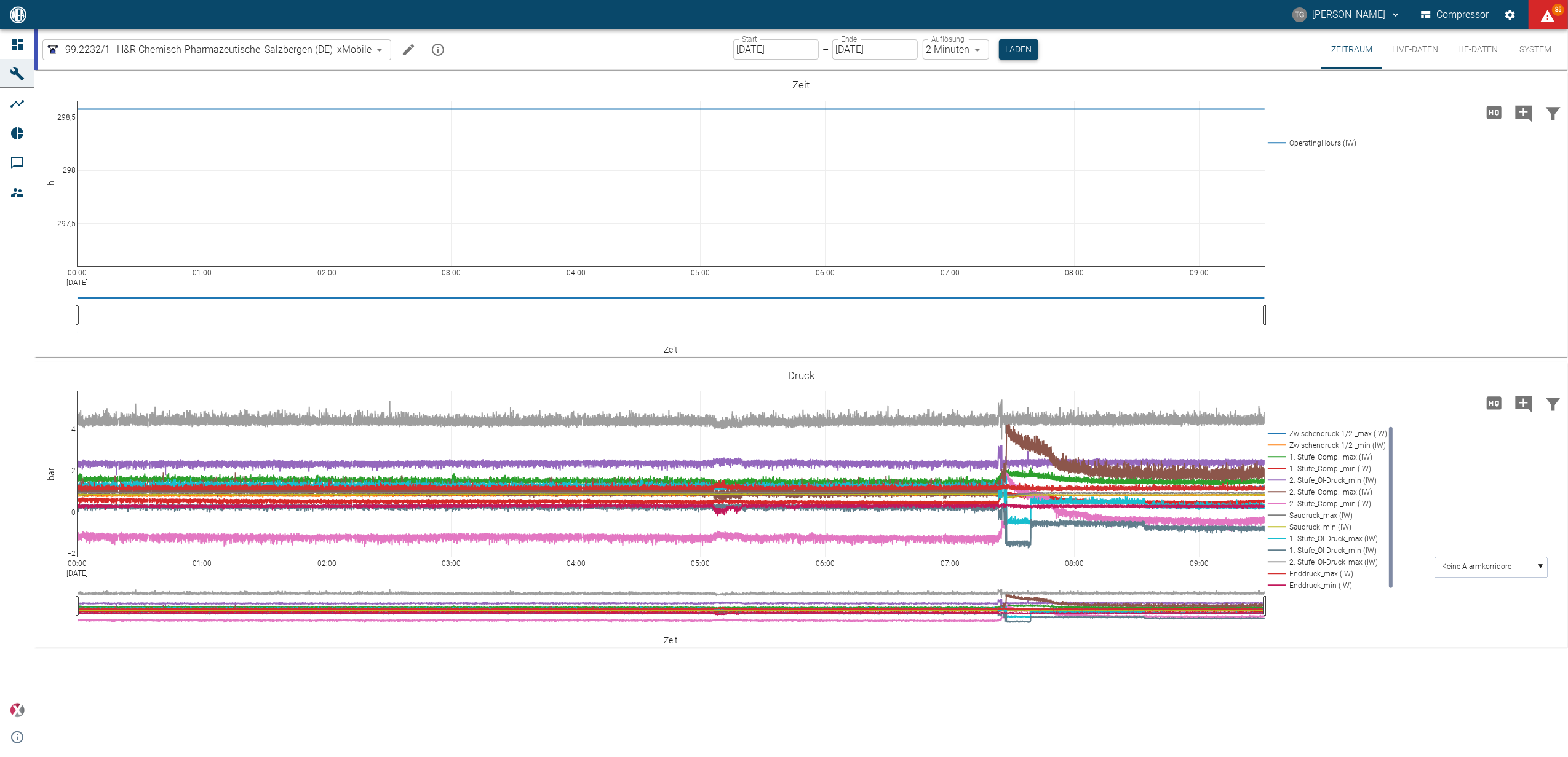
click at [1022, 50] on button "Laden" at bounding box center [1019, 50] width 40 height 21
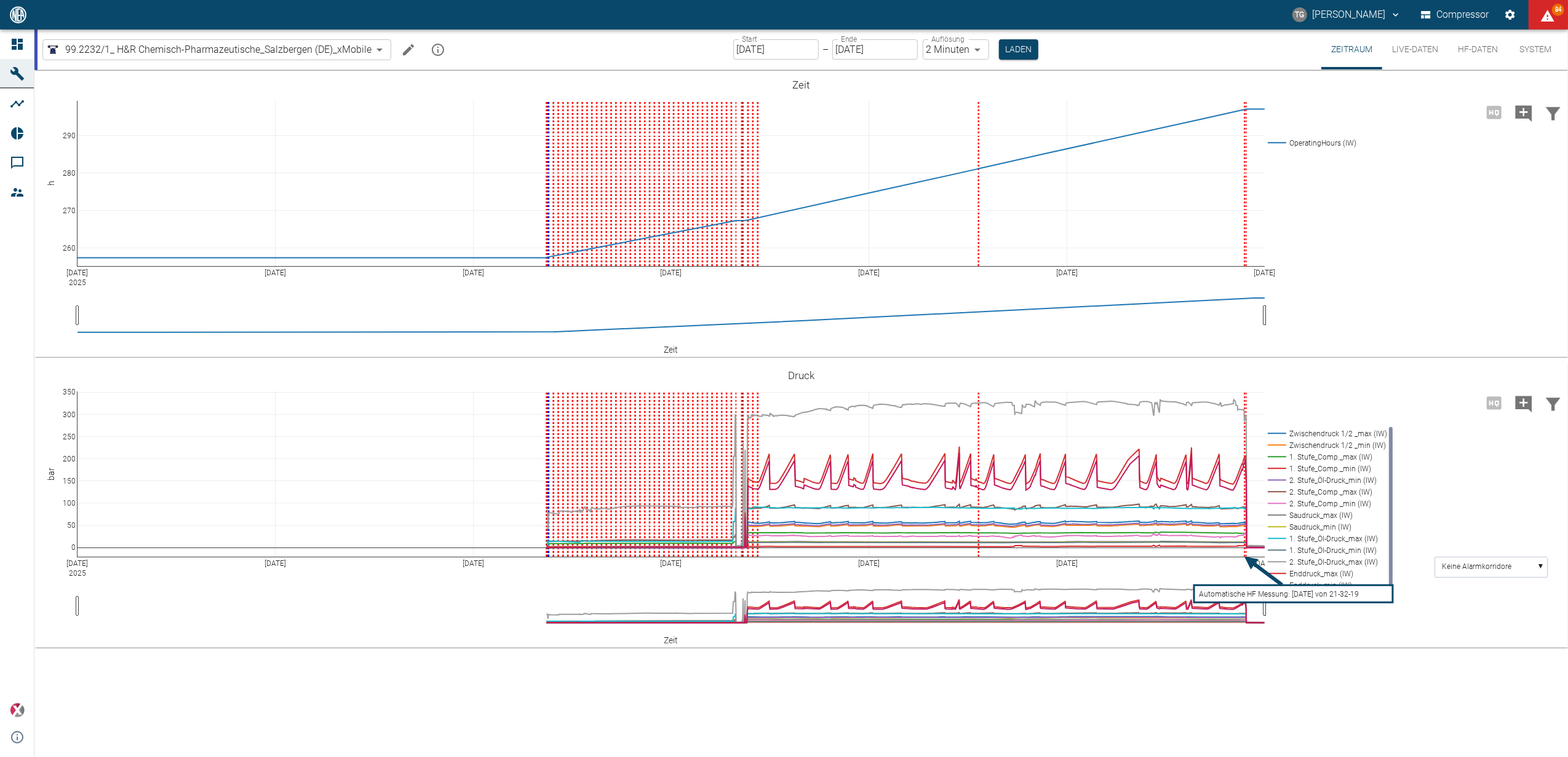
click at [1465, 50] on button "HF-Daten" at bounding box center [1478, 50] width 60 height 40
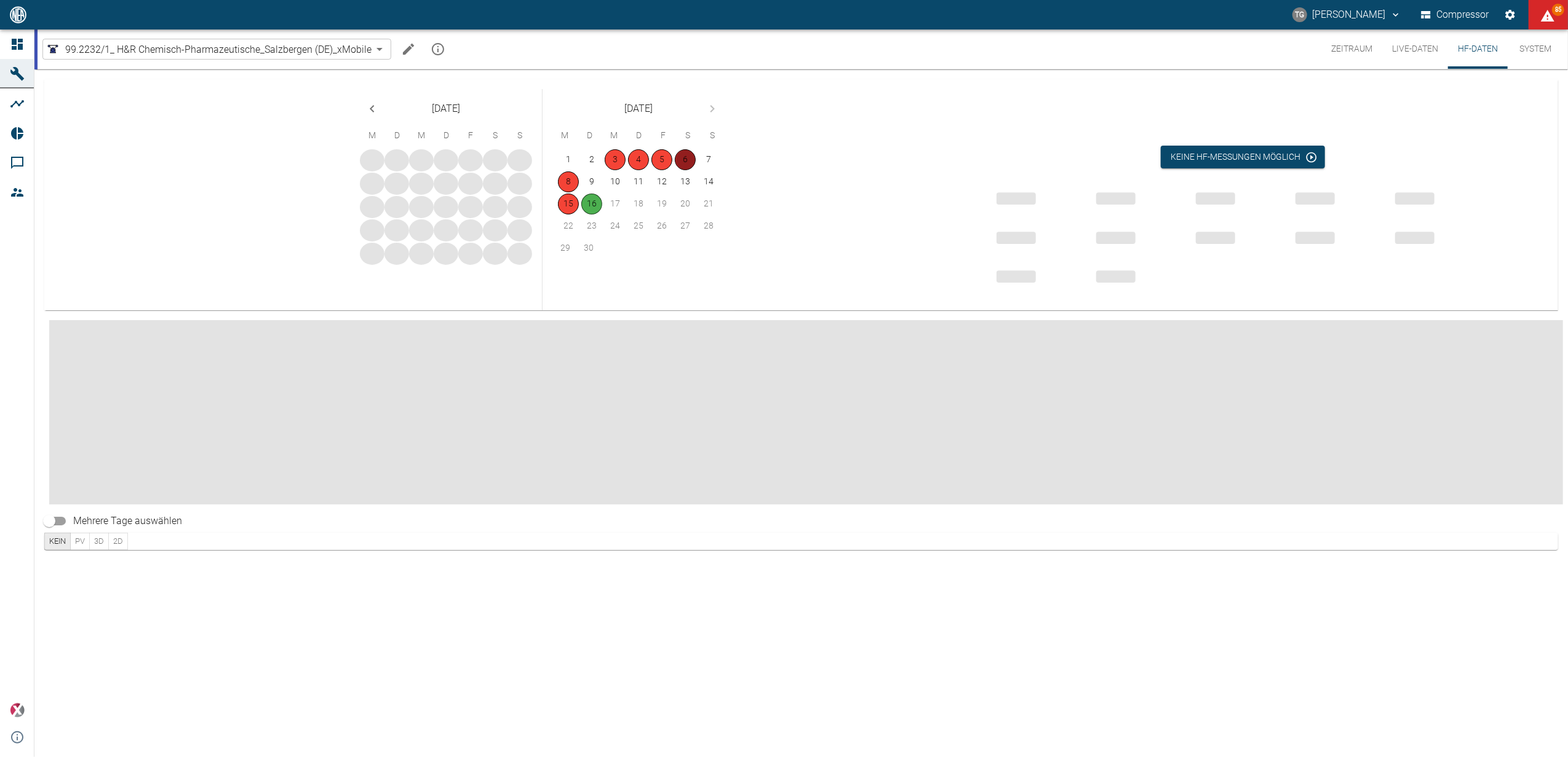
click at [690, 158] on button "6" at bounding box center [684, 160] width 21 height 21
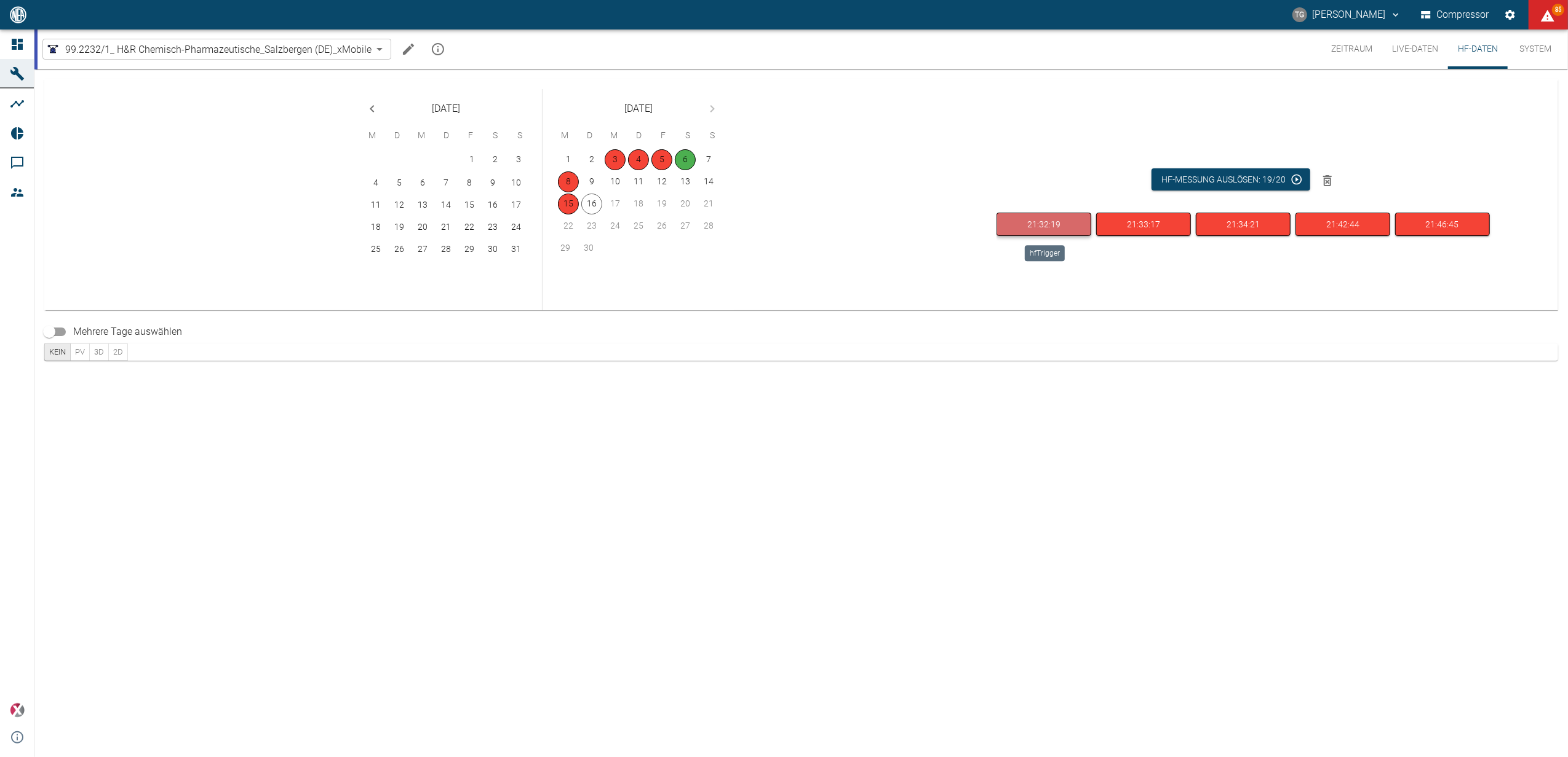
click at [1030, 227] on button "21:32:19" at bounding box center [1043, 224] width 95 height 24
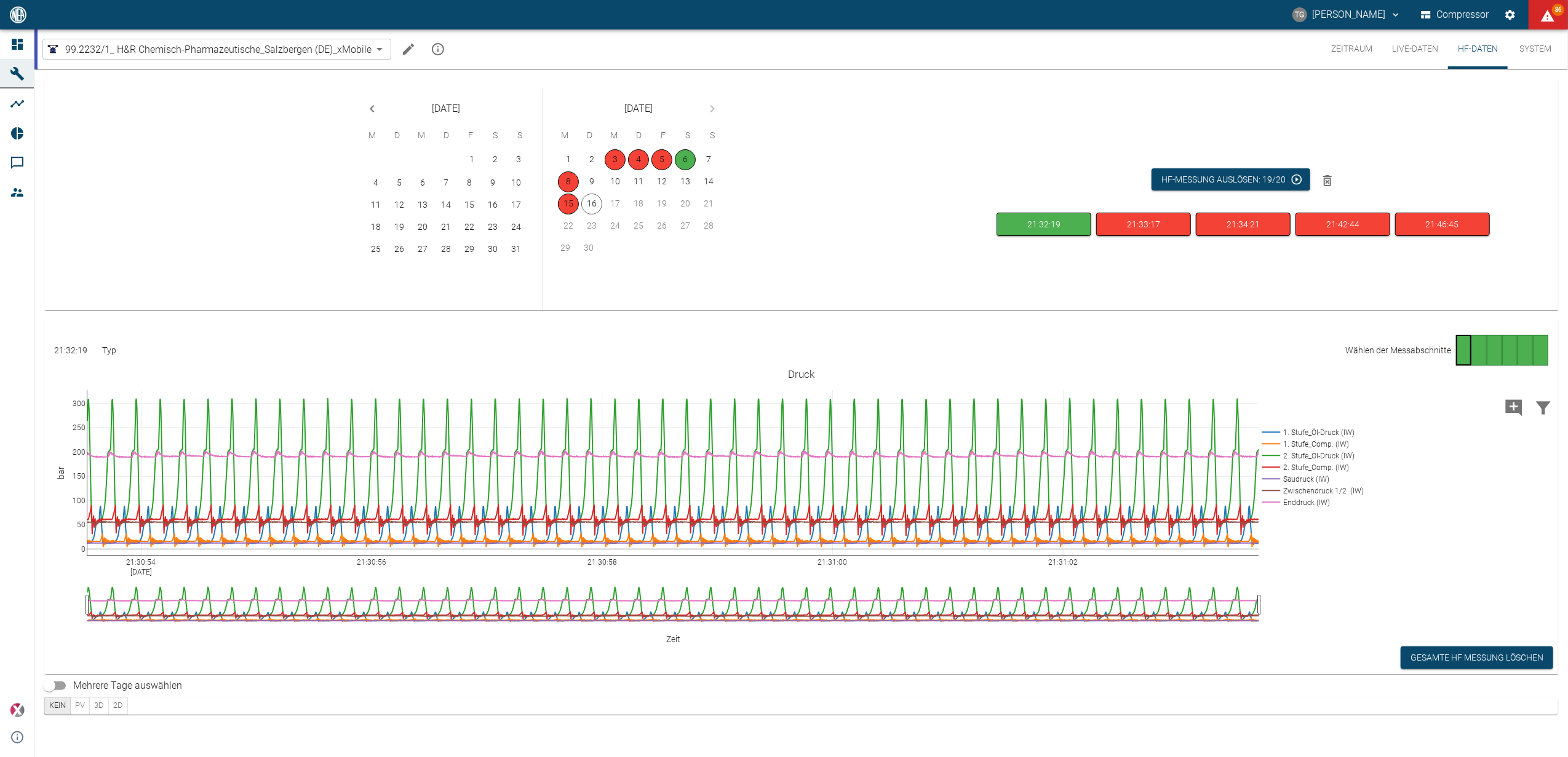
click at [1541, 352] on div "Gehe zu Seite 6" at bounding box center [1540, 351] width 15 height 31
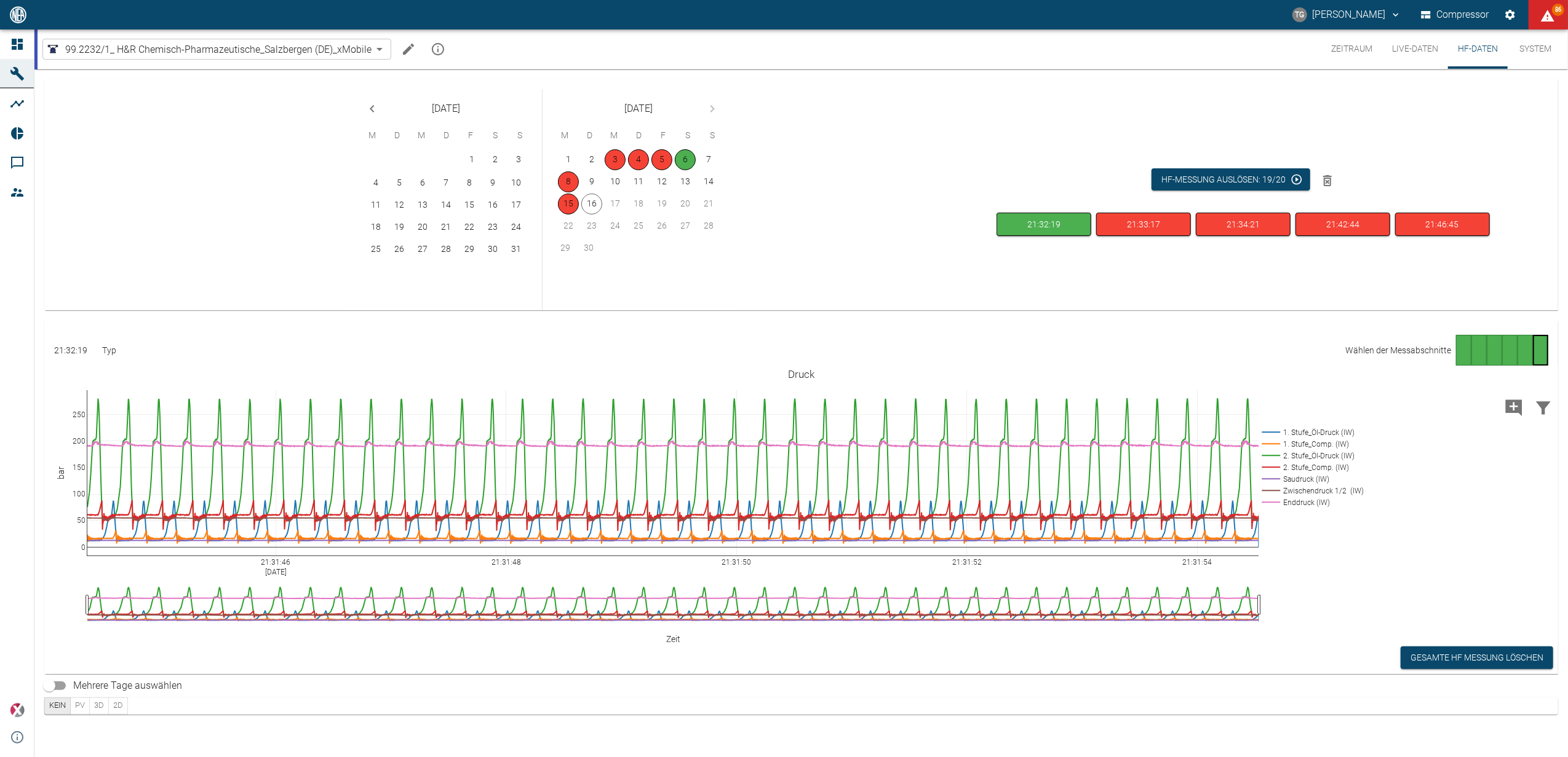
click at [1474, 348] on div "Gehe zu Seite 2" at bounding box center [1478, 351] width 15 height 31
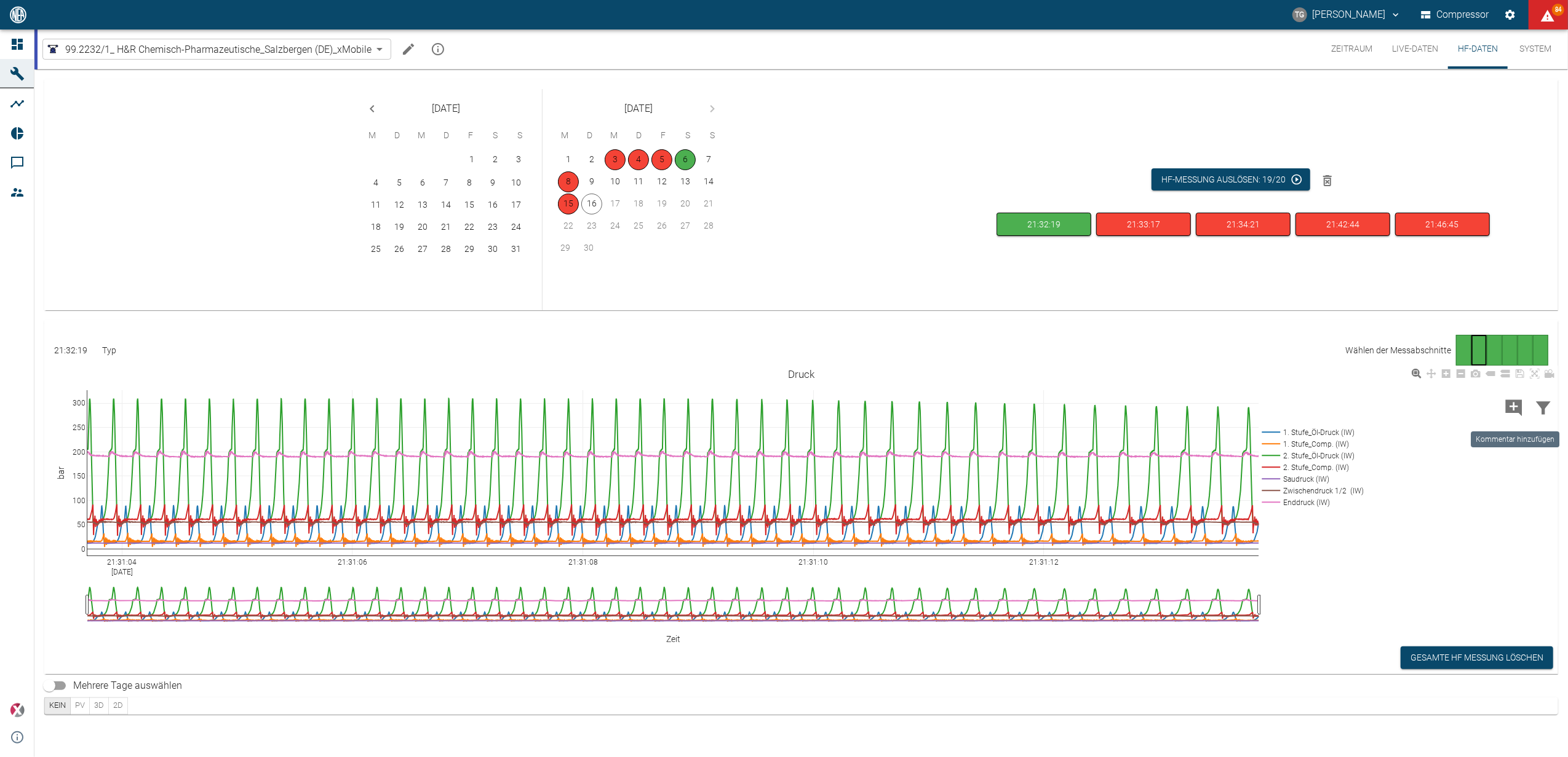
drag, startPoint x: 1514, startPoint y: 406, endPoint x: 500, endPoint y: 422, distance: 1014.1
click at [1514, 406] on icon "Kommentar hinzufügen" at bounding box center [1514, 408] width 20 height 20
click at [1457, 403] on button "Weiter" at bounding box center [1473, 406] width 50 height 23
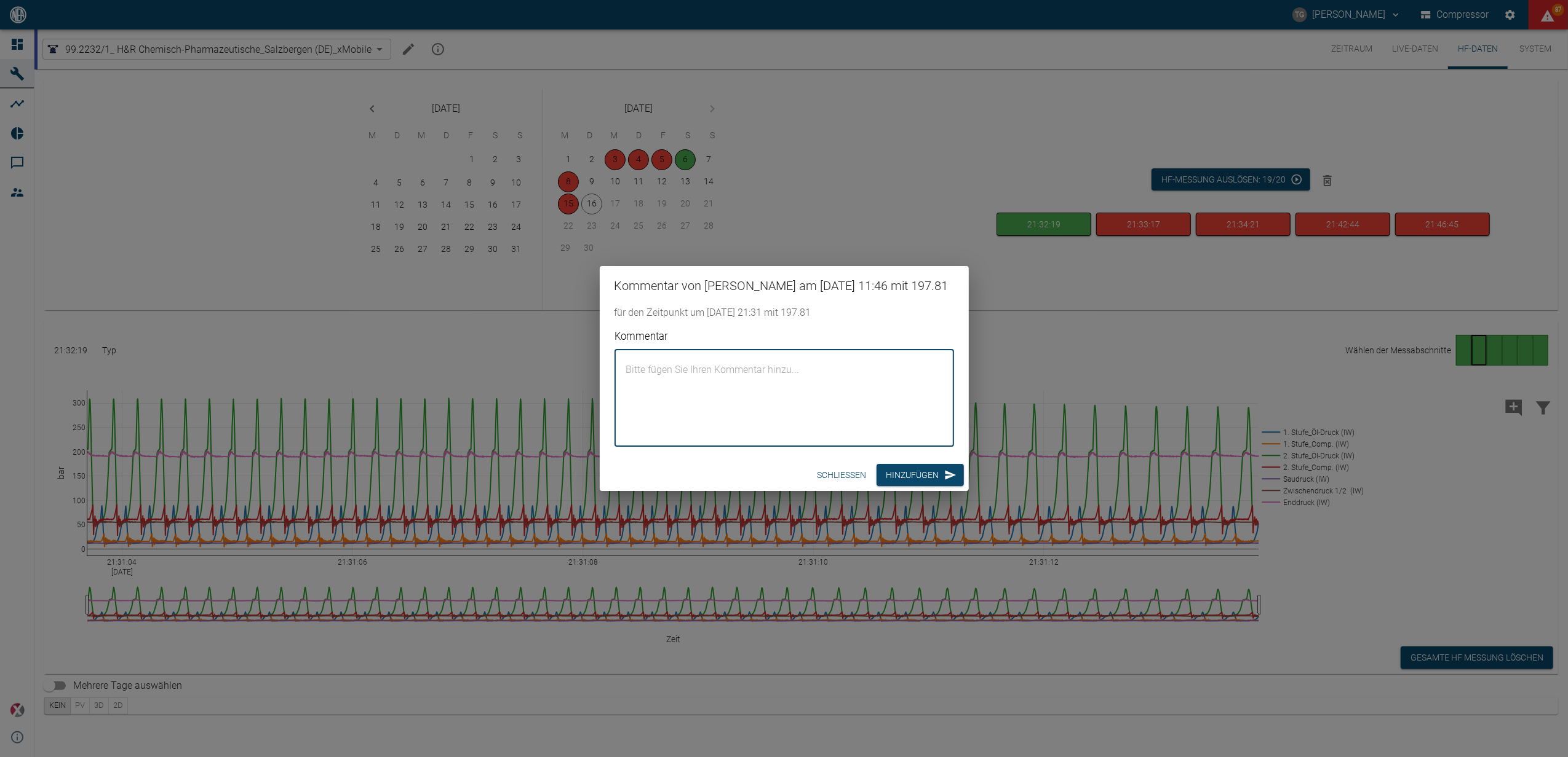
click at [842, 397] on textarea "Kommentar" at bounding box center [784, 397] width 322 height 77
type textarea "2"
click at [842, 397] on textarea "n=288Min" at bounding box center [784, 397] width 322 height 77
type textarea "n=288 U/min"
click at [918, 482] on button "Hinzufügen" at bounding box center [920, 475] width 87 height 23
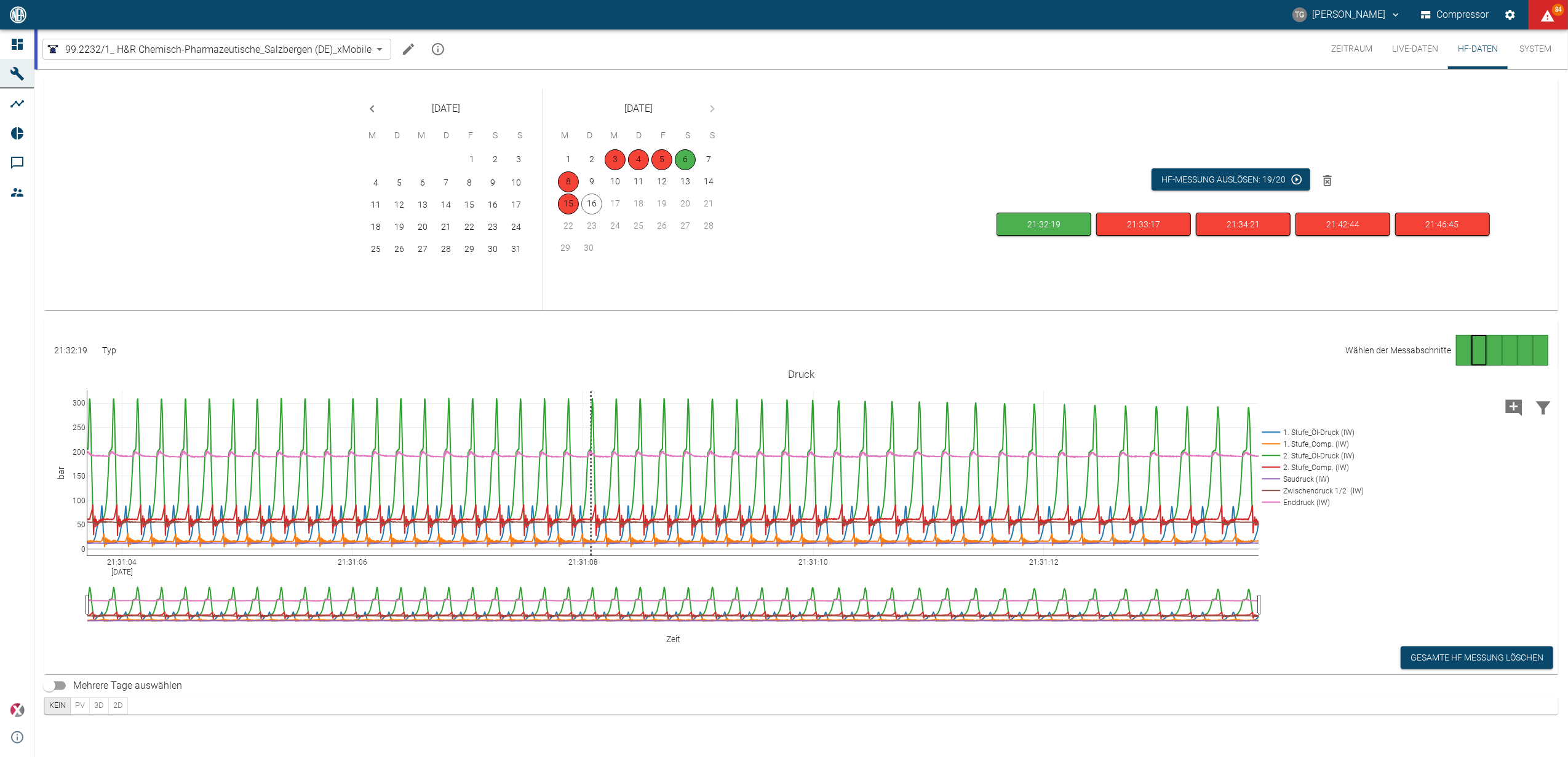
click at [1496, 351] on div "Gehe zu Seite 3" at bounding box center [1494, 351] width 15 height 31
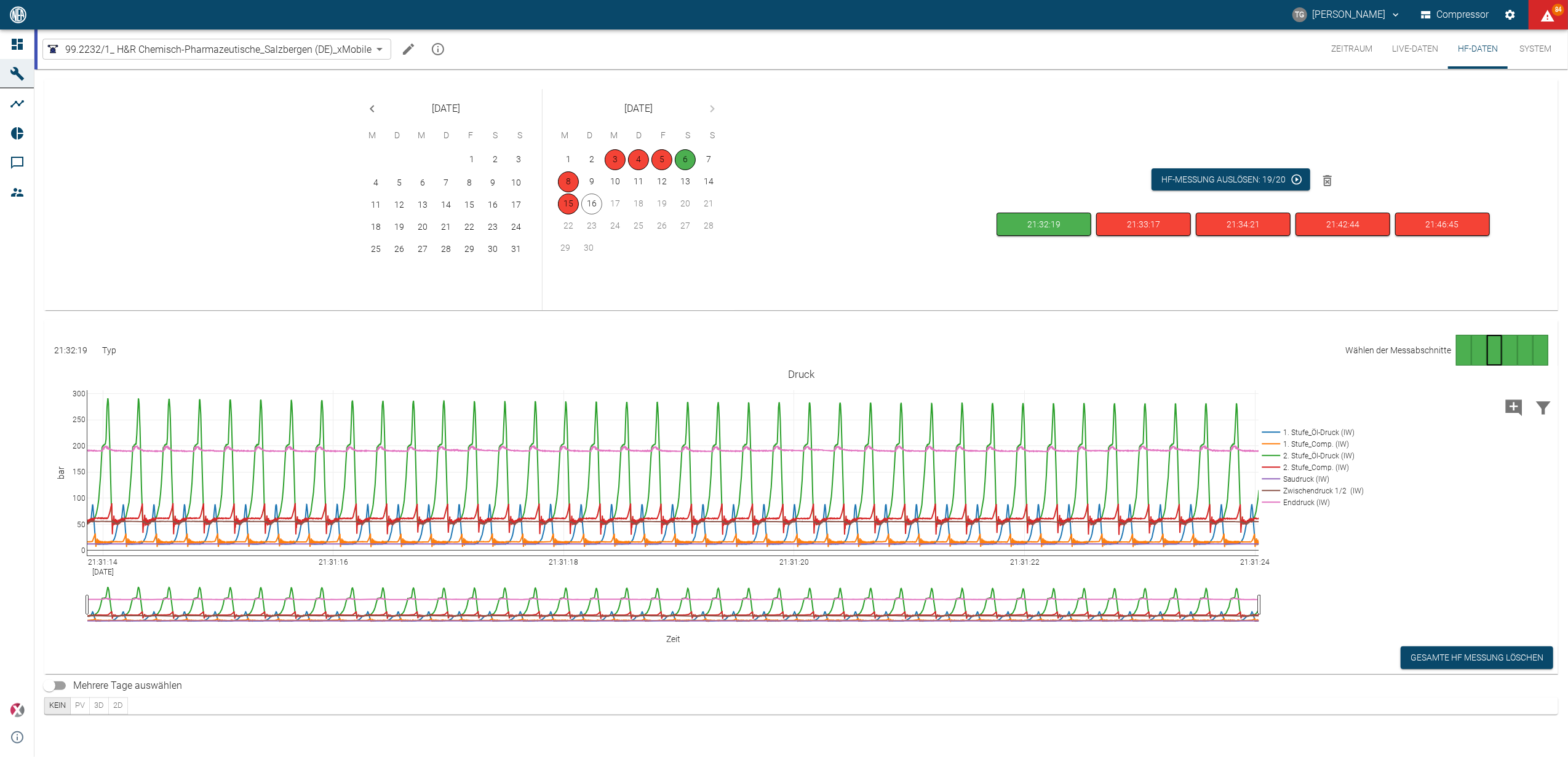
click at [1509, 347] on div "Gehe zu Seite 4" at bounding box center [1509, 351] width 15 height 31
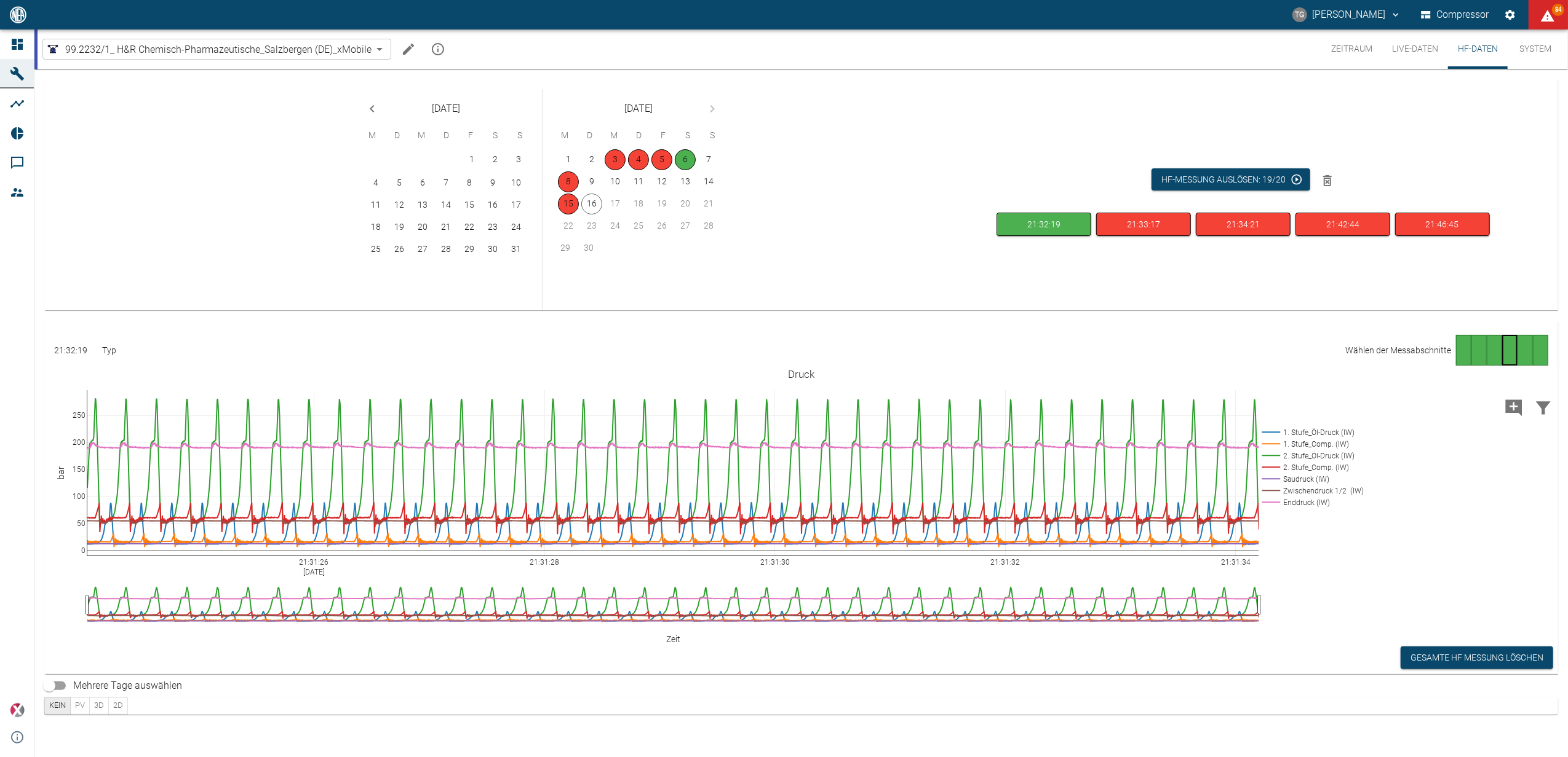
click at [1519, 355] on div "Gehe zu Seite 5" at bounding box center [1525, 351] width 15 height 31
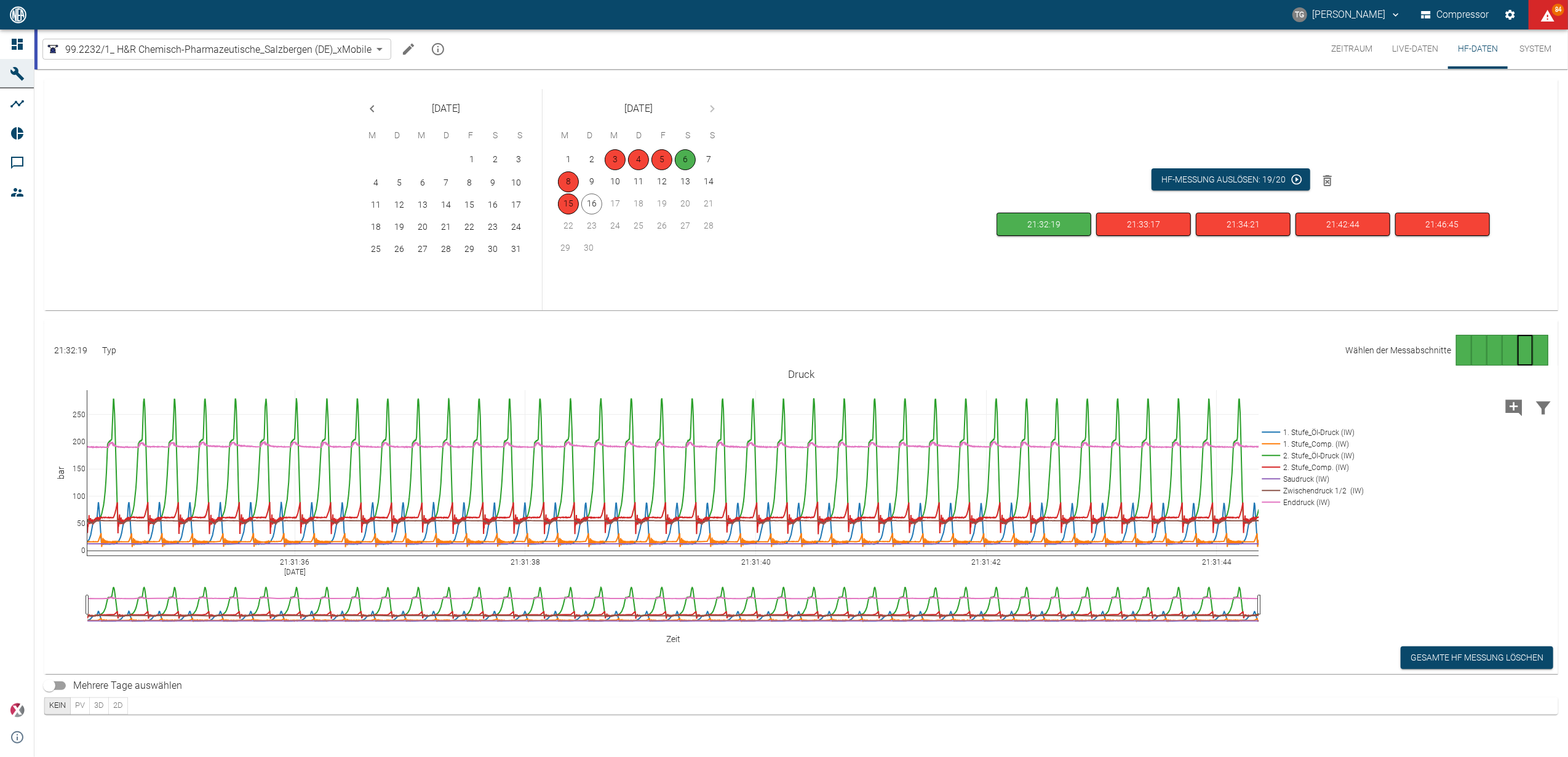
click at [1536, 351] on div "Gehe zu Seite 6" at bounding box center [1540, 351] width 15 height 31
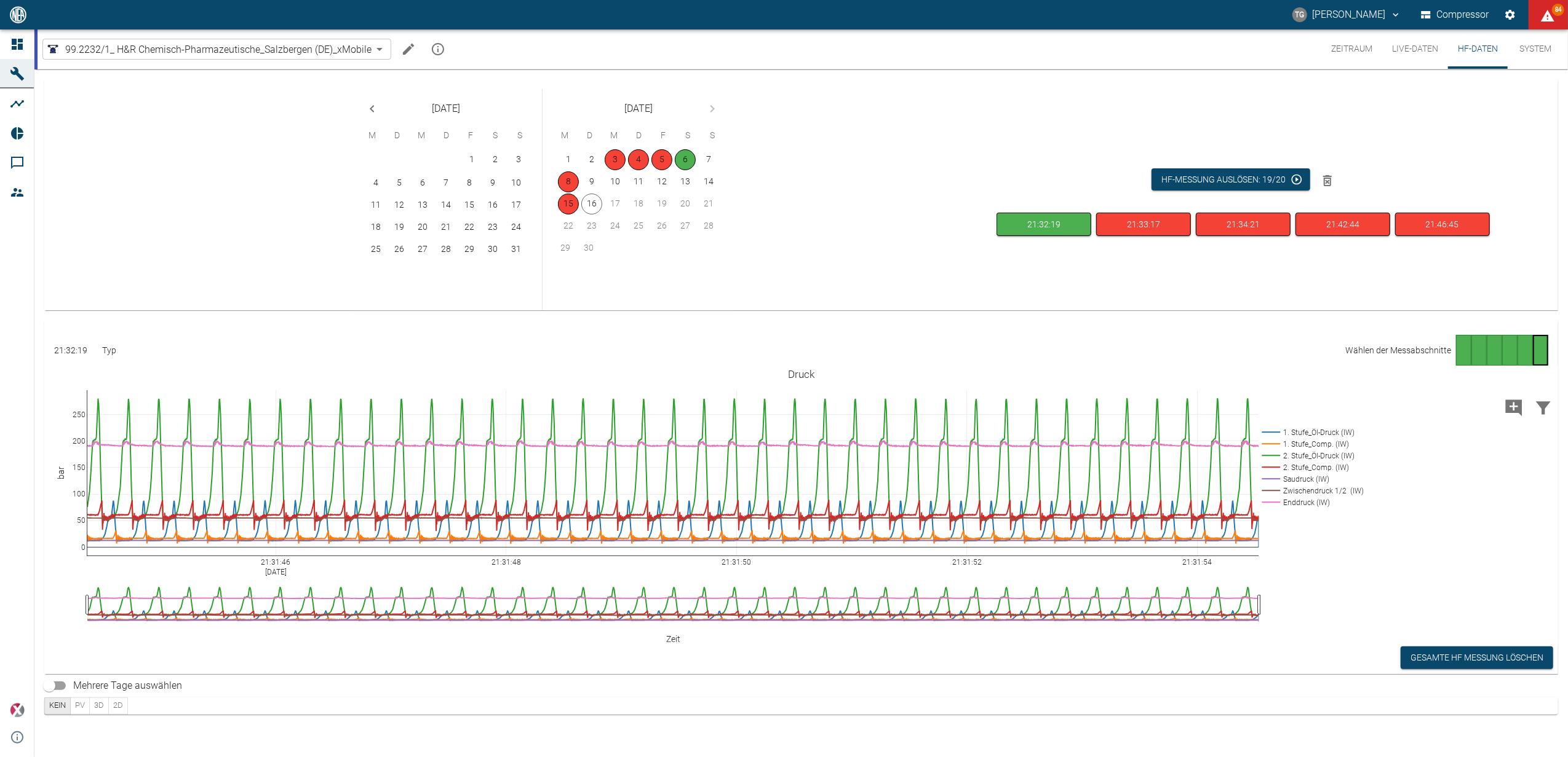
click at [1460, 355] on div "Gehe zu Seite 1" at bounding box center [1463, 351] width 15 height 31
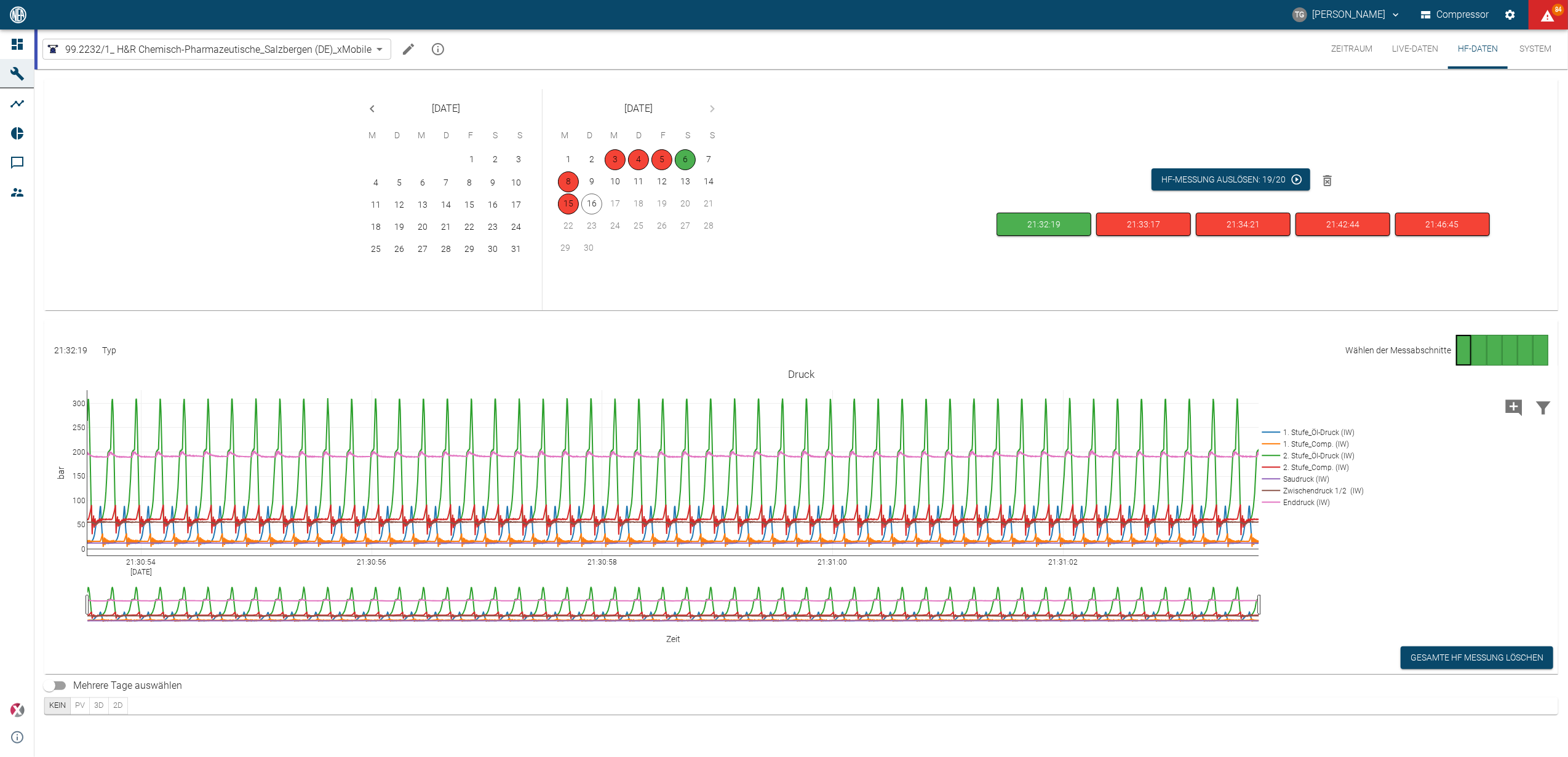
click at [1540, 357] on div "Gehe zu Seite 6" at bounding box center [1540, 351] width 15 height 31
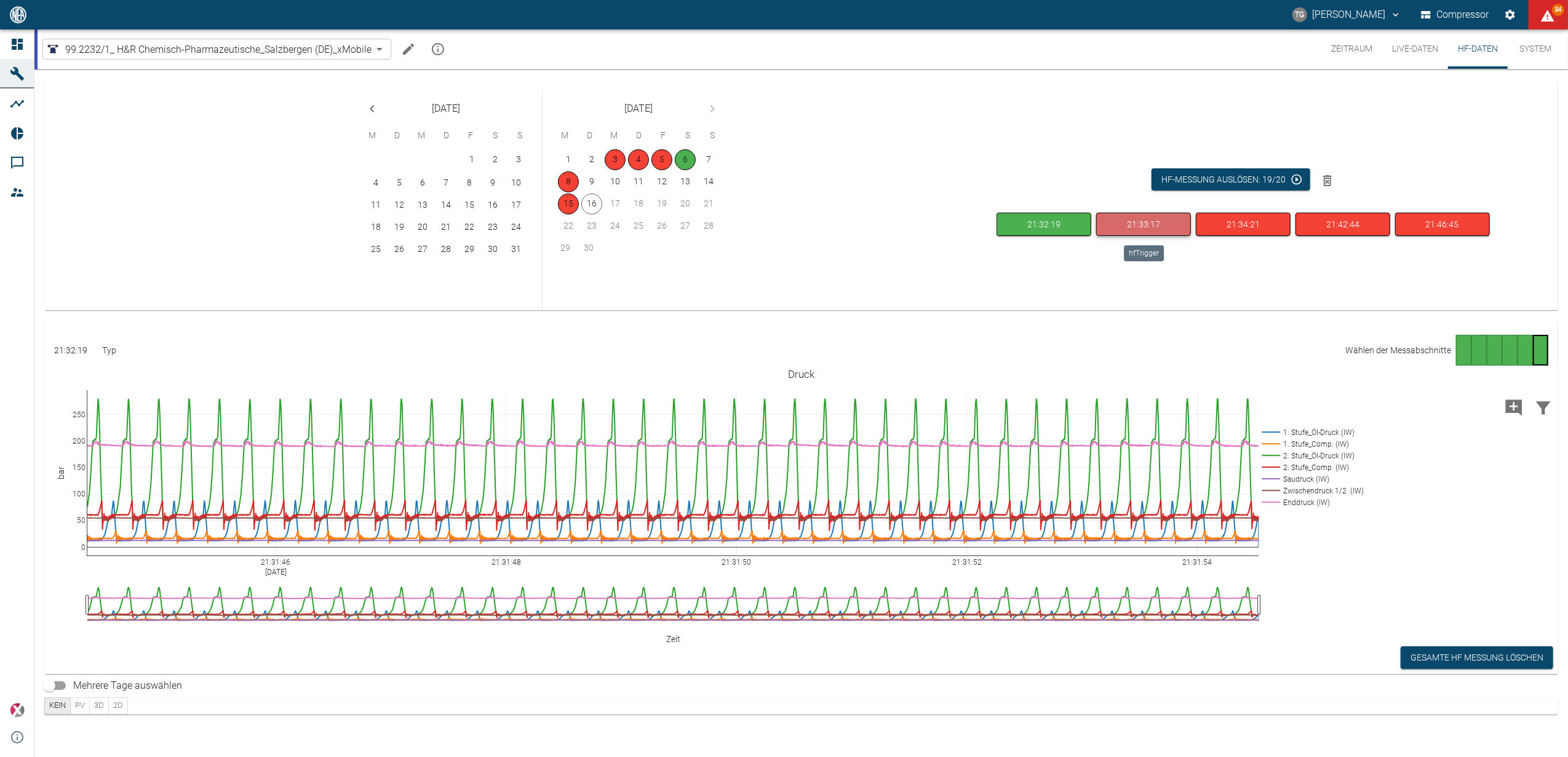
click at [1115, 222] on button "21:33:17" at bounding box center [1142, 224] width 95 height 24
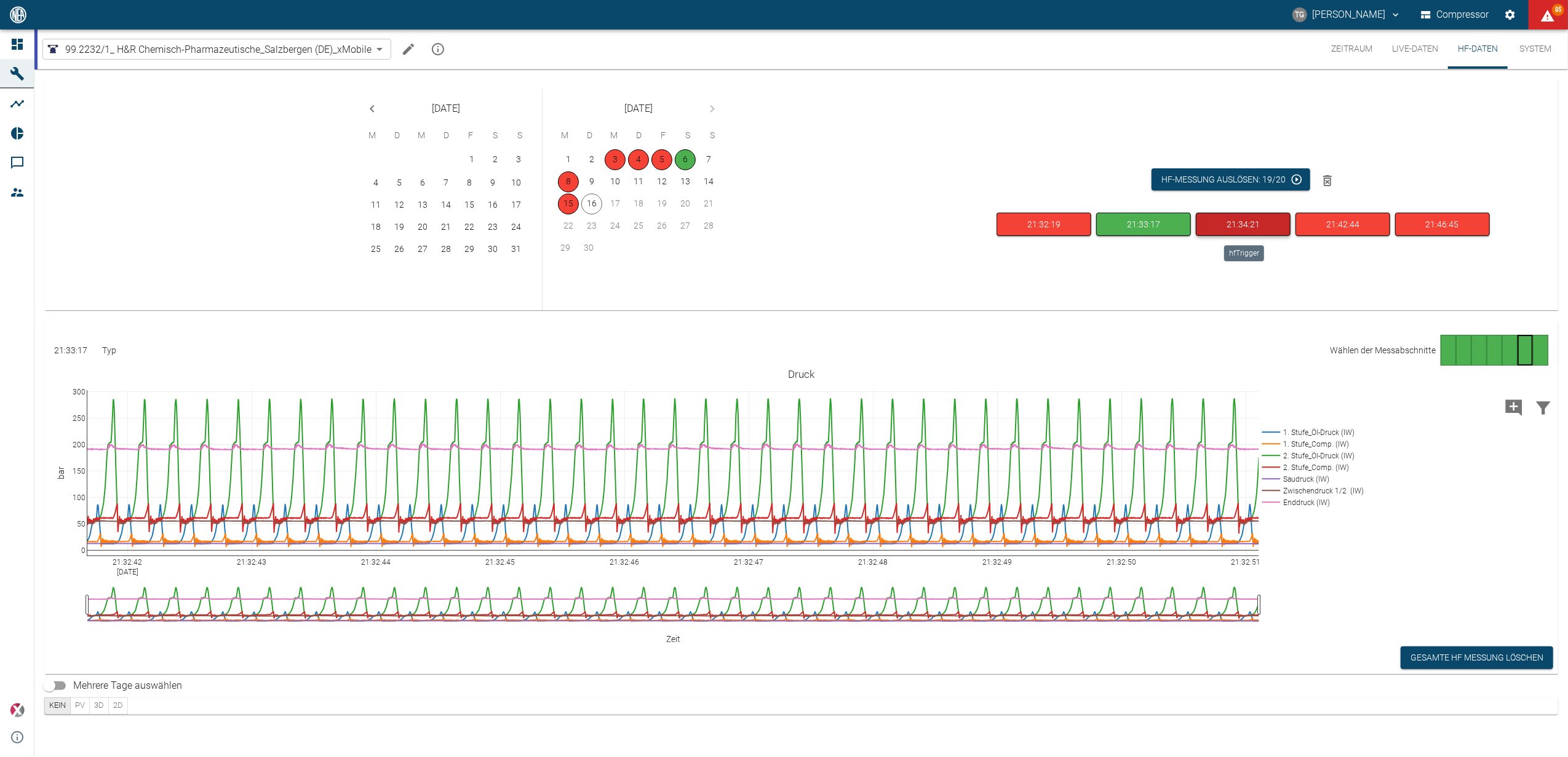
click at [1225, 223] on button "21:34:21" at bounding box center [1242, 224] width 95 height 24
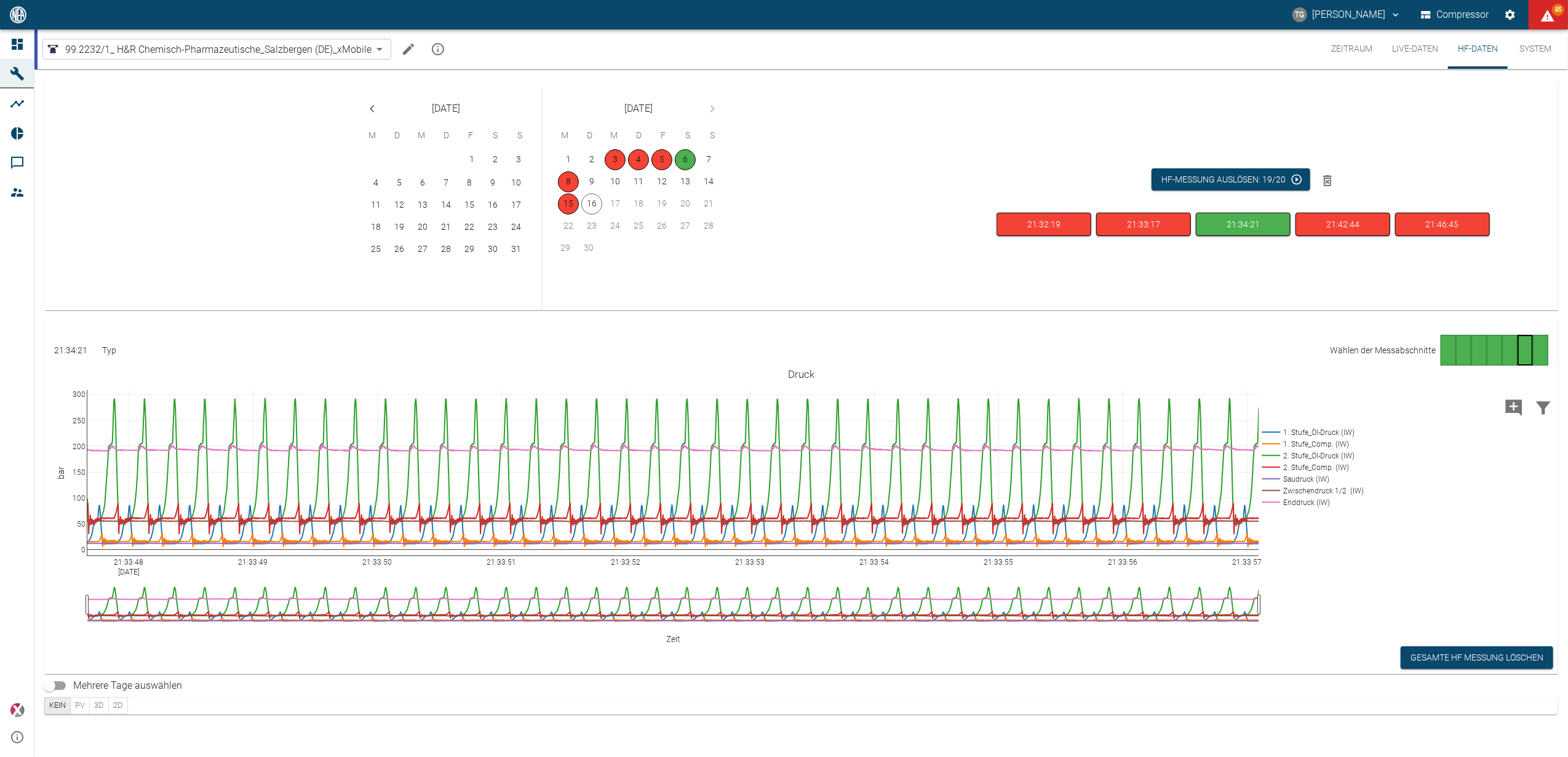
click at [1540, 347] on div "Gehe zu Seite 7" at bounding box center [1540, 351] width 15 height 31
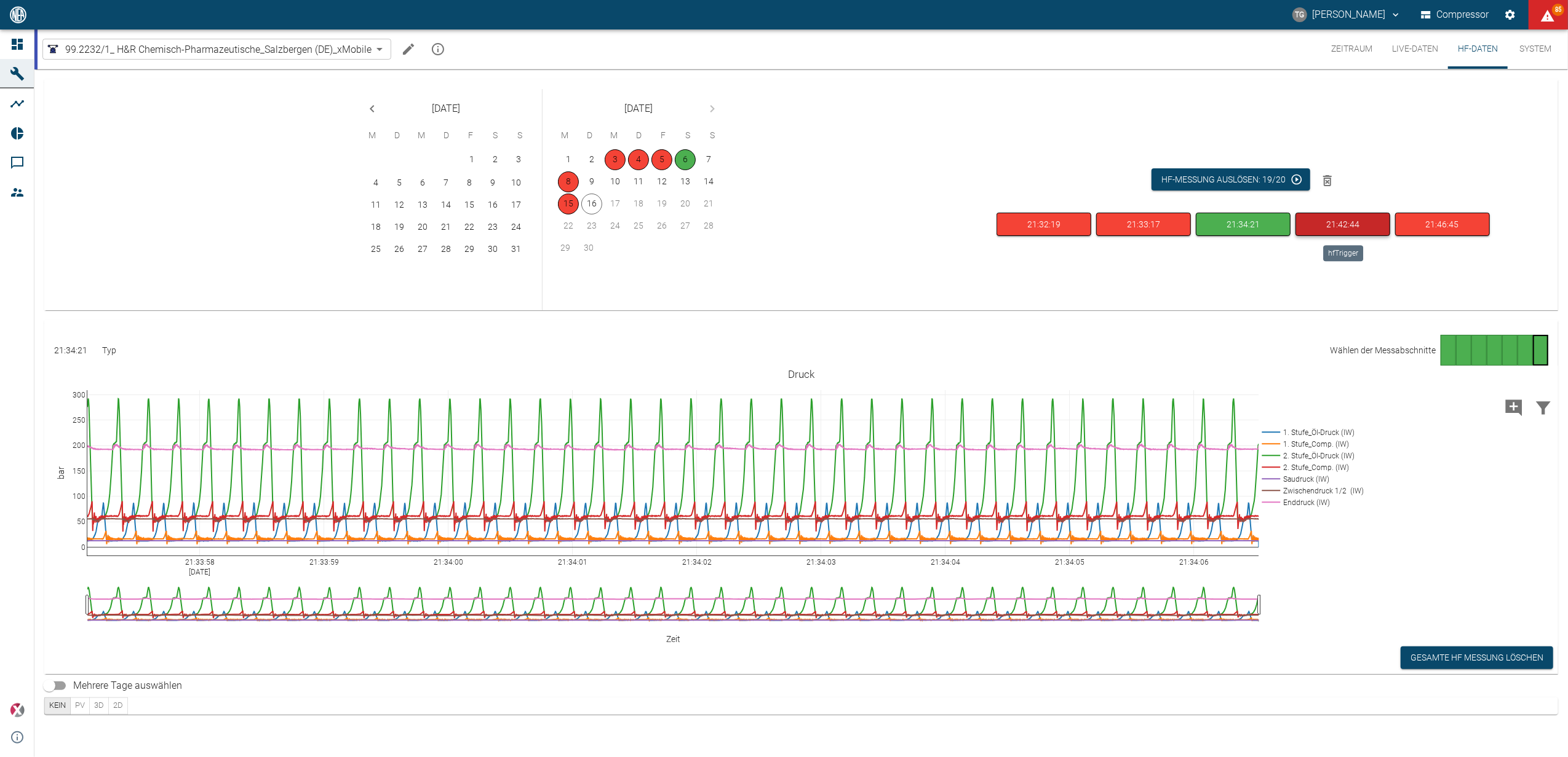
click at [1357, 222] on button "21:42:44" at bounding box center [1342, 224] width 95 height 24
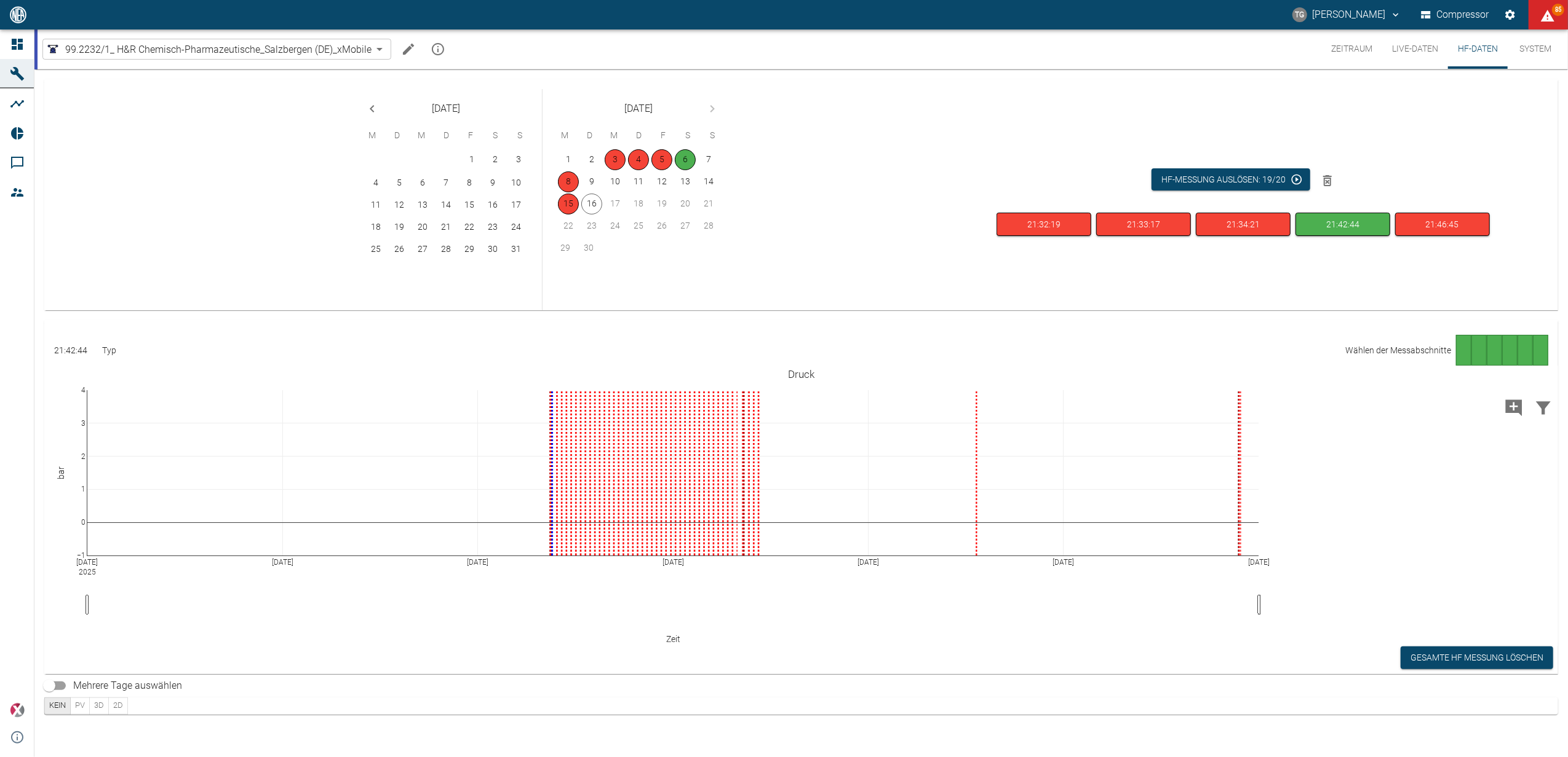
click at [1460, 347] on div "Gehe zu Seite 1" at bounding box center [1463, 351] width 15 height 31
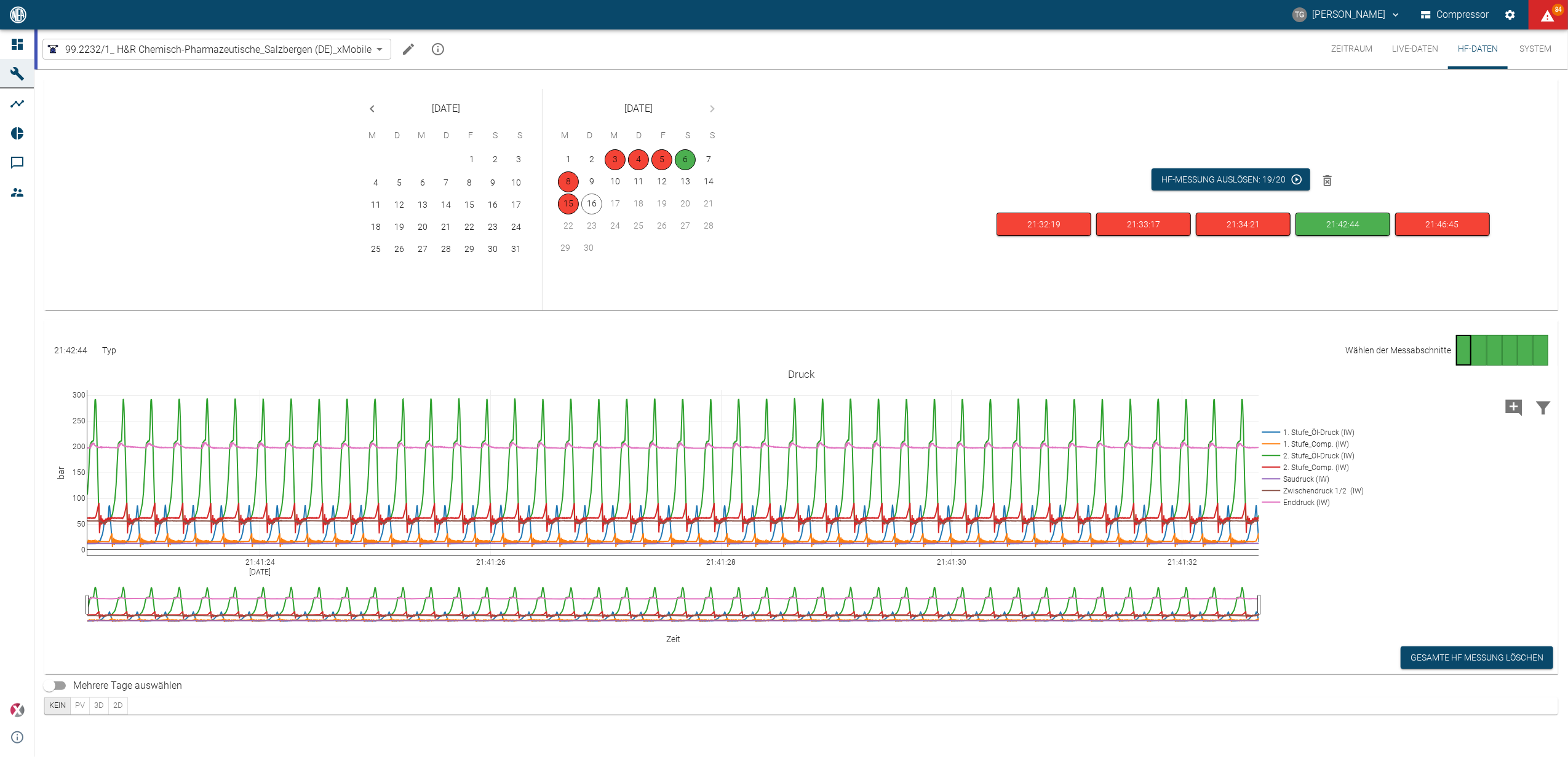
click at [1510, 351] on div "Gehe zu Seite 4" at bounding box center [1509, 351] width 15 height 31
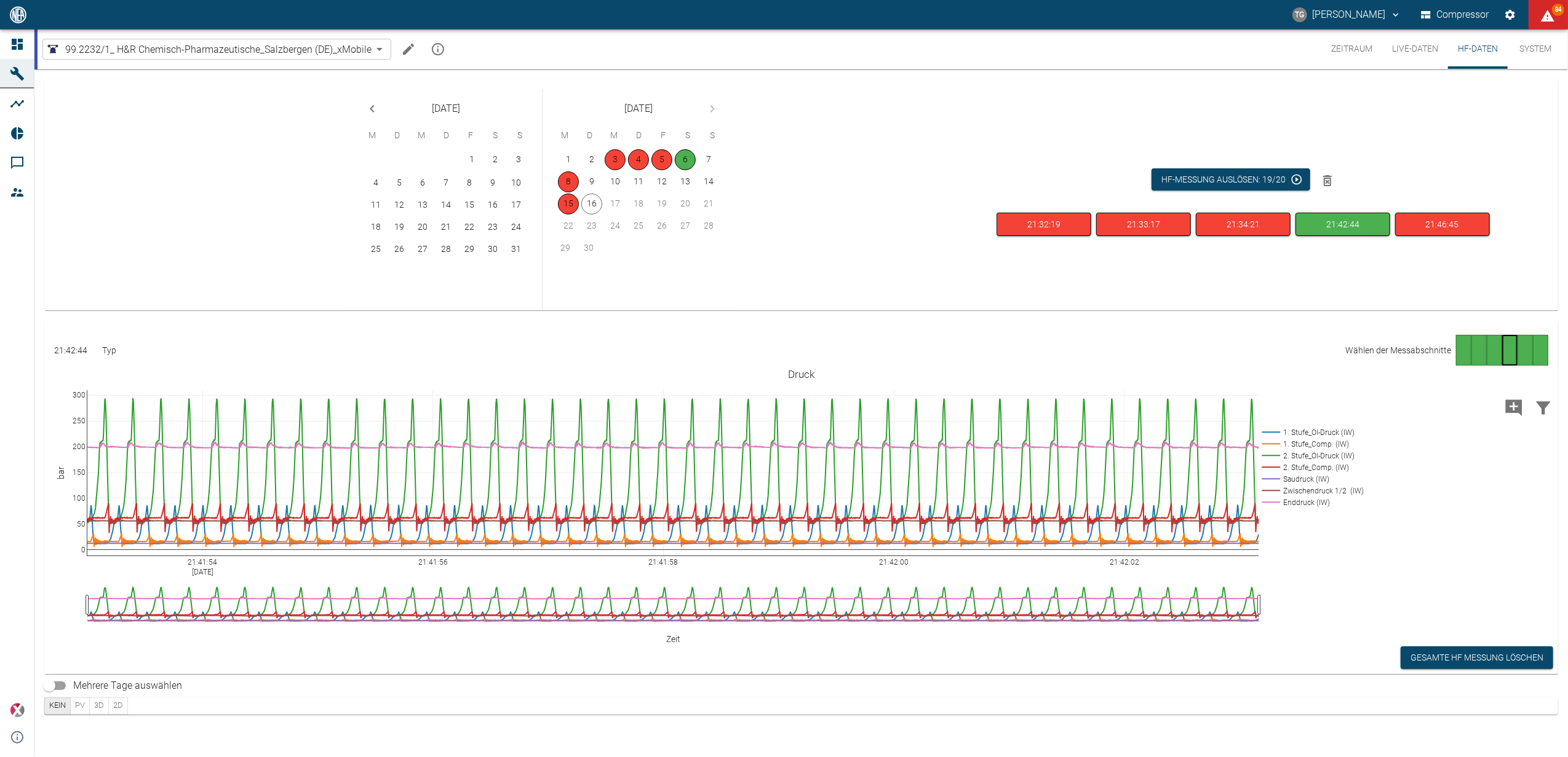
click at [1530, 360] on div "Gehe zu Seite 5" at bounding box center [1525, 351] width 15 height 31
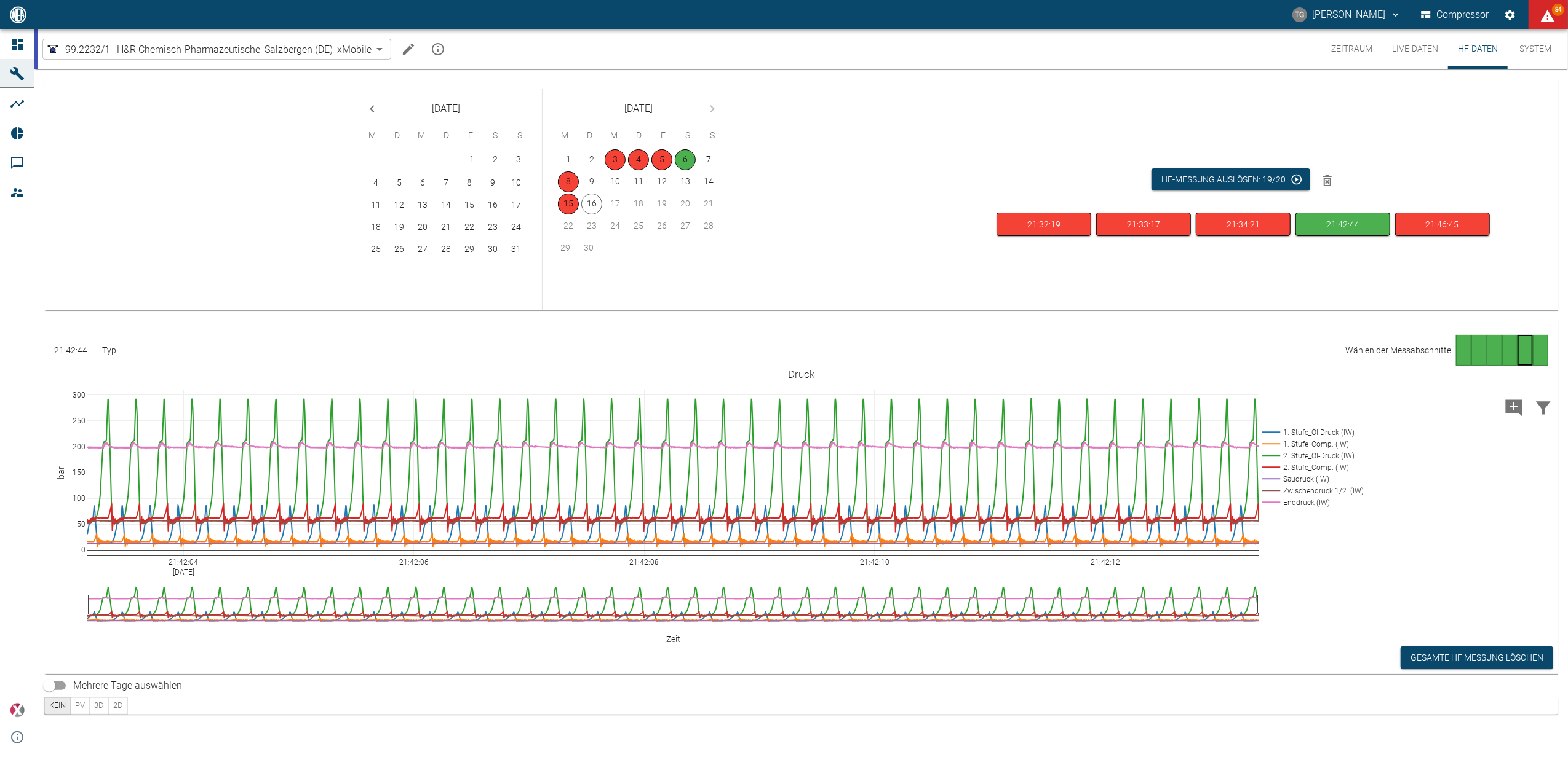
click at [1545, 350] on div "Gehe zu Seite 6" at bounding box center [1540, 351] width 15 height 31
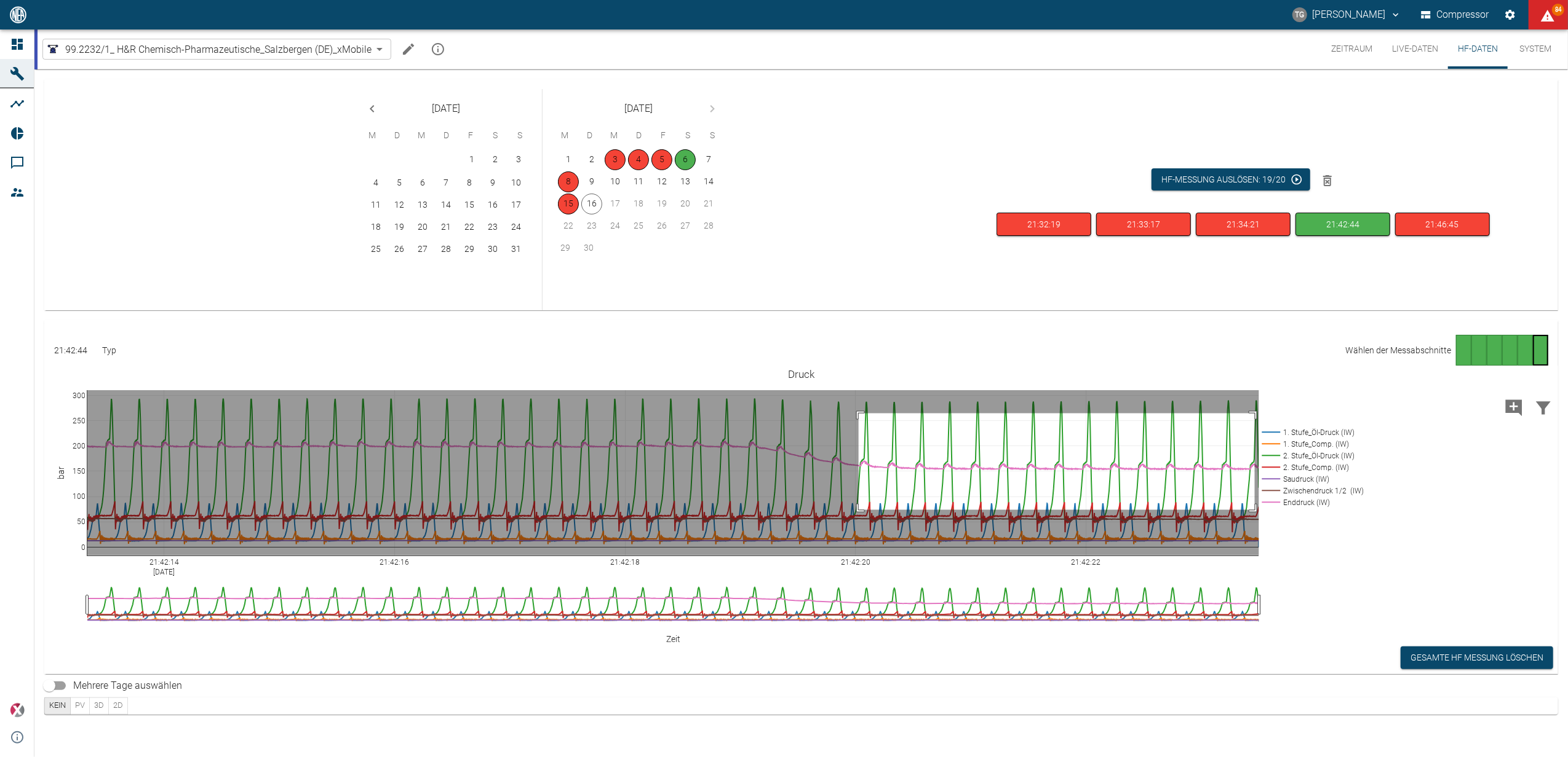
drag, startPoint x: 858, startPoint y: 414, endPoint x: 1254, endPoint y: 510, distance: 407.5
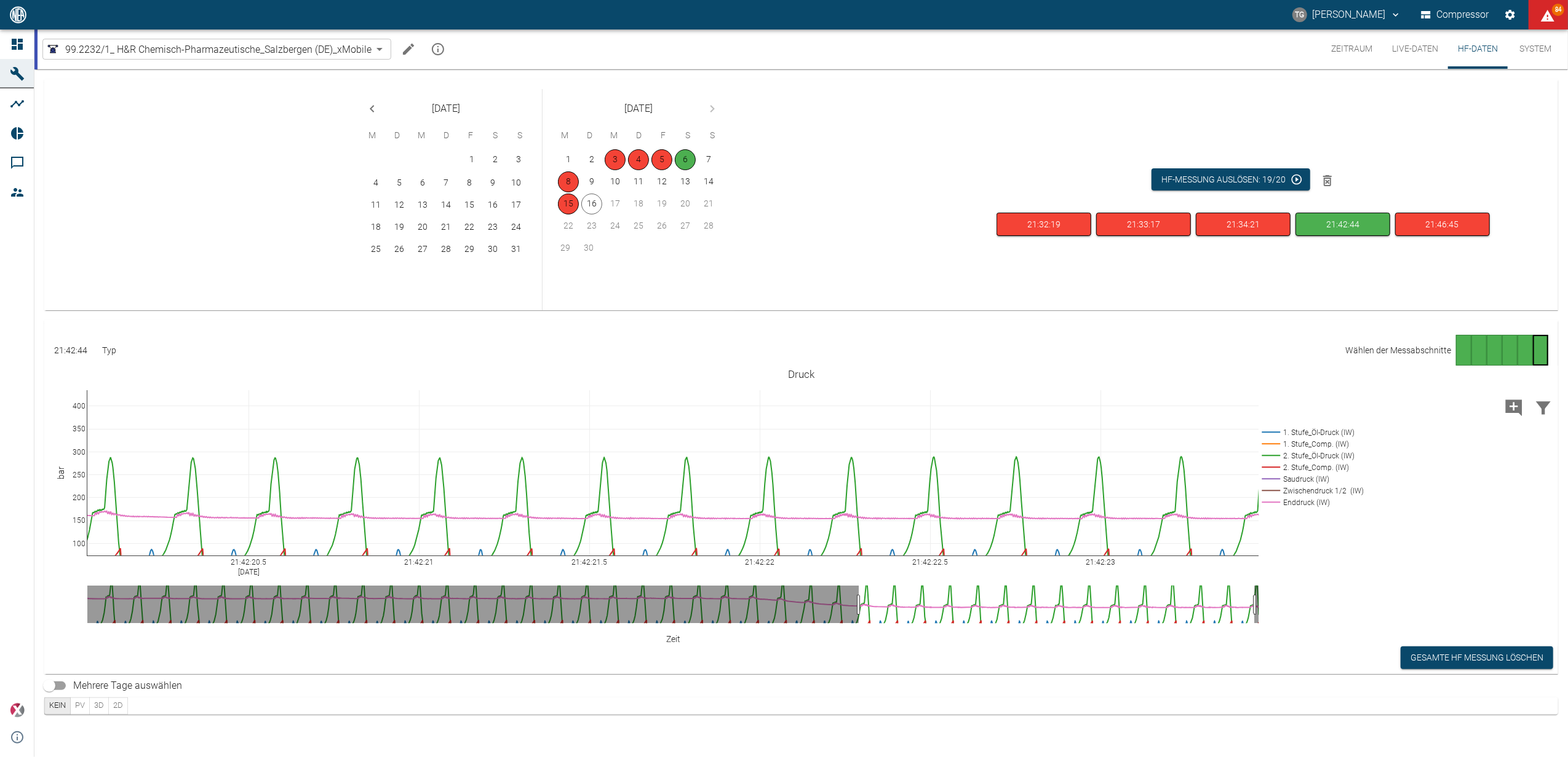
drag, startPoint x: 86, startPoint y: 392, endPoint x: 91, endPoint y: 470, distance: 78.2
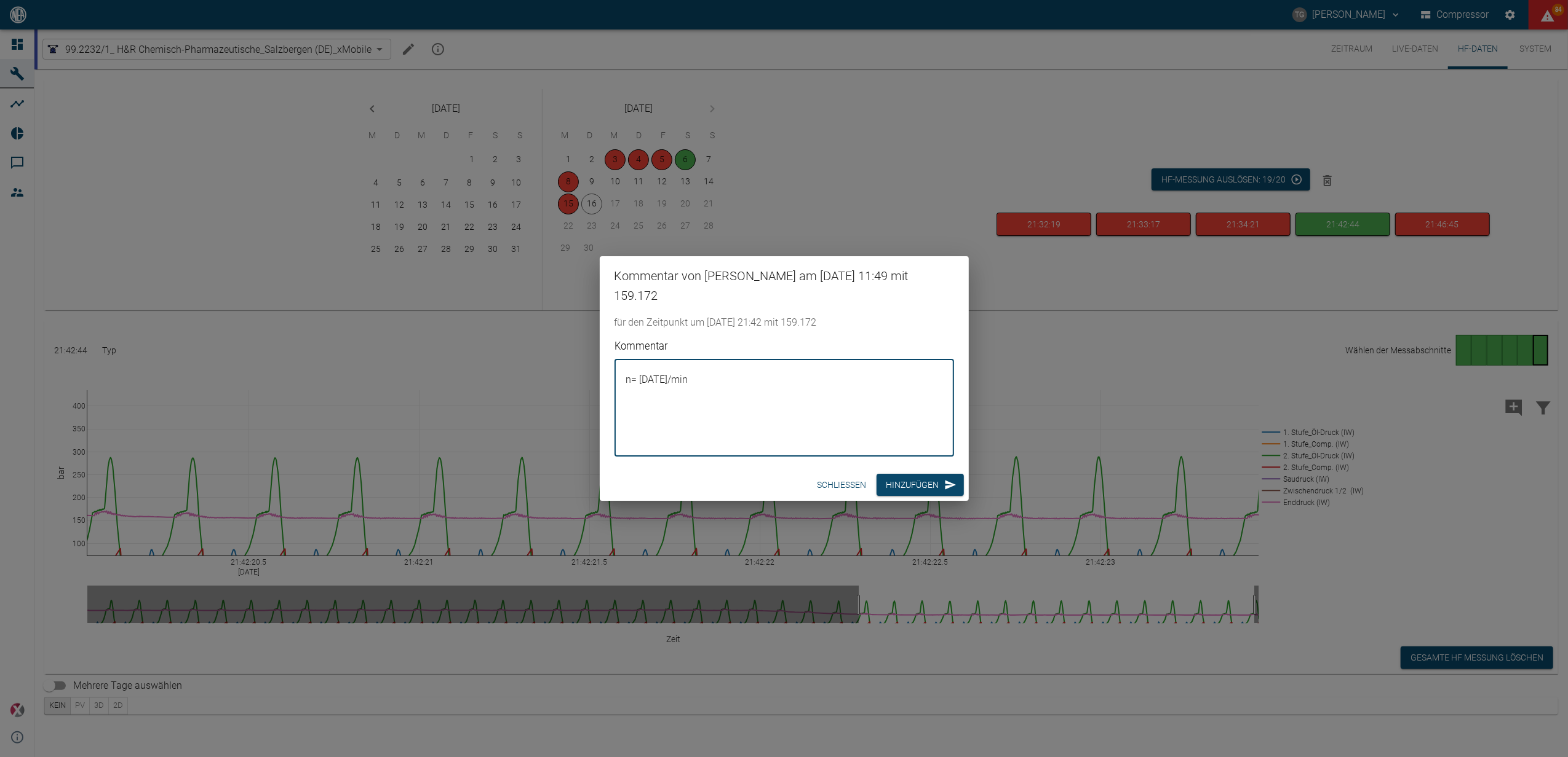
type textarea "n= [DATE]/min"
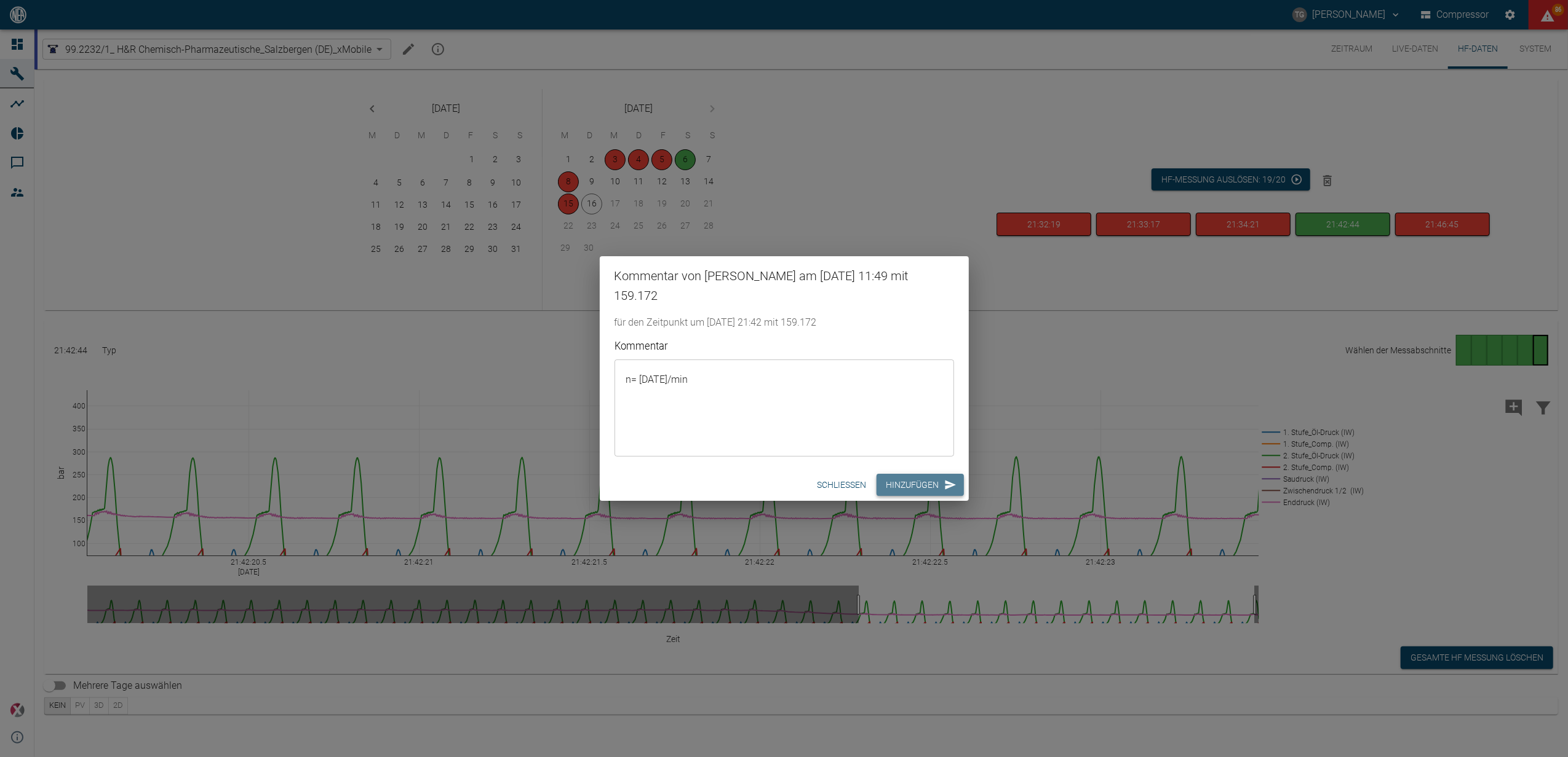
click at [935, 485] on button "Hinzufügen" at bounding box center [920, 485] width 87 height 23
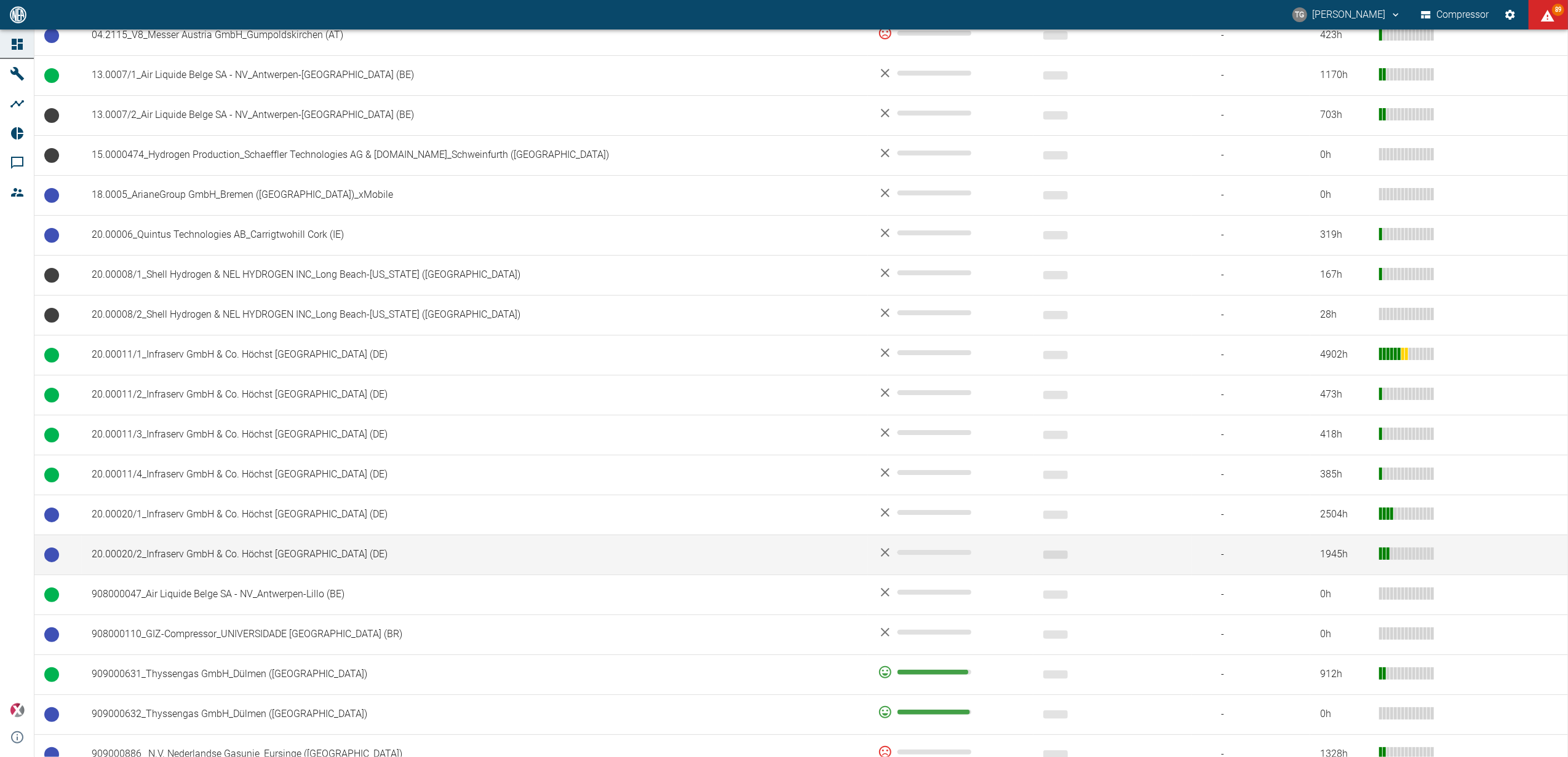
scroll to position [409, 0]
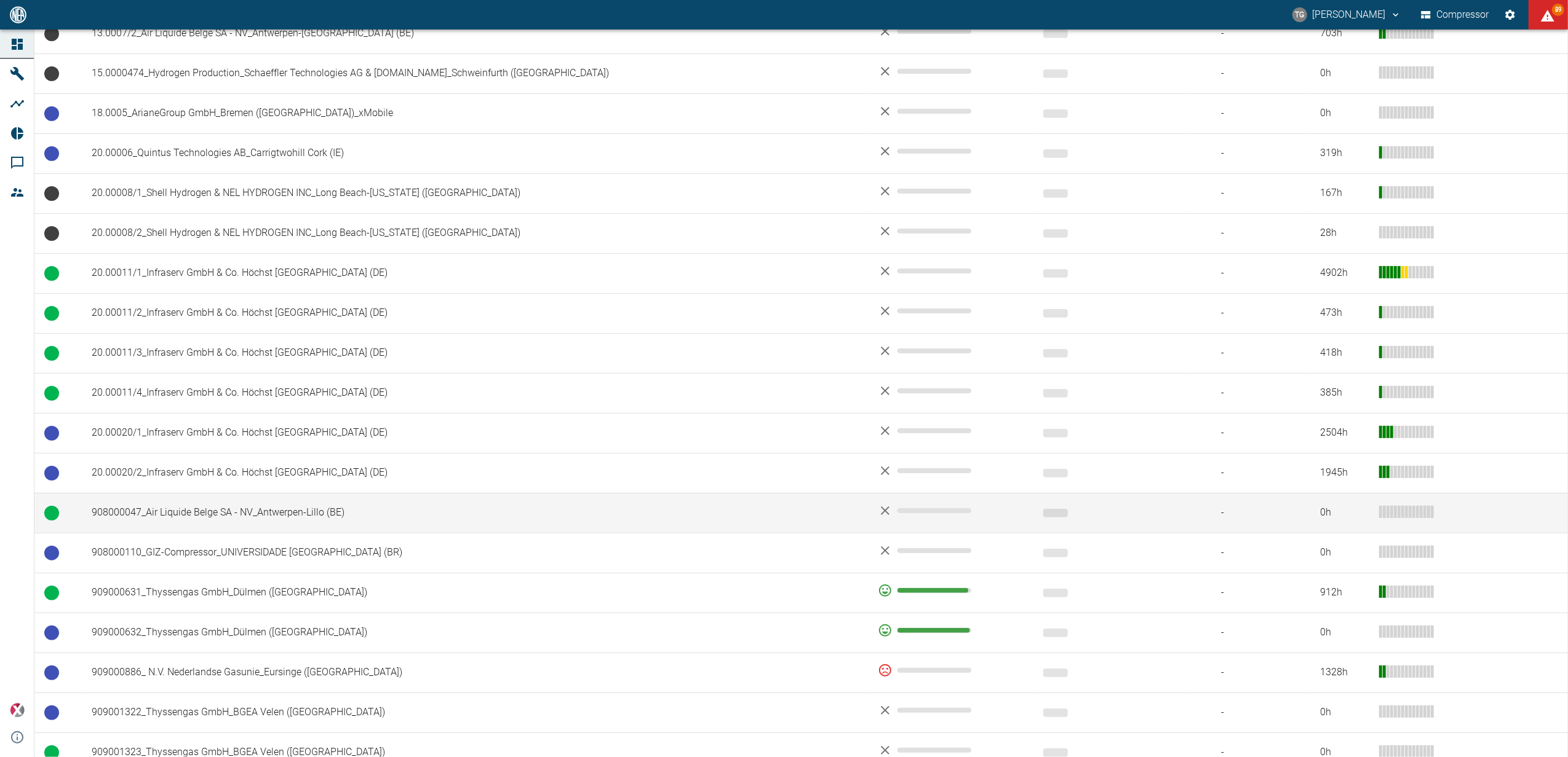
click at [232, 512] on td "908000047_Air Liquide Belge SA - NV_Antwerpen-Lillo (BE)" at bounding box center [475, 513] width 786 height 40
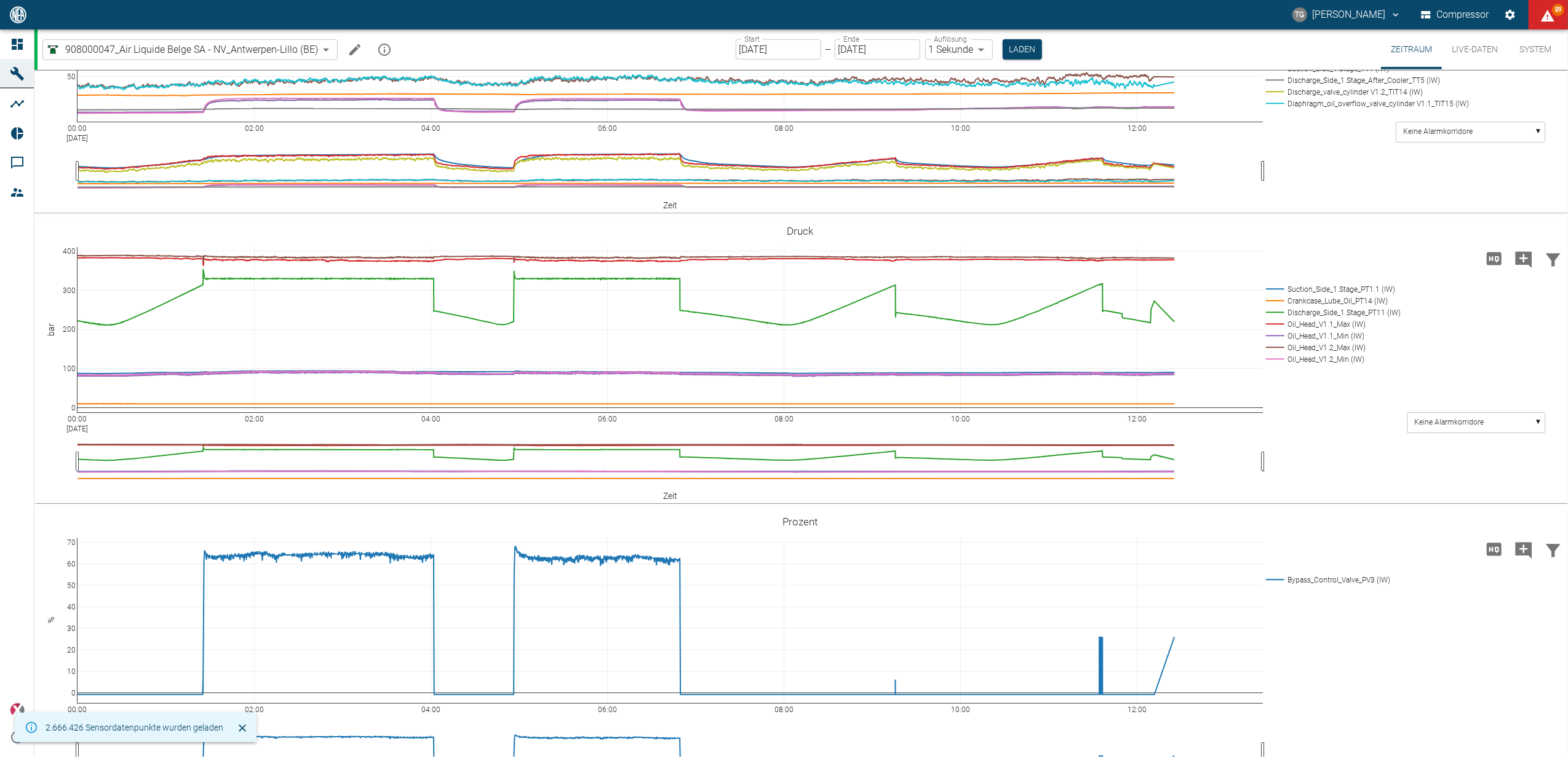
scroll to position [898, 0]
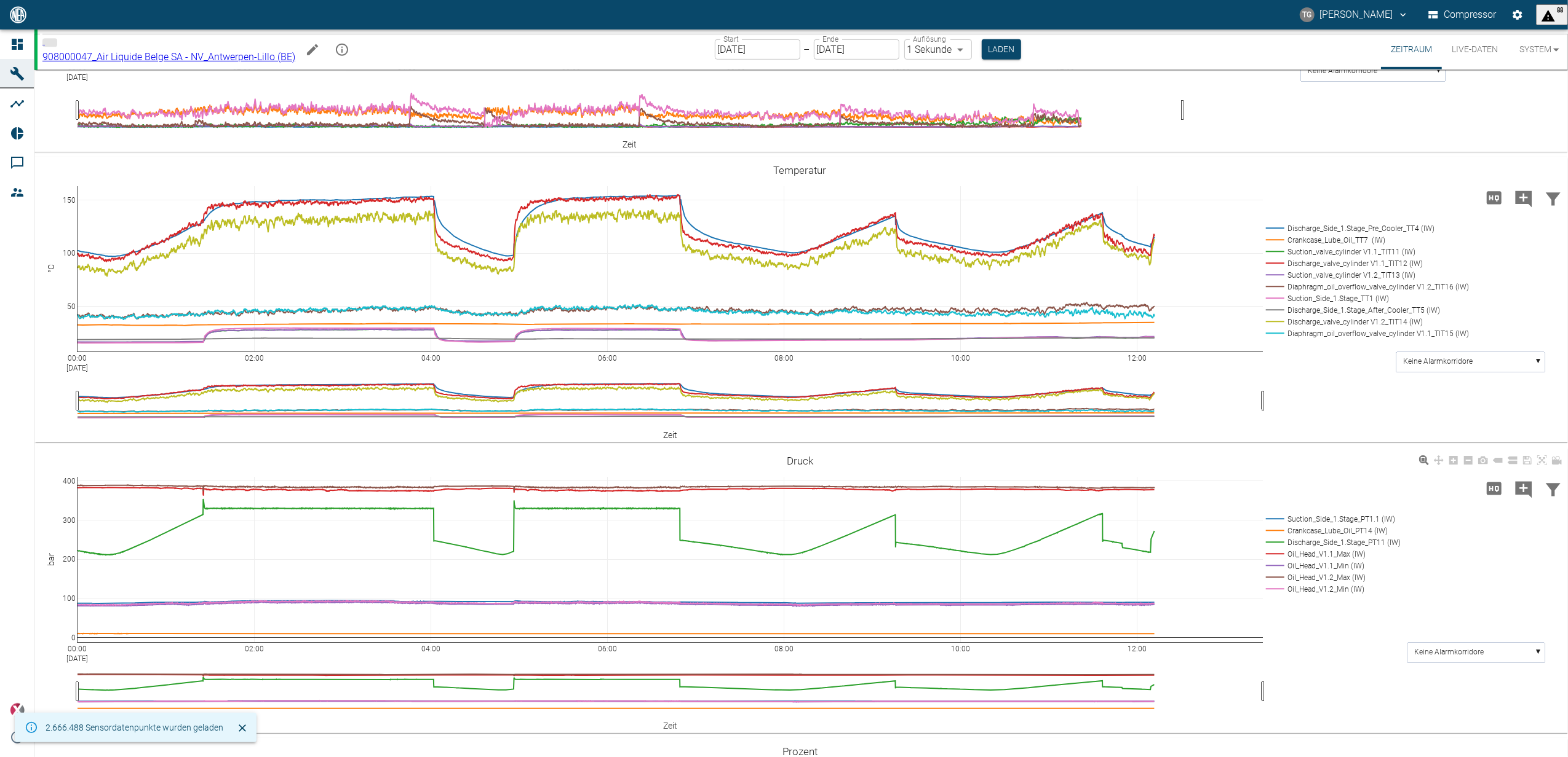
scroll to position [819, 0]
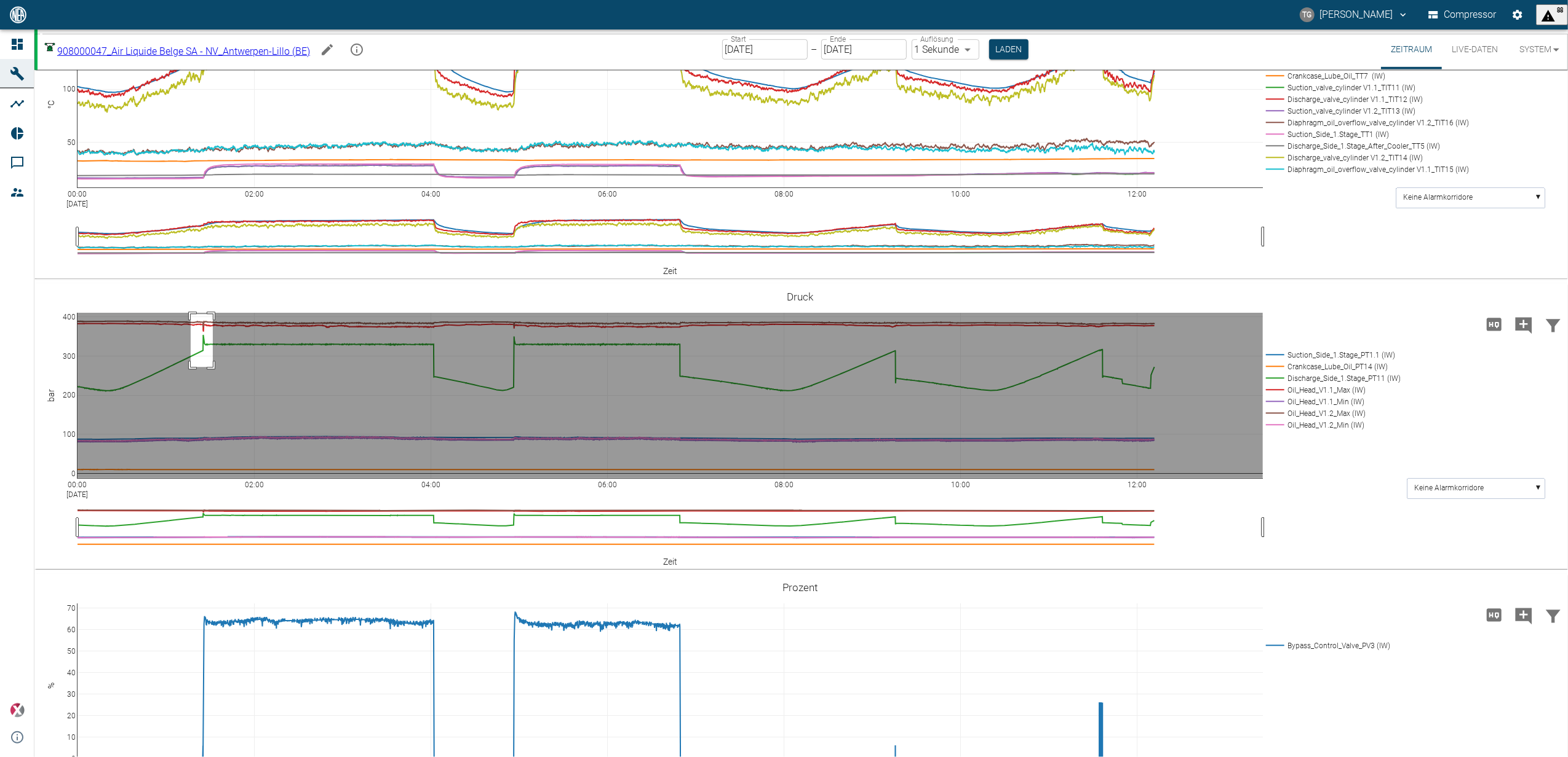
drag, startPoint x: 190, startPoint y: 445, endPoint x: 213, endPoint y: 500, distance: 59.6
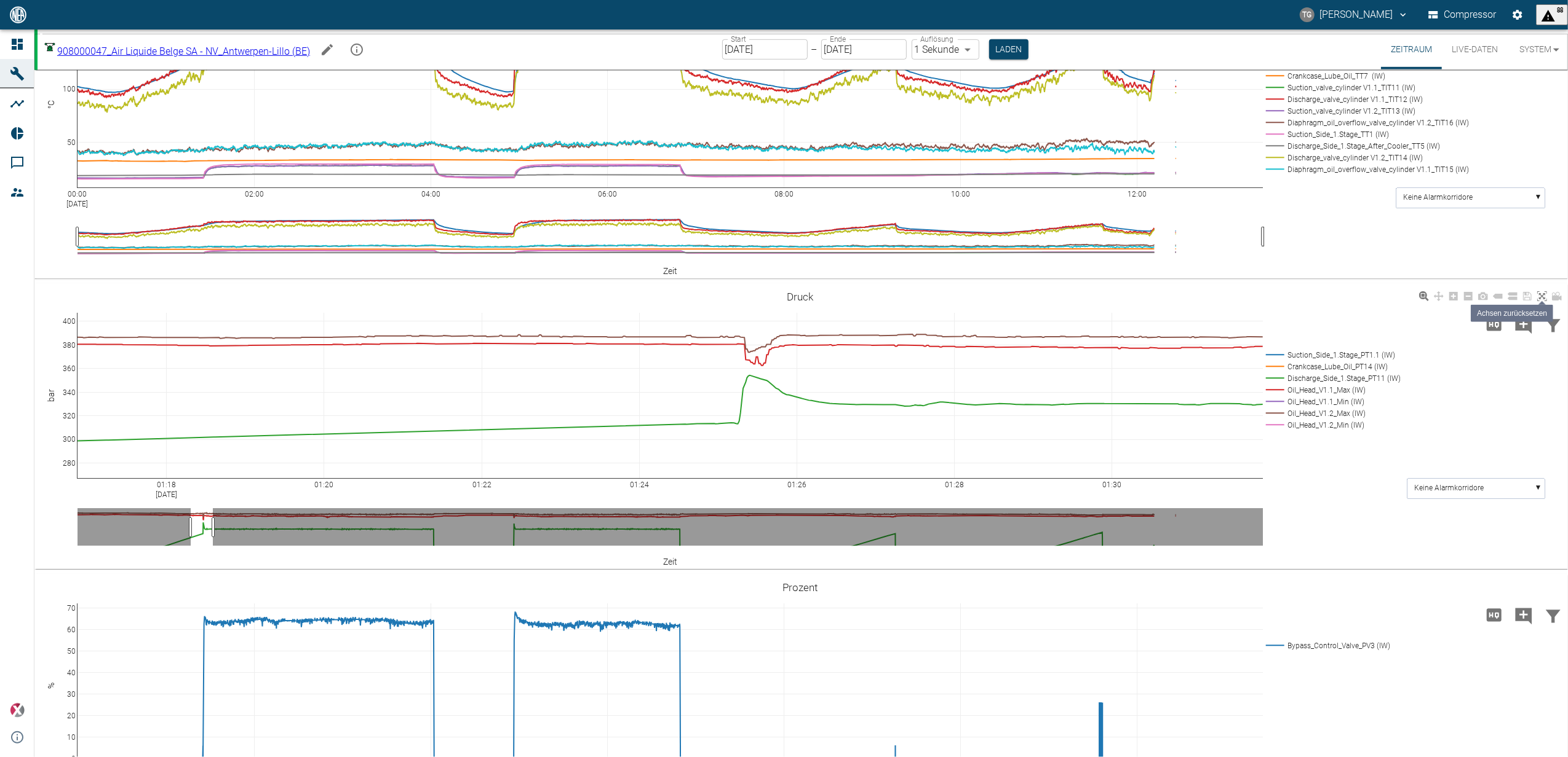
click at [1544, 301] on icon at bounding box center [1541, 296] width 10 height 10
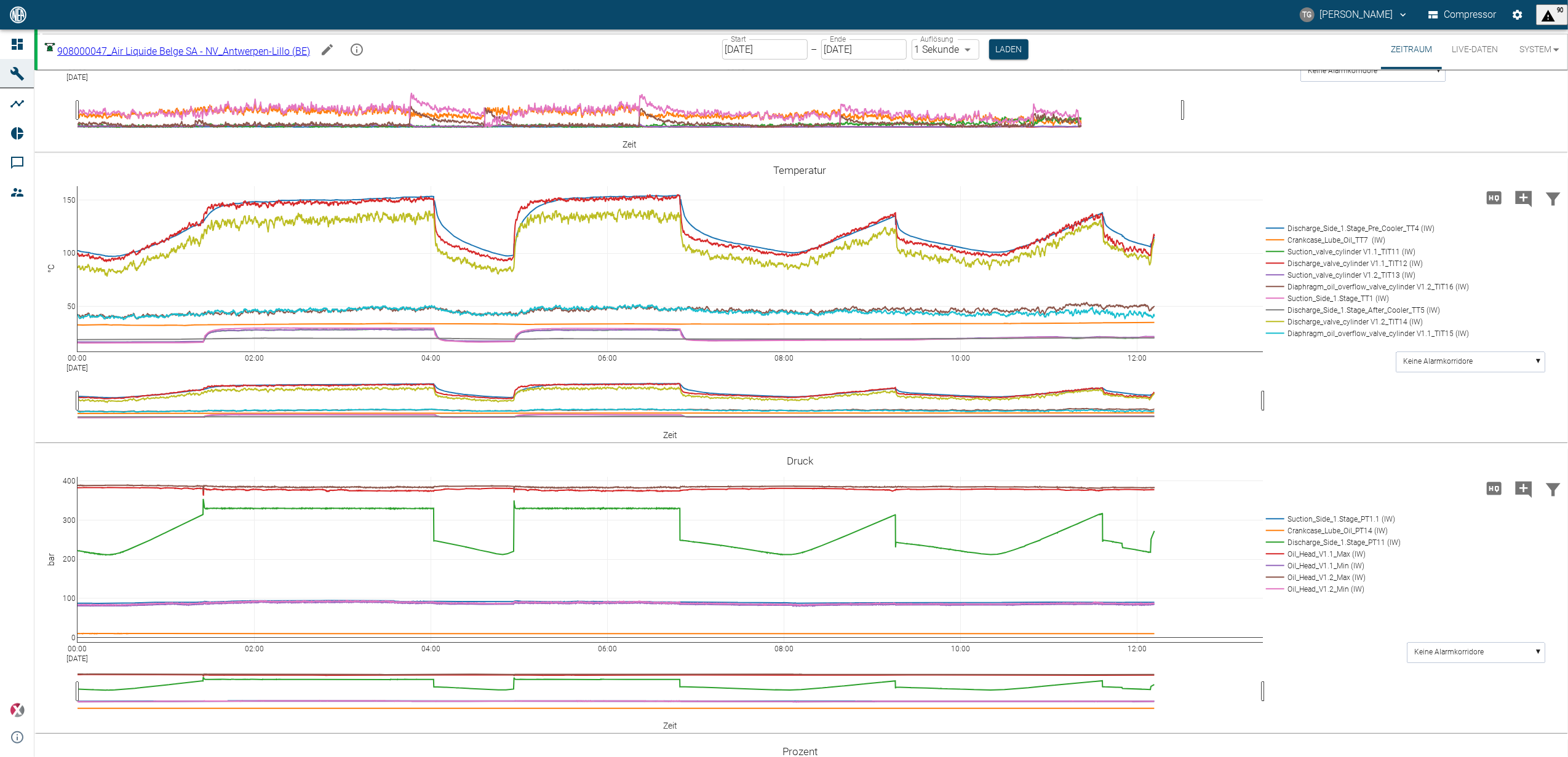
scroll to position [737, 0]
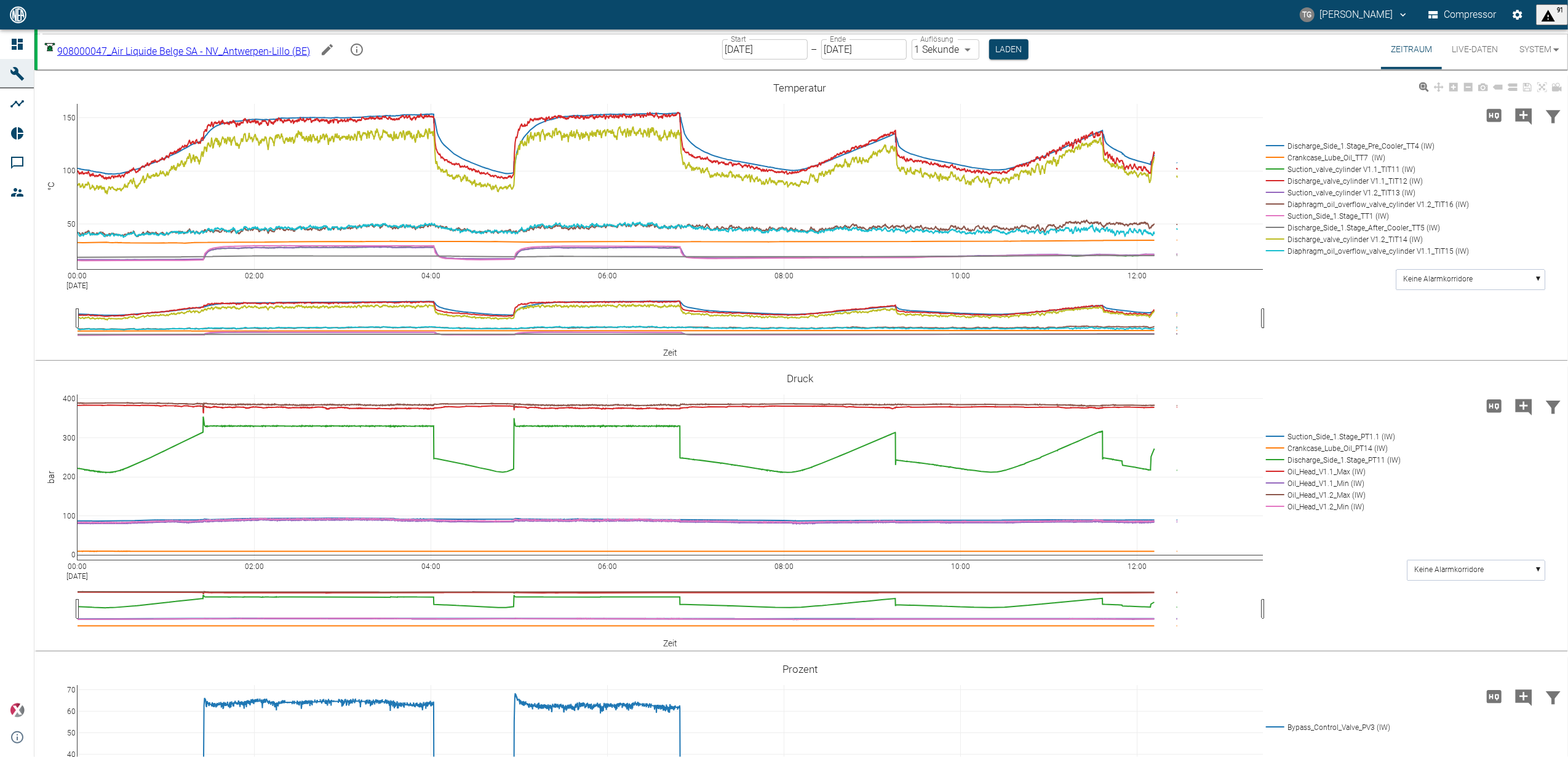
click at [1279, 151] on rect at bounding box center [1363, 146] width 203 height 12
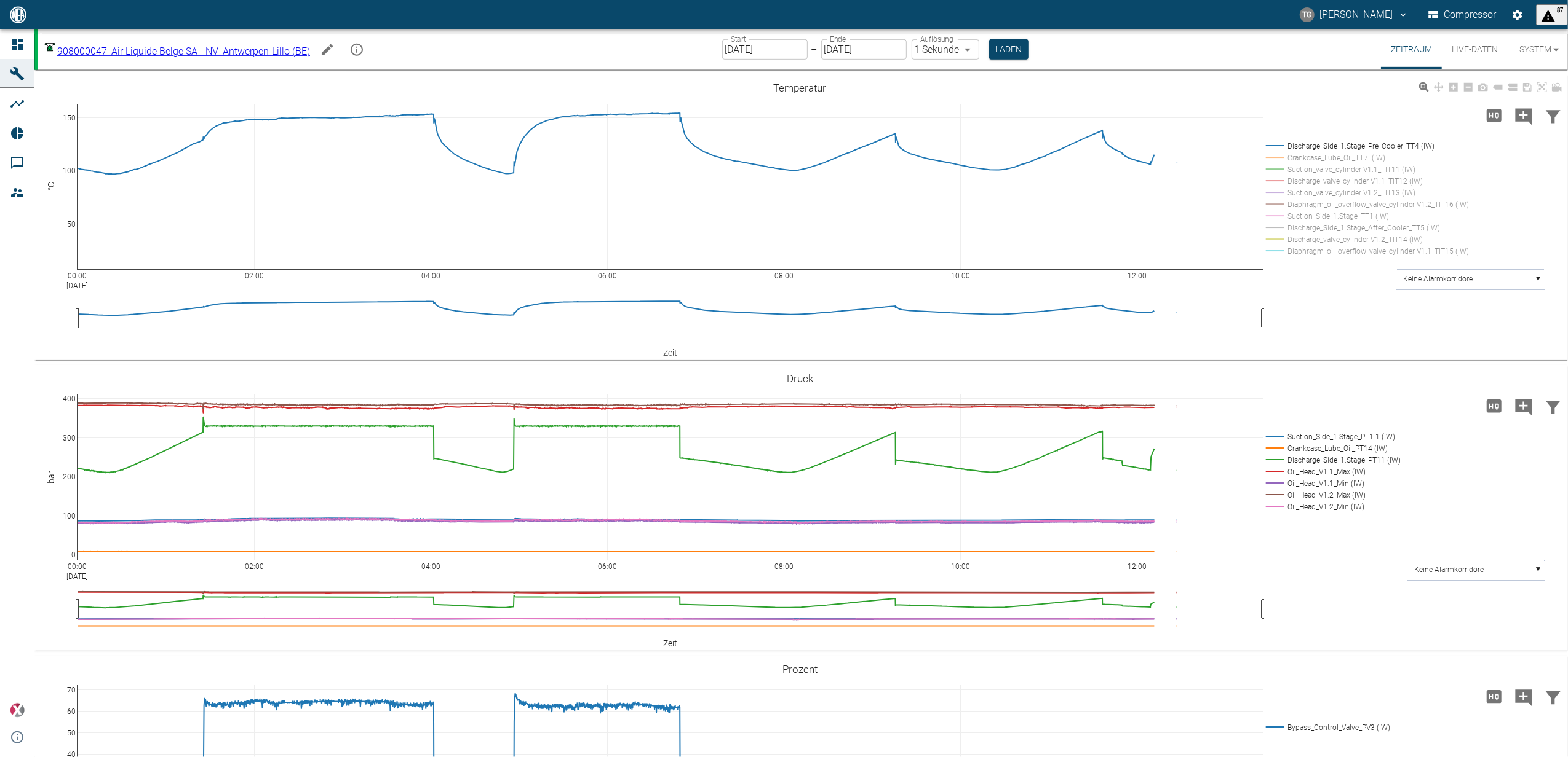
scroll to position [409, 0]
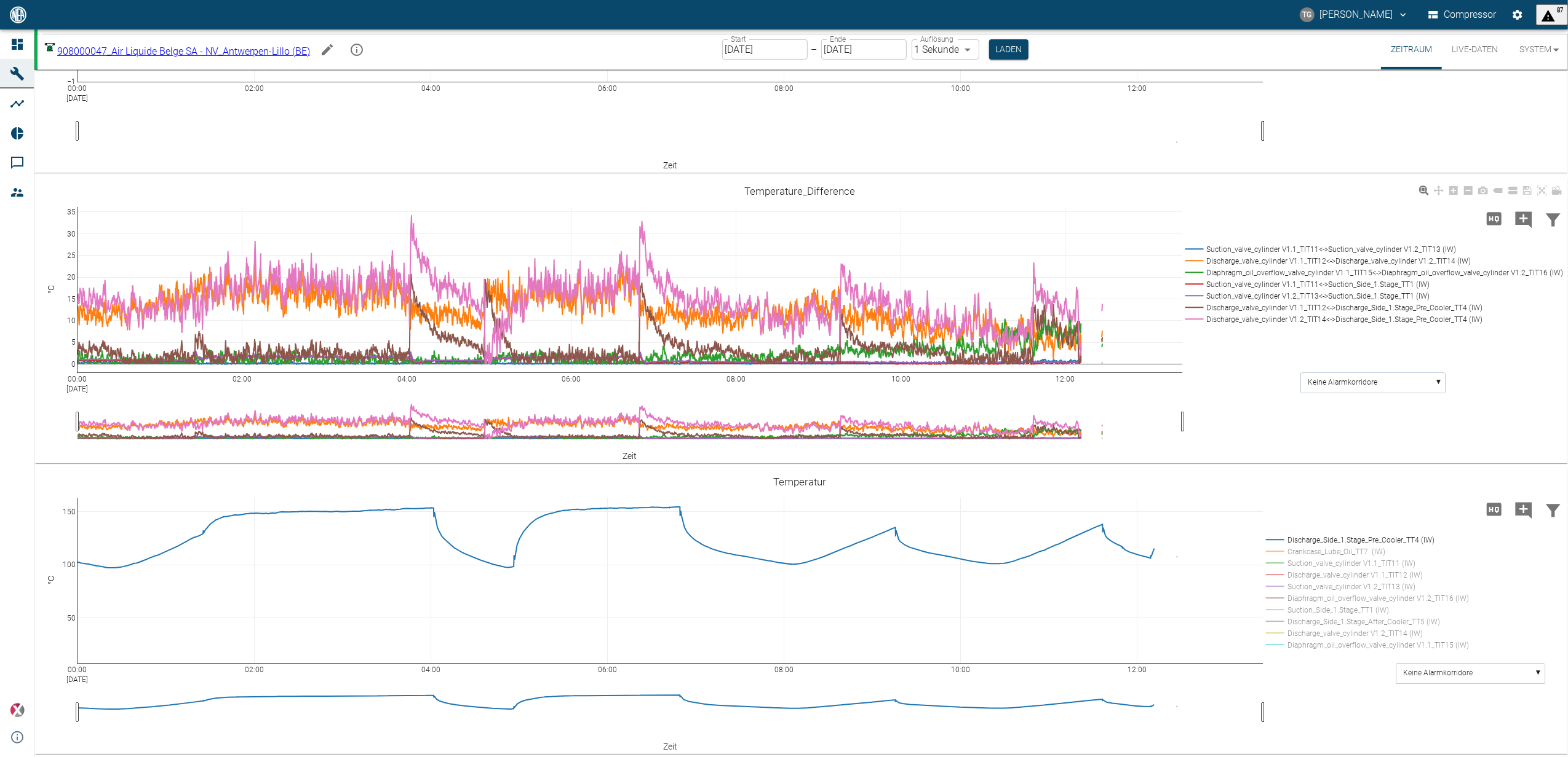
click at [1198, 255] on rect at bounding box center [1371, 249] width 380 height 12
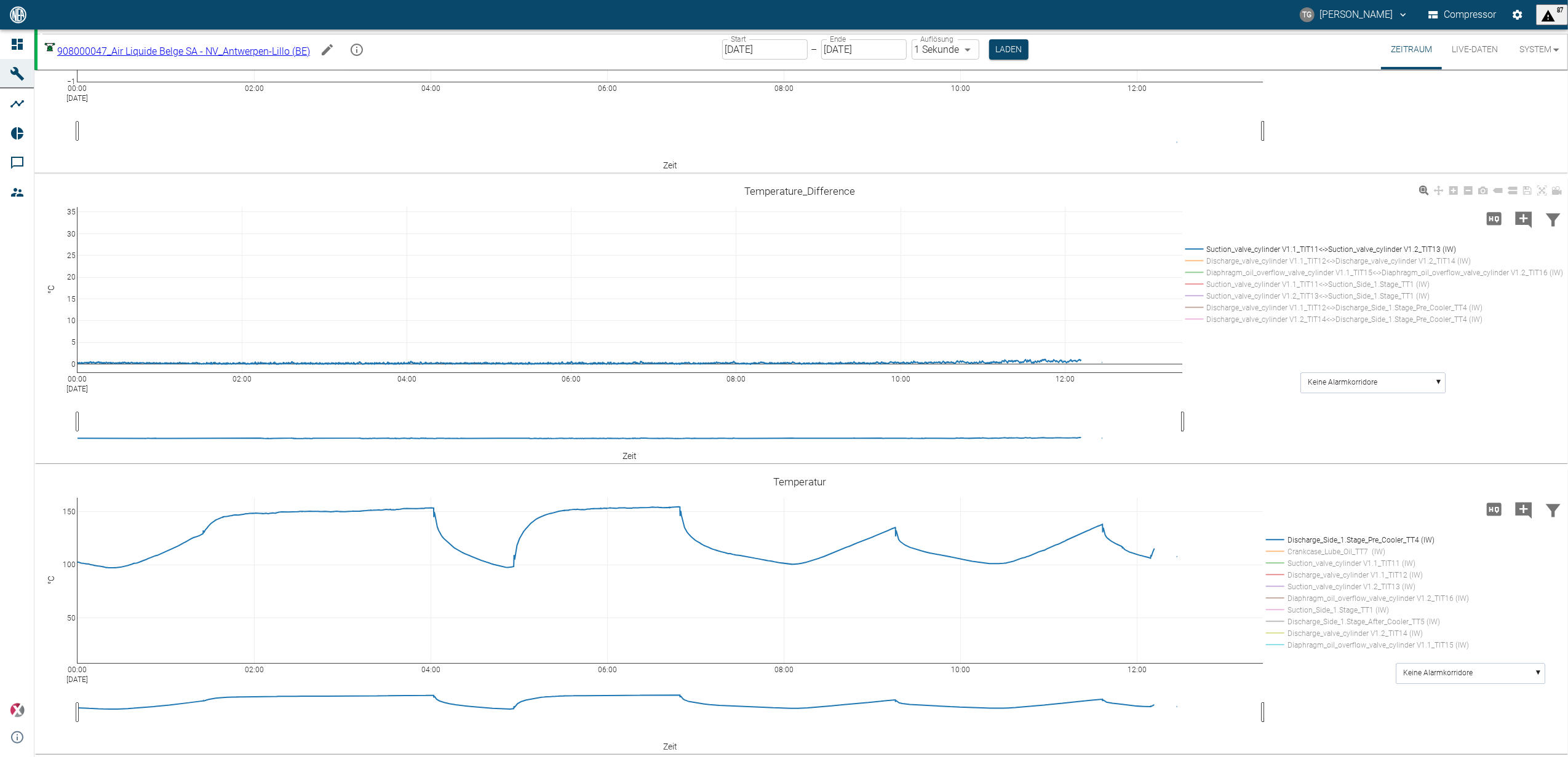
click at [1197, 267] on rect at bounding box center [1371, 260] width 380 height 12
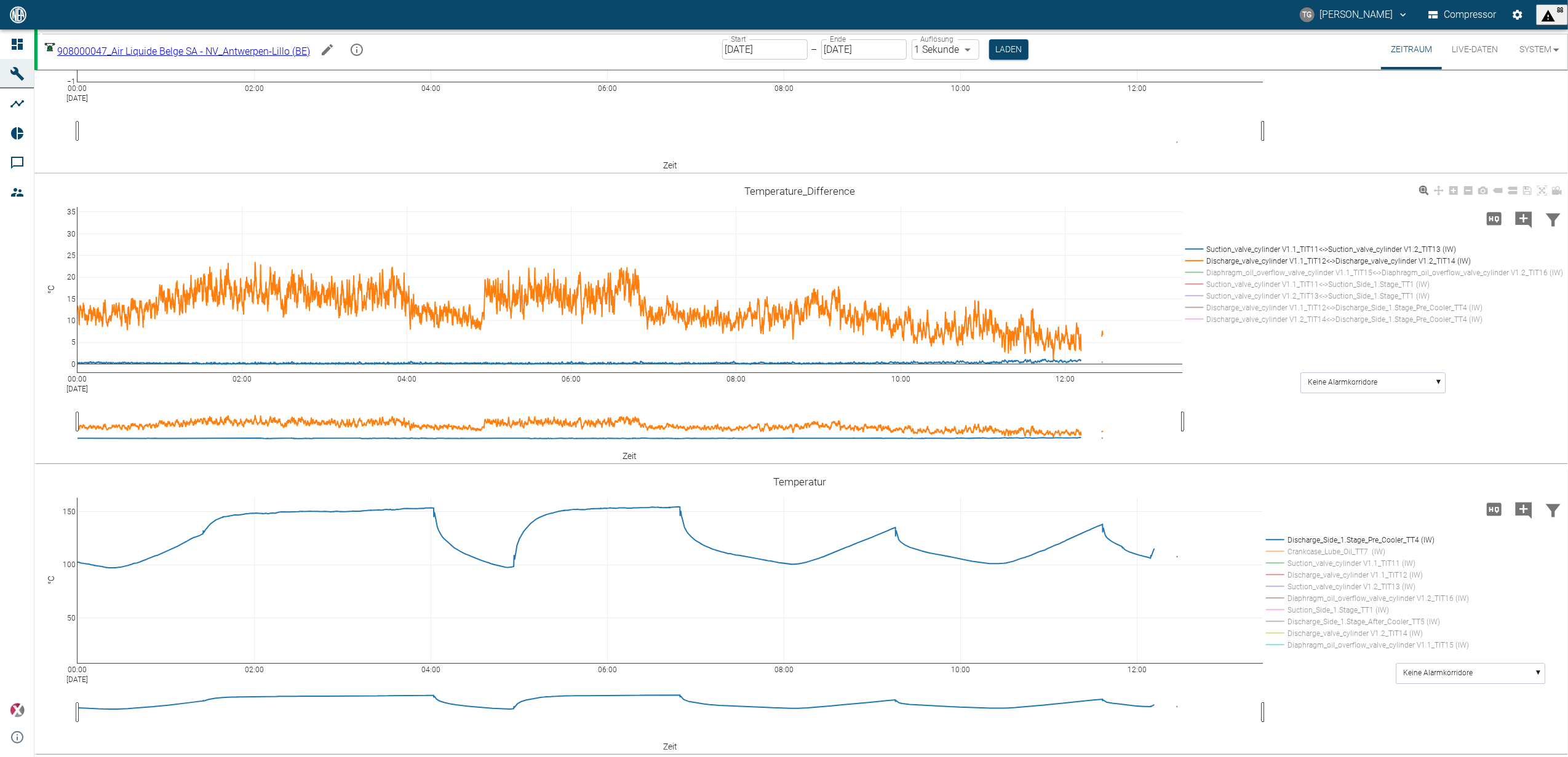
click at [1188, 278] on rect at bounding box center [1371, 272] width 380 height 12
click at [1193, 290] on rect at bounding box center [1371, 284] width 380 height 12
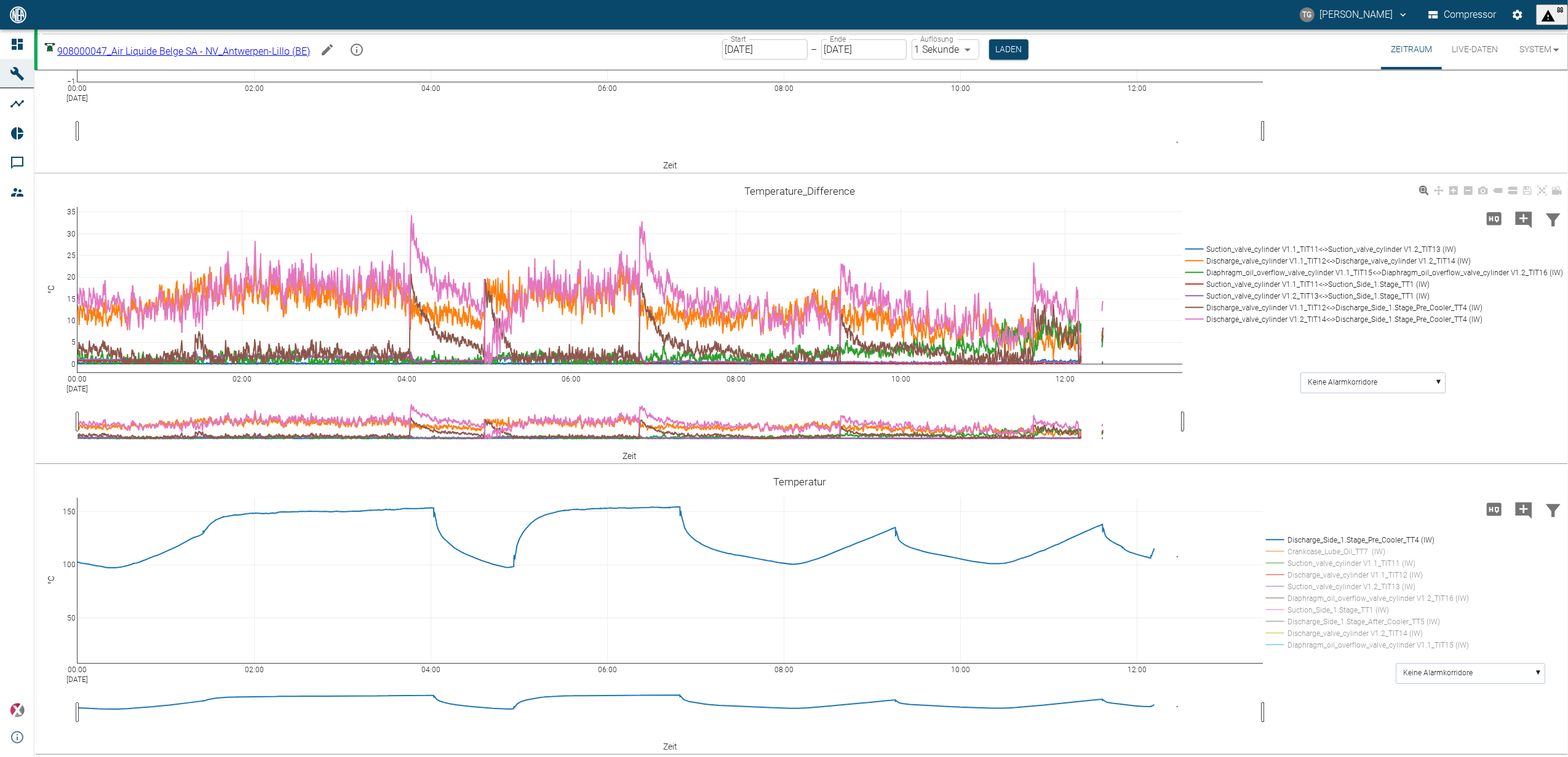
click at [1192, 302] on rect at bounding box center [1371, 296] width 380 height 12
click at [1191, 314] on rect at bounding box center [1371, 307] width 380 height 12
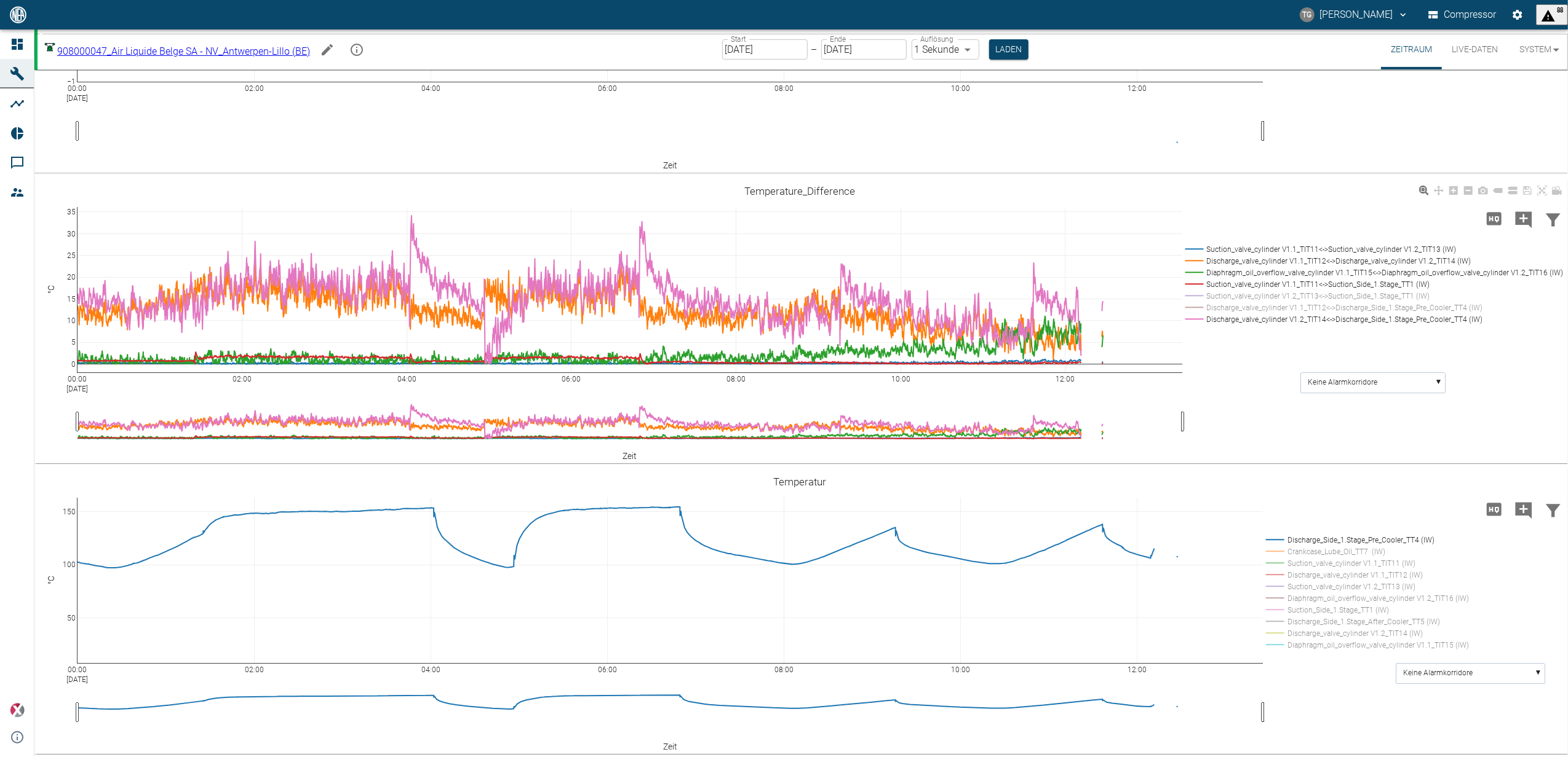
click at [1197, 325] on rect at bounding box center [1371, 319] width 380 height 12
click at [1195, 314] on rect at bounding box center [1371, 307] width 380 height 12
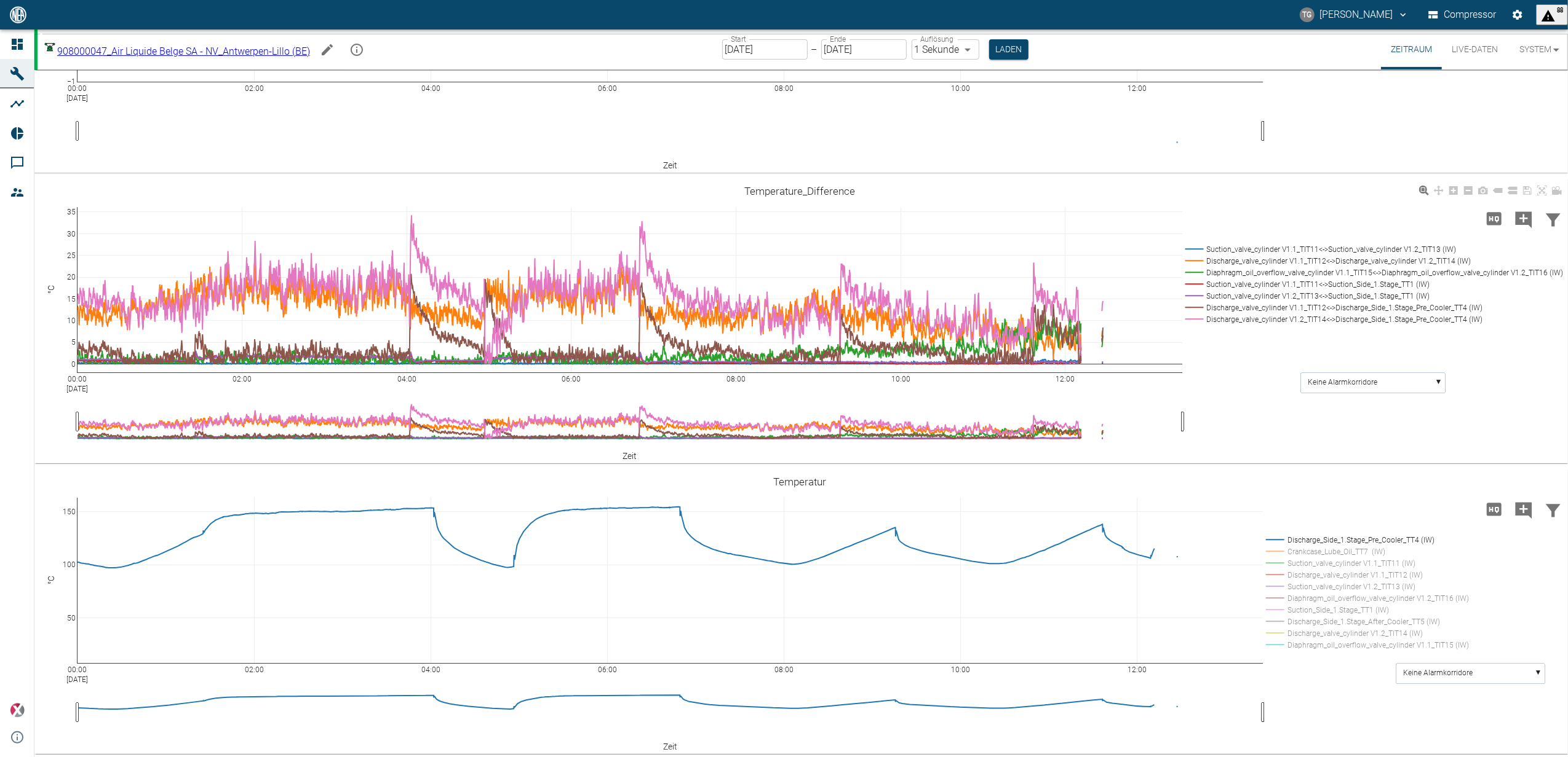
click at [1198, 302] on rect at bounding box center [1371, 296] width 380 height 12
click at [1197, 255] on rect at bounding box center [1371, 249] width 380 height 12
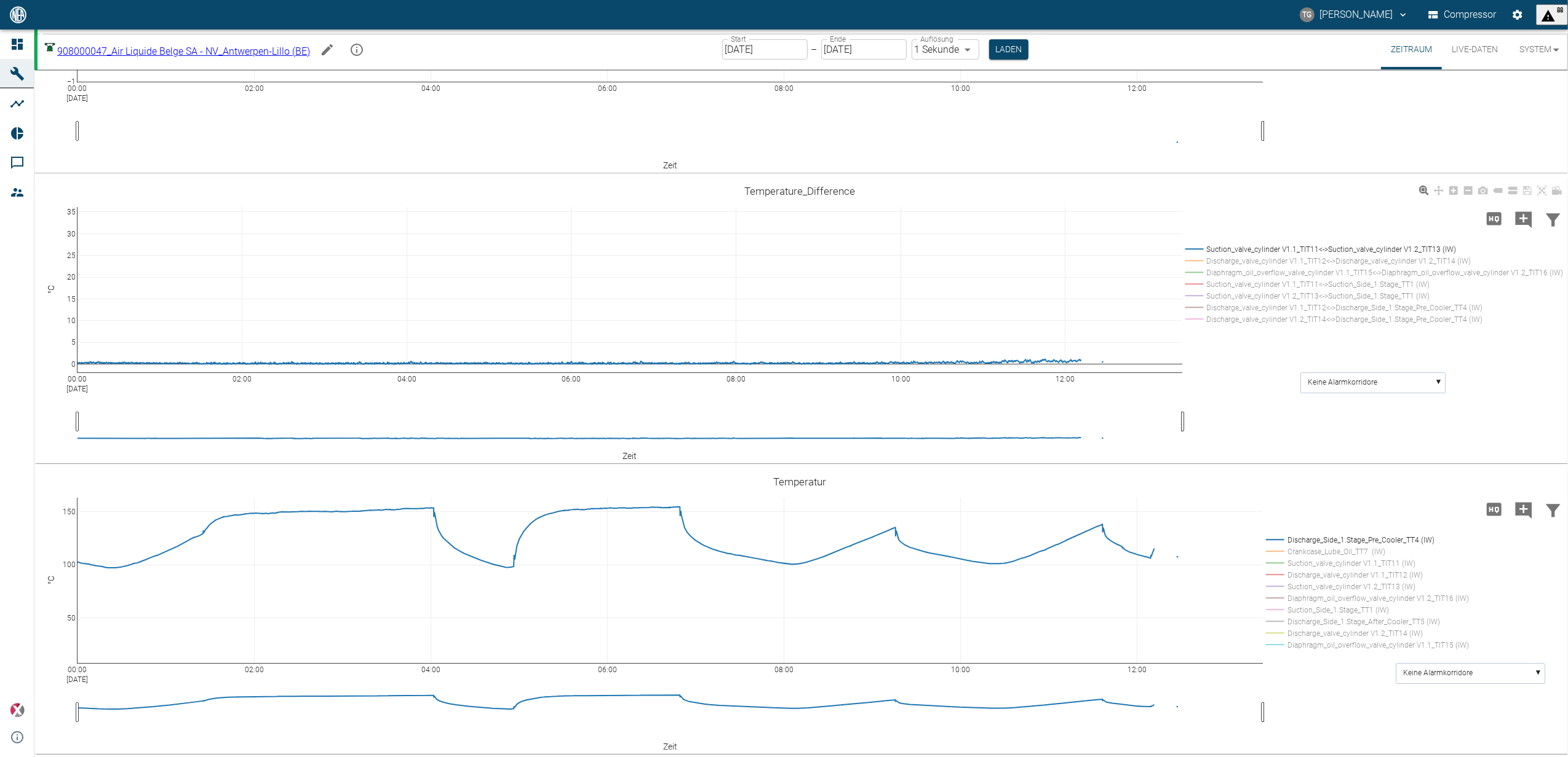
click at [1196, 267] on rect at bounding box center [1371, 260] width 380 height 12
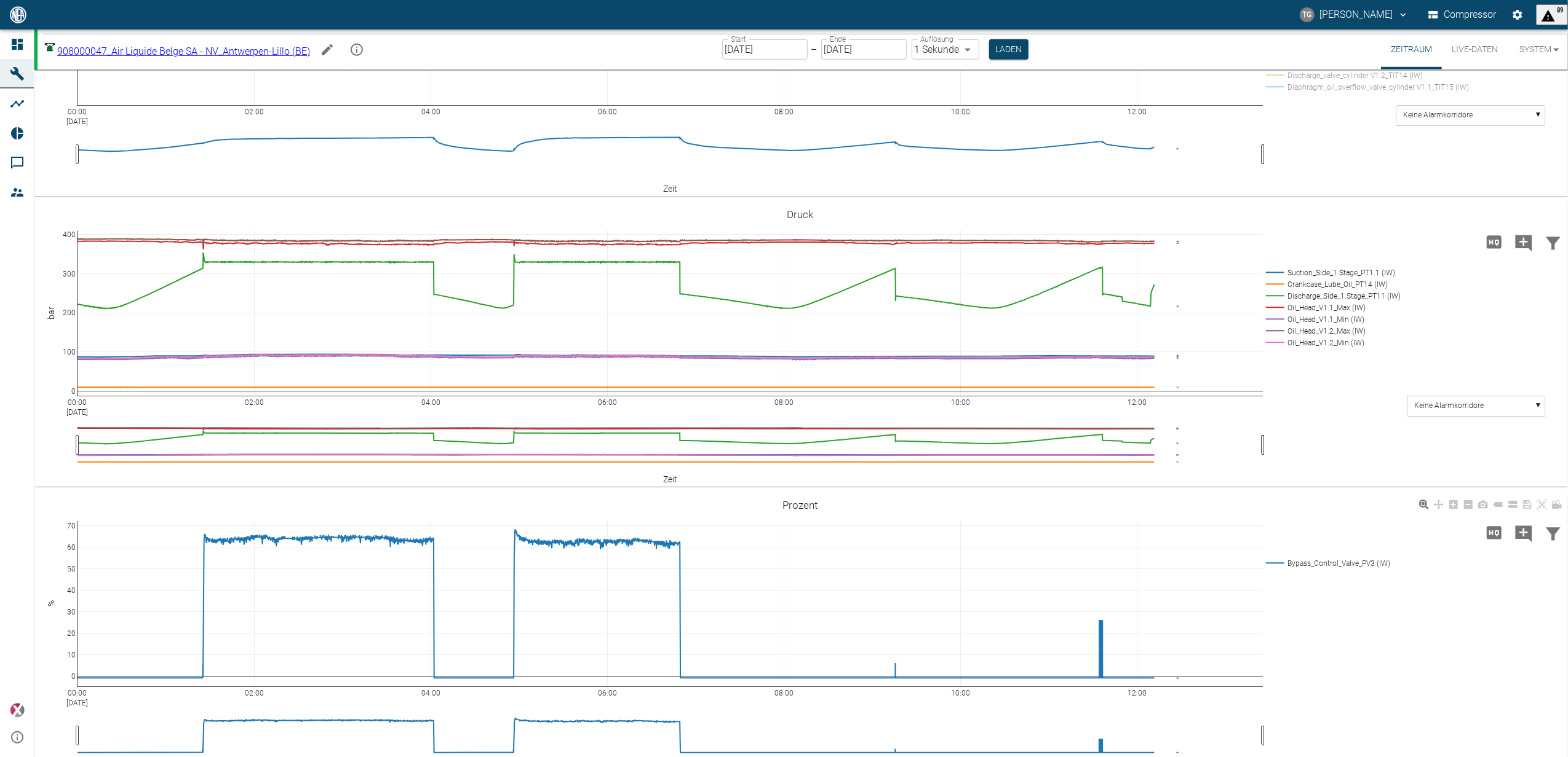
scroll to position [819, 0]
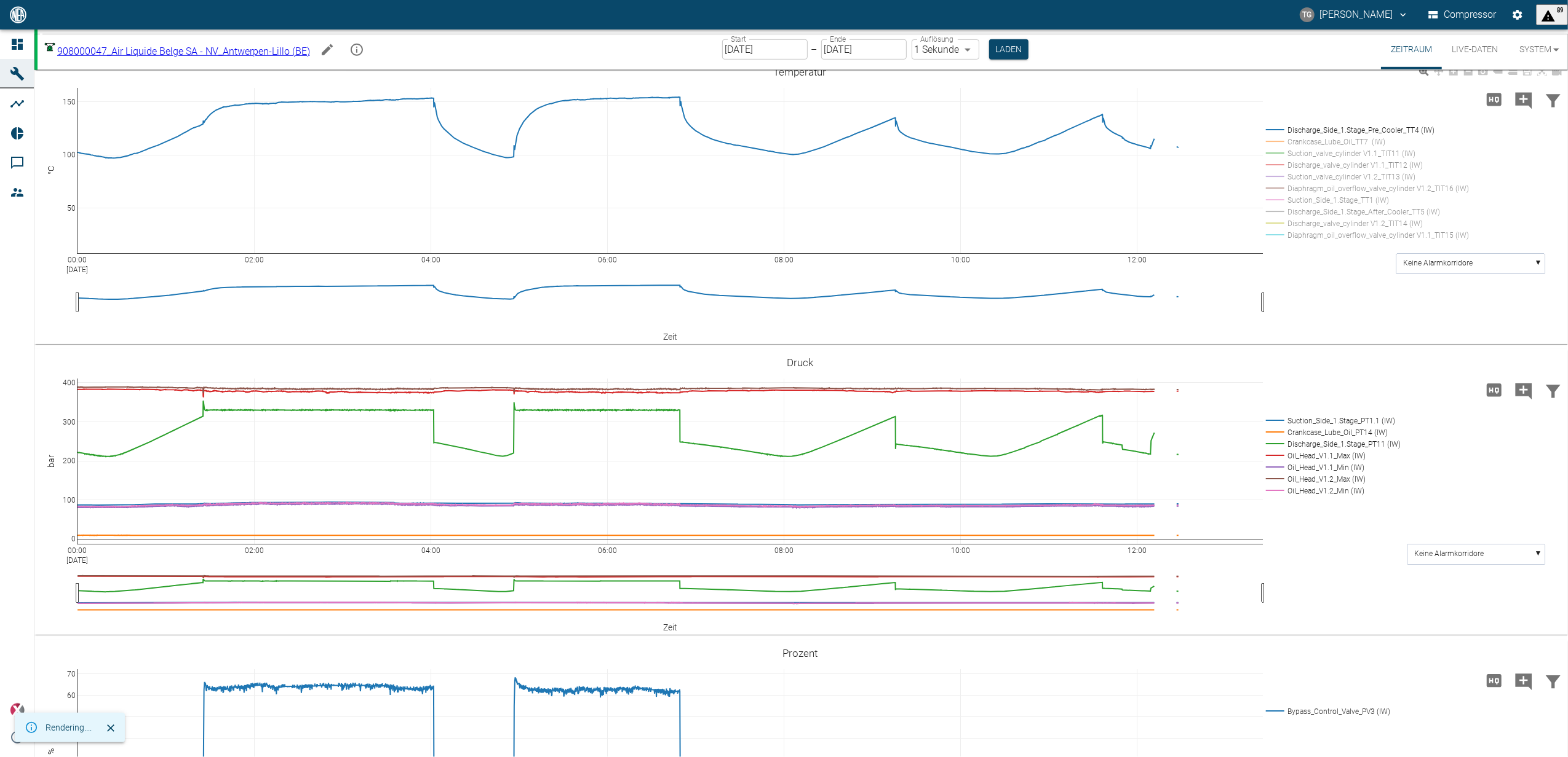
click at [1279, 136] on rect at bounding box center [1363, 130] width 203 height 12
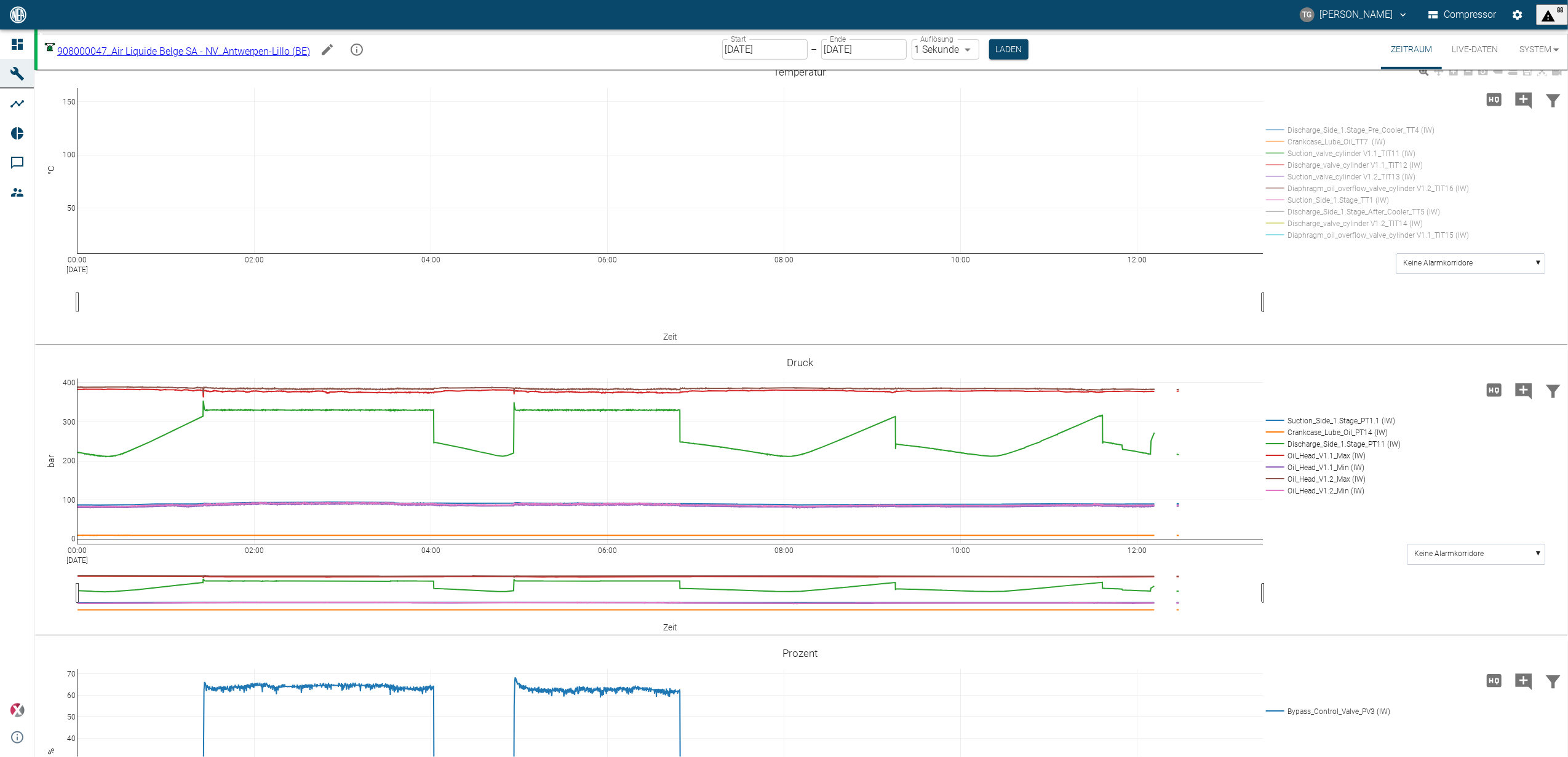
click at [1268, 171] on rect at bounding box center [1363, 165] width 203 height 12
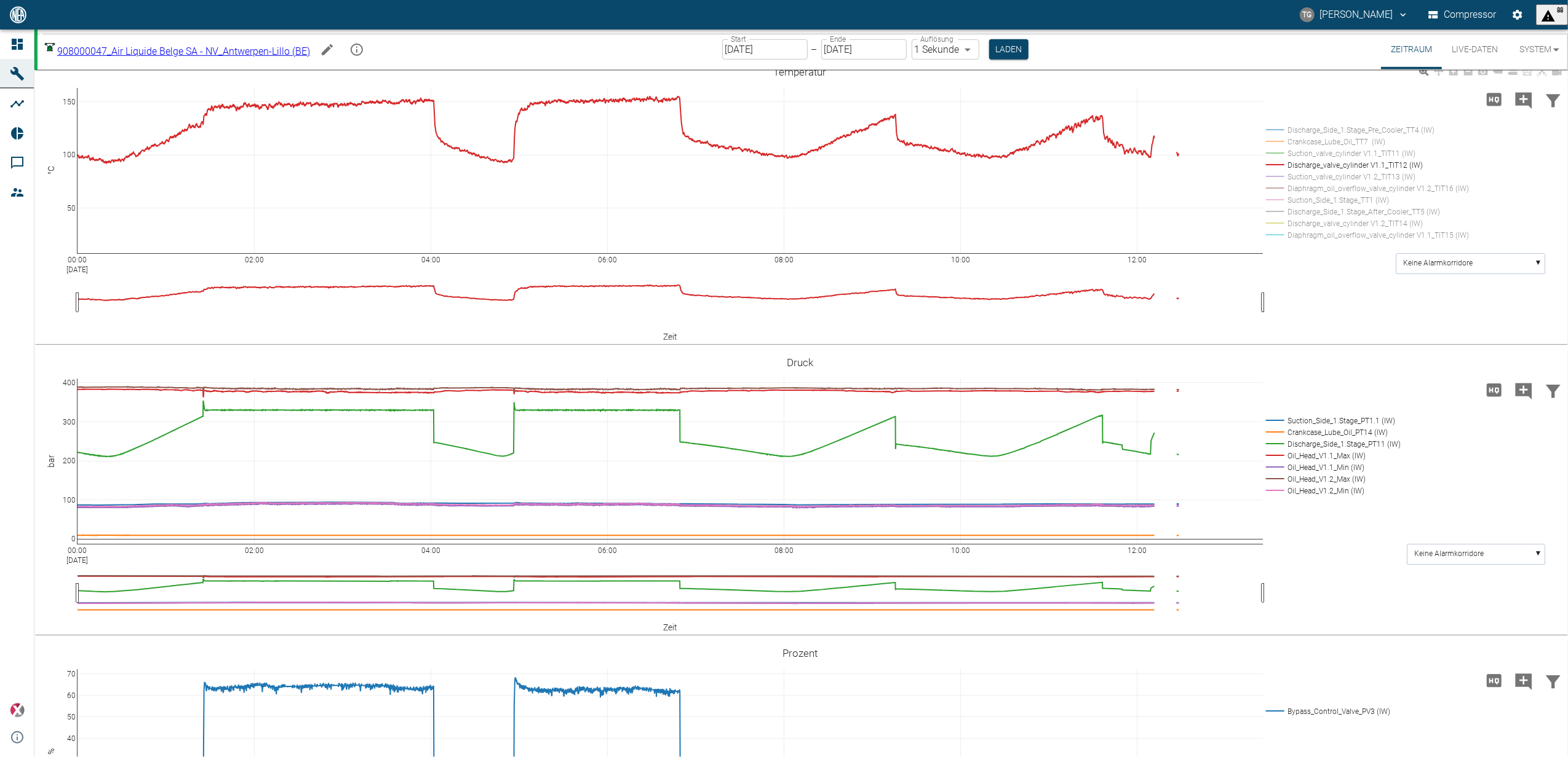
click at [1270, 217] on rect at bounding box center [1363, 211] width 203 height 12
click at [1278, 229] on rect at bounding box center [1363, 223] width 203 height 12
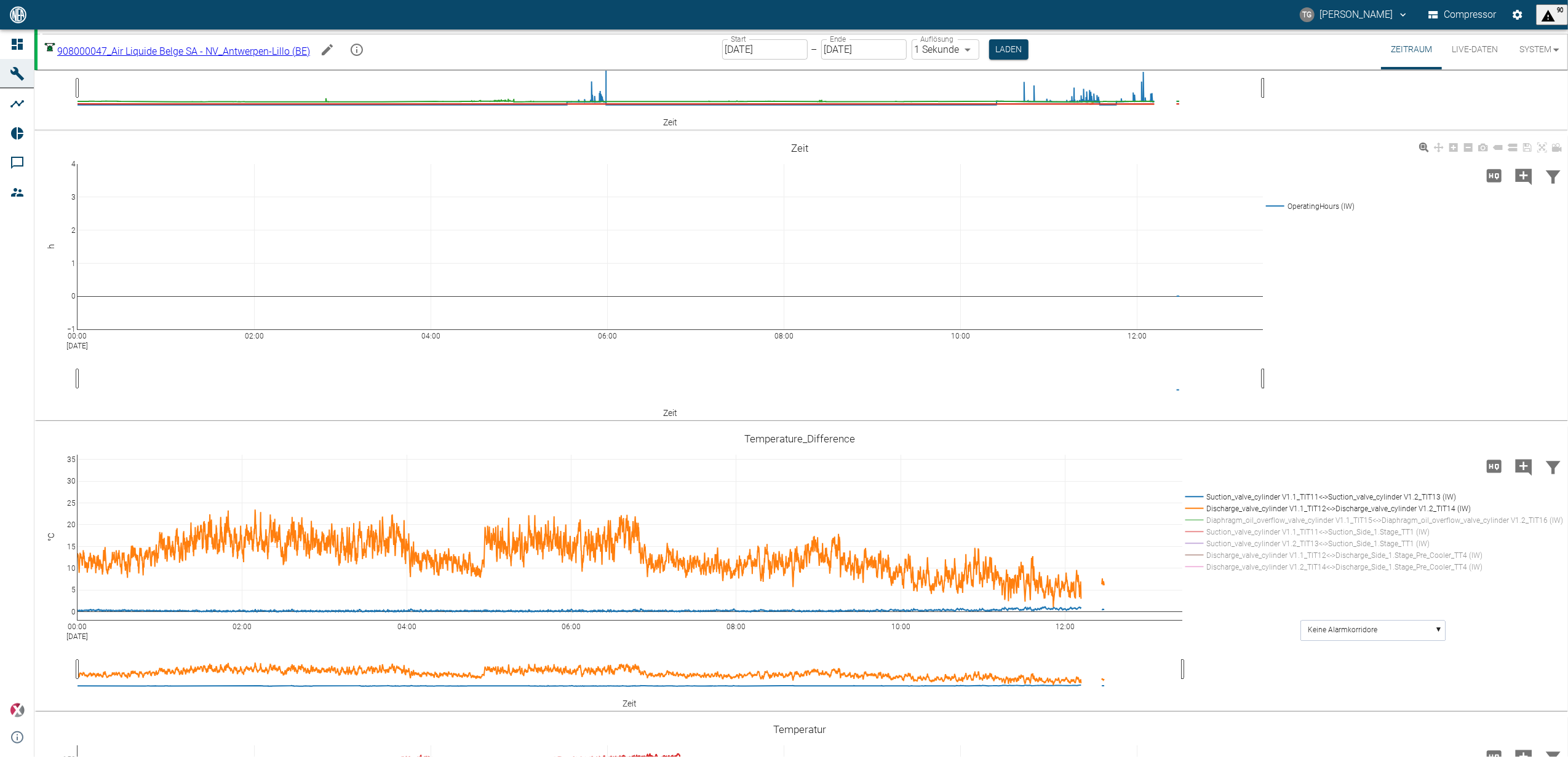
scroll to position [163, 0]
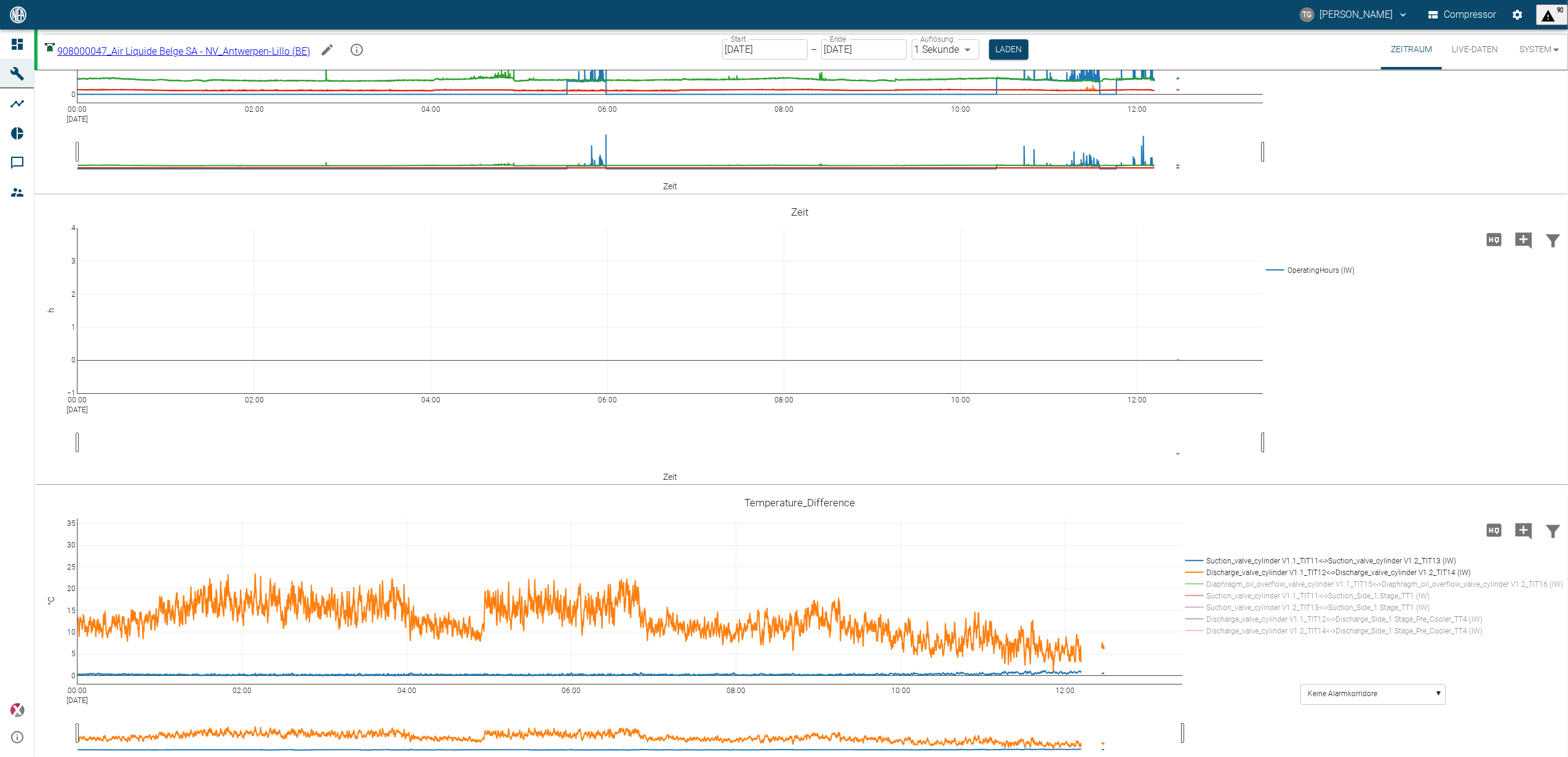
click at [778, 53] on input "[DATE]" at bounding box center [765, 50] width 86 height 21
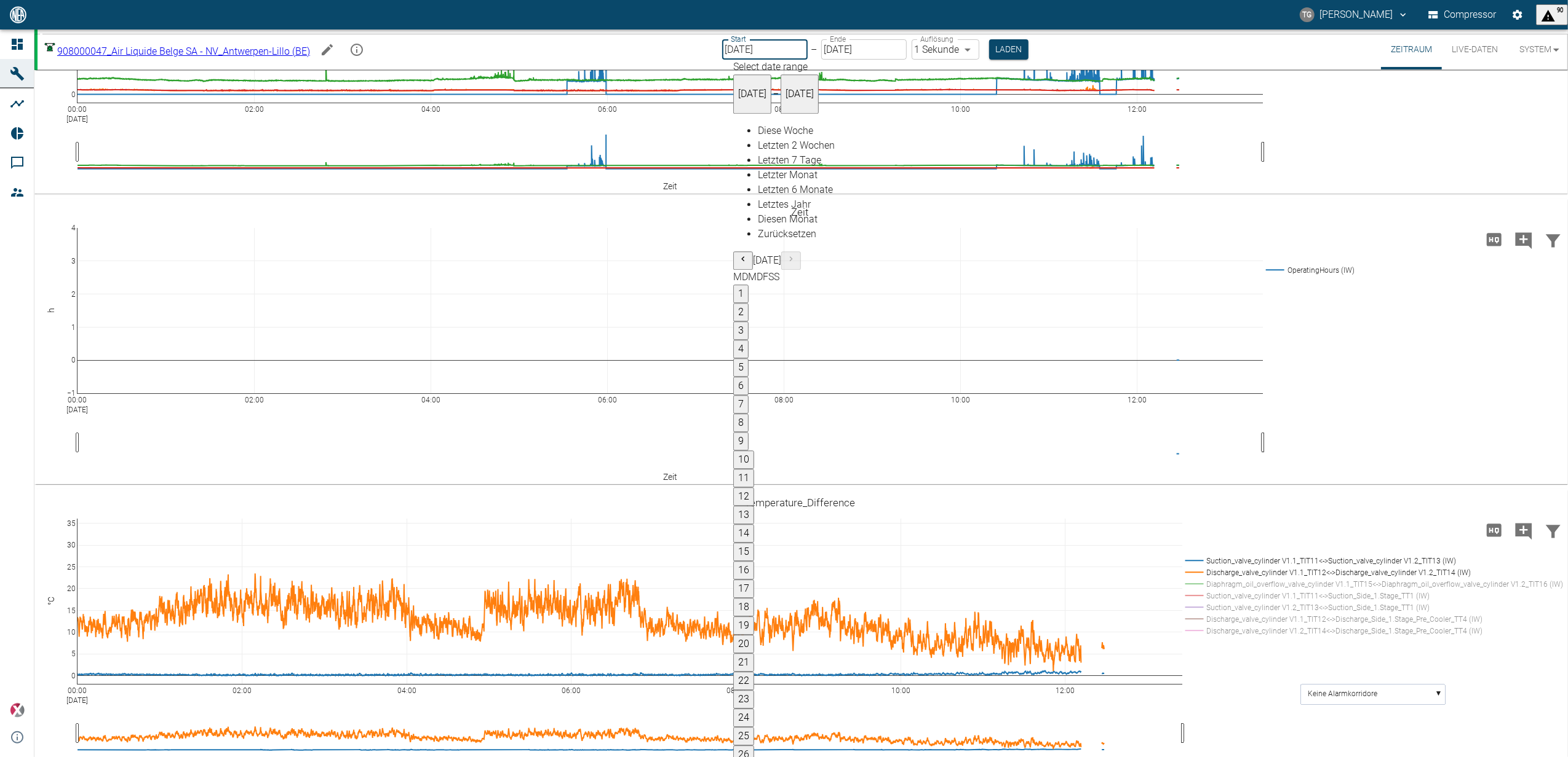
type input "01.09.2025"
type input "2min"
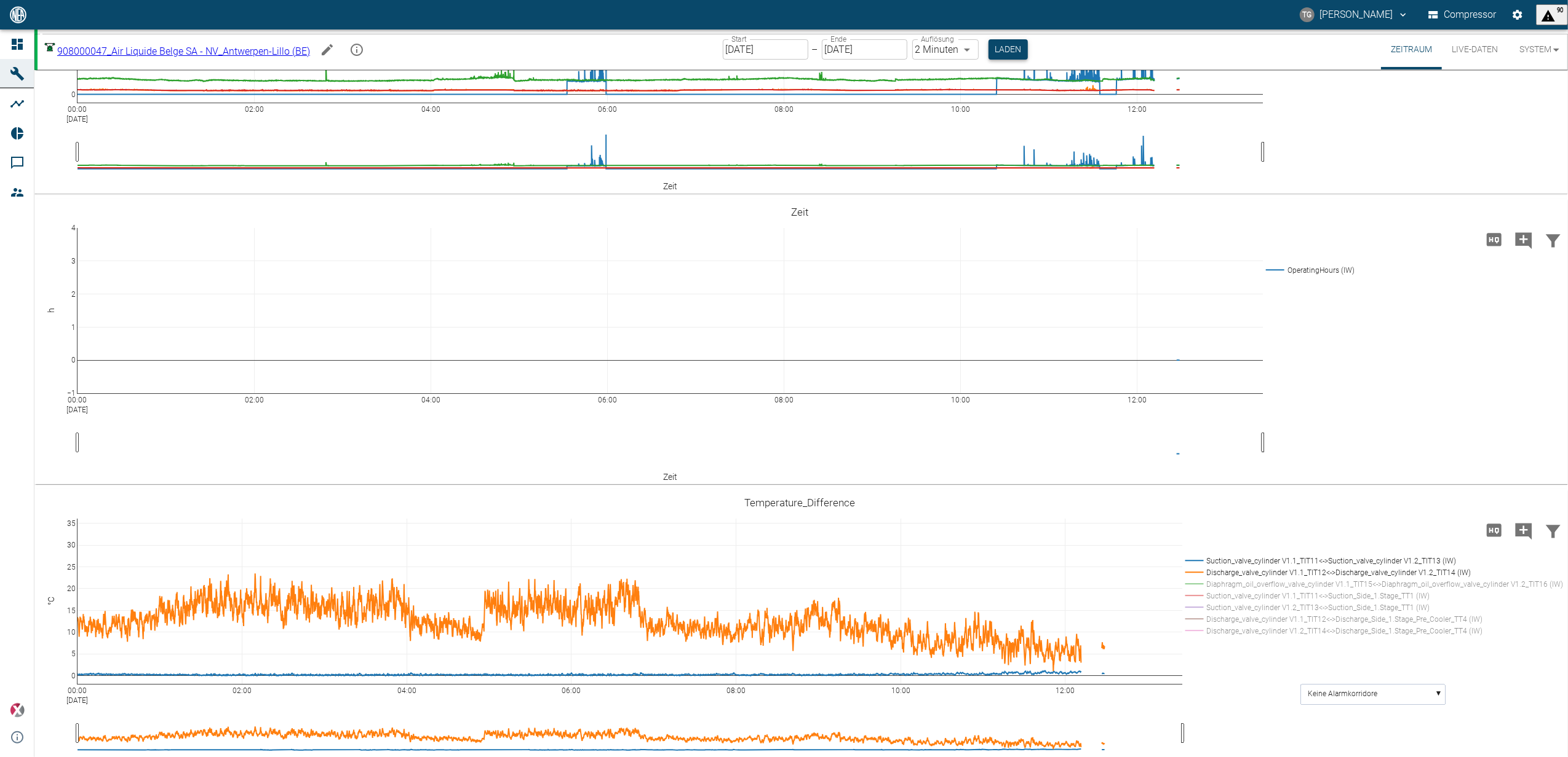
click at [1024, 50] on button "Laden" at bounding box center [1008, 50] width 40 height 21
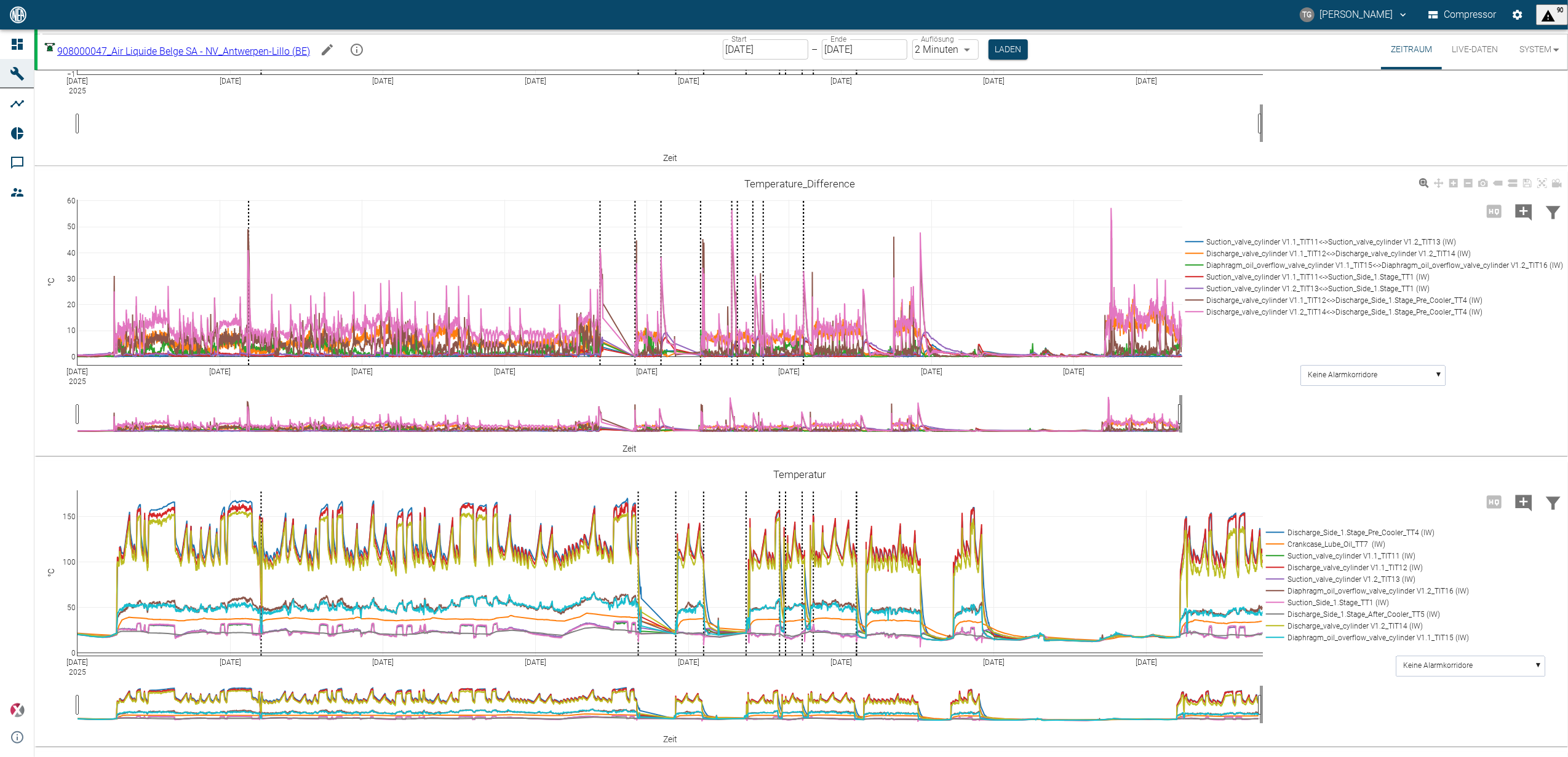
scroll to position [409, 0]
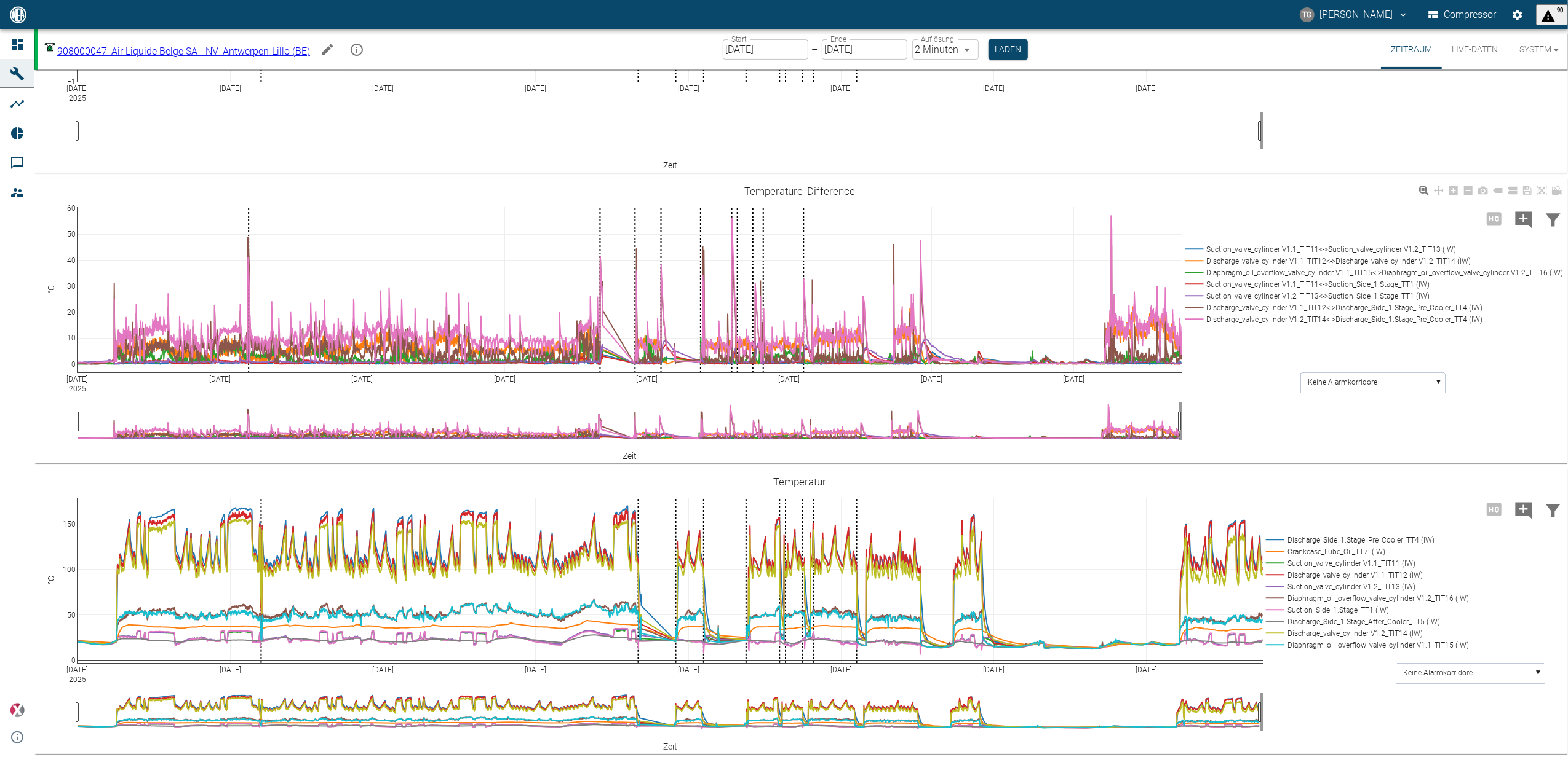
click at [1203, 255] on rect at bounding box center [1371, 249] width 380 height 12
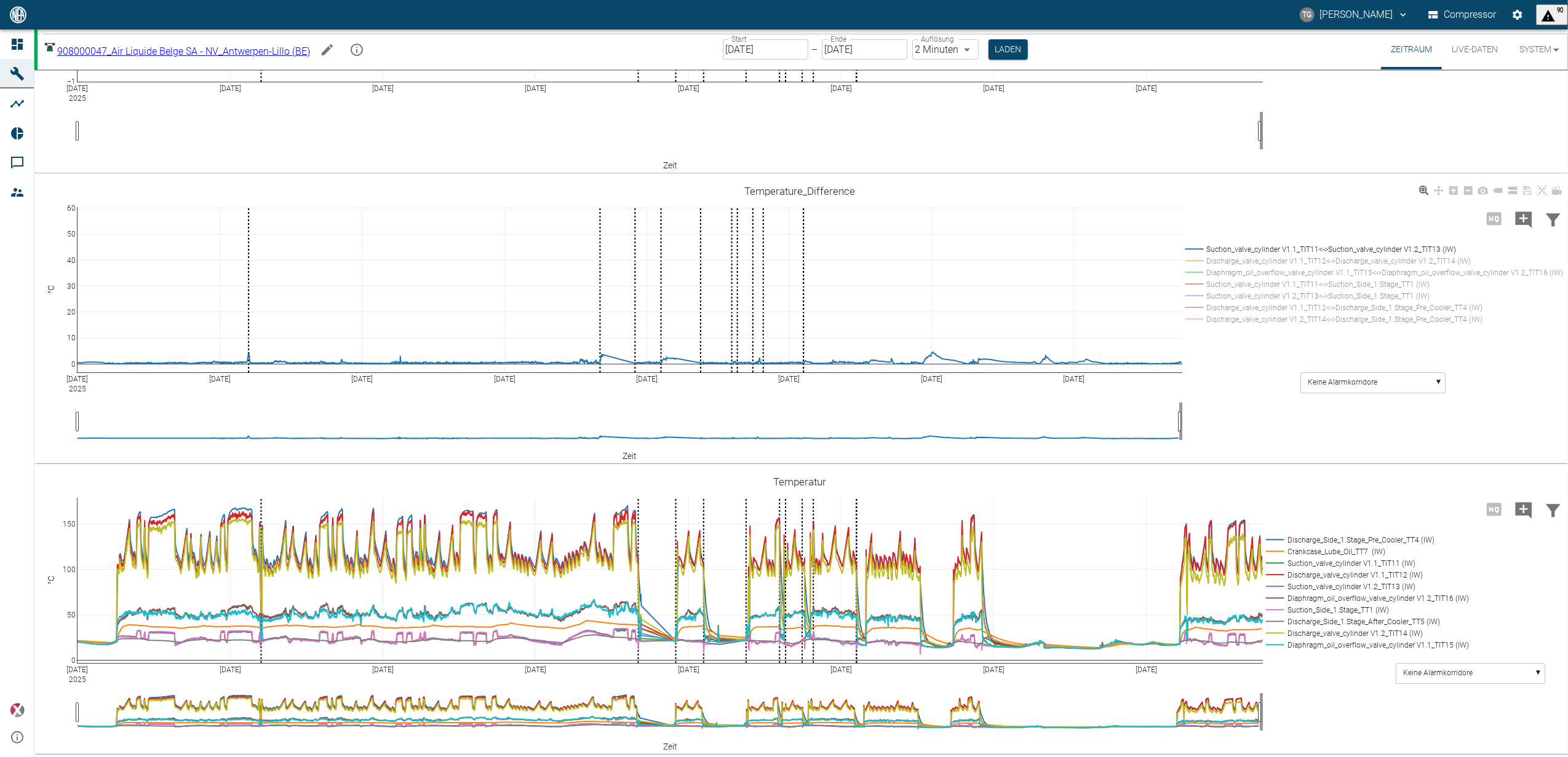
click at [1188, 314] on rect at bounding box center [1371, 307] width 380 height 12
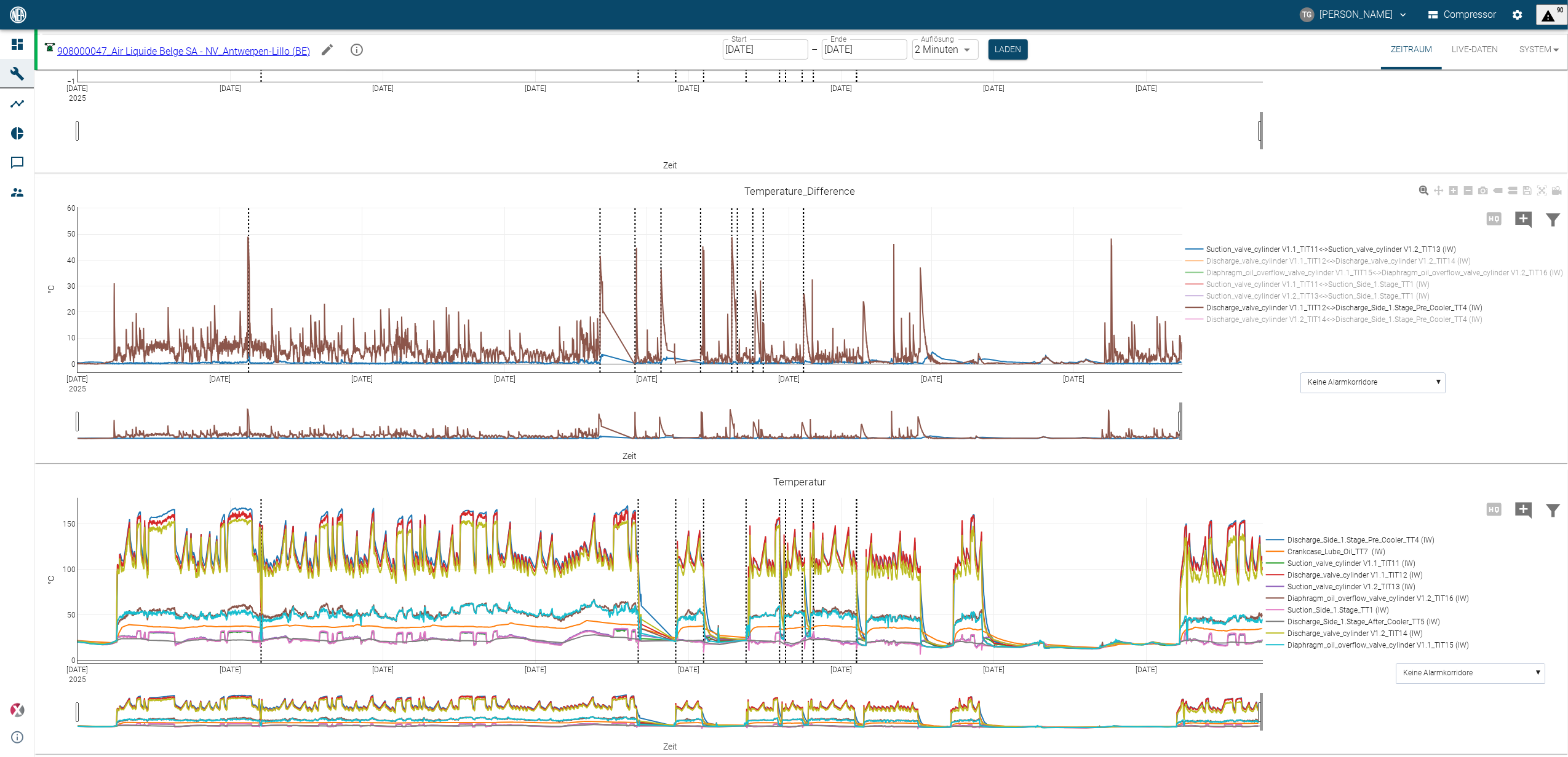
click at [1190, 314] on rect at bounding box center [1371, 307] width 380 height 12
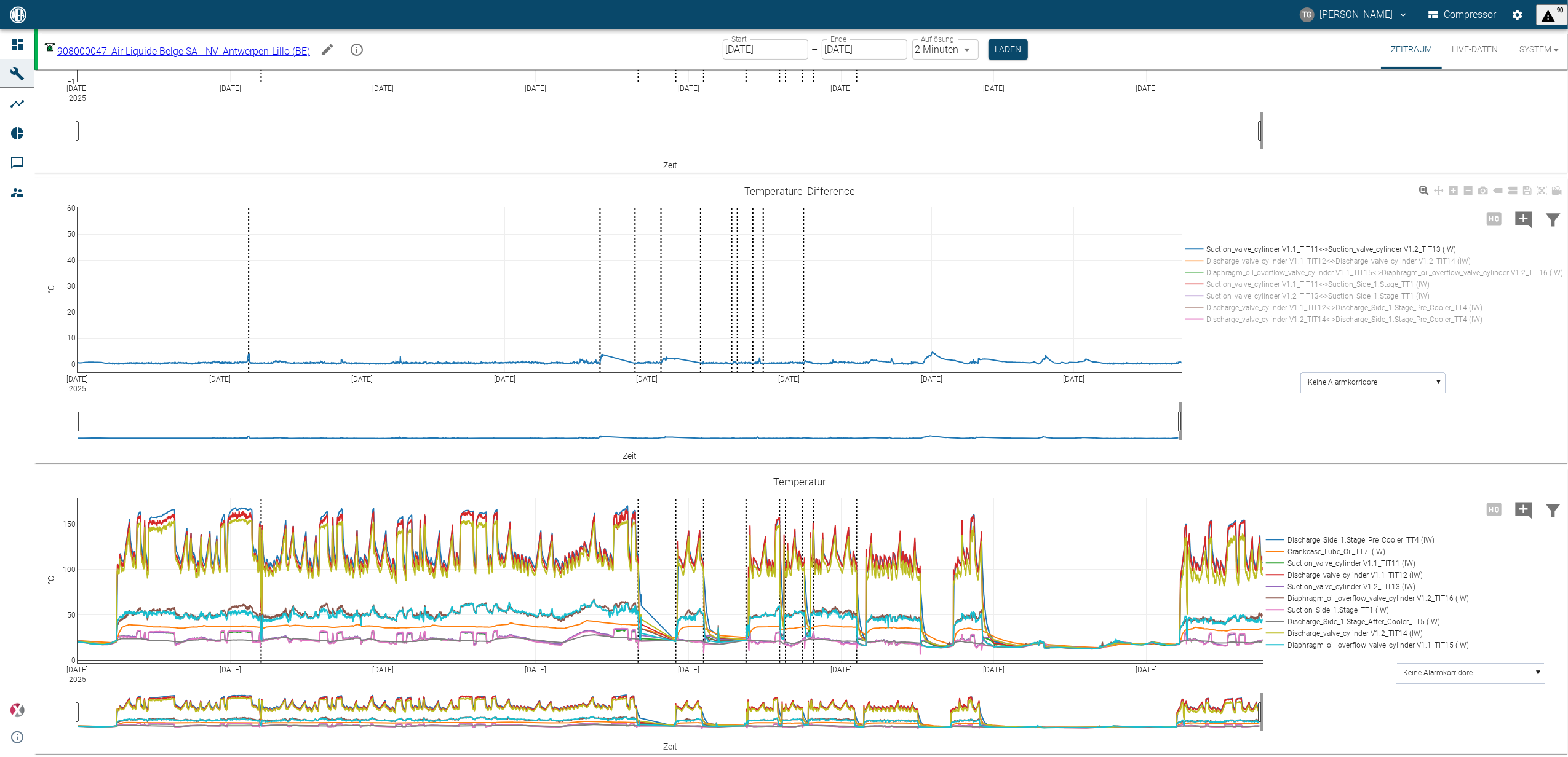
click at [1197, 267] on rect at bounding box center [1371, 260] width 380 height 12
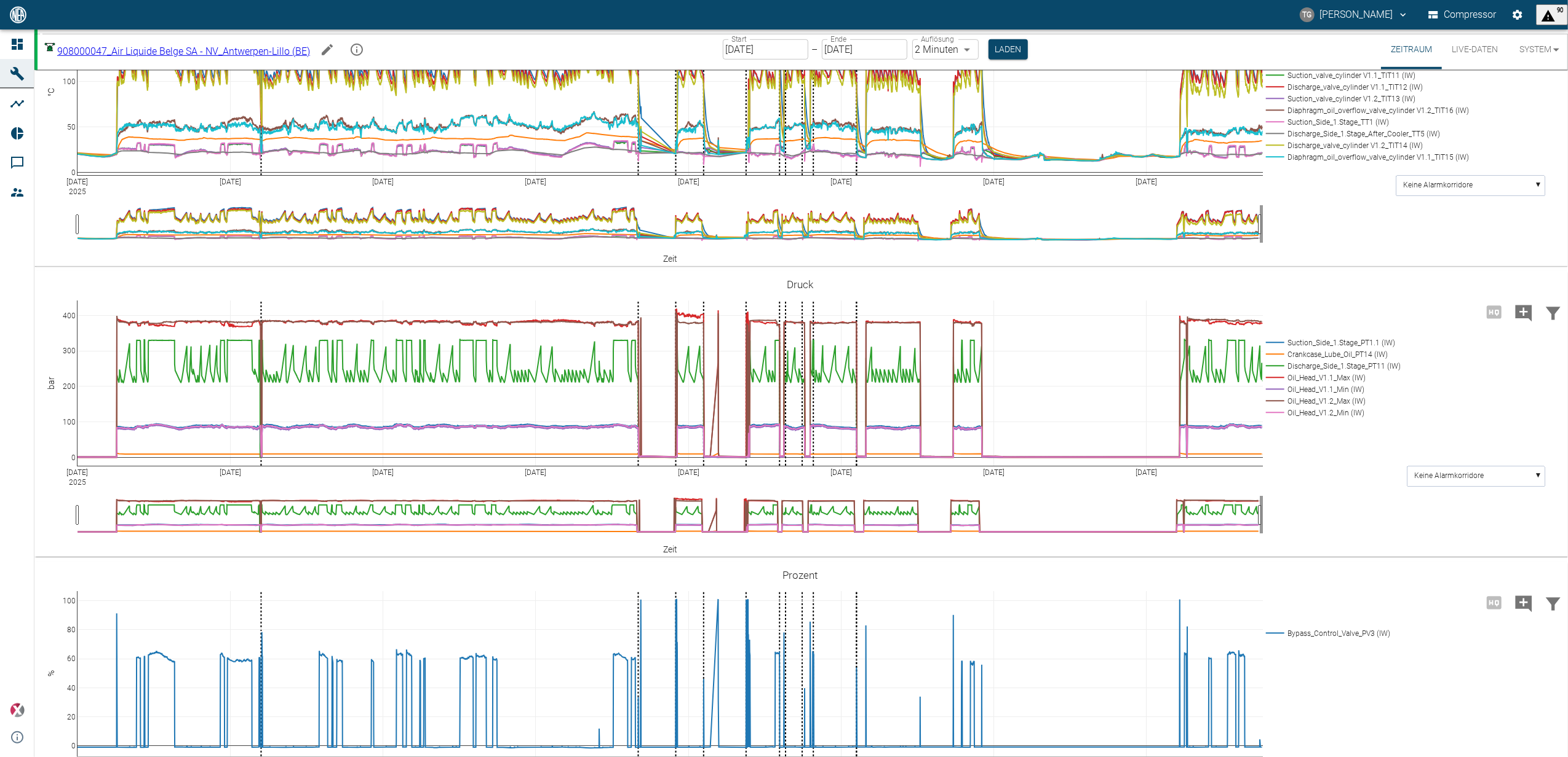
scroll to position [901, 0]
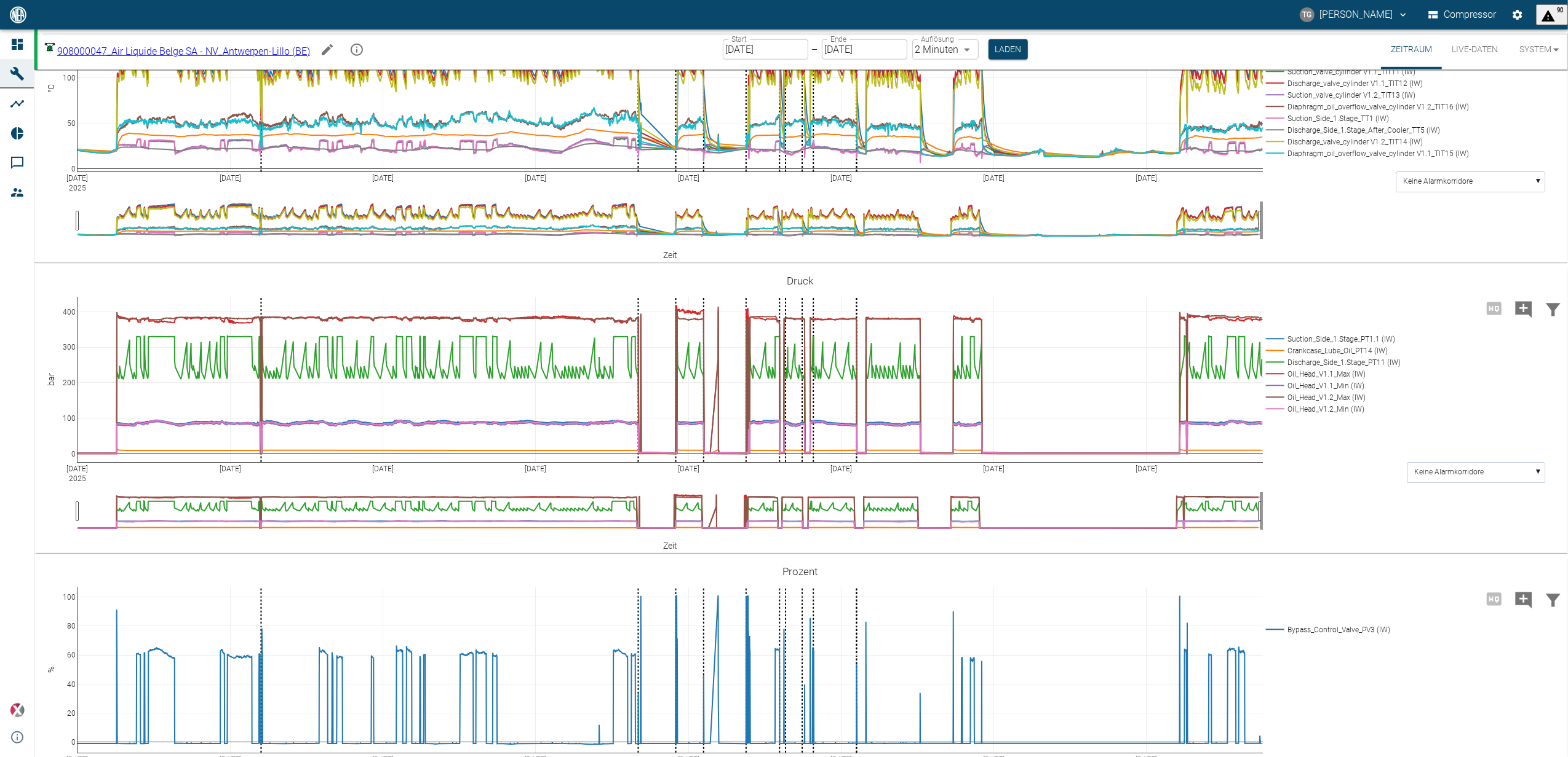
click at [786, 43] on input "01.09.2025" at bounding box center [765, 50] width 86 height 21
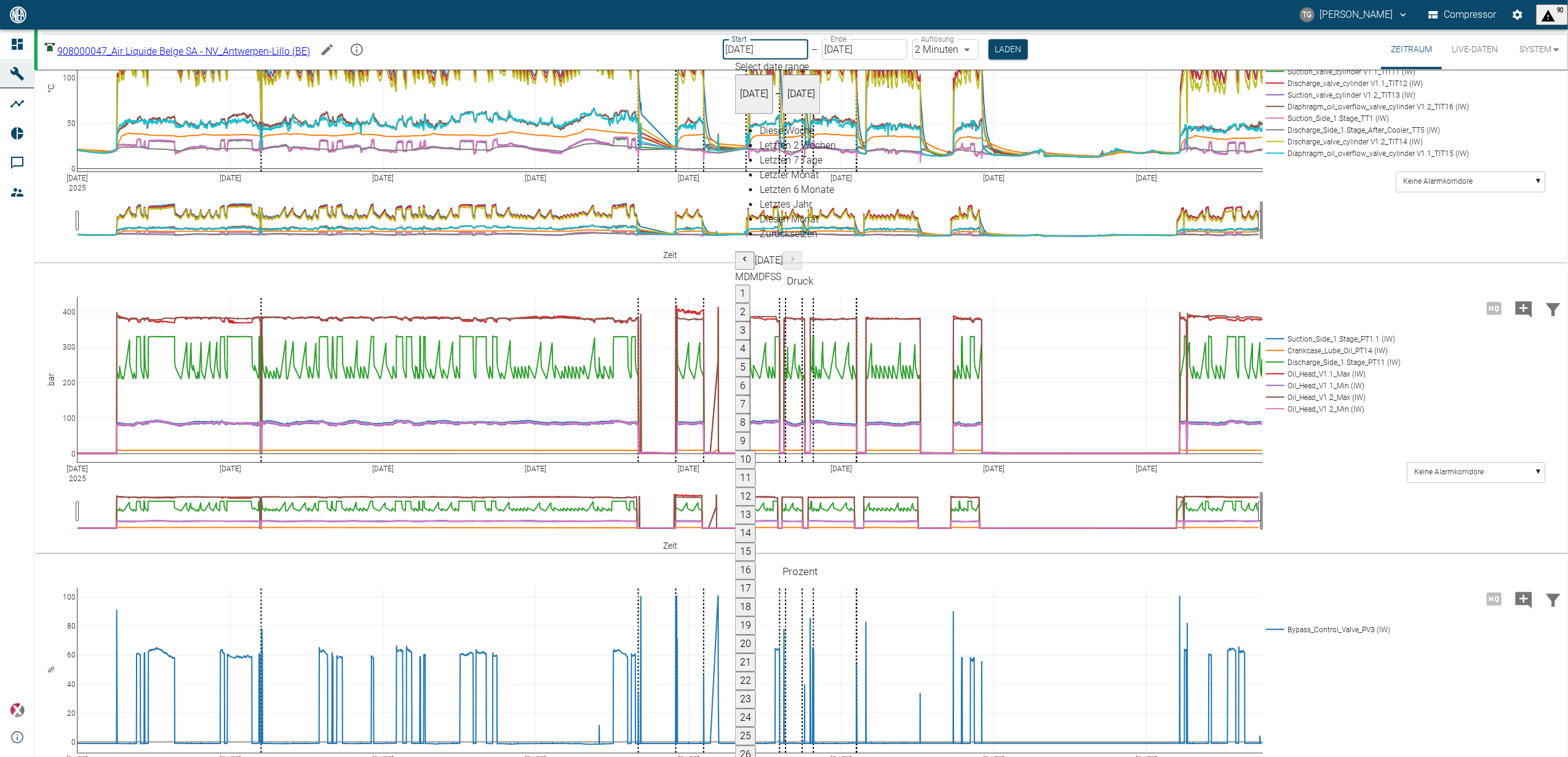
type input "[DATE]"
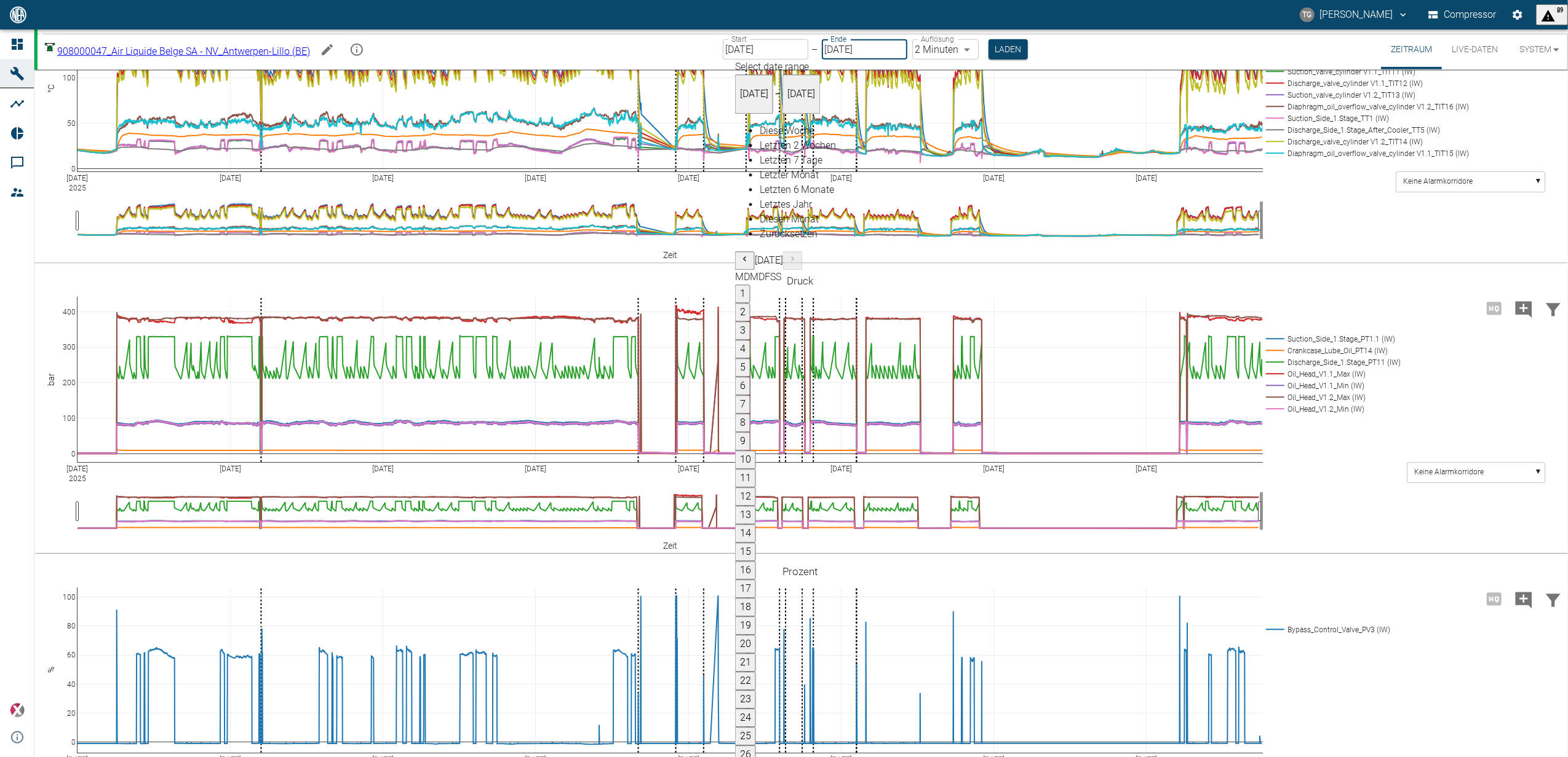
type input "1sec"
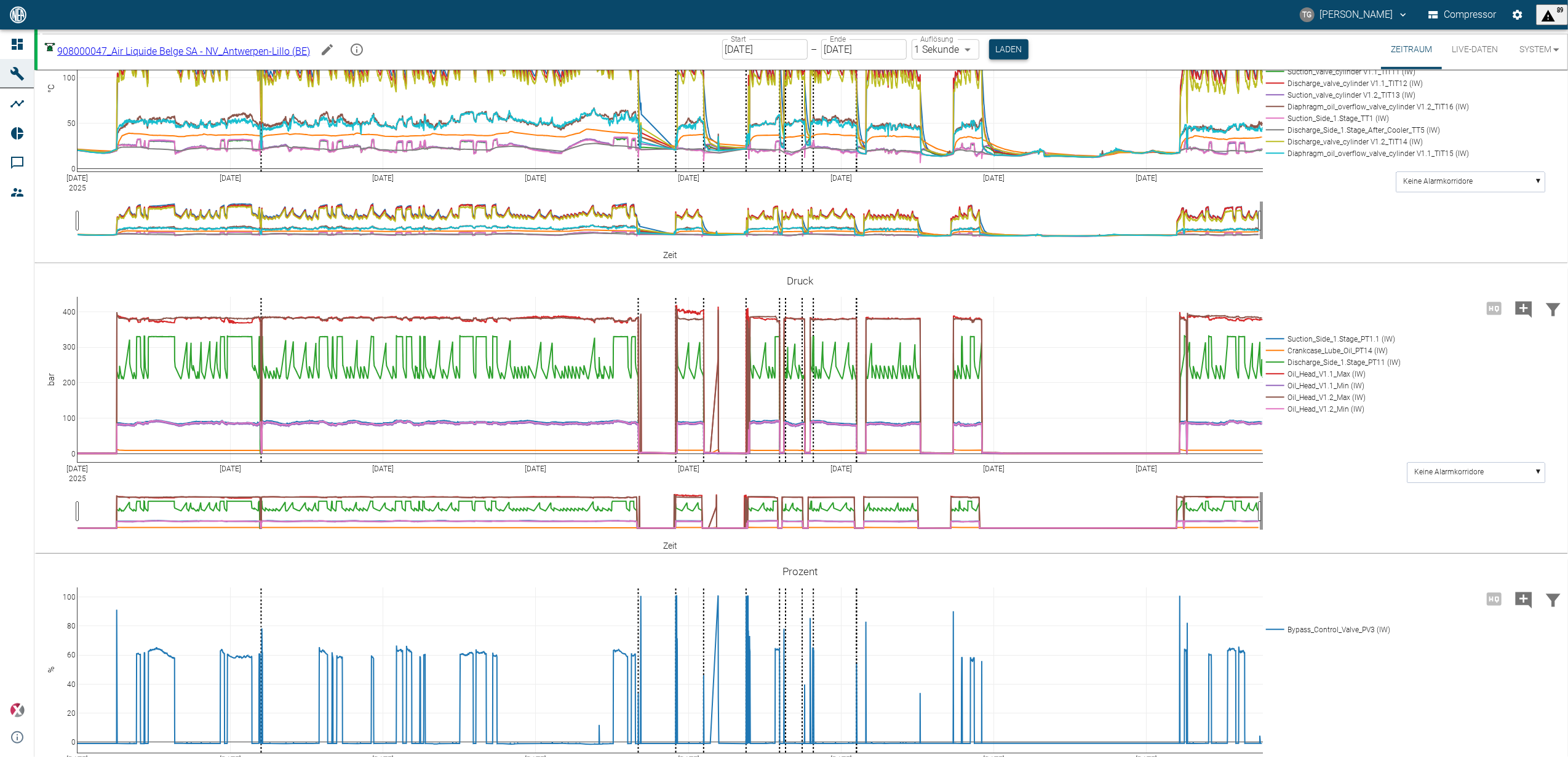
click at [1013, 50] on button "Laden" at bounding box center [1009, 50] width 40 height 21
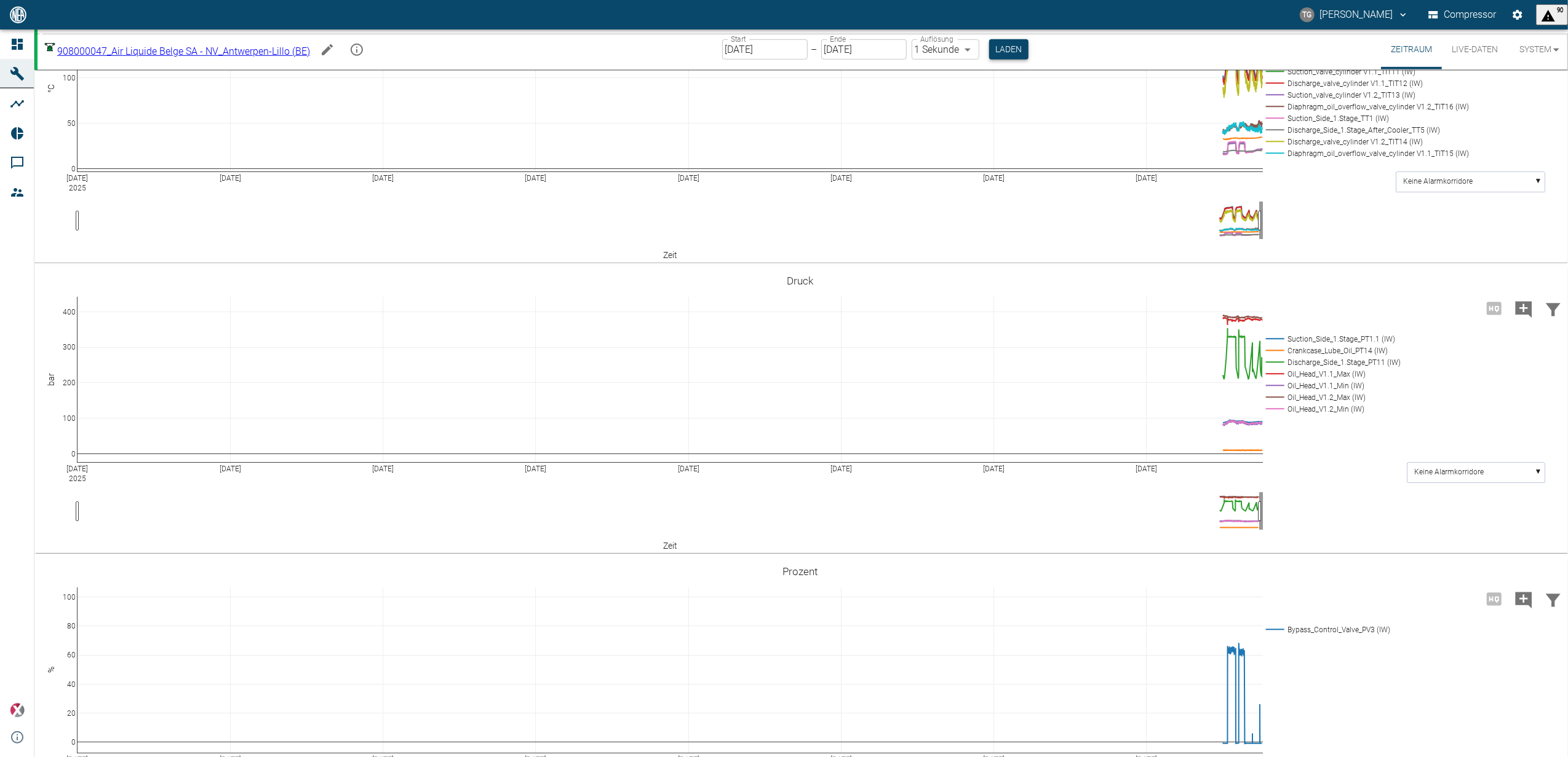
click at [1014, 50] on button "Laden" at bounding box center [1009, 50] width 40 height 21
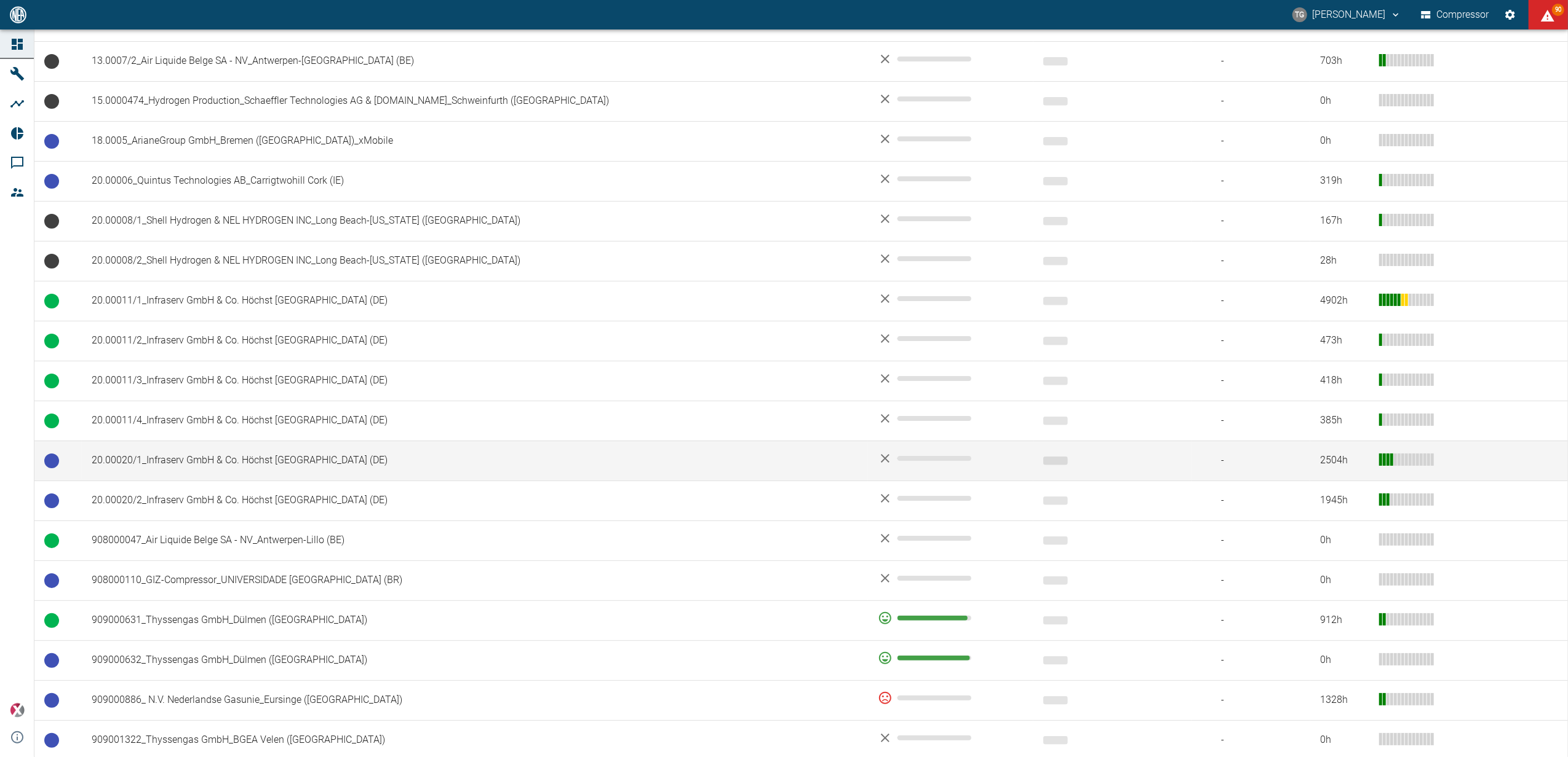
scroll to position [409, 0]
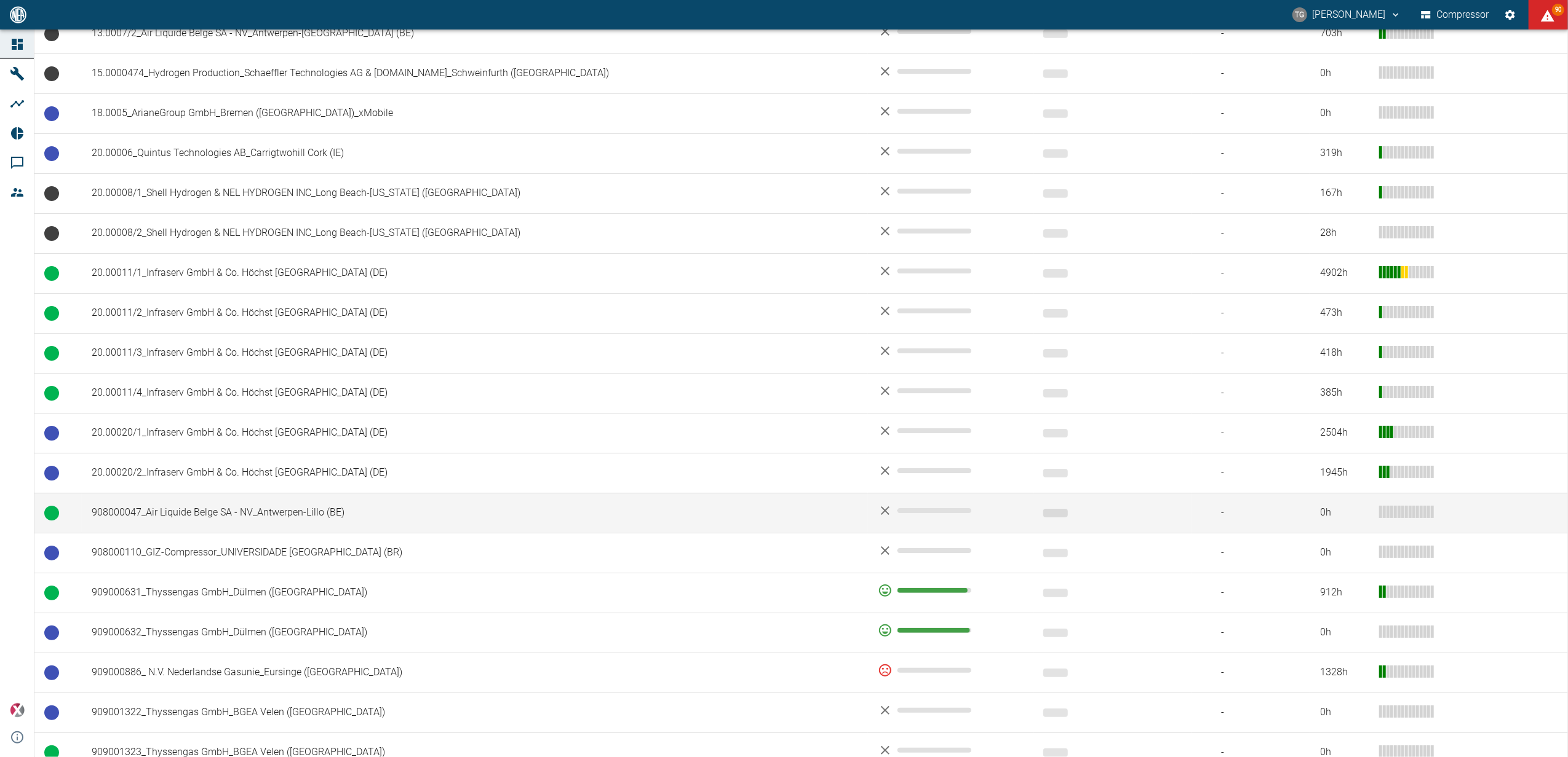
click at [161, 523] on td "908000047_Air Liquide Belge SA - NV_Antwerpen-Lillo (BE)" at bounding box center [475, 513] width 786 height 40
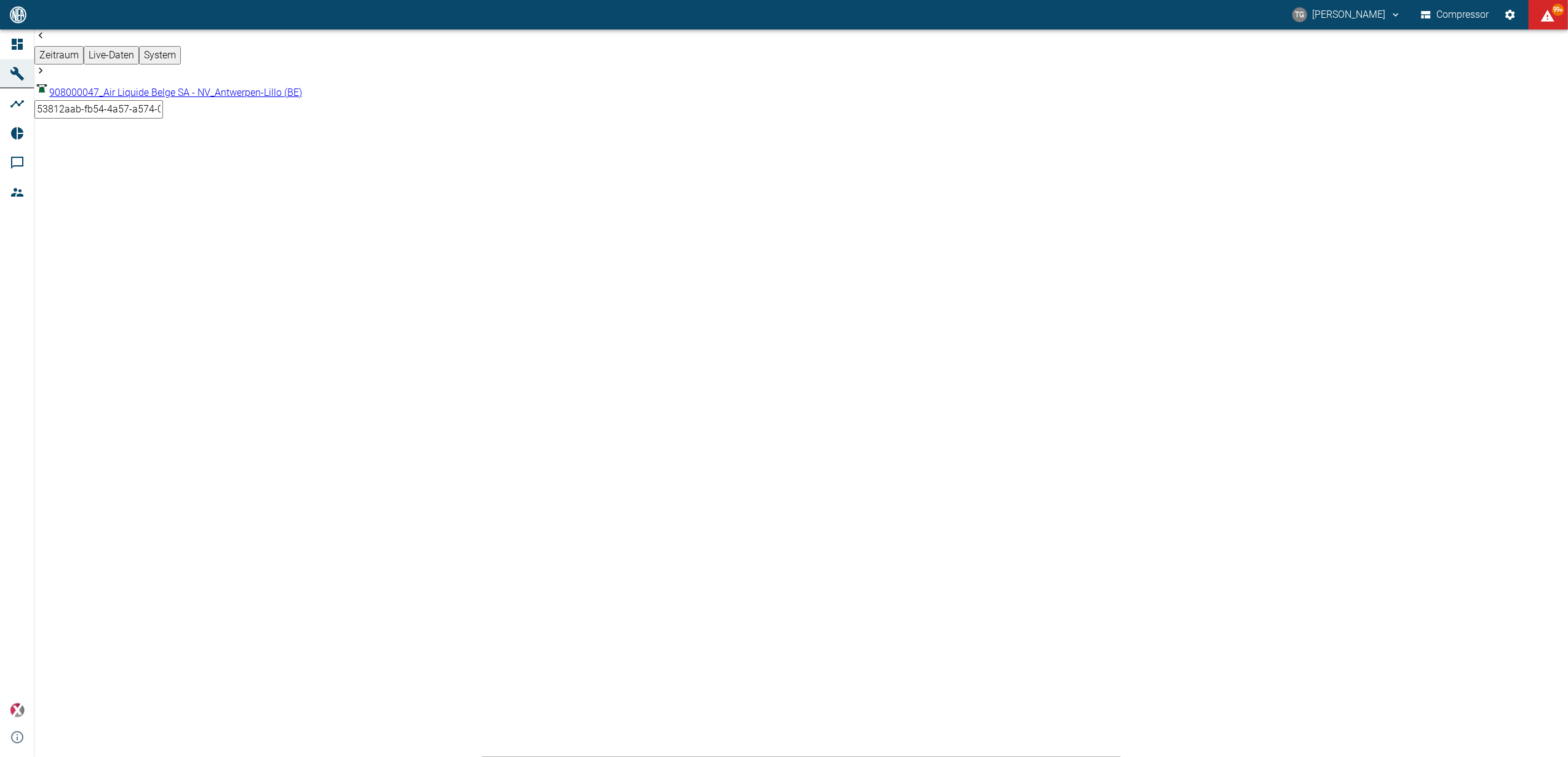
scroll to position [492, 0]
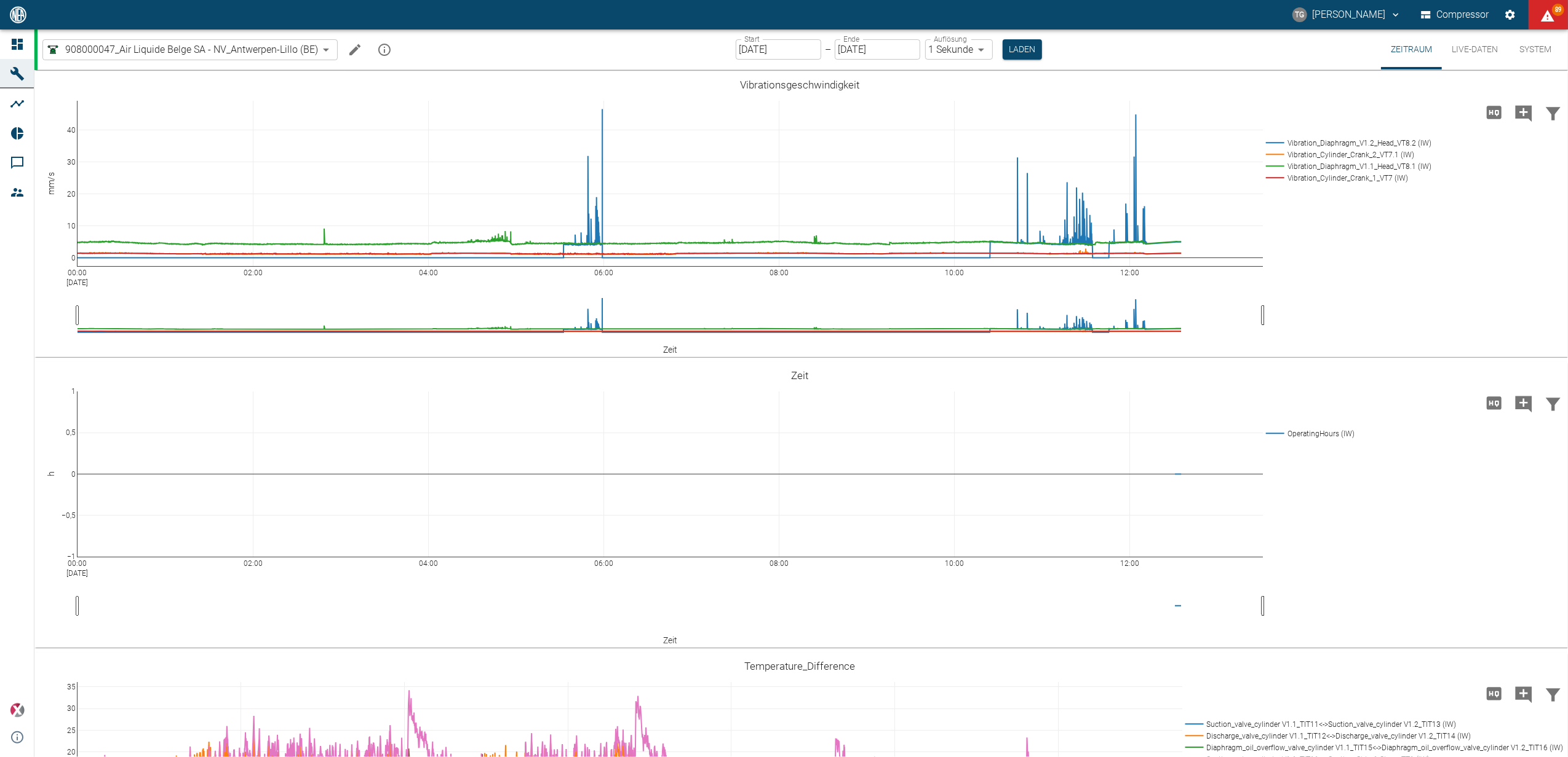
scroll to position [492, 0]
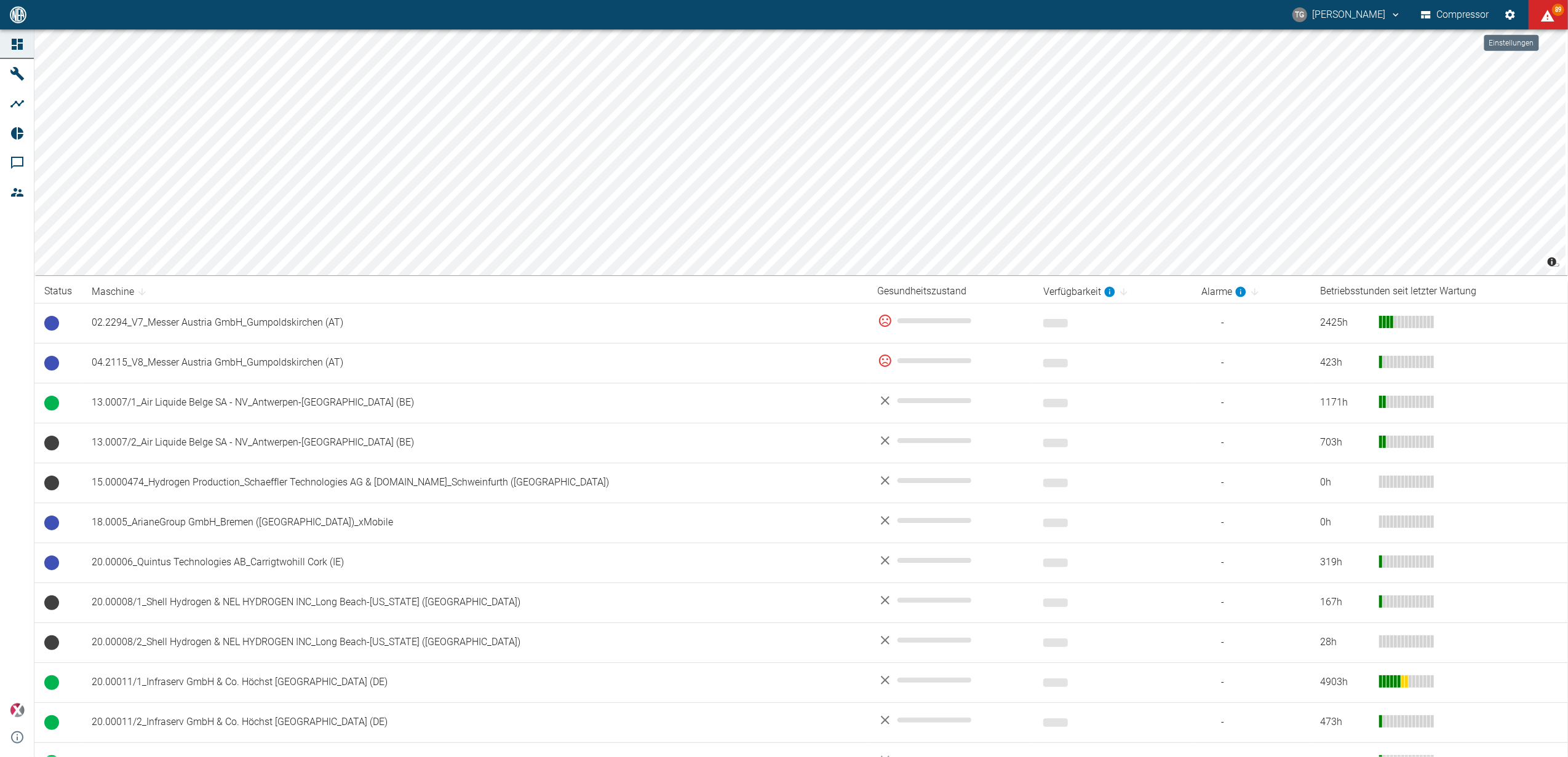
click at [1509, 13] on icon "Einstellungen" at bounding box center [1510, 15] width 13 height 13
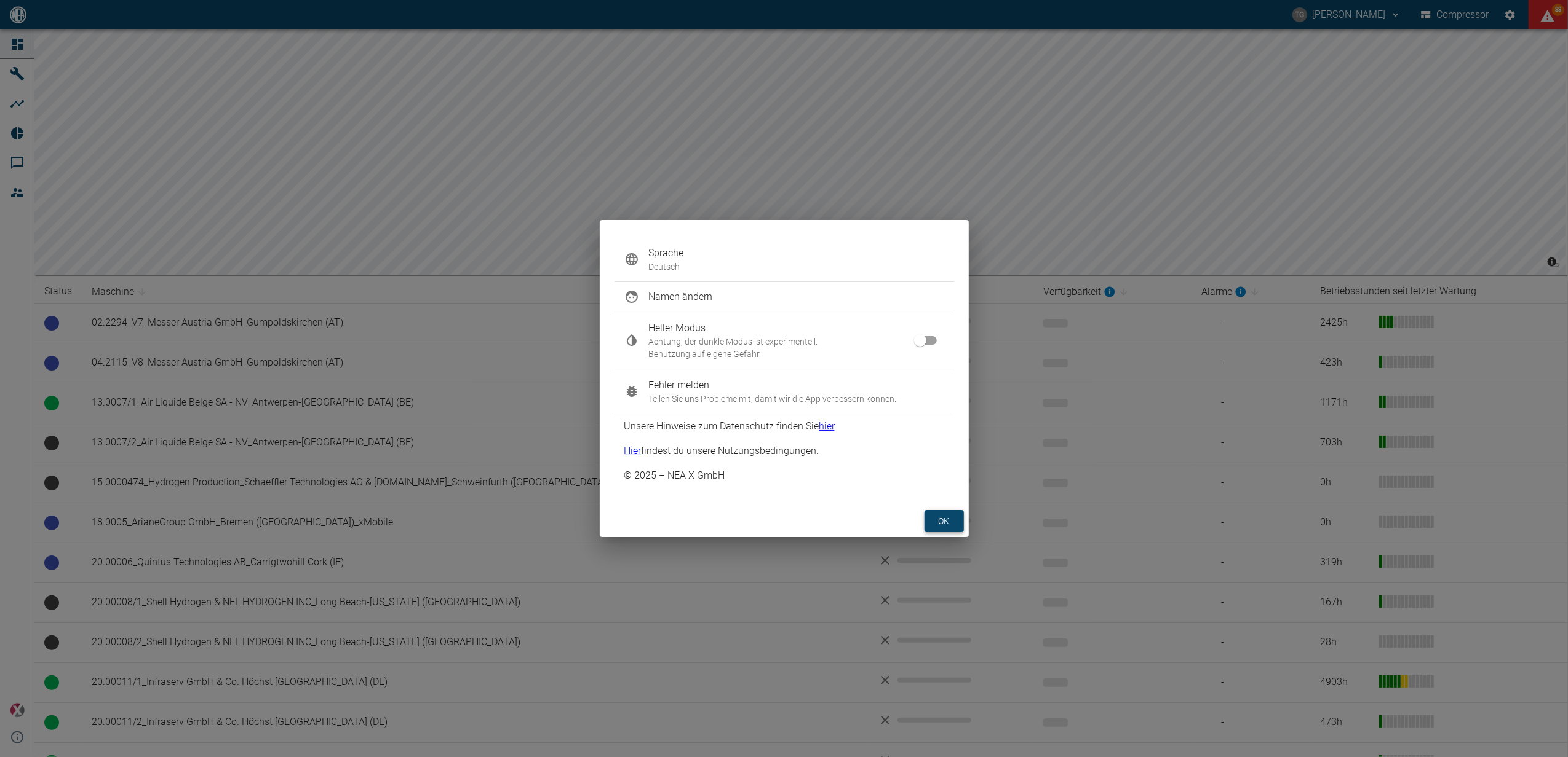
click at [947, 522] on button "ok" at bounding box center [944, 521] width 40 height 23
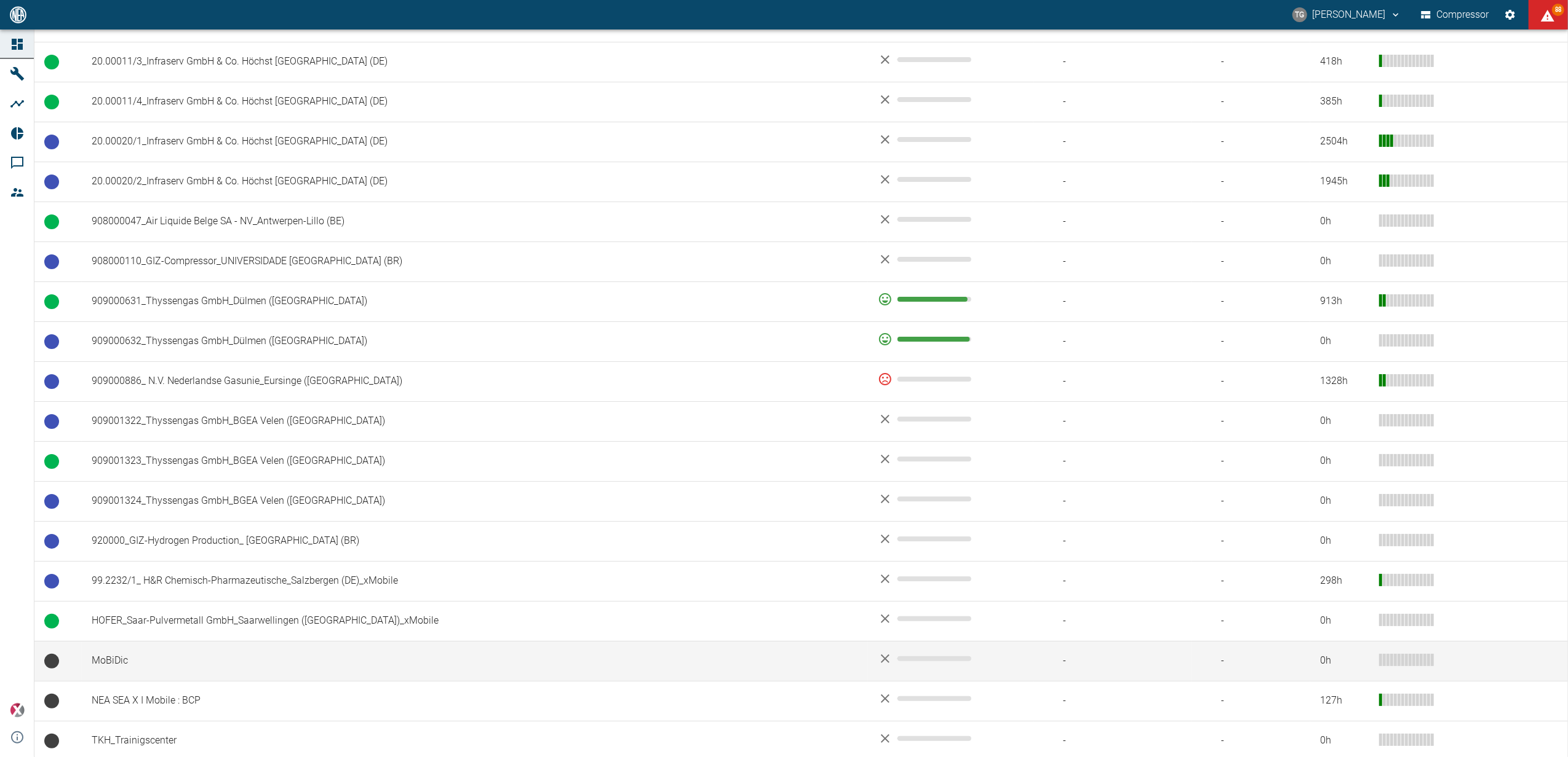
scroll to position [711, 0]
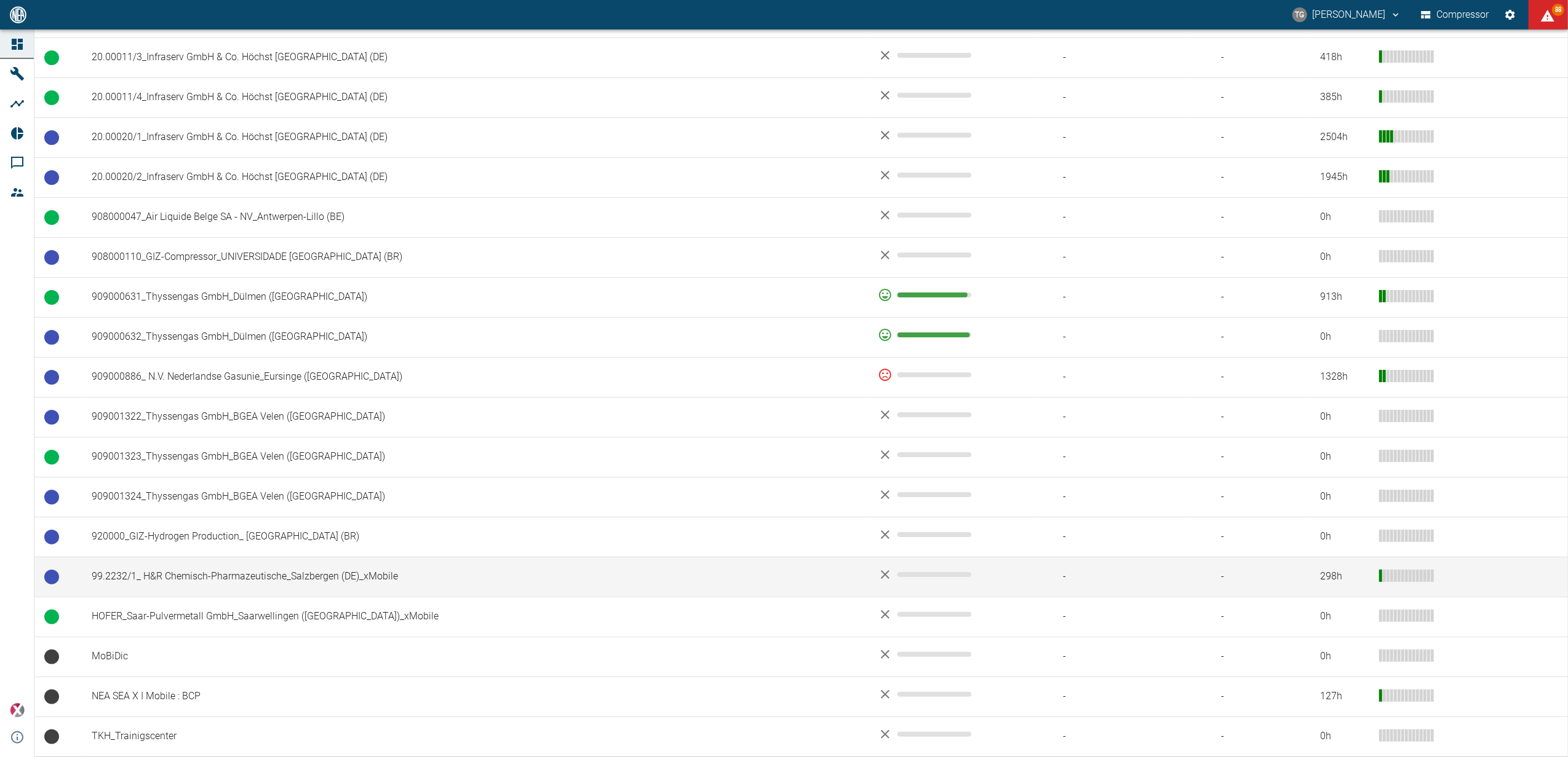
click at [145, 567] on td "99.2232/1_ H&R Chemisch-Pharmazeutische_Salzbergen (DE)_xMobile" at bounding box center [475, 577] width 786 height 40
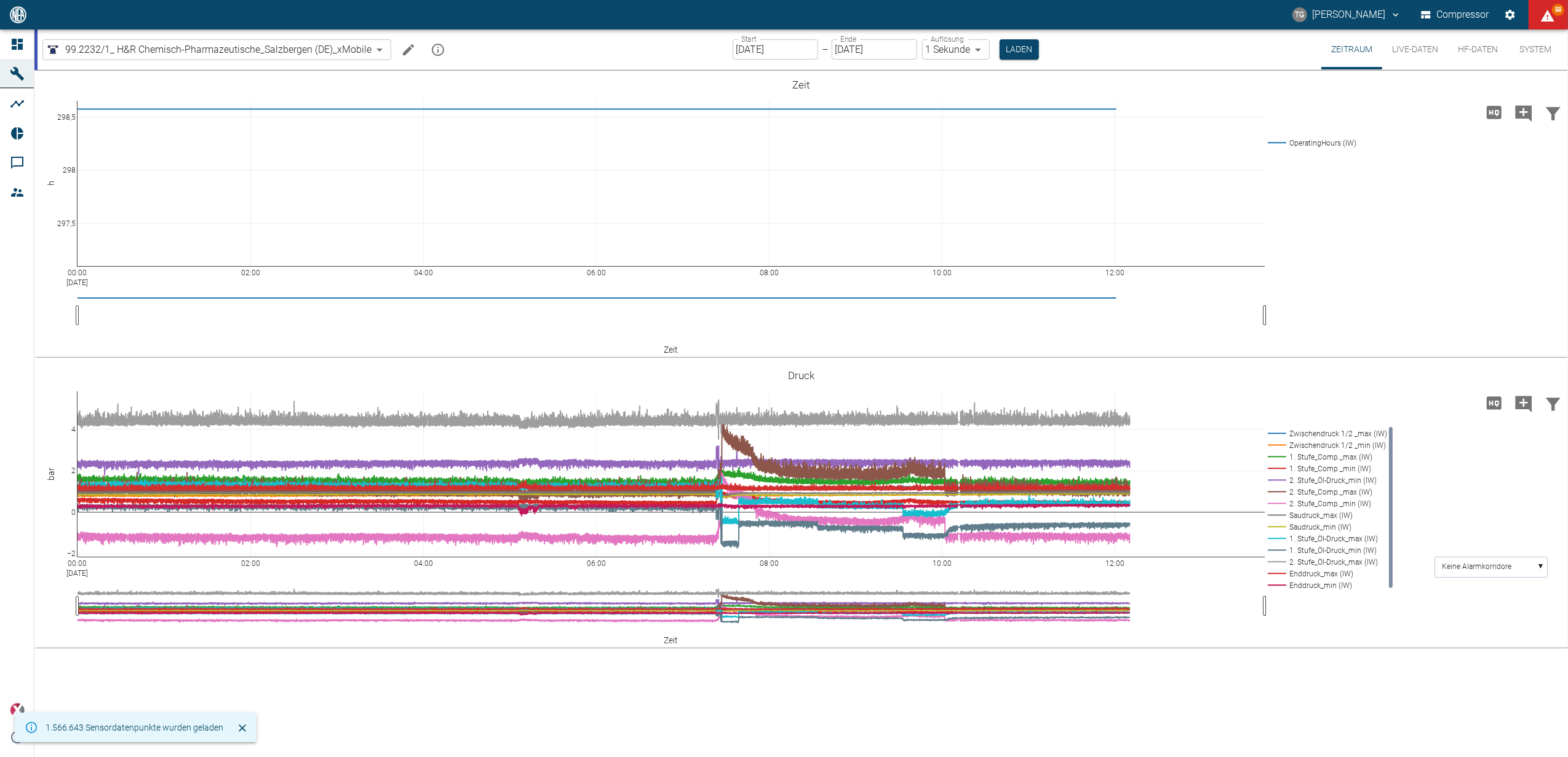
click at [1421, 48] on button "Live-Daten" at bounding box center [1415, 50] width 66 height 40
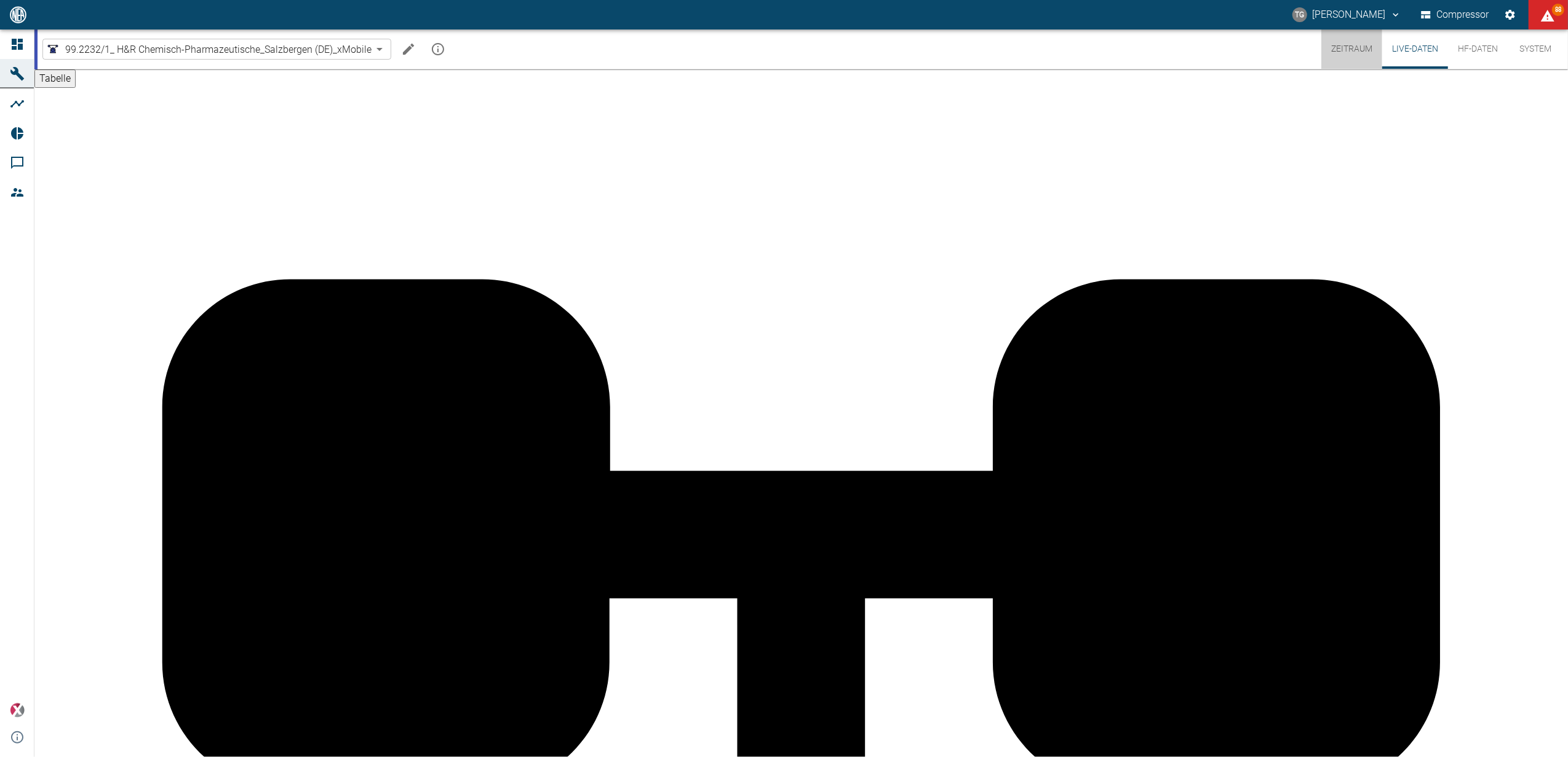
click at [1339, 48] on button "Zeitraum" at bounding box center [1352, 50] width 61 height 40
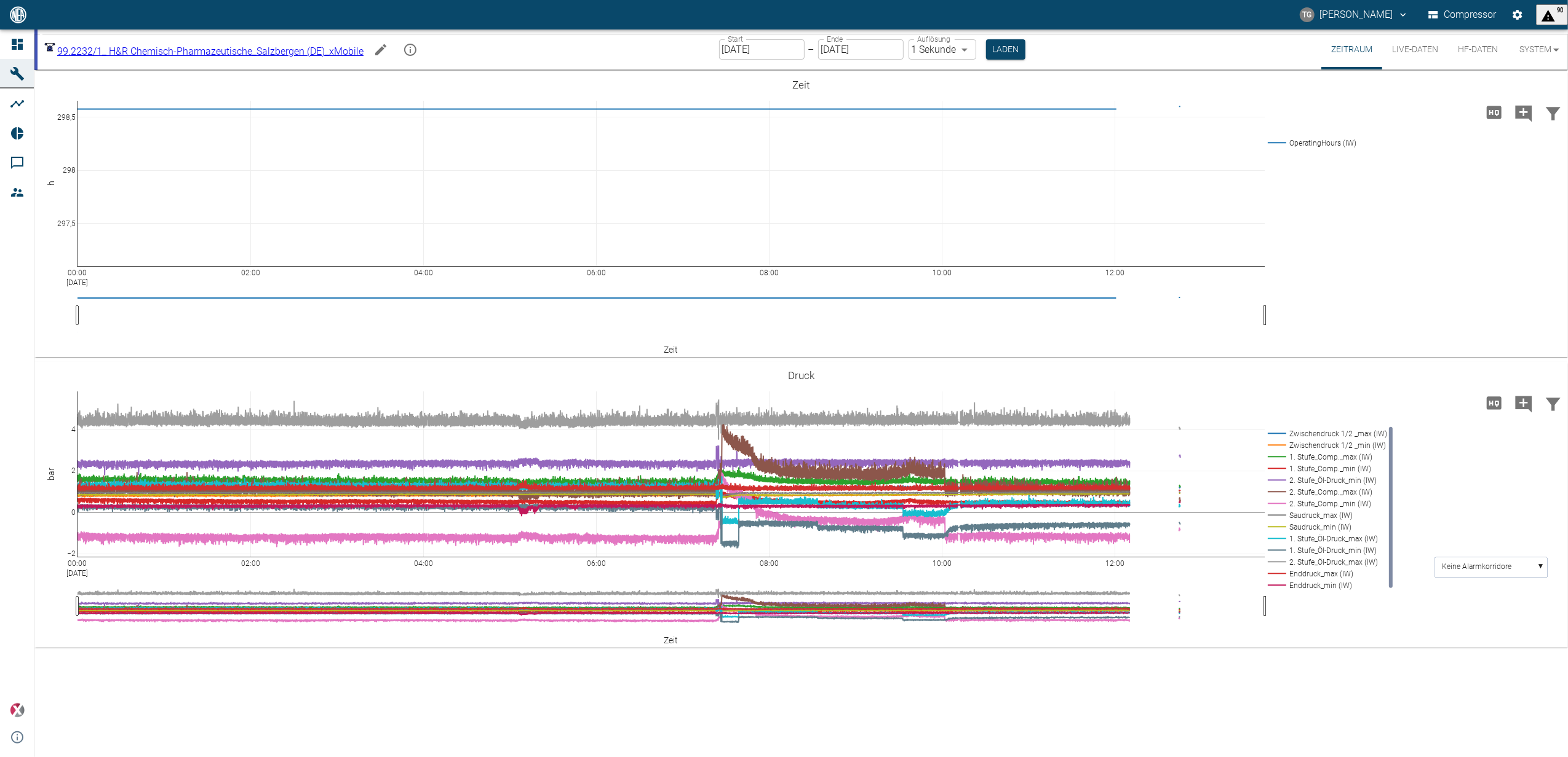
click at [1416, 48] on button "Live-Daten" at bounding box center [1415, 50] width 66 height 40
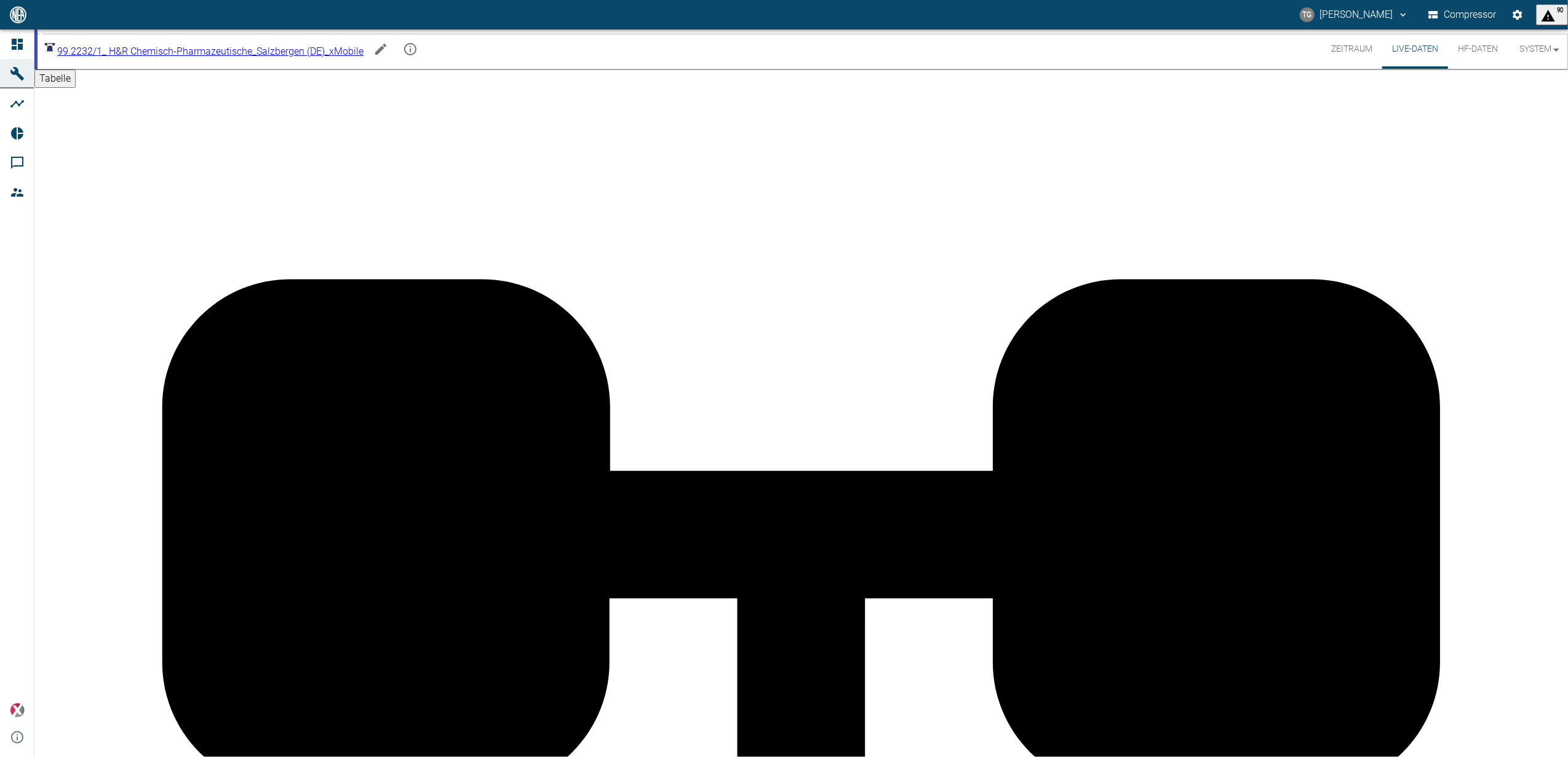
click at [1349, 43] on button "Zeitraum" at bounding box center [1352, 50] width 61 height 40
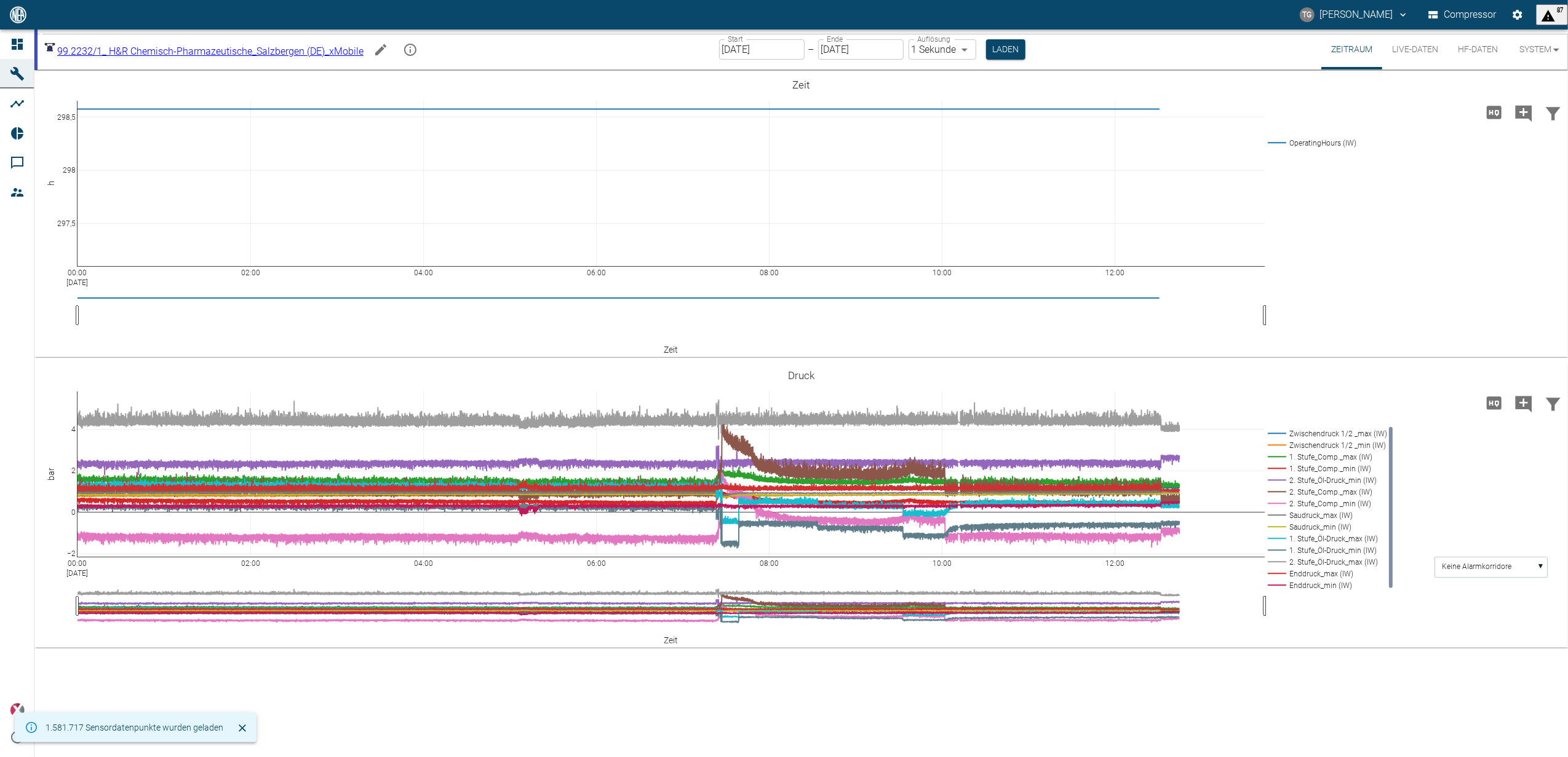
click at [1324, 644] on div "00:00 [DATE] 02:00 04:00 06:00 08:00 10:00 12:00 −2 0 2 4 Zwischendruck 1/2 _ma…" at bounding box center [801, 507] width 1533 height 281
click at [1252, 359] on div "00:00 [DATE] 02:00 04:00 06:00 08:00 10:00 12:00 297,5 298 298,5 OperatingHours…" at bounding box center [801, 414] width 1533 height 688
